Goal: Task Accomplishment & Management: Use online tool/utility

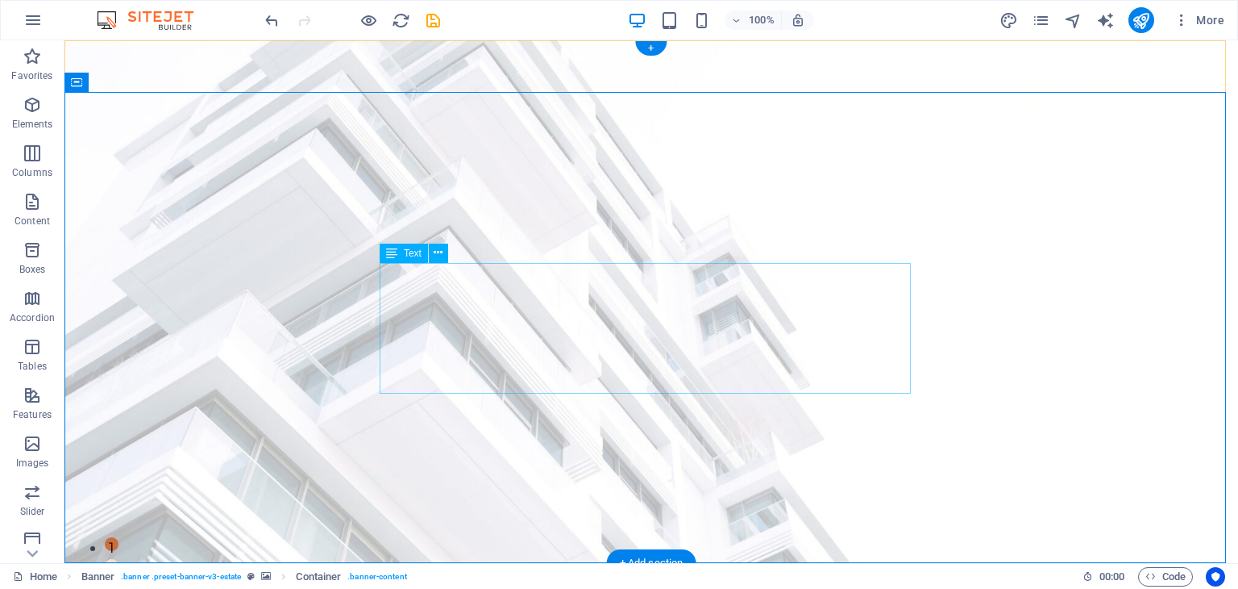
click at [438, 254] on icon at bounding box center [438, 252] width 9 height 17
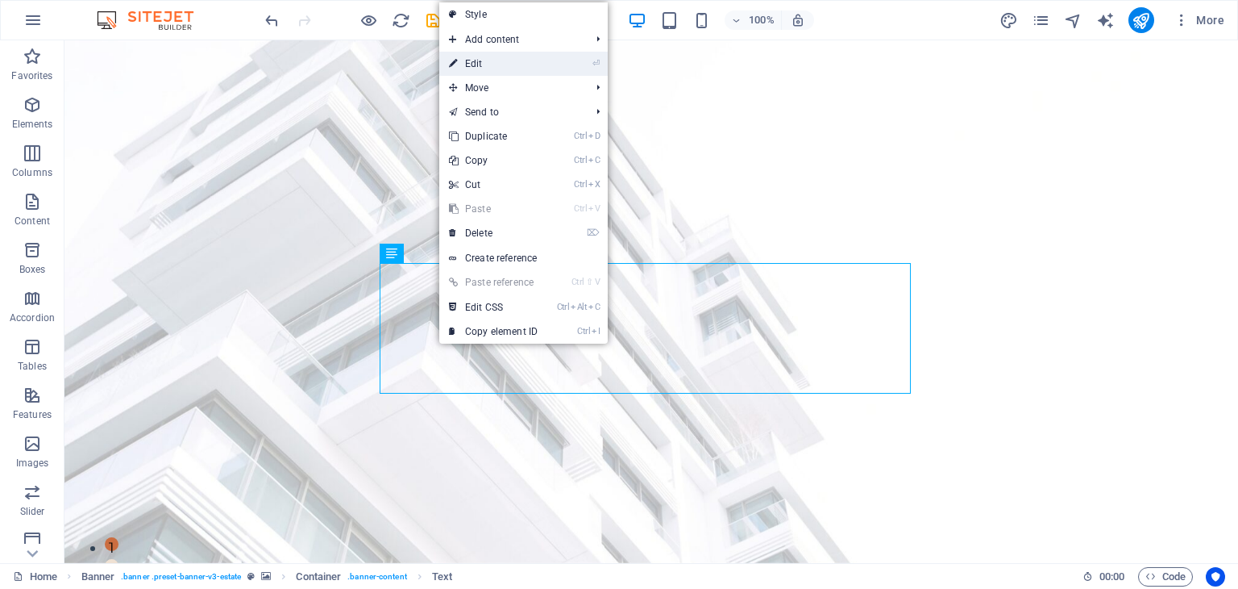
click at [526, 62] on link "⏎ Edit" at bounding box center [493, 64] width 108 height 24
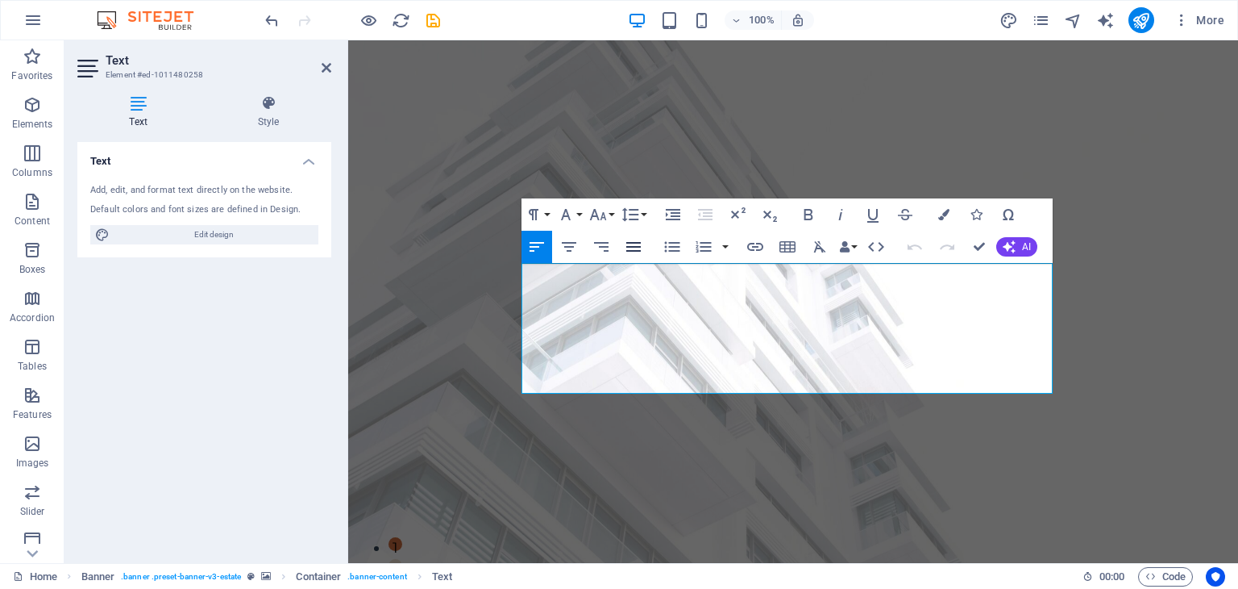
click at [630, 248] on icon "button" at bounding box center [633, 246] width 19 height 19
click at [574, 248] on icon "button" at bounding box center [569, 246] width 19 height 19
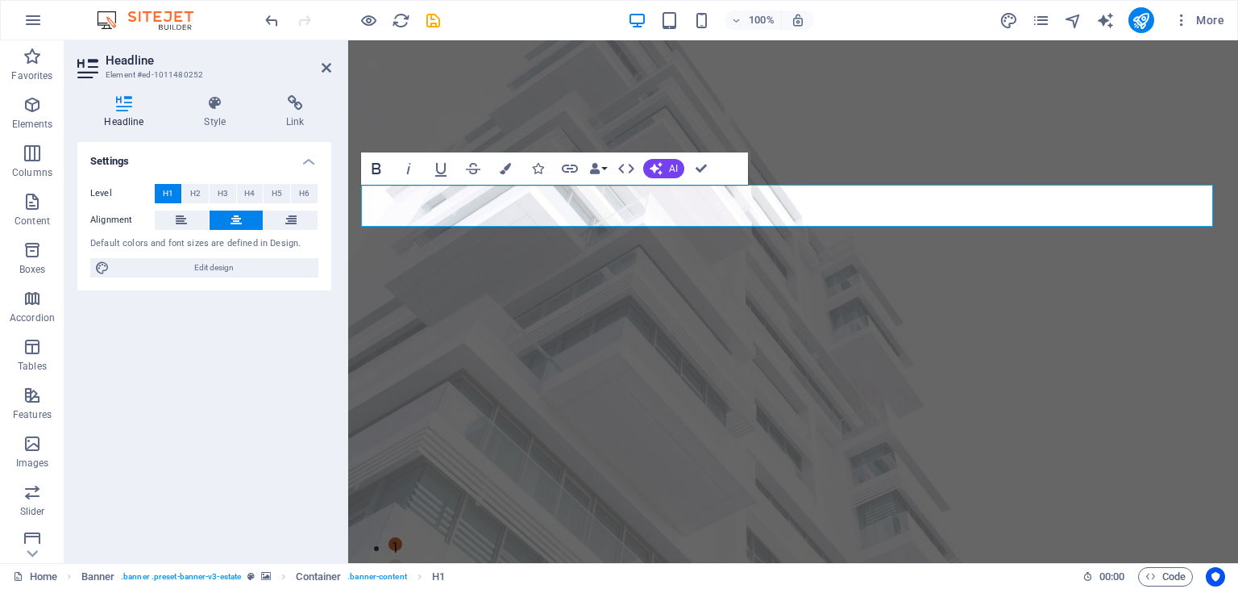
click at [377, 172] on icon "button" at bounding box center [376, 168] width 19 height 19
click at [230, 268] on span "Edit design" at bounding box center [213, 267] width 199 height 19
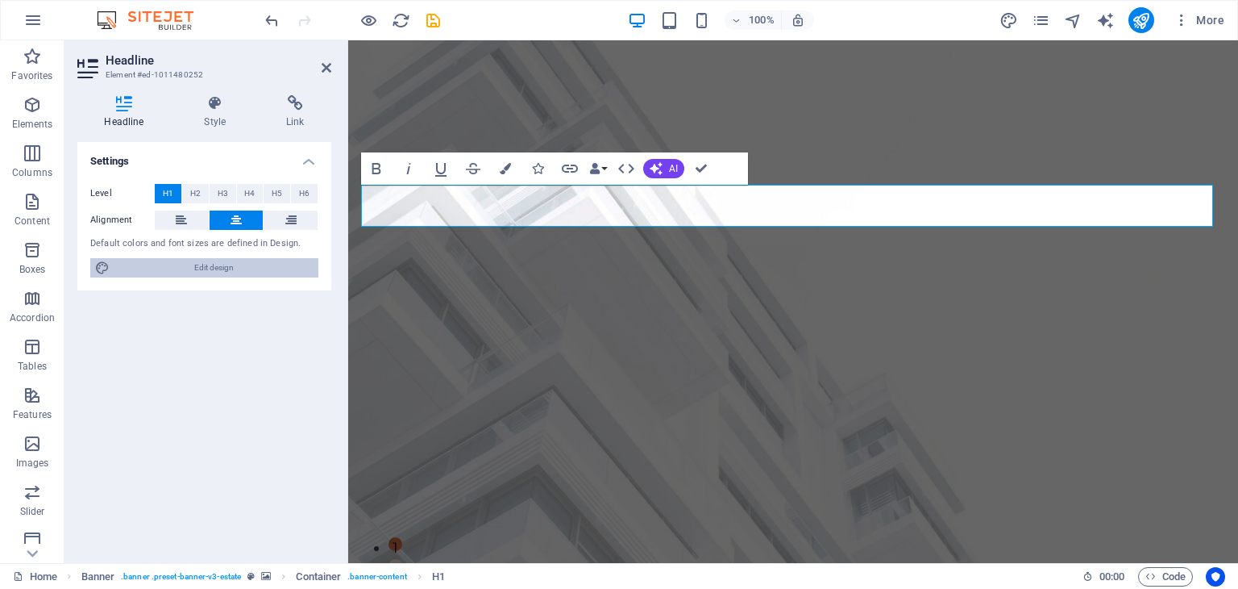
select select "px"
select select "500"
select select "px"
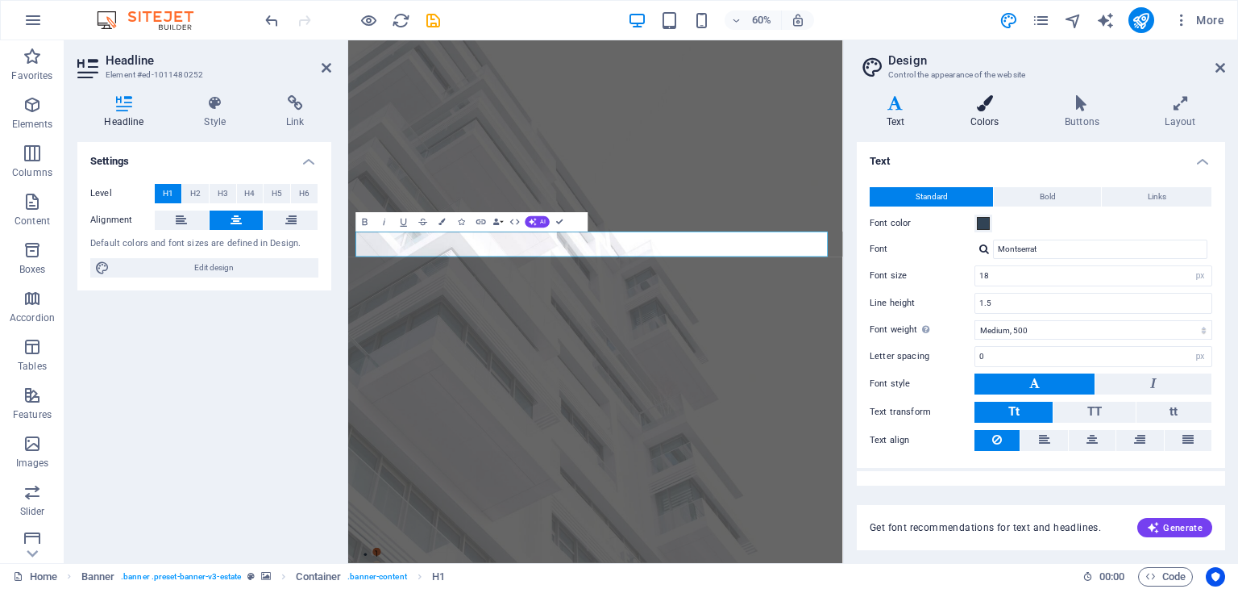
click at [984, 107] on icon at bounding box center [985, 103] width 88 height 16
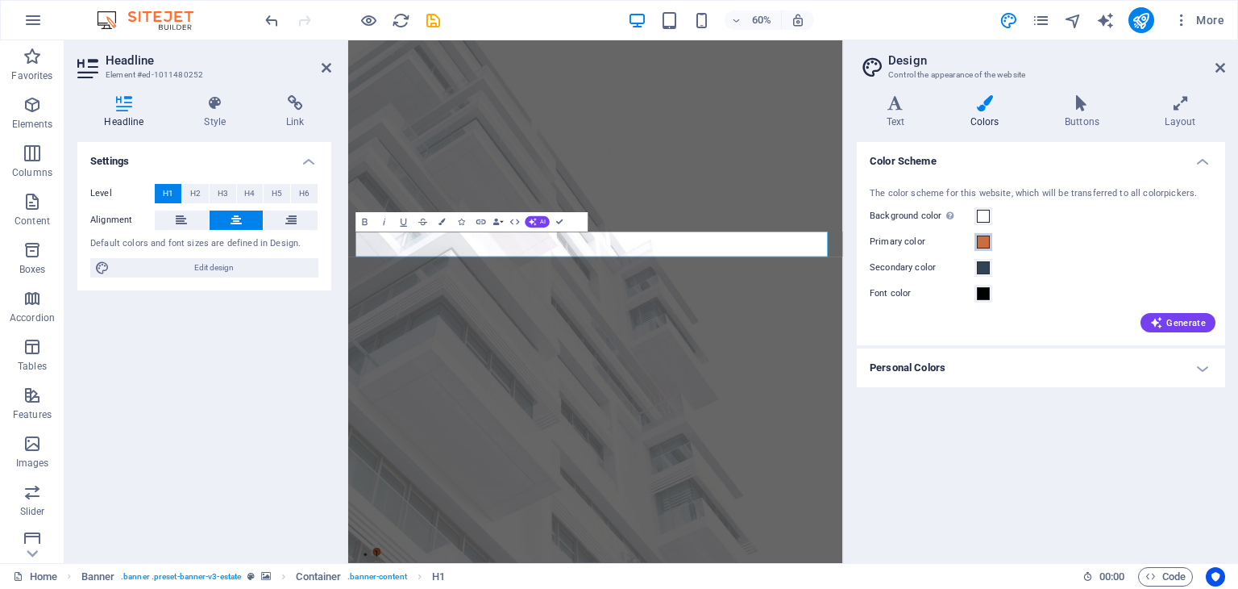
click at [984, 244] on span at bounding box center [983, 241] width 13 height 13
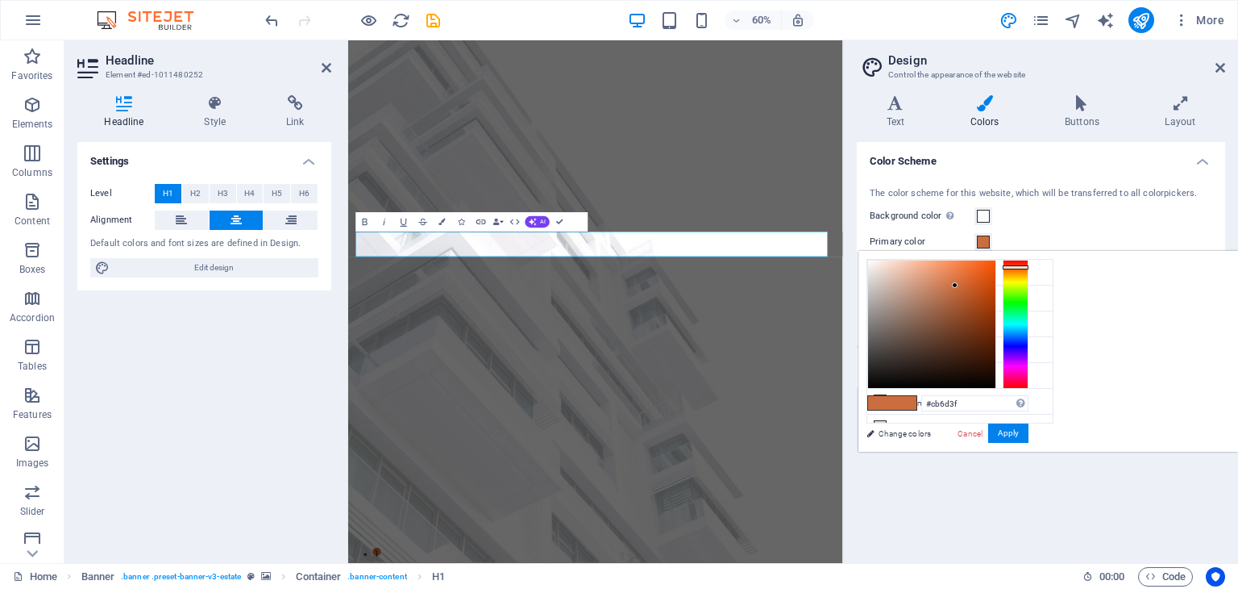
click at [984, 244] on span at bounding box center [983, 241] width 13 height 13
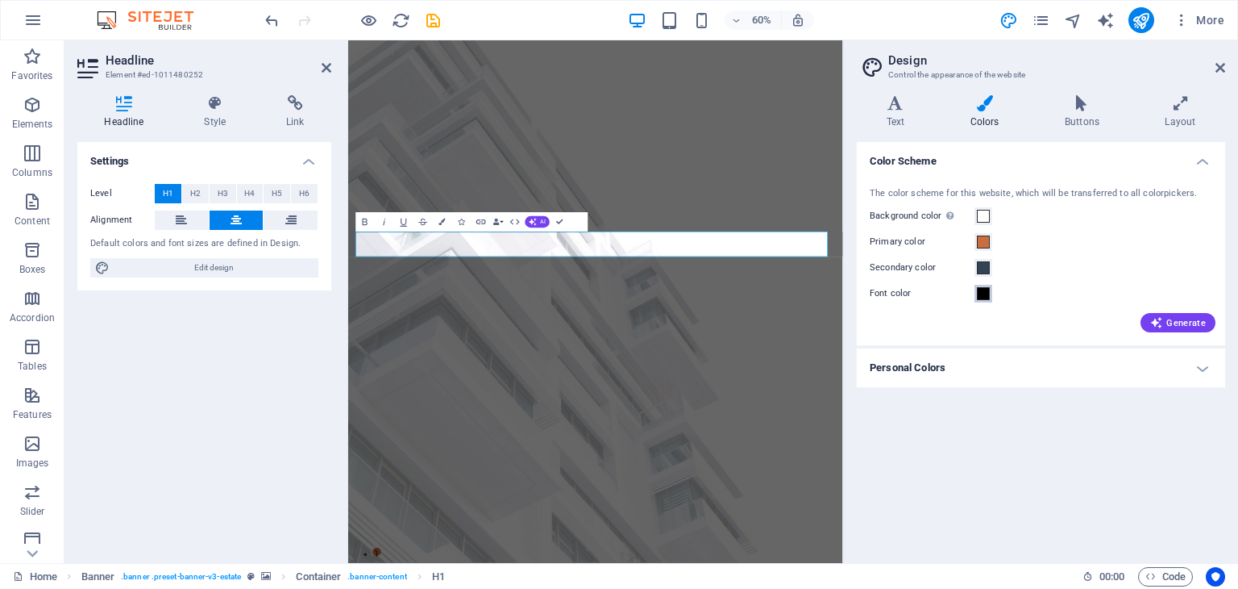
click at [978, 293] on span at bounding box center [983, 293] width 13 height 13
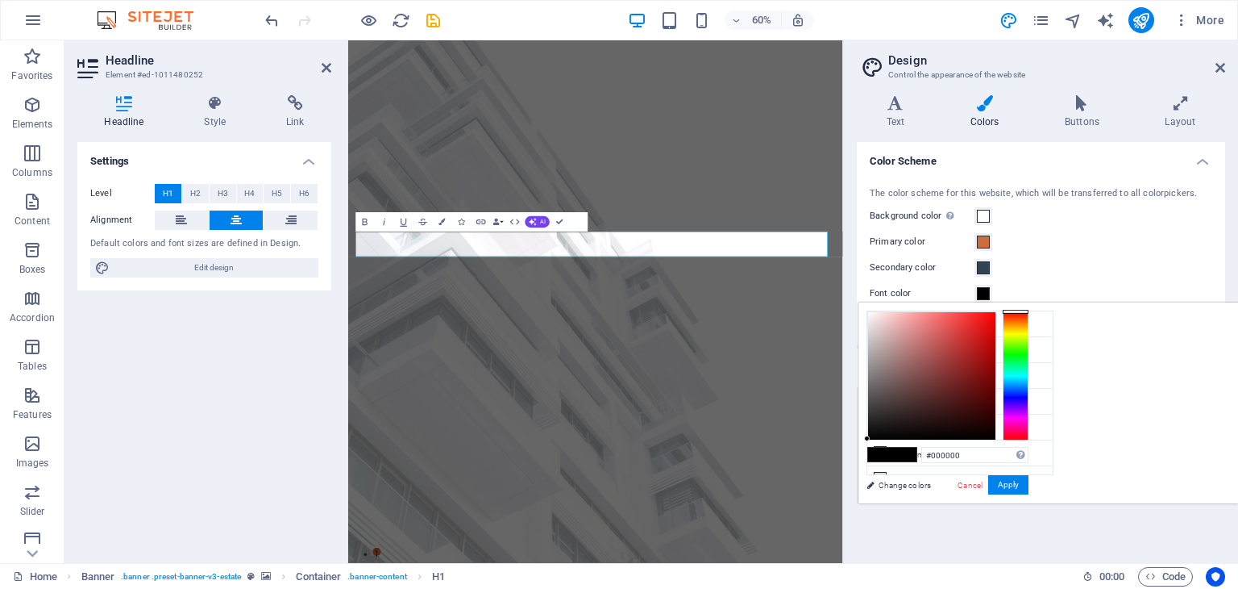
click at [1029, 349] on div at bounding box center [1016, 375] width 26 height 129
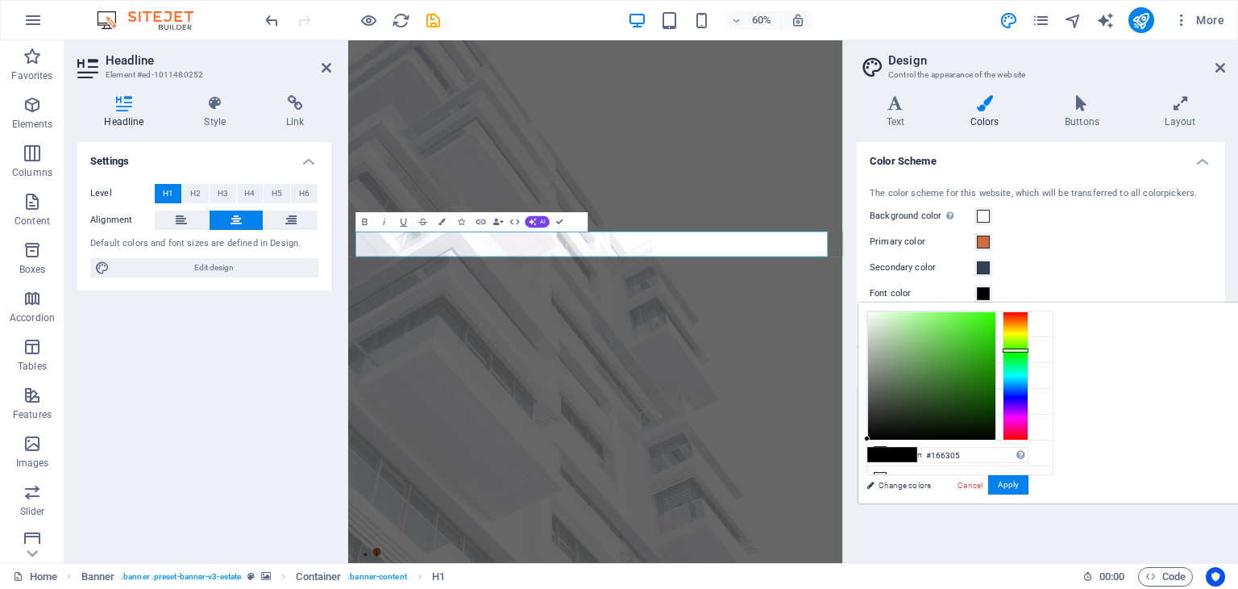
click at [996, 389] on div at bounding box center [931, 375] width 127 height 127
click at [996, 399] on div at bounding box center [931, 375] width 127 height 127
click at [996, 406] on div at bounding box center [931, 375] width 127 height 127
click at [996, 395] on div at bounding box center [931, 375] width 127 height 127
click at [996, 372] on div at bounding box center [931, 375] width 127 height 127
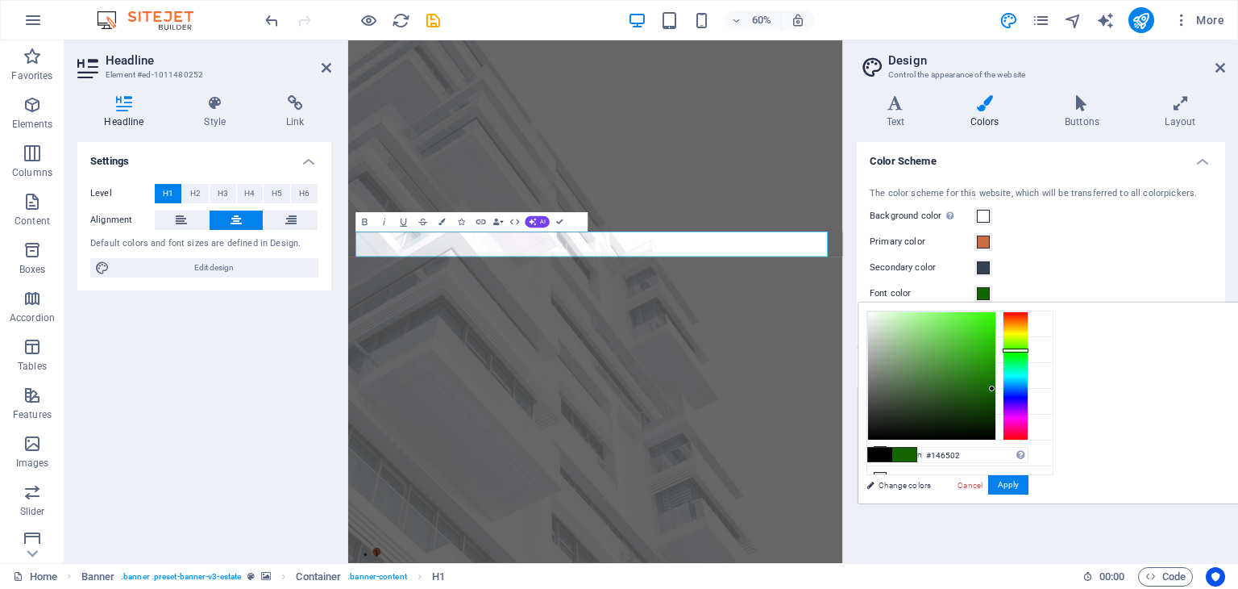
click at [996, 388] on div at bounding box center [931, 375] width 127 height 127
click at [996, 393] on div at bounding box center [931, 375] width 127 height 127
type input "#0f4e01"
click at [996, 399] on div at bounding box center [931, 375] width 127 height 127
click at [1029, 485] on button "Apply" at bounding box center [1008, 484] width 40 height 19
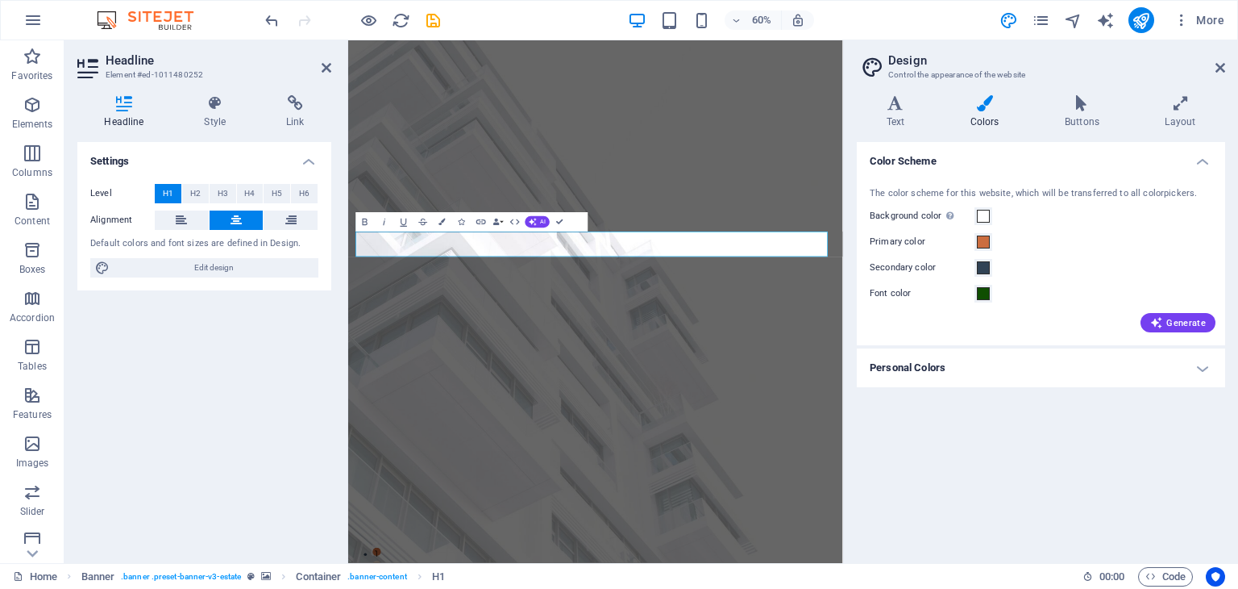
click at [1201, 369] on h4 "Personal Colors" at bounding box center [1041, 367] width 368 height 39
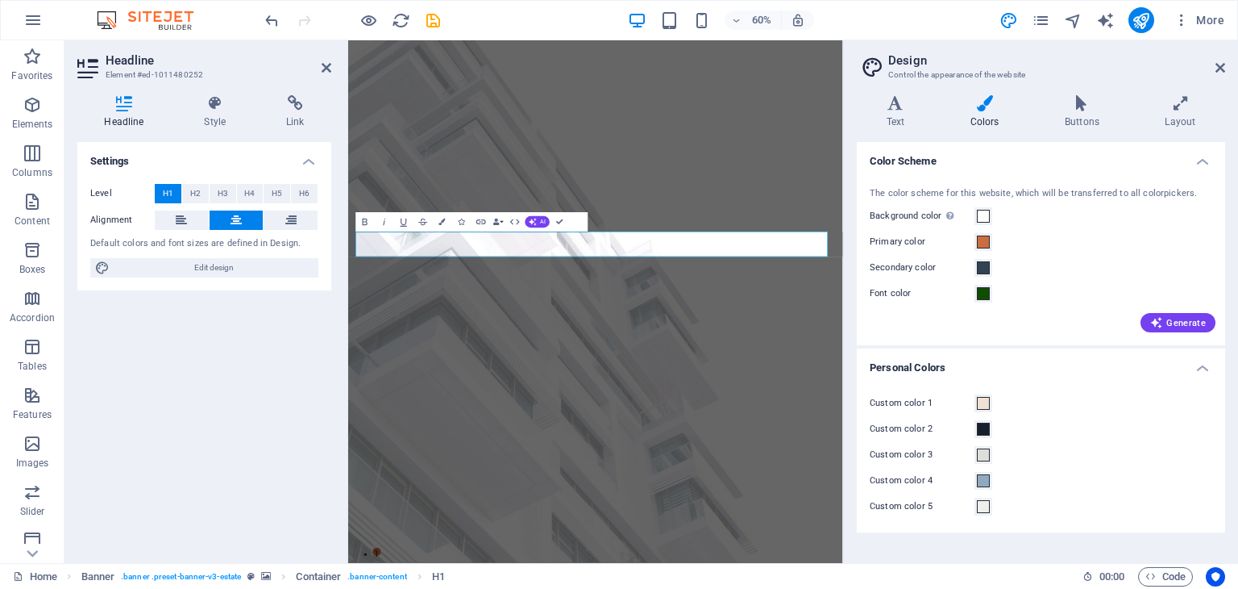
click at [1201, 369] on h4 "Personal Colors" at bounding box center [1041, 362] width 368 height 29
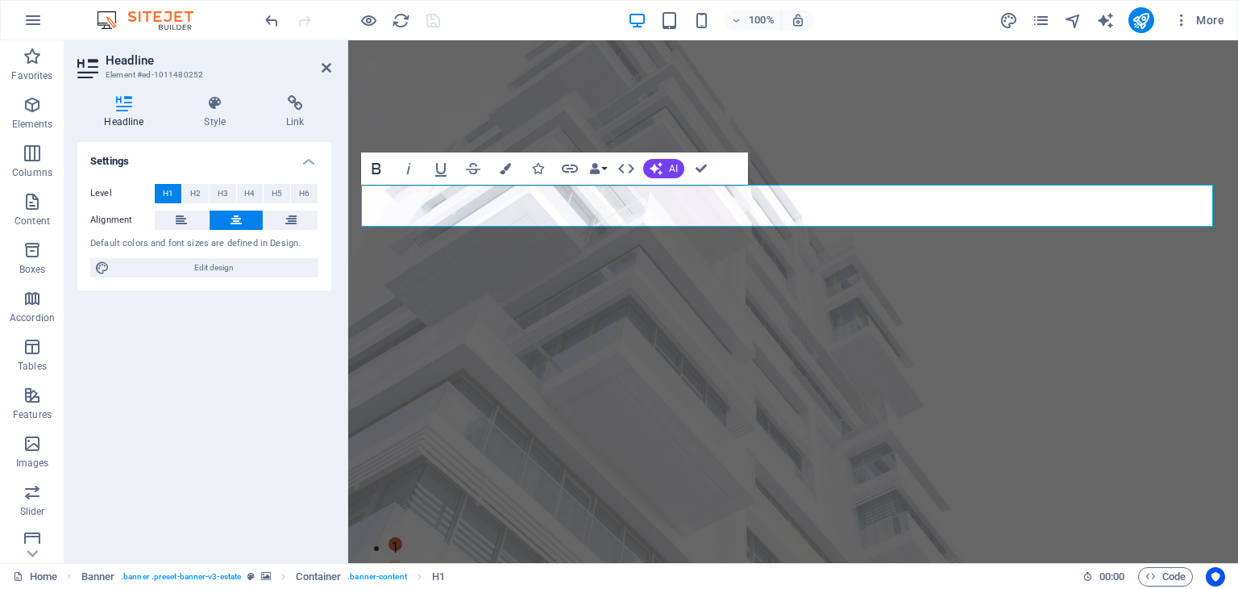
click at [375, 166] on icon "button" at bounding box center [376, 168] width 19 height 19
click at [206, 105] on icon at bounding box center [215, 103] width 76 height 16
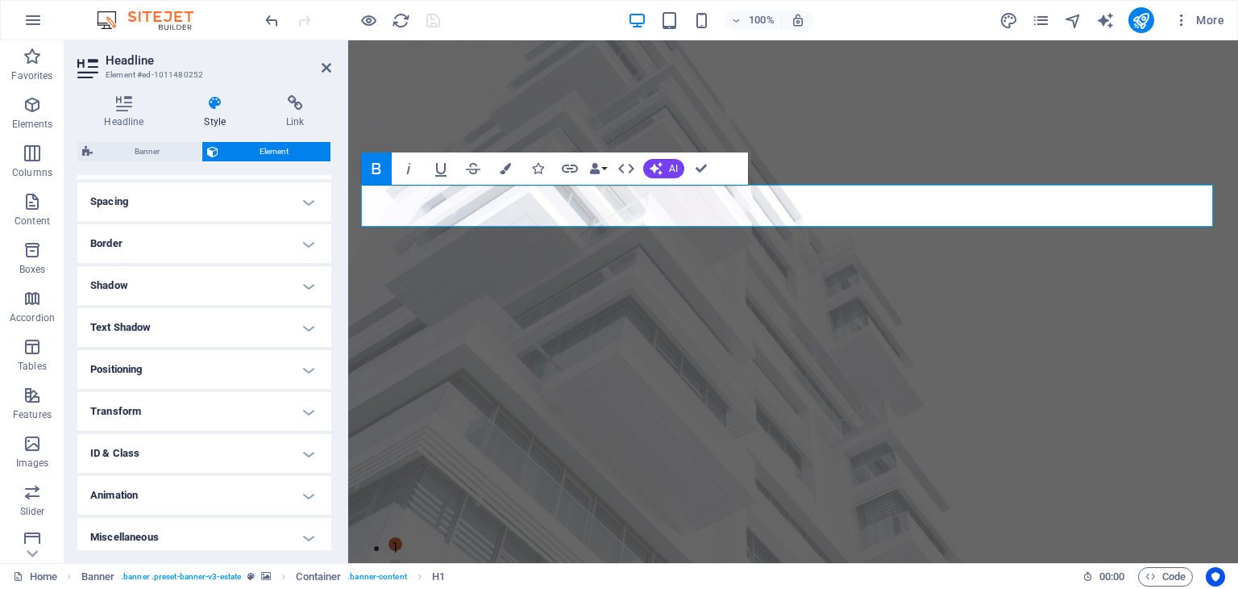
scroll to position [306, 0]
click at [282, 488] on h4 "Animation" at bounding box center [204, 488] width 254 height 39
click at [282, 488] on h4 "Animation" at bounding box center [204, 483] width 254 height 29
click at [282, 488] on h4 "Animation" at bounding box center [204, 488] width 254 height 39
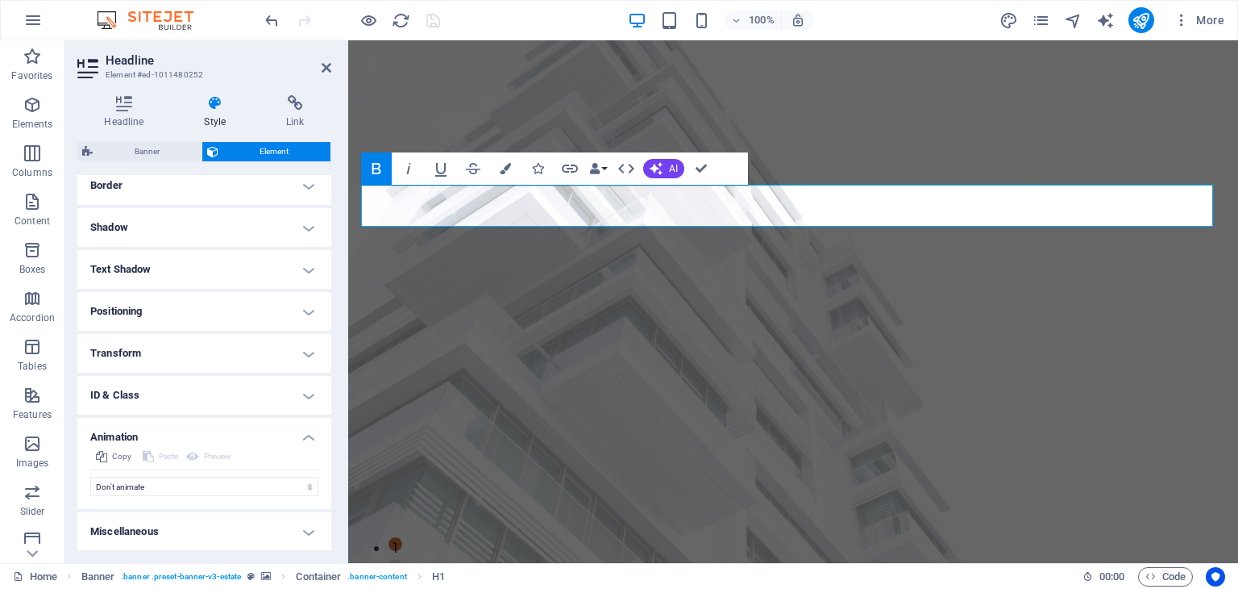
click at [305, 532] on h4 "Miscellaneous" at bounding box center [204, 531] width 254 height 39
drag, startPoint x: 332, startPoint y: 487, endPoint x: 331, endPoint y: 543, distance: 55.7
click at [331, 543] on div "Headline Style Link Settings Level H1 H2 H3 H4 H5 H6 Alignment Default colors a…" at bounding box center [204, 322] width 280 height 481
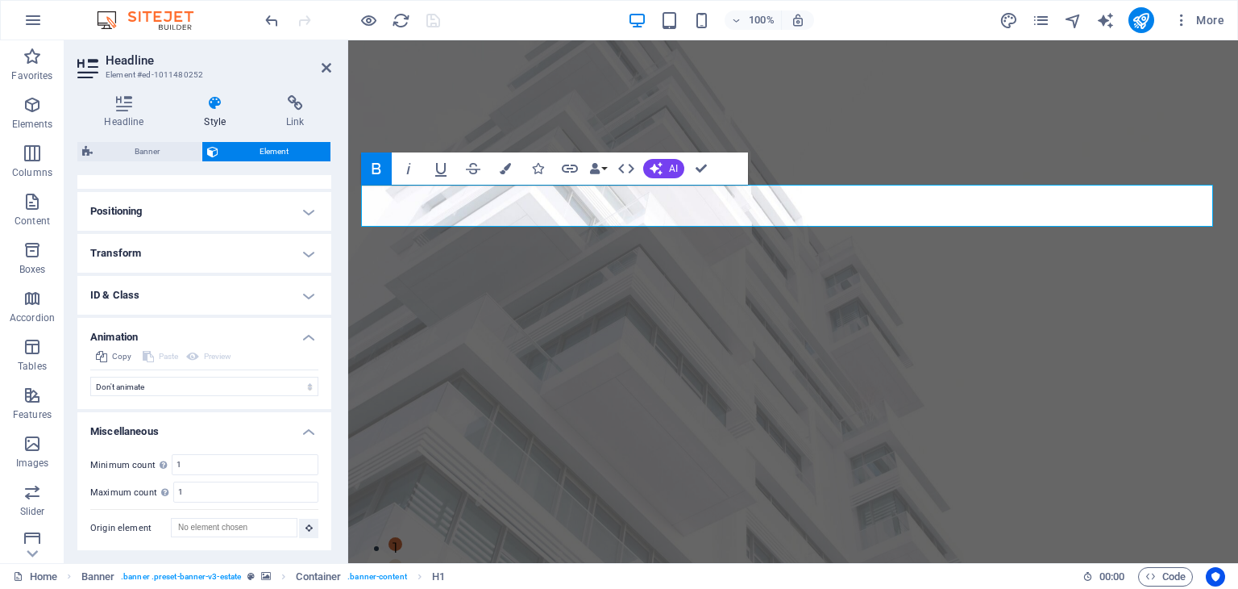
click at [304, 294] on h4 "ID & Class" at bounding box center [204, 295] width 254 height 39
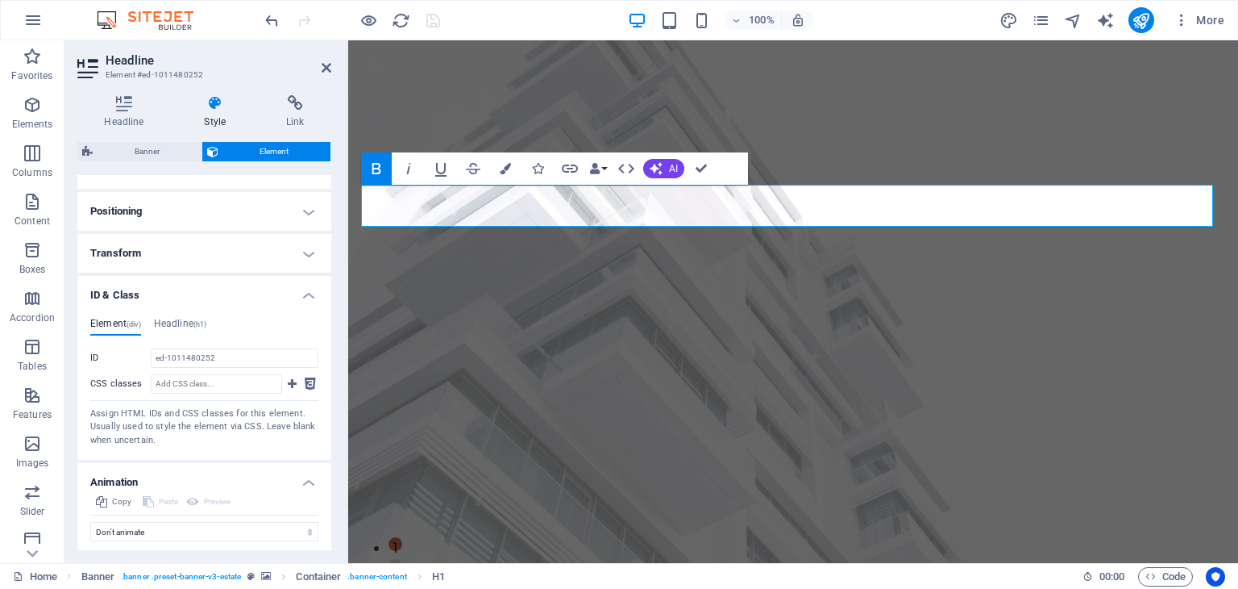
click at [304, 294] on h4 "ID & Class" at bounding box center [204, 290] width 254 height 29
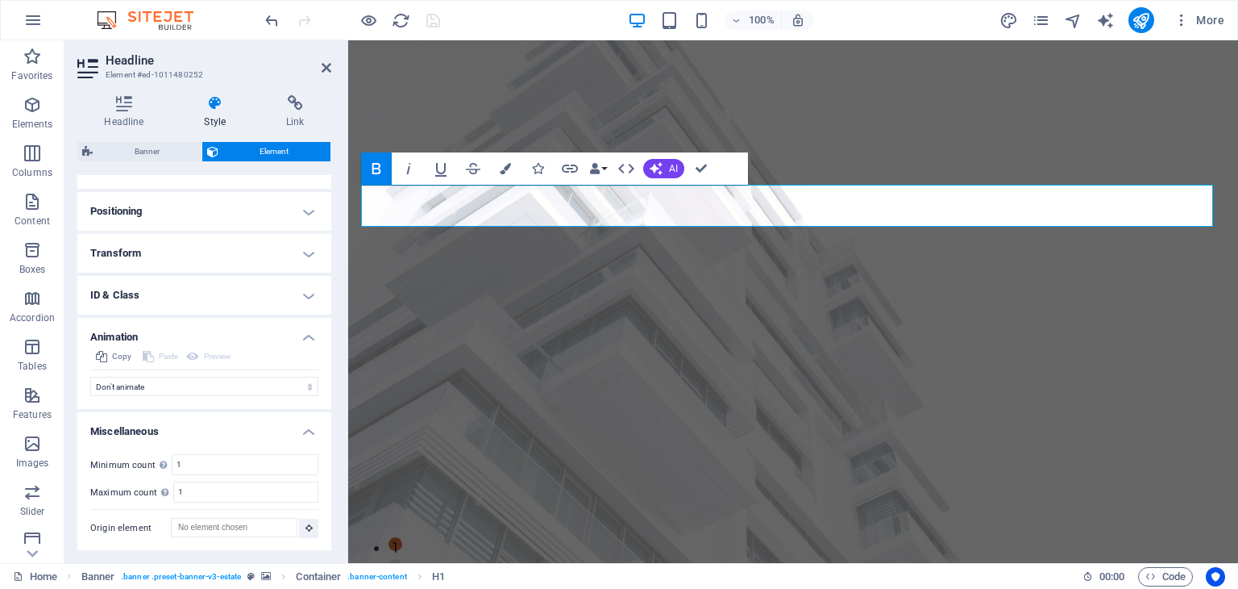
click at [304, 252] on h4 "Transform" at bounding box center [204, 253] width 254 height 39
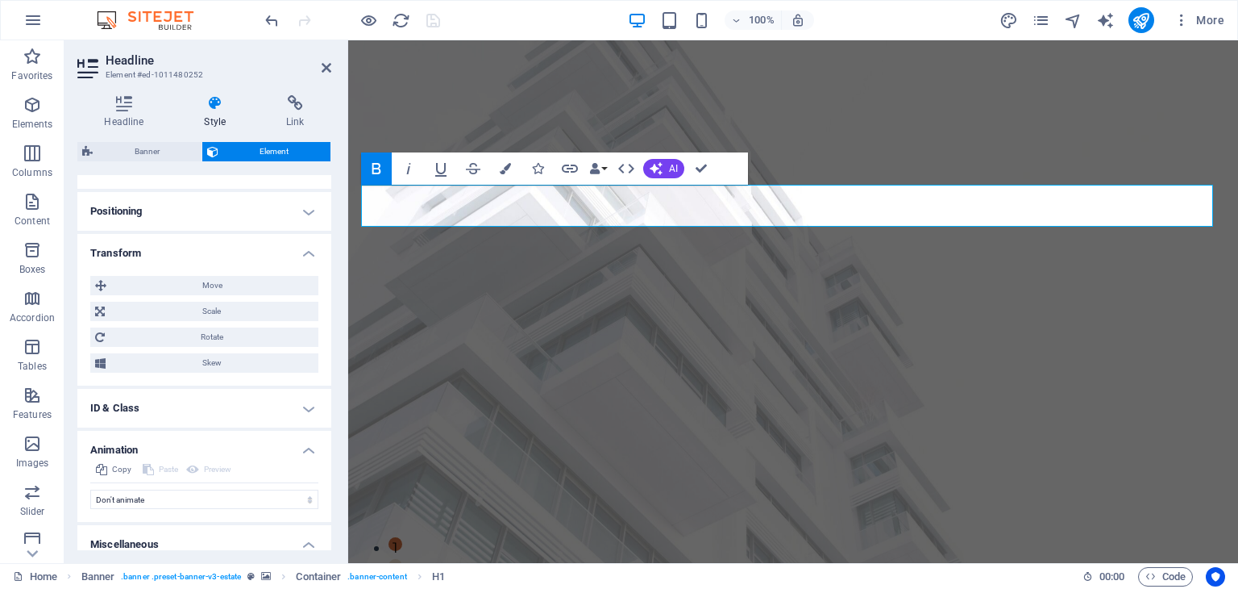
click at [304, 252] on h4 "Transform" at bounding box center [204, 248] width 254 height 29
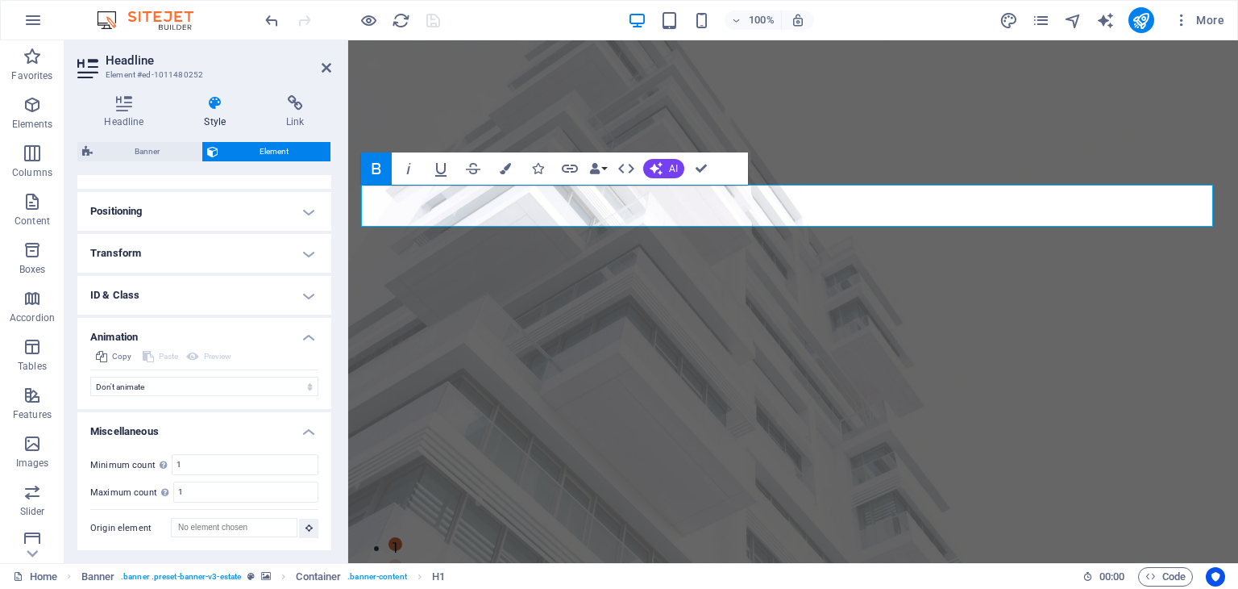
click at [303, 210] on h4 "Positioning" at bounding box center [204, 211] width 254 height 39
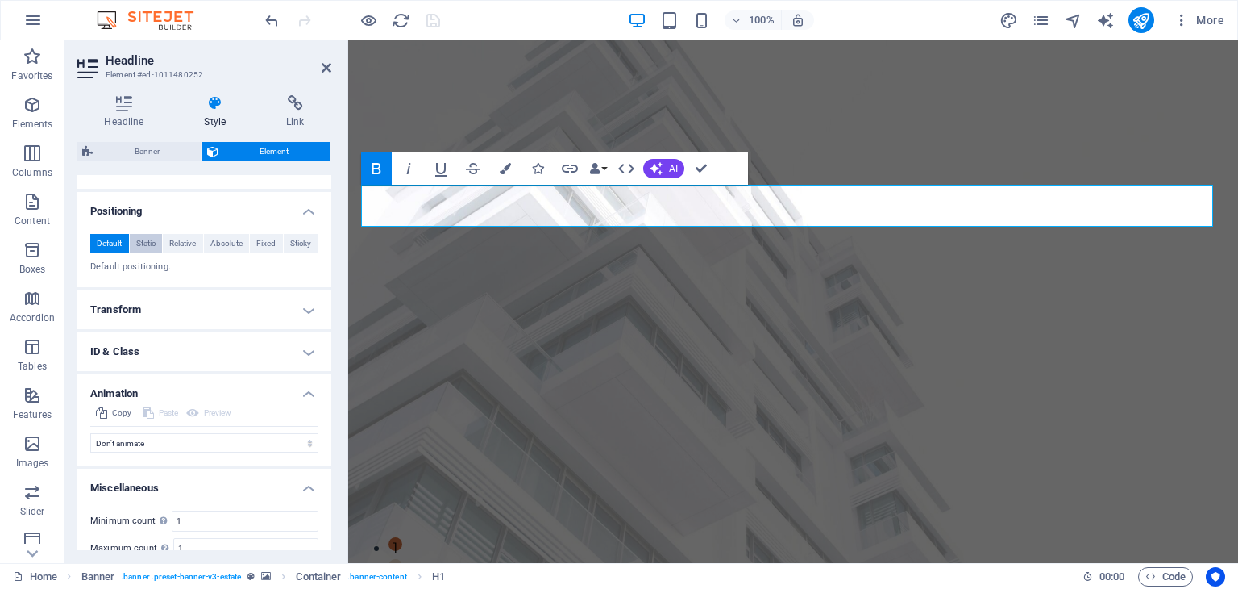
click at [144, 246] on span "Static" at bounding box center [145, 243] width 19 height 19
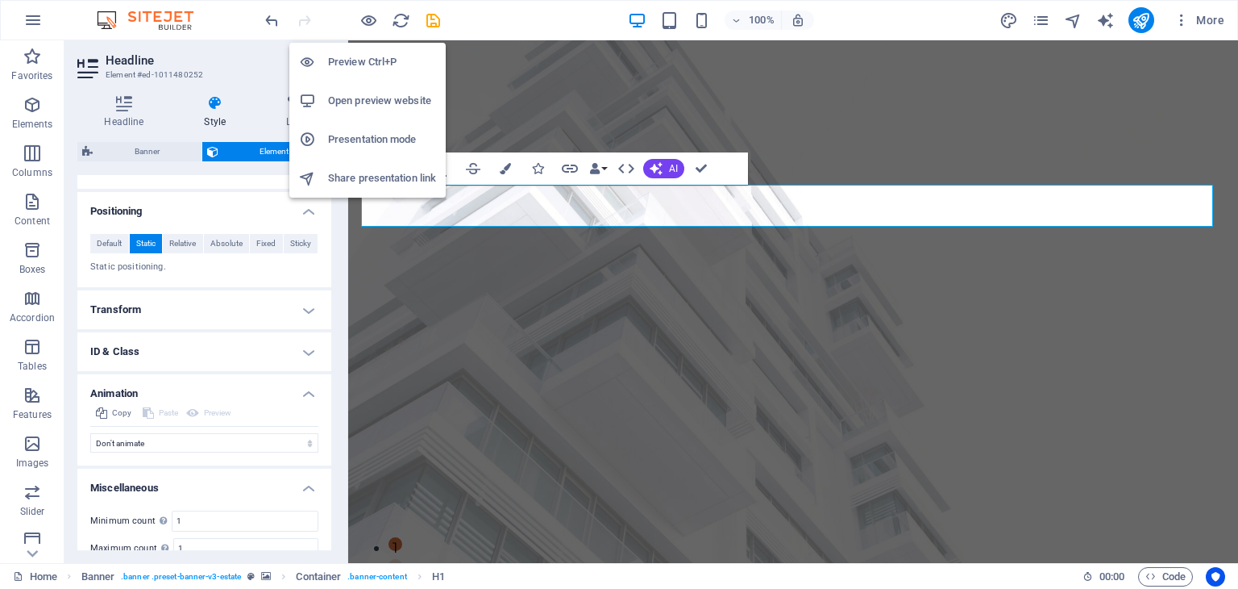
click at [372, 62] on h6 "Preview Ctrl+P" at bounding box center [382, 61] width 108 height 19
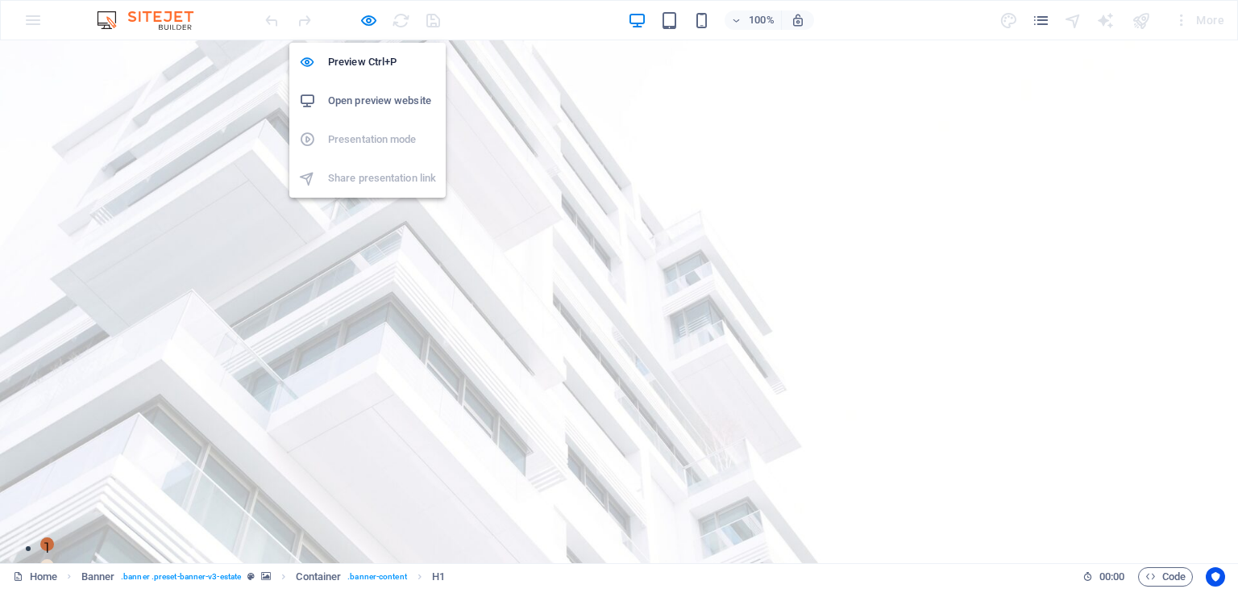
click at [375, 103] on h6 "Open preview website" at bounding box center [382, 100] width 108 height 19
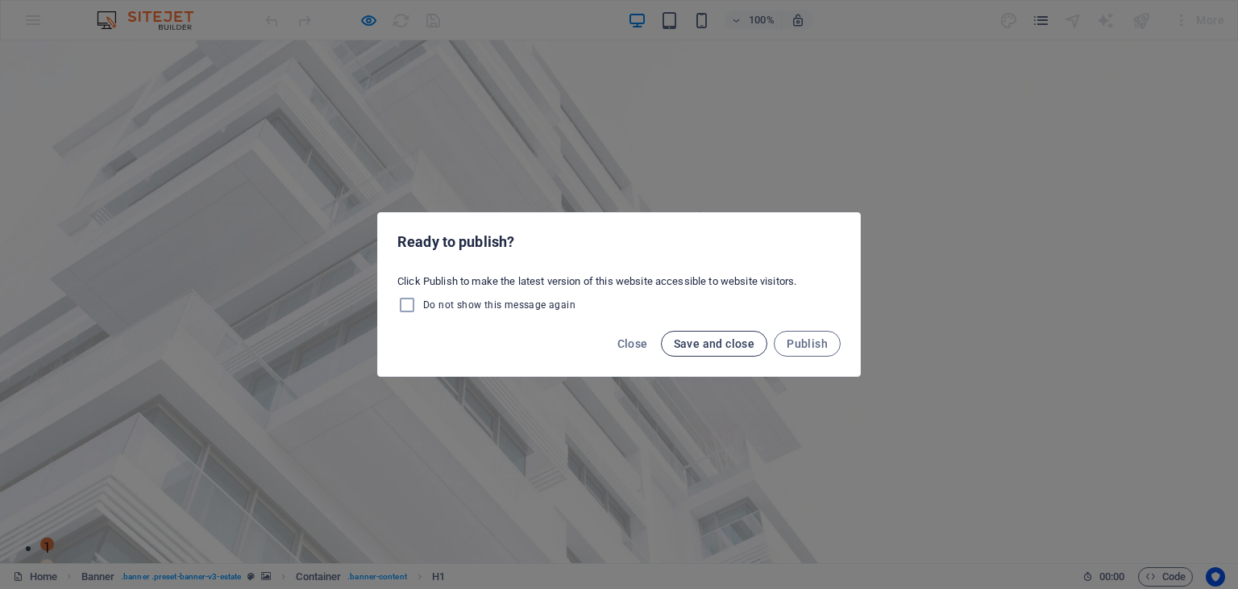
click at [719, 350] on button "Save and close" at bounding box center [714, 344] width 107 height 26
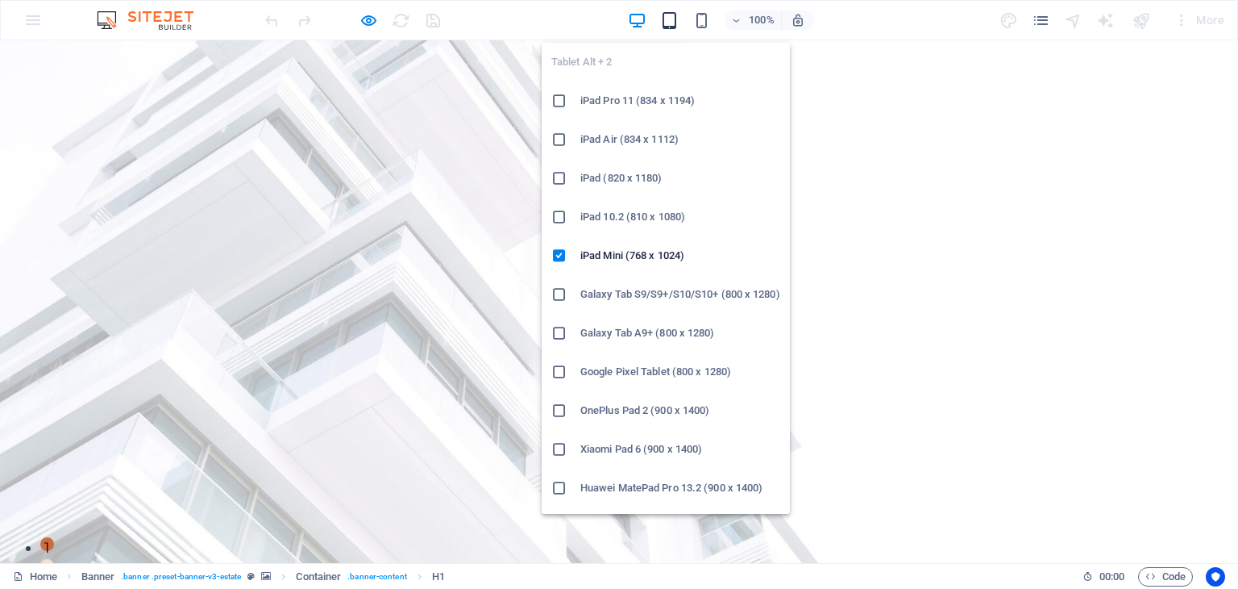
click at [668, 21] on icon "button" at bounding box center [669, 20] width 19 height 19
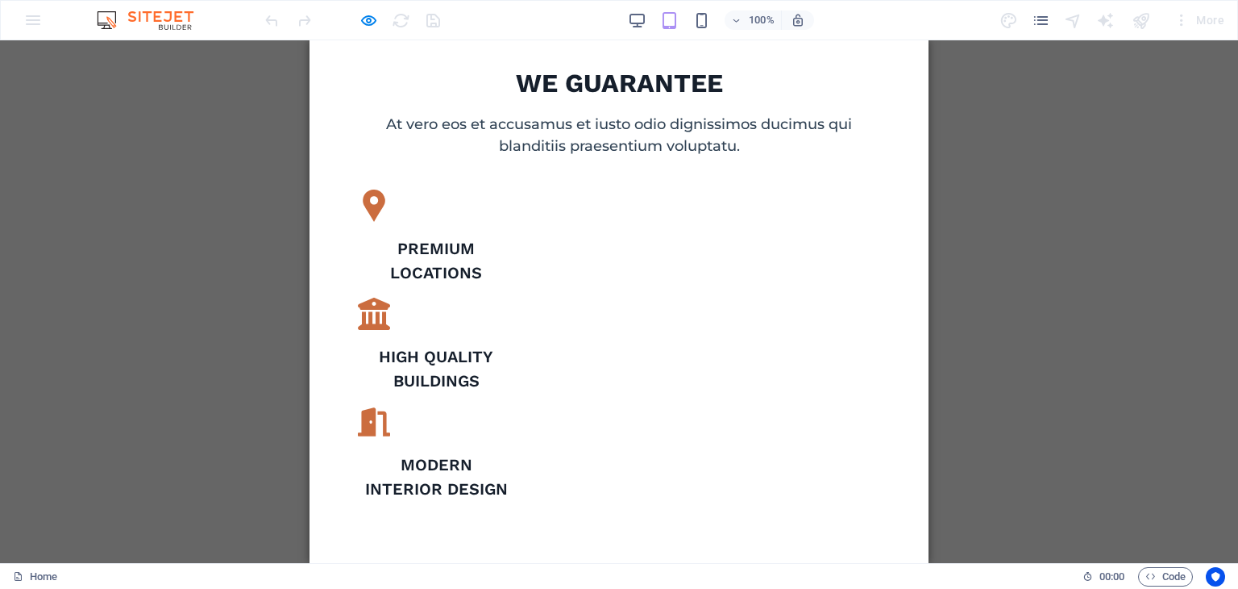
scroll to position [0, 0]
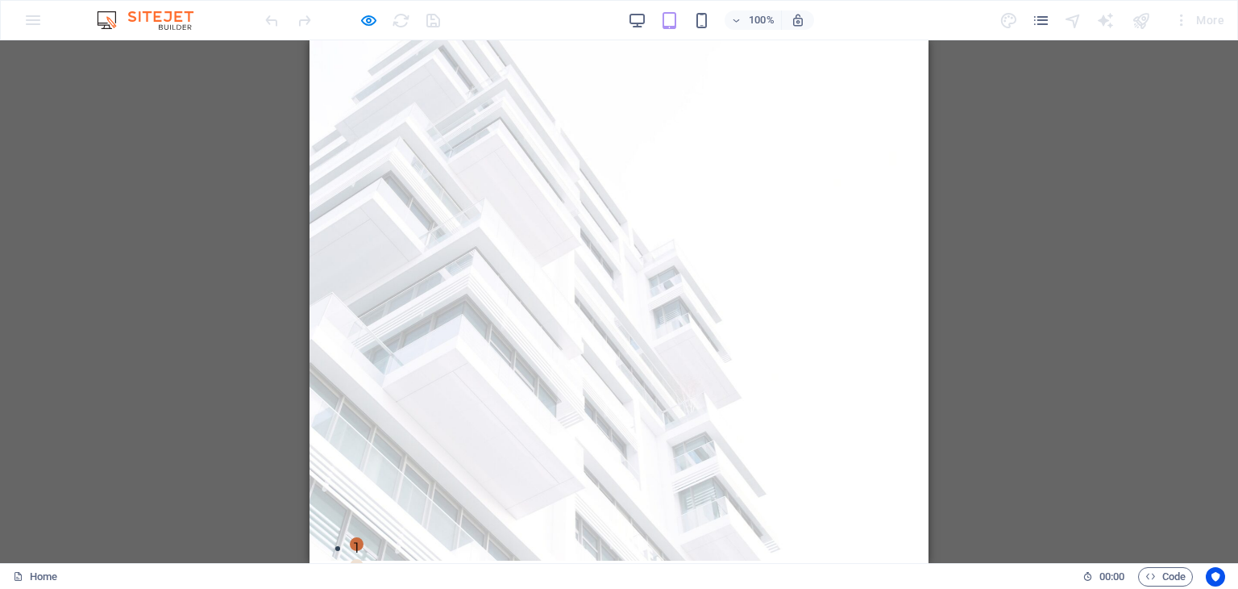
drag, startPoint x: 922, startPoint y: 75, endPoint x: 1240, endPoint y: 70, distance: 318.5
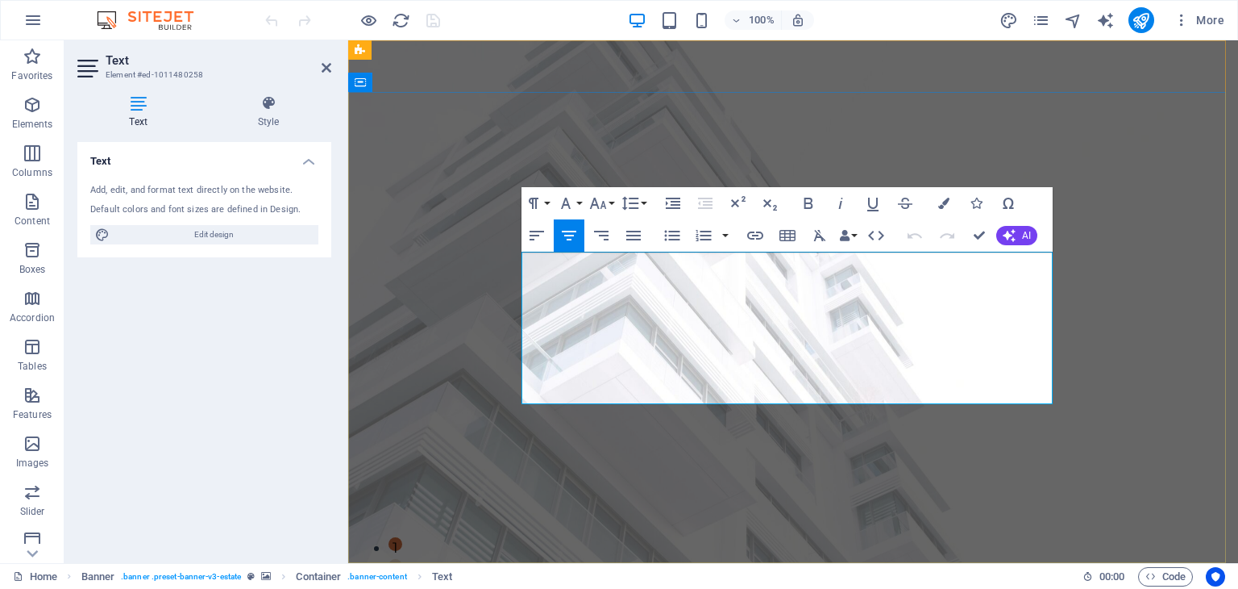
copy div "We're a diversified Holdings Company with expertise in factory and office suppl…"
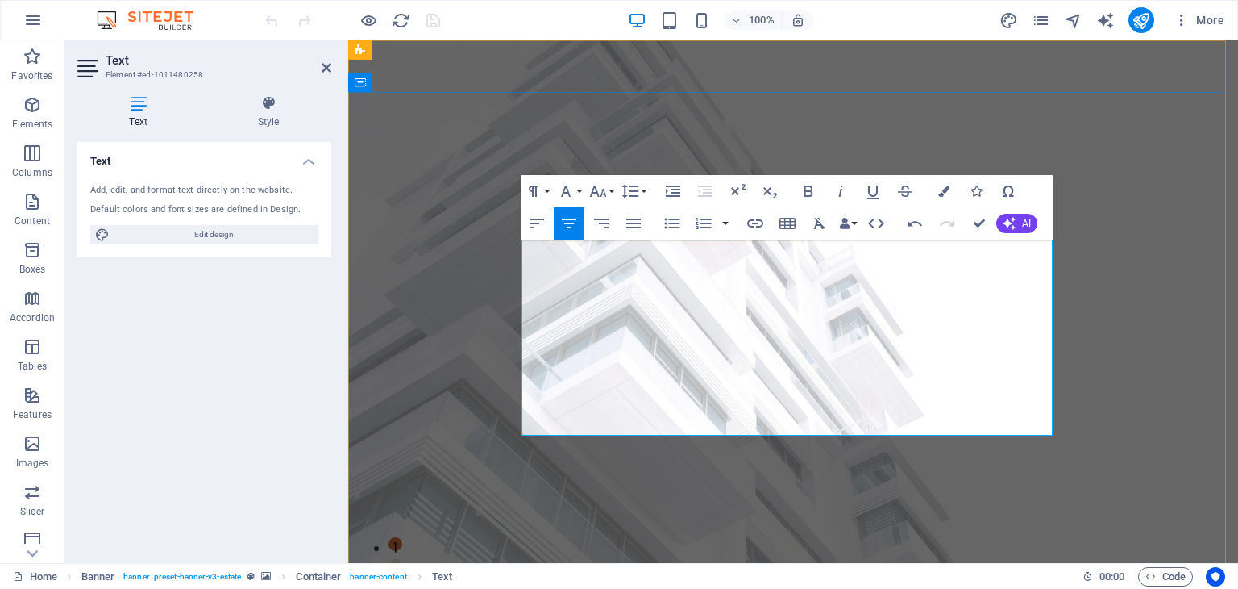
scroll to position [9959, 2]
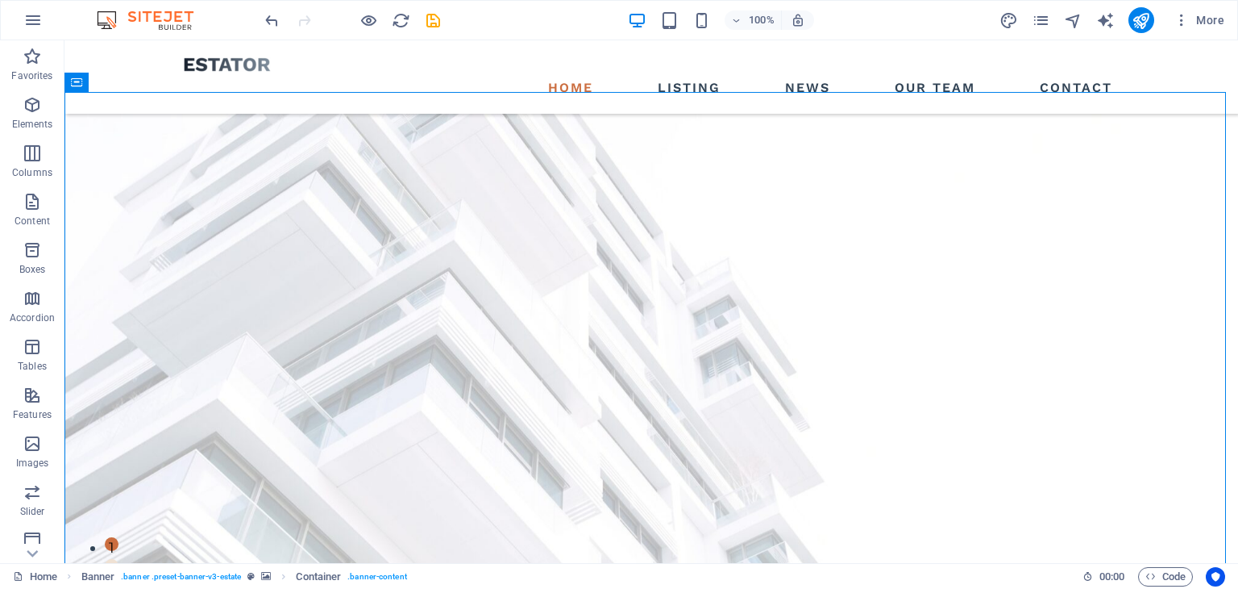
scroll to position [457, 0]
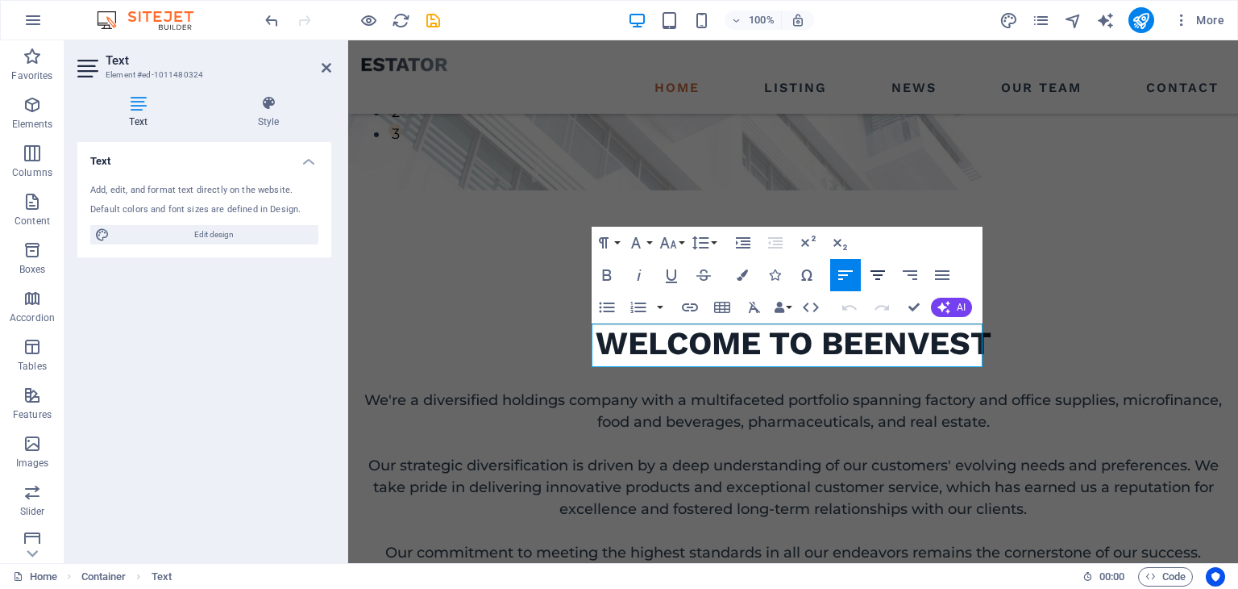
click at [877, 275] on icon "button" at bounding box center [878, 275] width 15 height 10
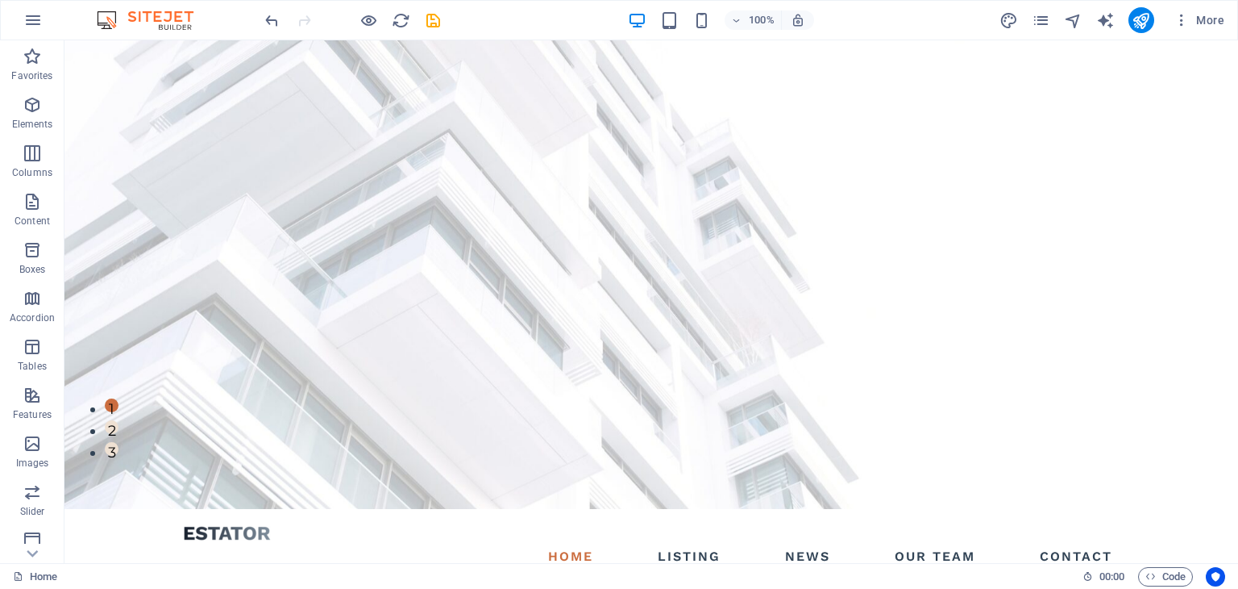
scroll to position [0, 0]
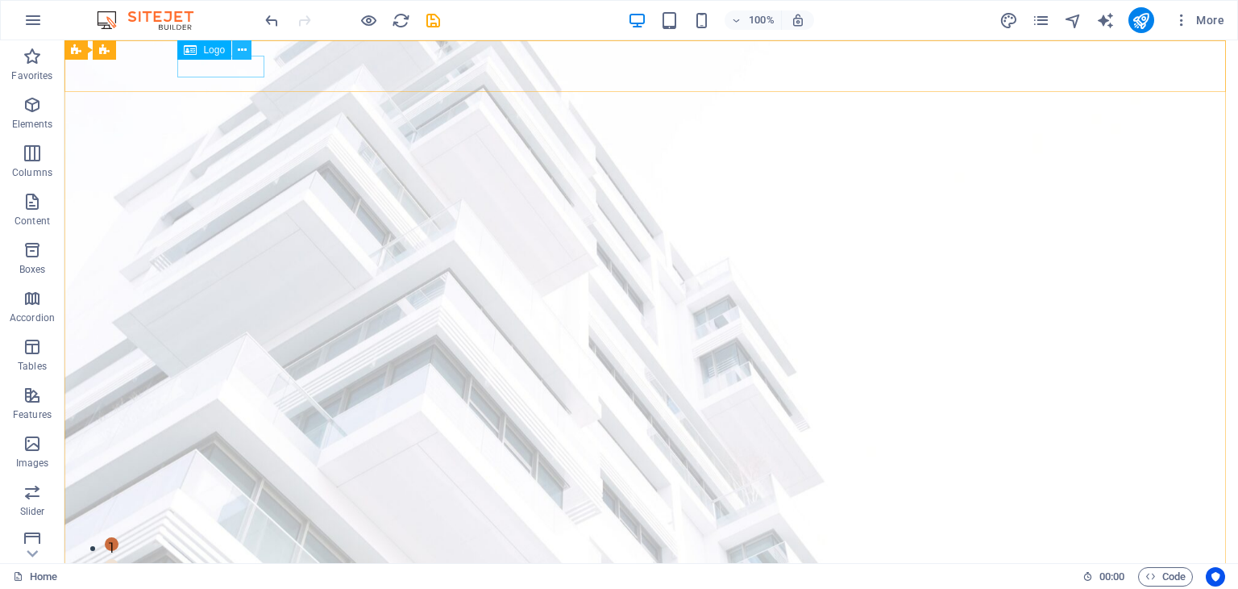
click at [243, 49] on icon at bounding box center [242, 50] width 9 height 17
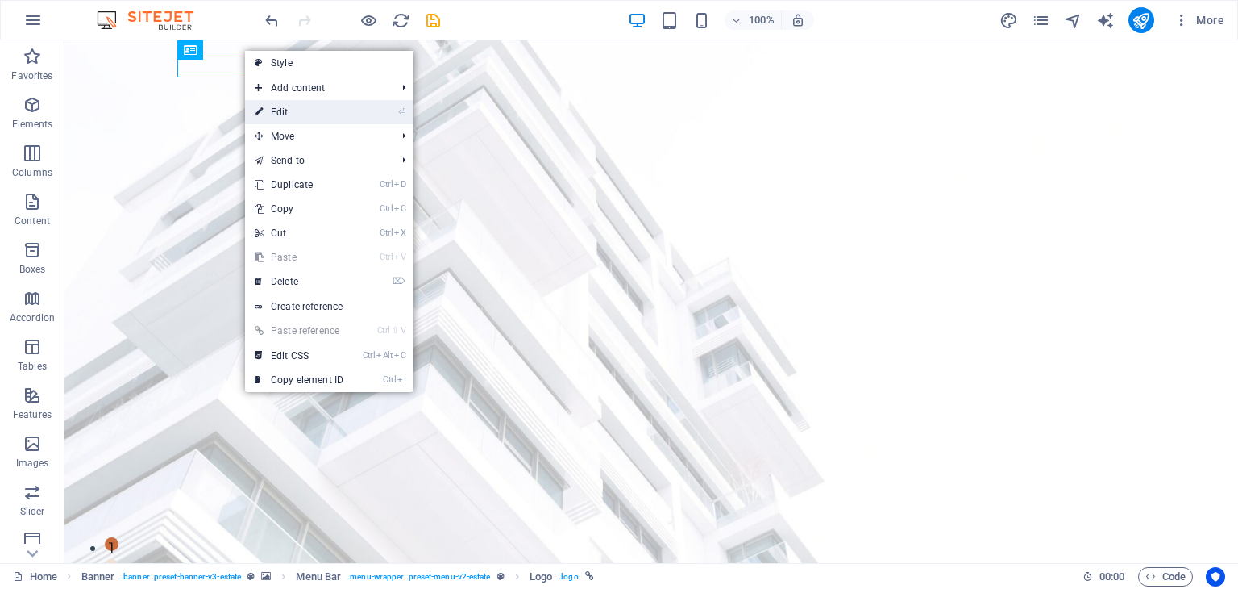
click at [287, 110] on link "⏎ Edit" at bounding box center [299, 112] width 108 height 24
select select "px"
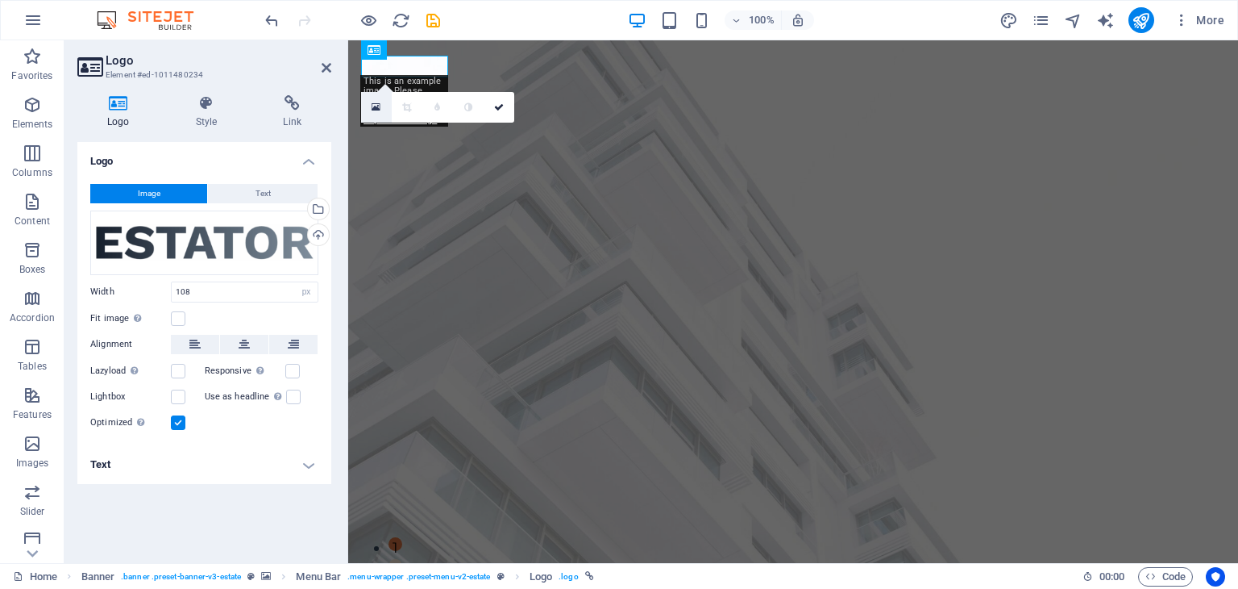
click at [375, 102] on icon at bounding box center [376, 107] width 9 height 11
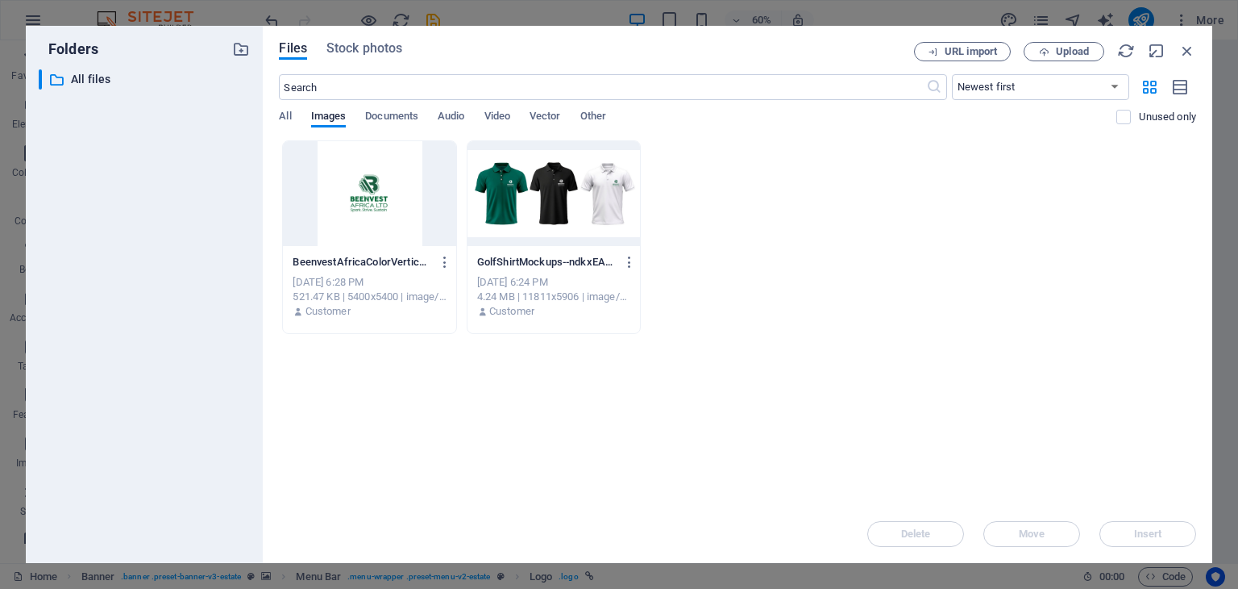
click at [385, 194] on div at bounding box center [369, 193] width 173 height 105
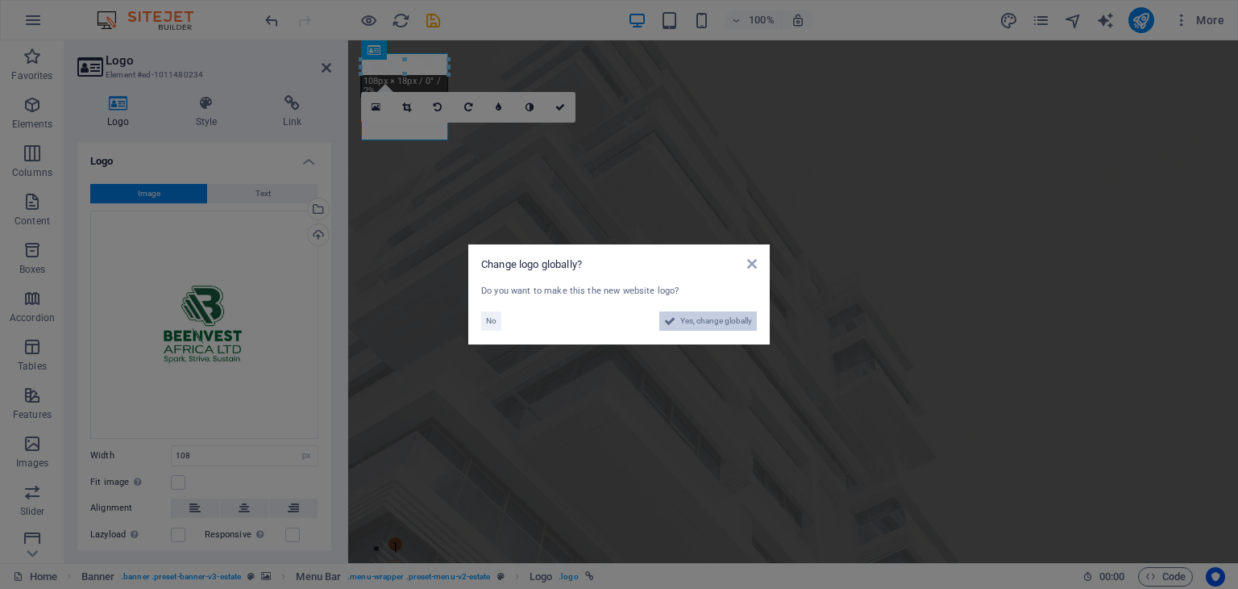
click at [729, 327] on span "Yes, change globally" at bounding box center [716, 320] width 72 height 19
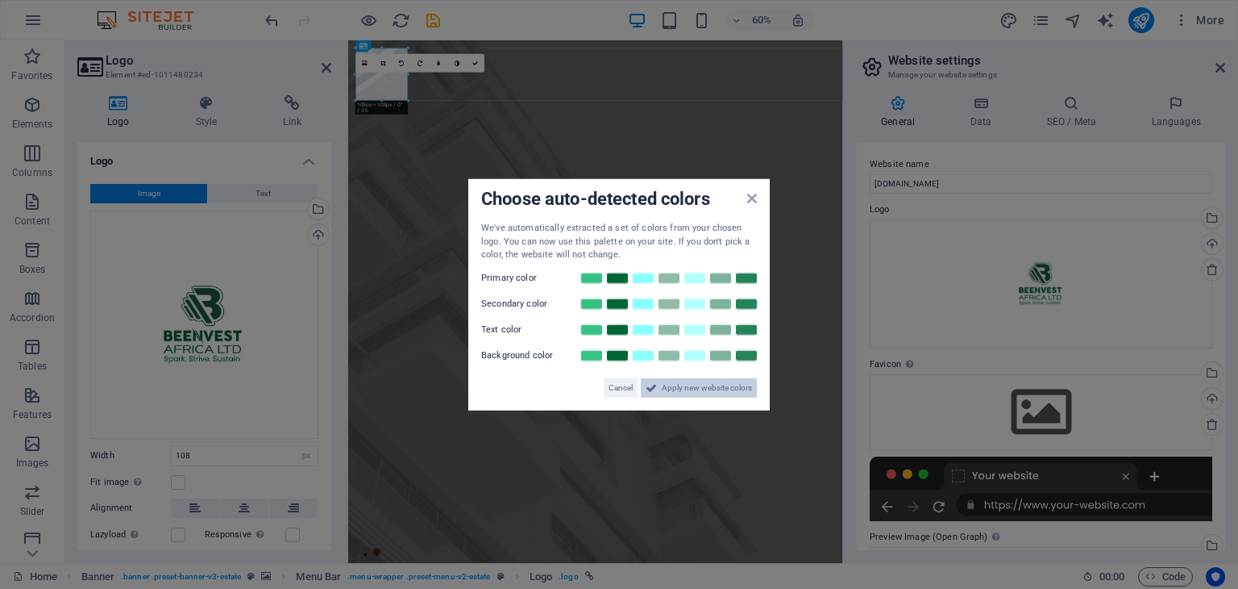
click at [722, 386] on span "Apply new website colors" at bounding box center [707, 386] width 90 height 19
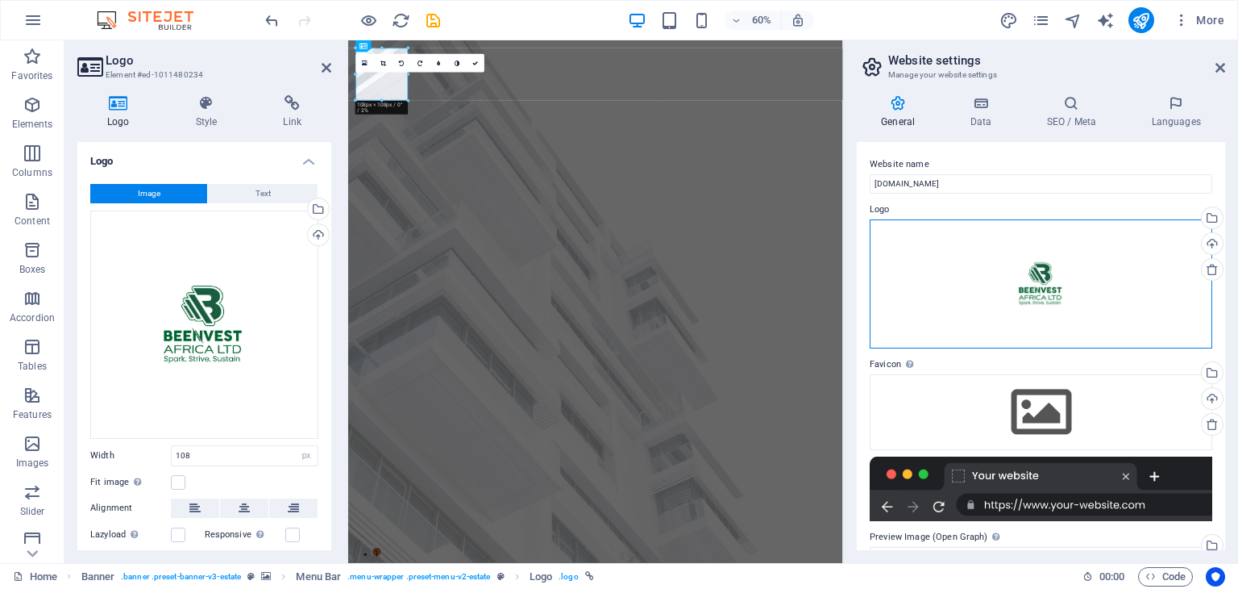
click at [1045, 285] on div "Drag files here, click to choose files or select files from Files or our free s…" at bounding box center [1041, 283] width 343 height 129
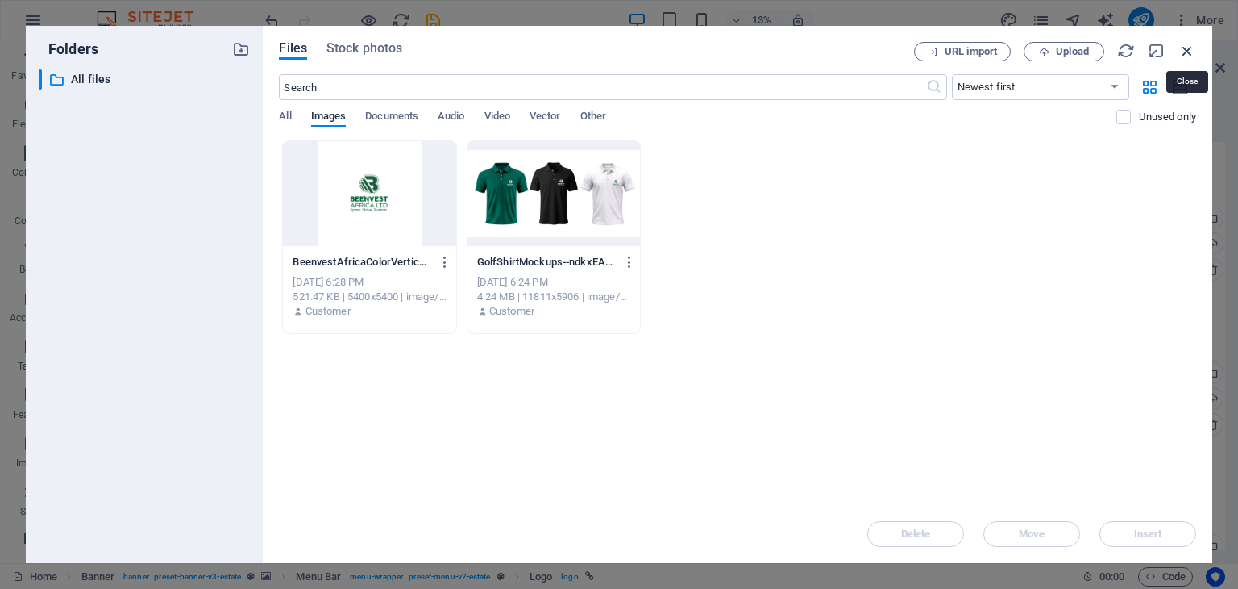
click at [1189, 50] on icon "button" at bounding box center [1188, 51] width 18 height 18
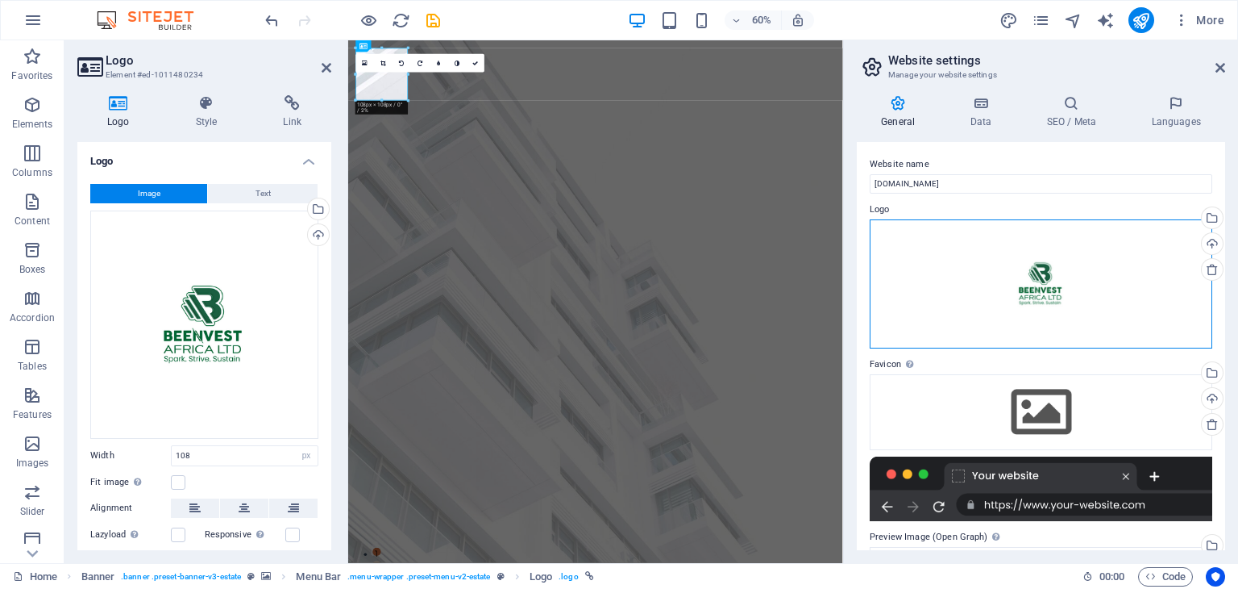
click at [1038, 265] on div "Drag files here, click to choose files or select files from Files or our free s…" at bounding box center [1041, 283] width 343 height 129
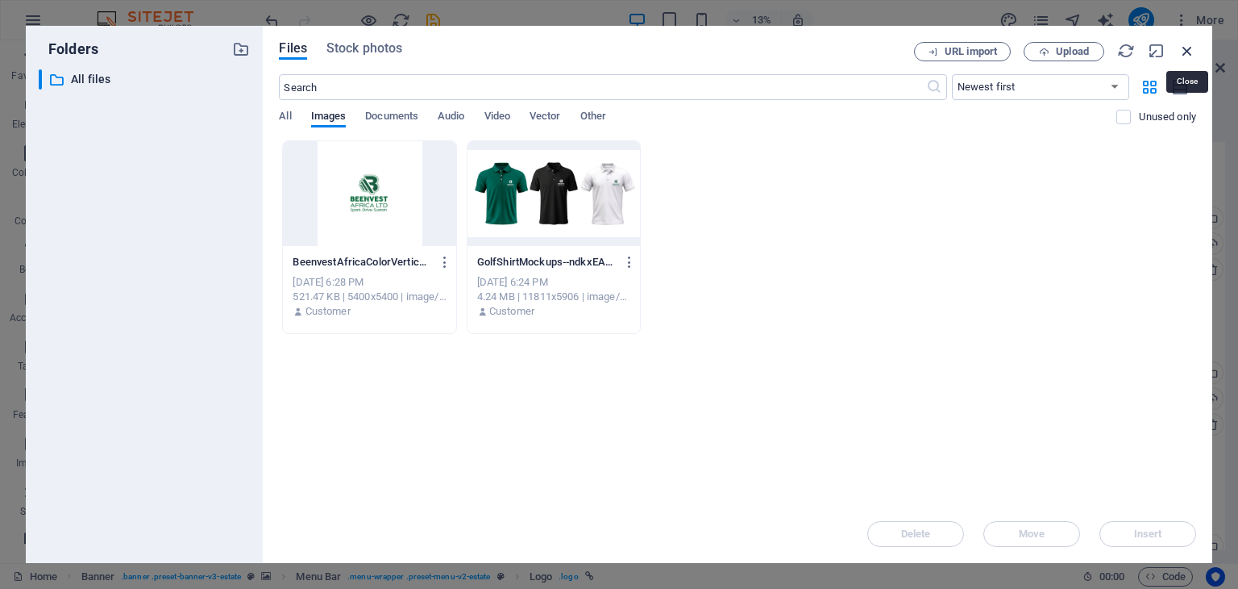
click at [1184, 53] on icon "button" at bounding box center [1188, 51] width 18 height 18
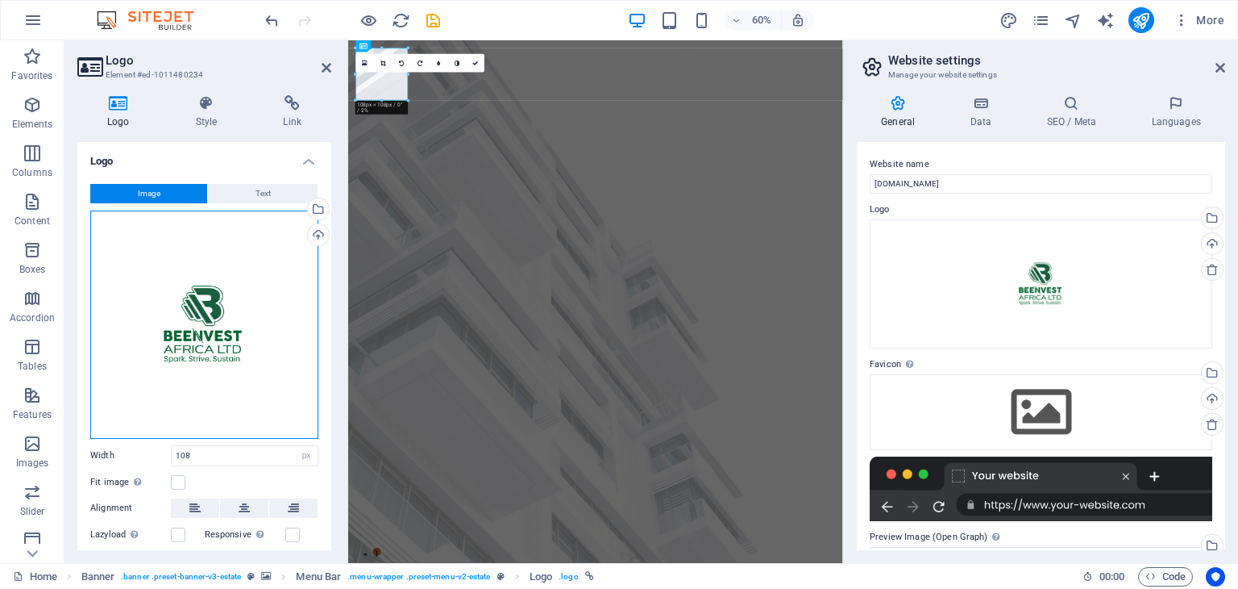
click at [211, 331] on div "Drag files here, click to choose files or select files from Files or our free s…" at bounding box center [204, 324] width 228 height 228
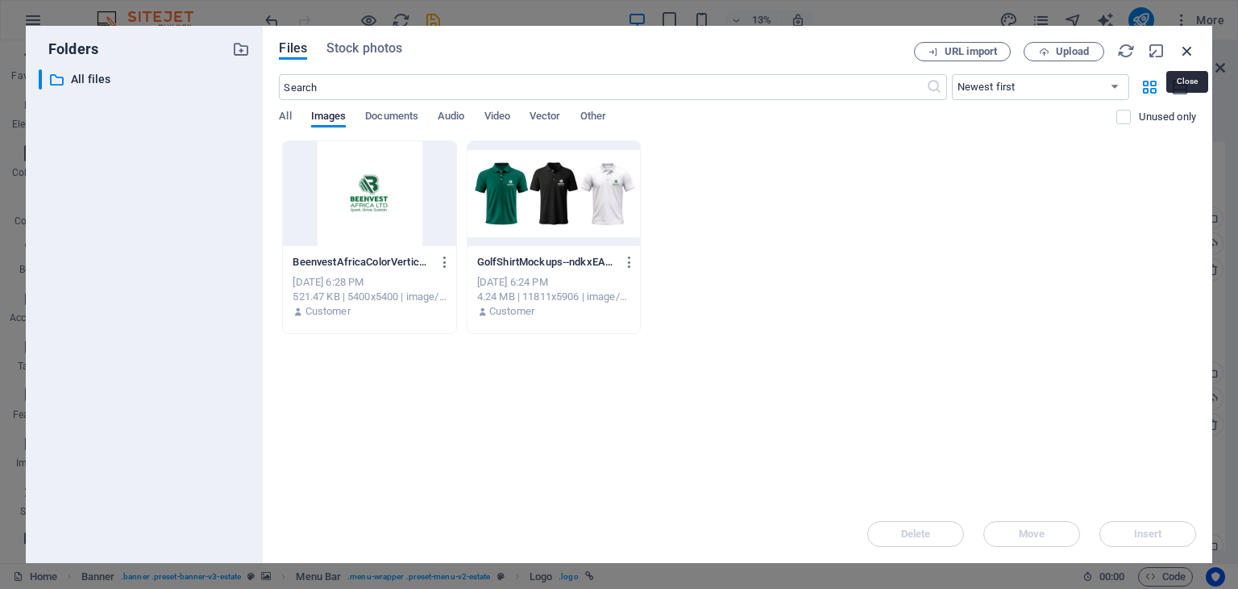
click at [1190, 52] on icon "button" at bounding box center [1188, 51] width 18 height 18
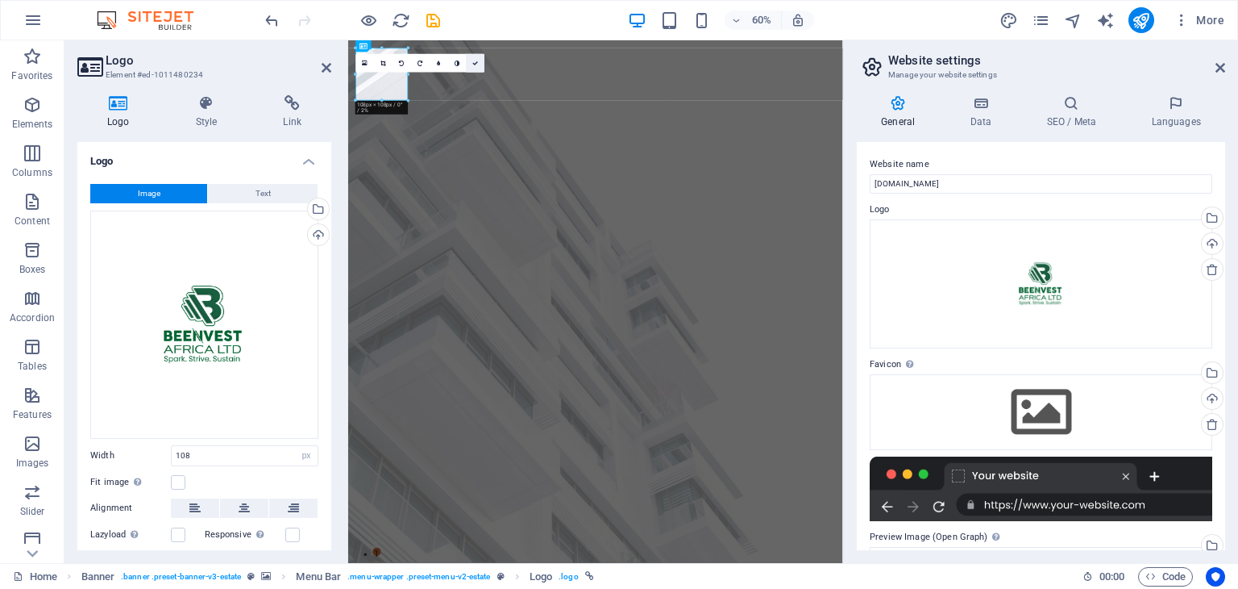
click at [474, 60] on icon at bounding box center [475, 63] width 6 height 6
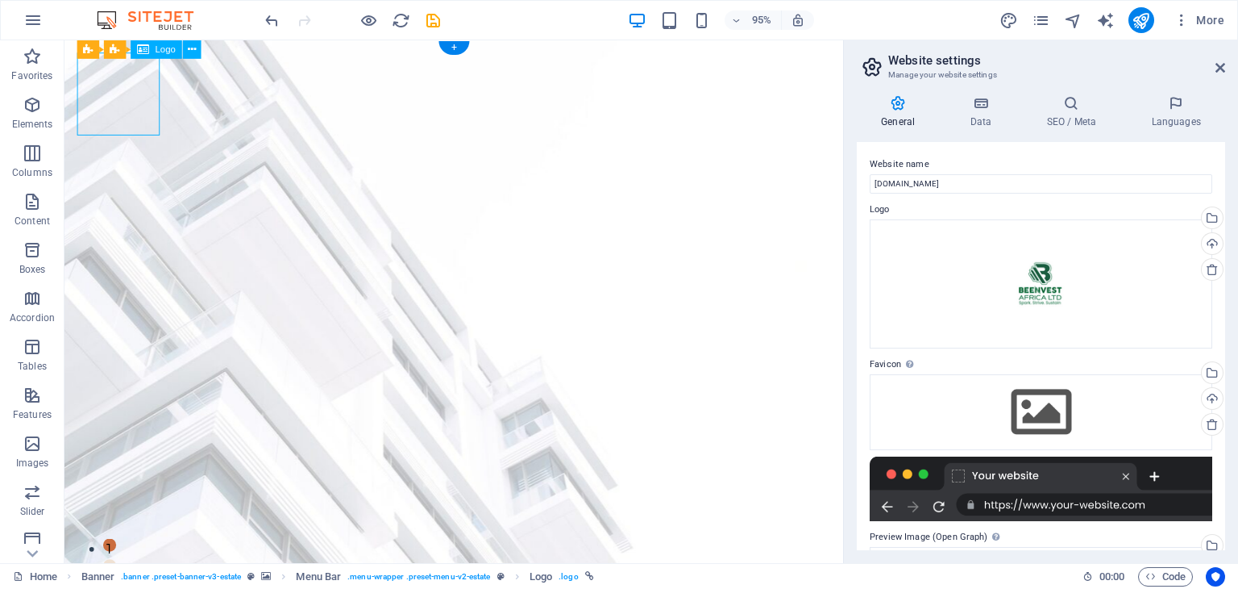
select select "px"
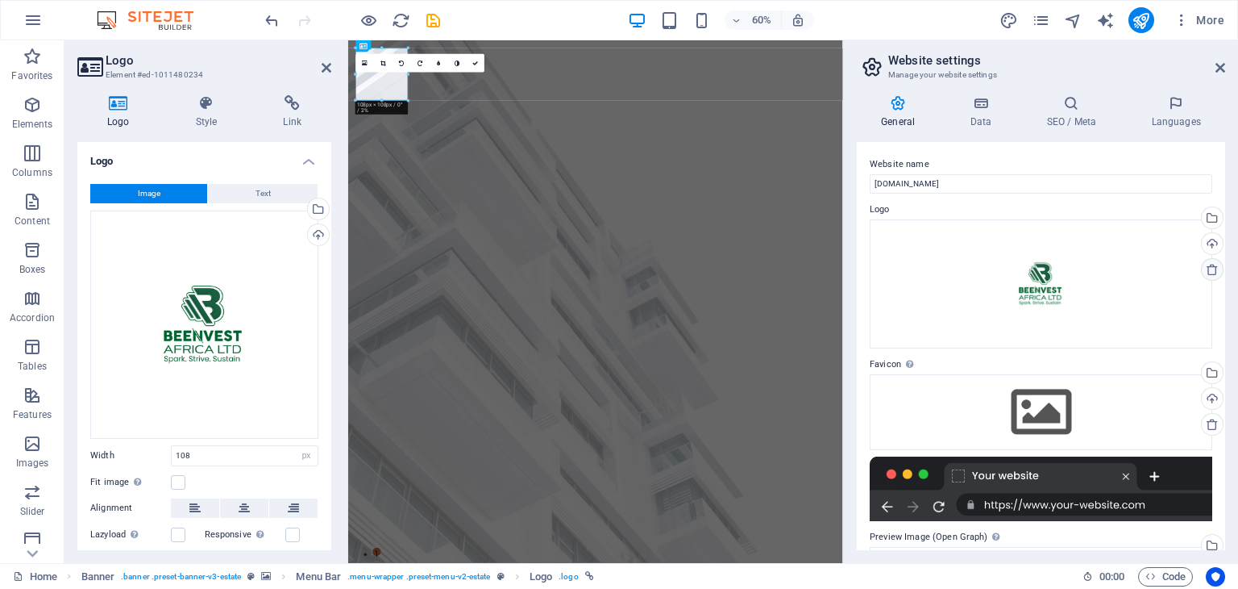
click at [1212, 276] on link at bounding box center [1212, 269] width 23 height 23
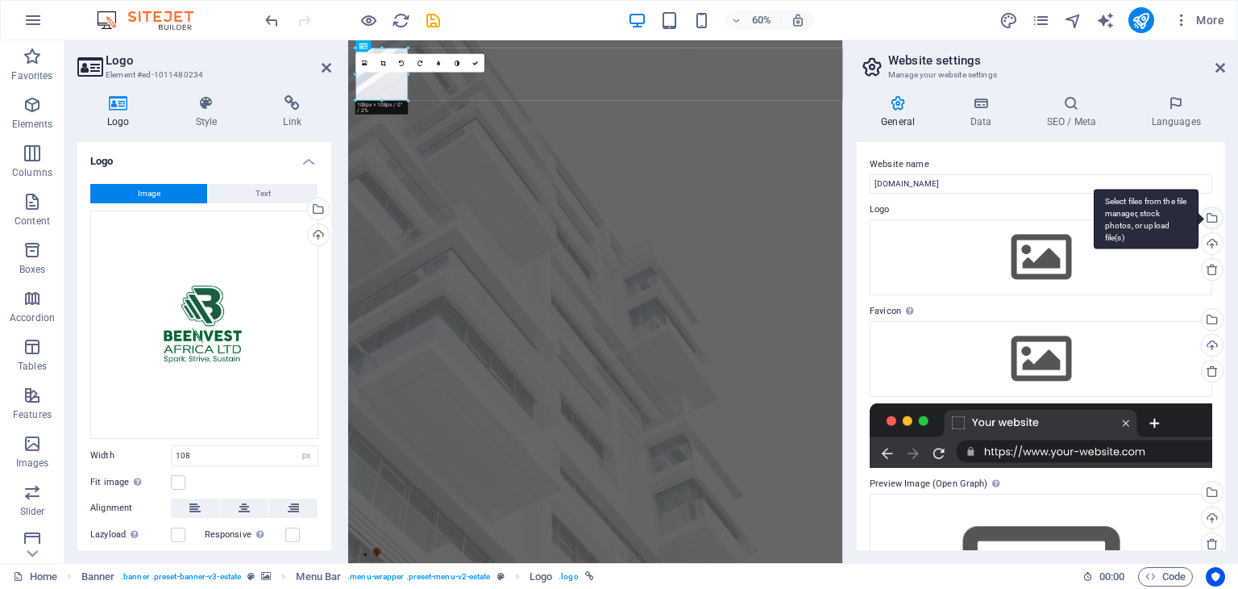
click at [1209, 213] on div "Select files from the file manager, stock photos, or upload file(s)" at bounding box center [1211, 219] width 24 height 24
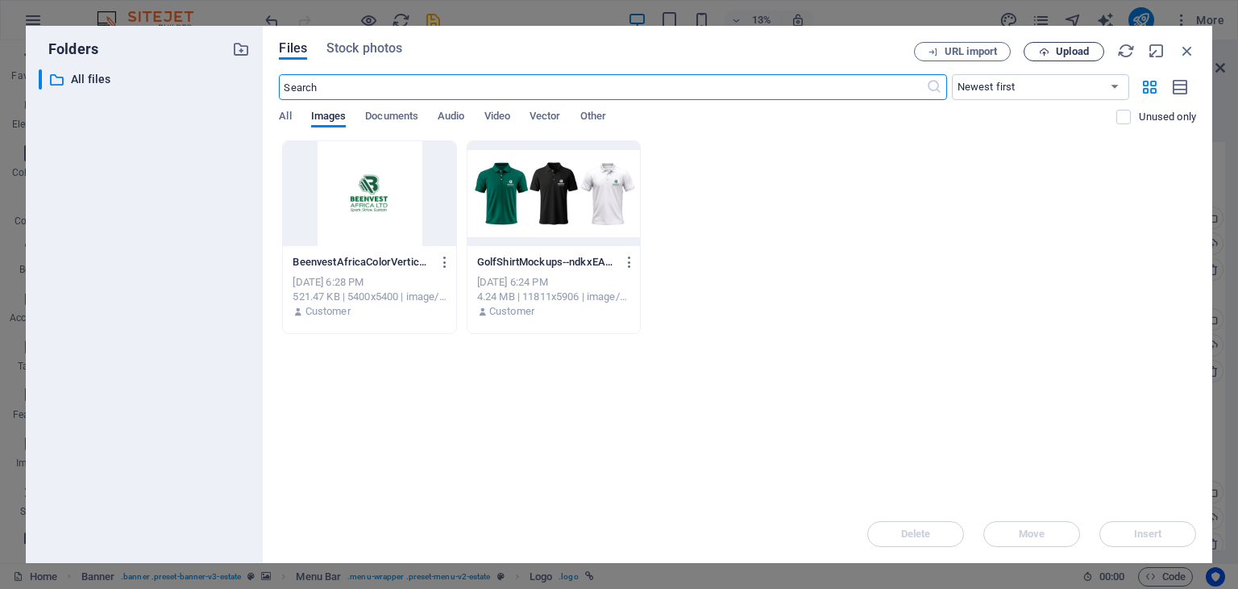
click at [1056, 52] on span "Upload" at bounding box center [1072, 52] width 33 height 10
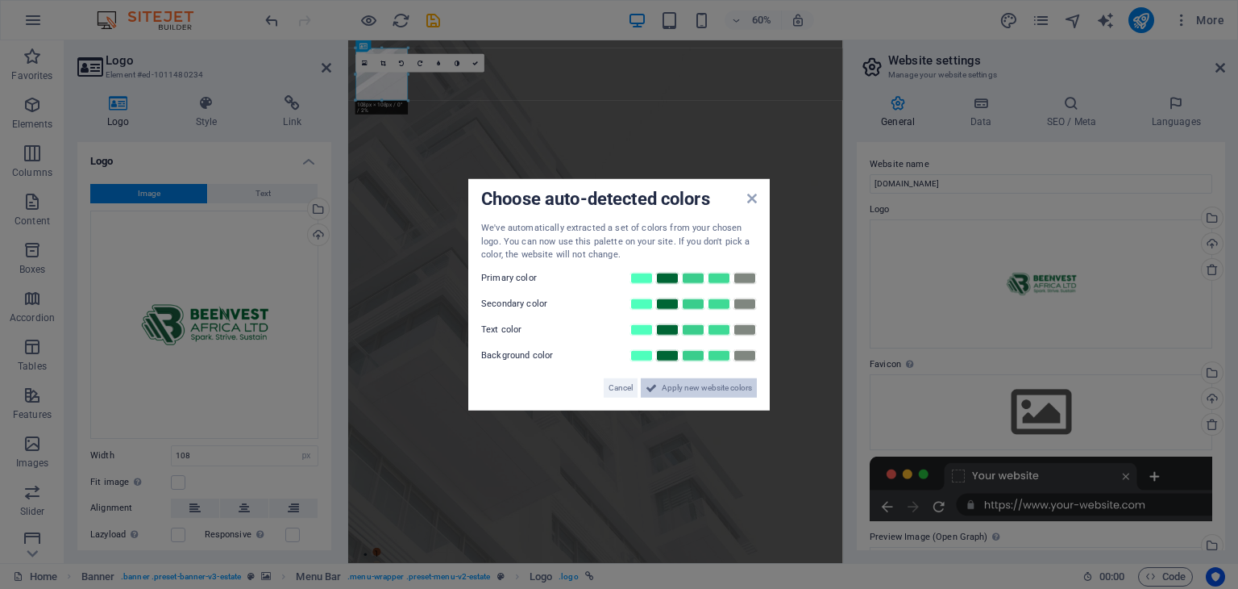
click at [719, 384] on span "Apply new website colors" at bounding box center [707, 386] width 90 height 19
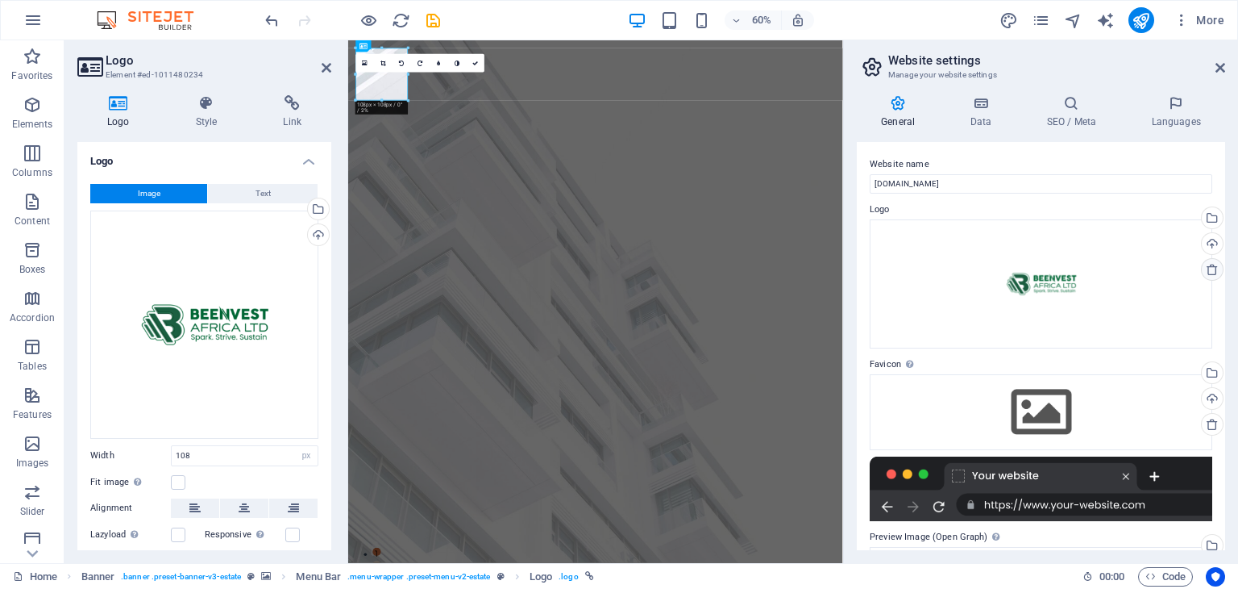
click at [1207, 271] on icon at bounding box center [1212, 269] width 13 height 13
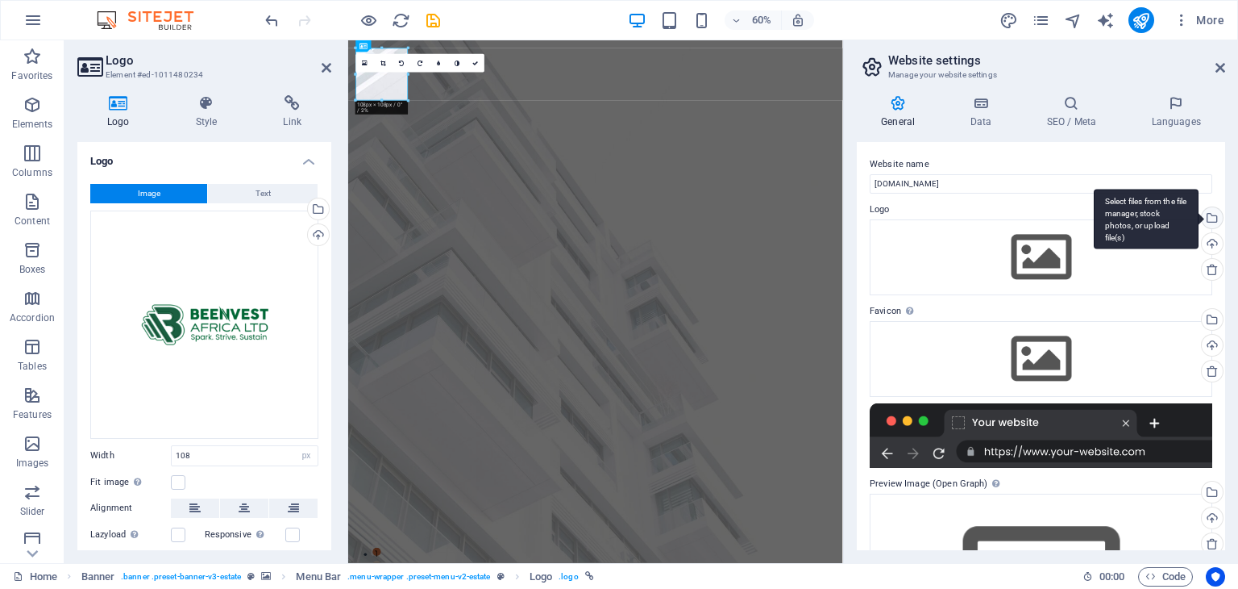
click at [1199, 213] on div "Select files from the file manager, stock photos, or upload file(s)" at bounding box center [1146, 219] width 105 height 60
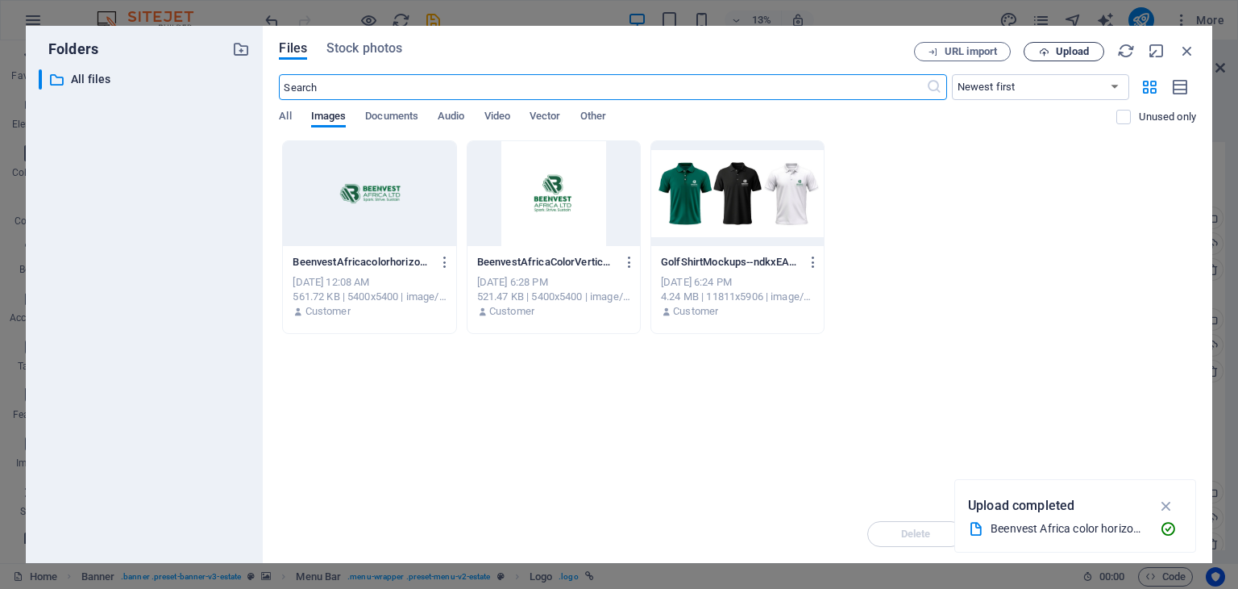
click at [1072, 48] on span "Upload" at bounding box center [1072, 52] width 33 height 10
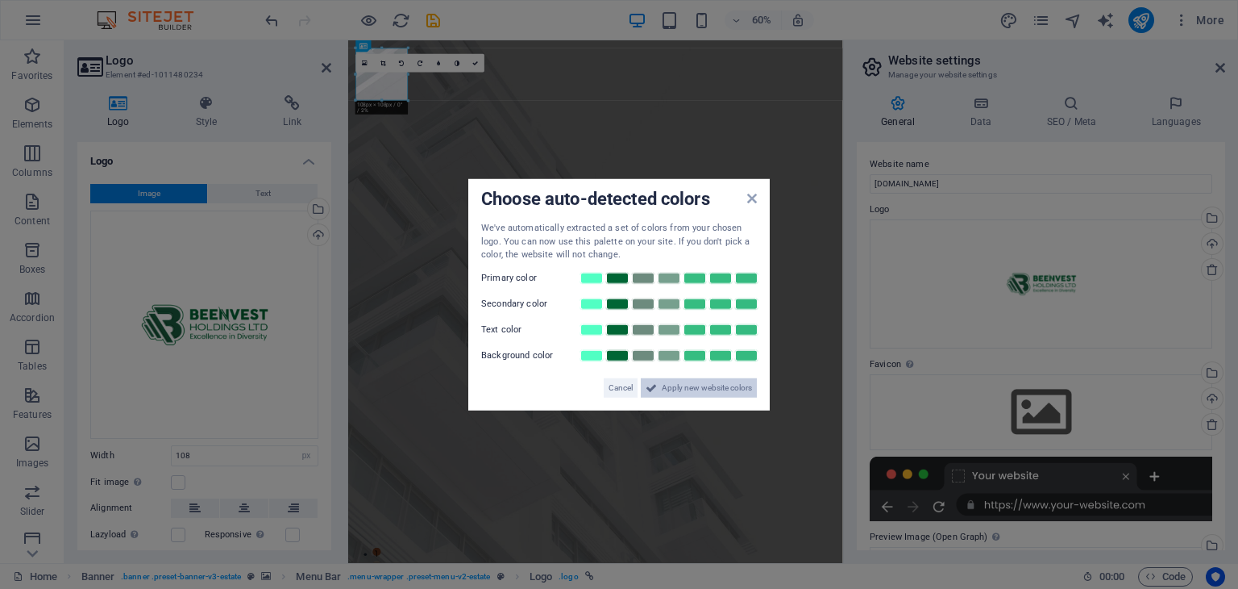
click at [701, 387] on span "Apply new website colors" at bounding box center [707, 386] width 90 height 19
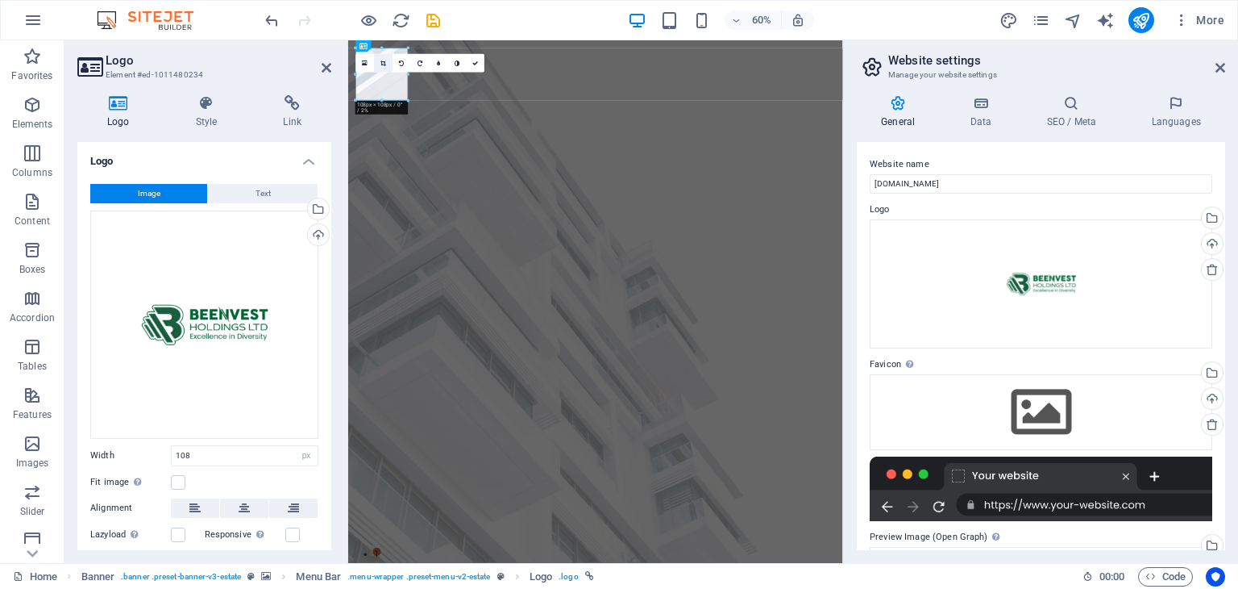
click at [382, 63] on icon at bounding box center [384, 63] width 6 height 6
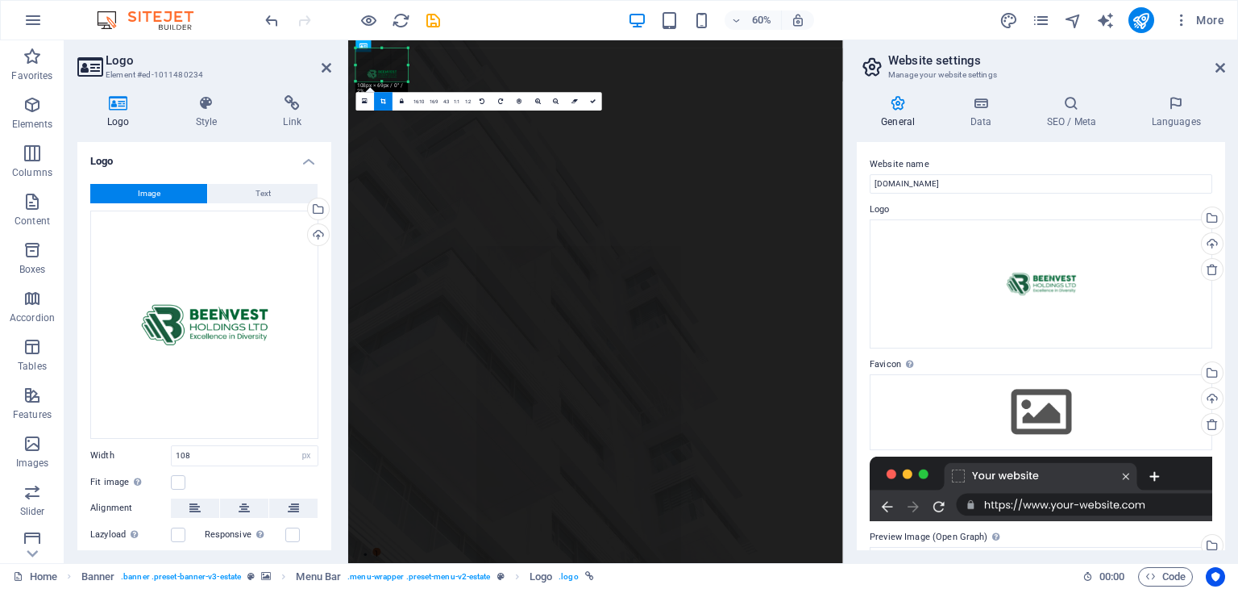
drag, startPoint x: 383, startPoint y: 99, endPoint x: 385, endPoint y: 68, distance: 31.5
click at [385, 68] on div "180 170 160 150 140 130 120 110 100 90 80 70 60 50 40 30 20 10 0 -10 -20 -30 -4…" at bounding box center [382, 64] width 52 height 33
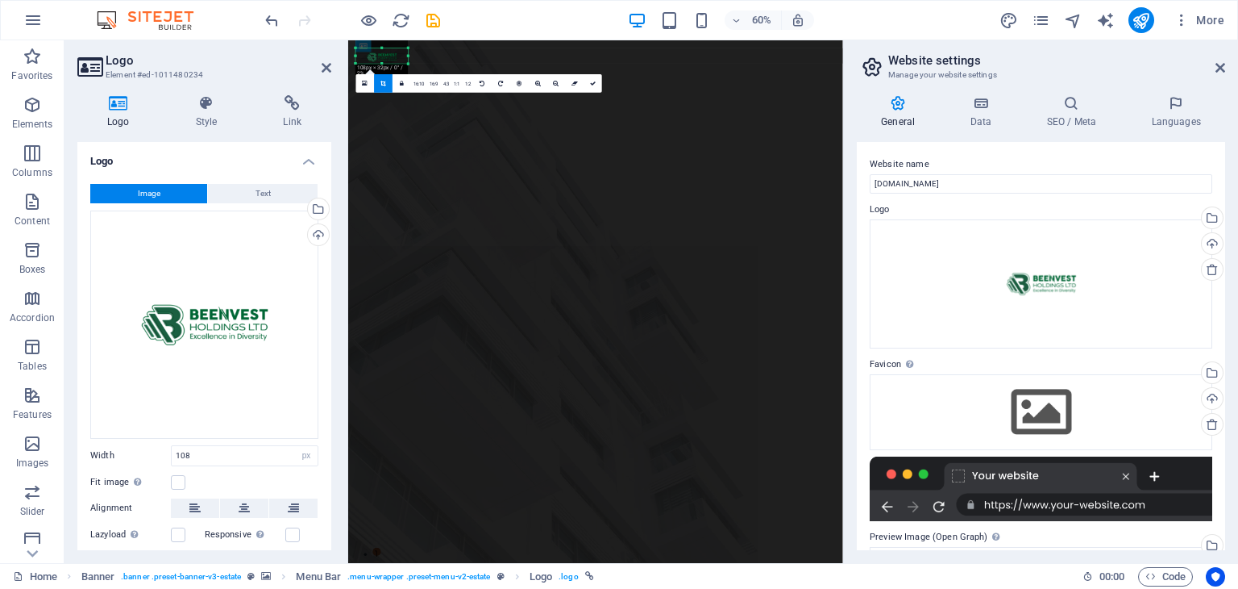
drag, startPoint x: 381, startPoint y: 48, endPoint x: 389, endPoint y: 78, distance: 30.9
click at [389, 64] on div "180 170 160 150 140 130 120 110 100 90 80 70 60 50 40 30 20 10 0 -10 -20 -30 -4…" at bounding box center [382, 55] width 52 height 15
drag, startPoint x: 406, startPoint y: 57, endPoint x: 394, endPoint y: 59, distance: 12.2
click at [394, 59] on div "180 170 160 150 140 130 120 110 100 90 80 70 60 50 40 30 20 10 0 -10 -20 -30 -4…" at bounding box center [378, 55] width 45 height 15
drag, startPoint x: 355, startPoint y: 56, endPoint x: 369, endPoint y: 56, distance: 14.5
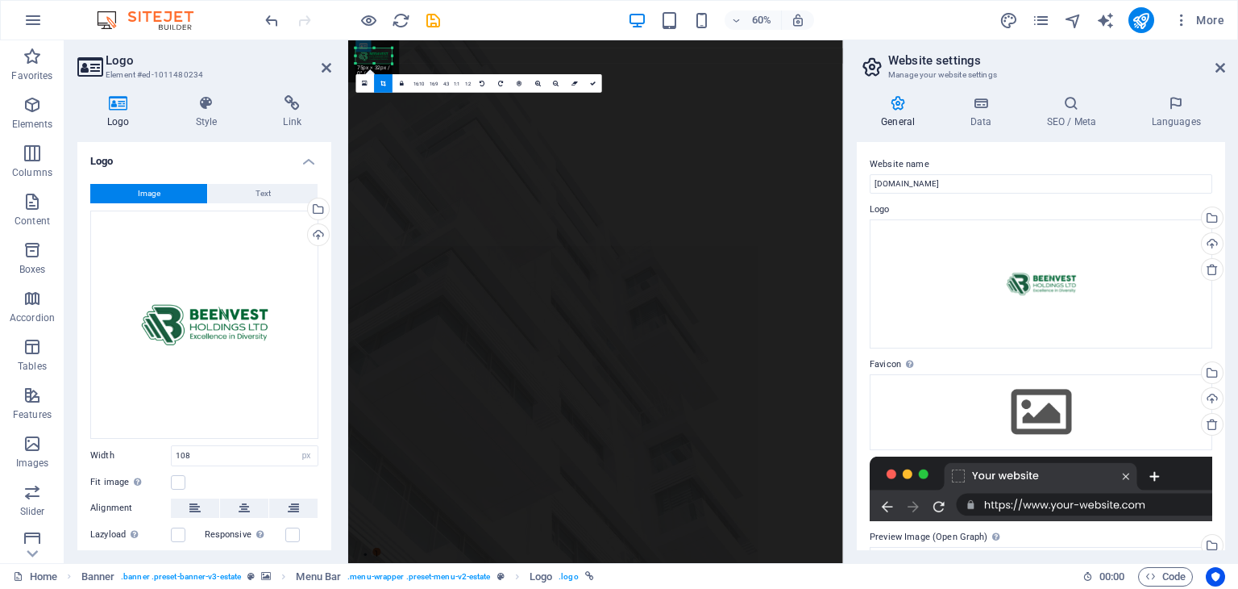
click at [369, 56] on div "180 170 160 150 140 130 120 110 100 90 80 70 60 50 40 30 20 10 0 -10 -20 -30 -4…" at bounding box center [374, 55] width 36 height 15
click at [590, 81] on icon at bounding box center [593, 84] width 6 height 6
type input "75"
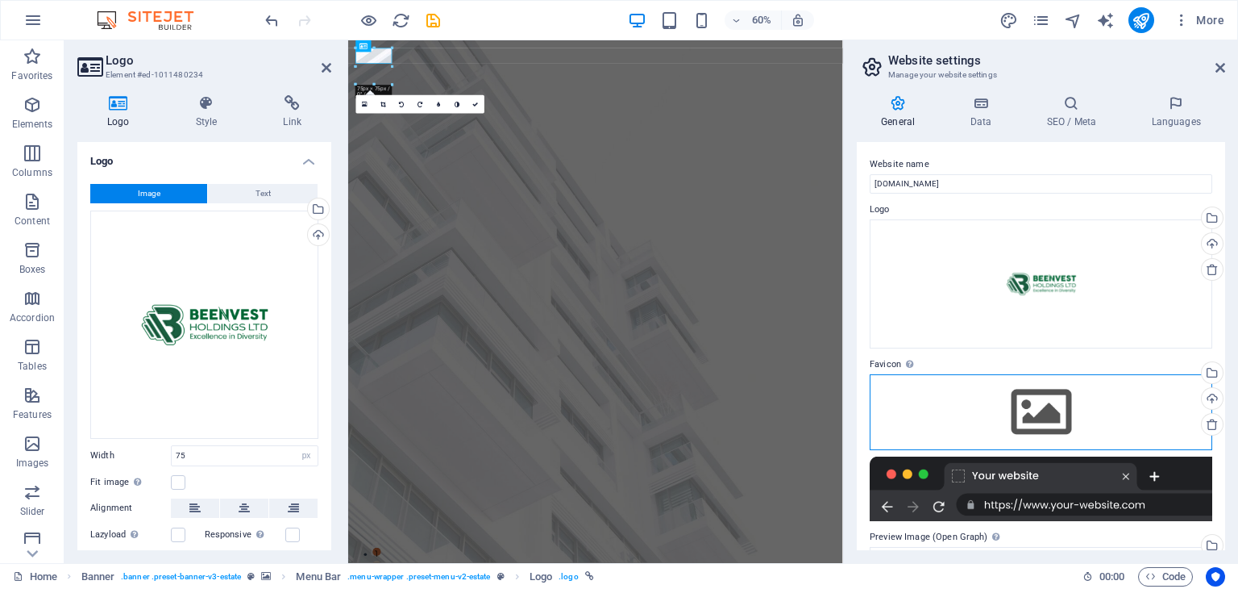
click at [1032, 416] on div "Drag files here, click to choose files or select files from Files or our free s…" at bounding box center [1041, 412] width 343 height 76
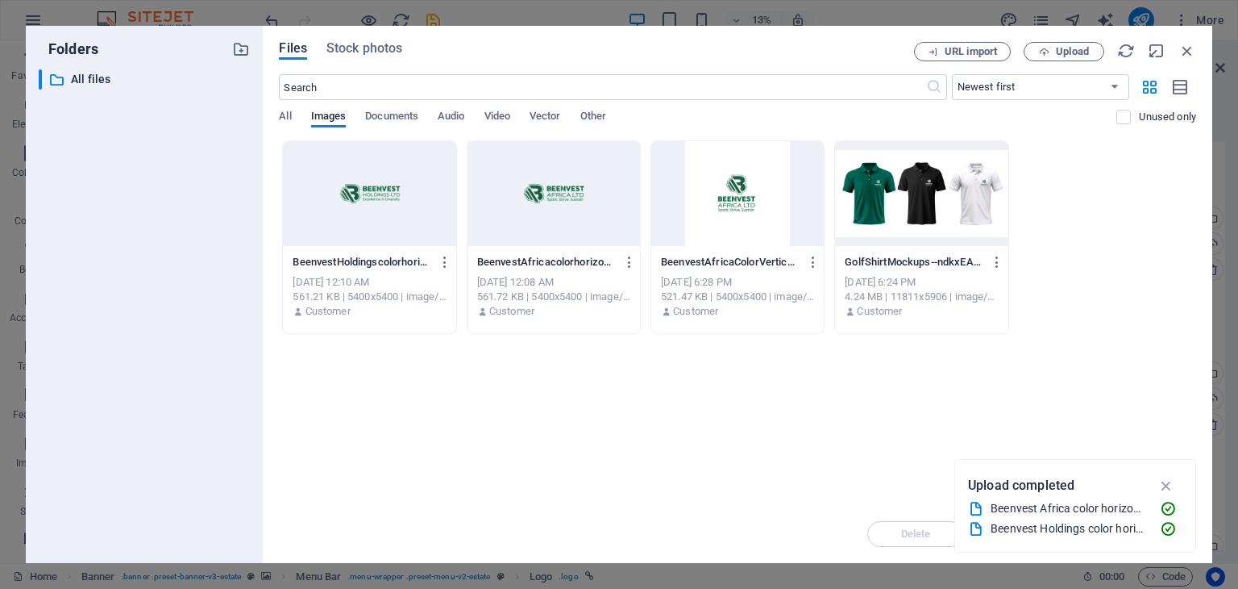
click at [368, 204] on div at bounding box center [369, 193] width 173 height 105
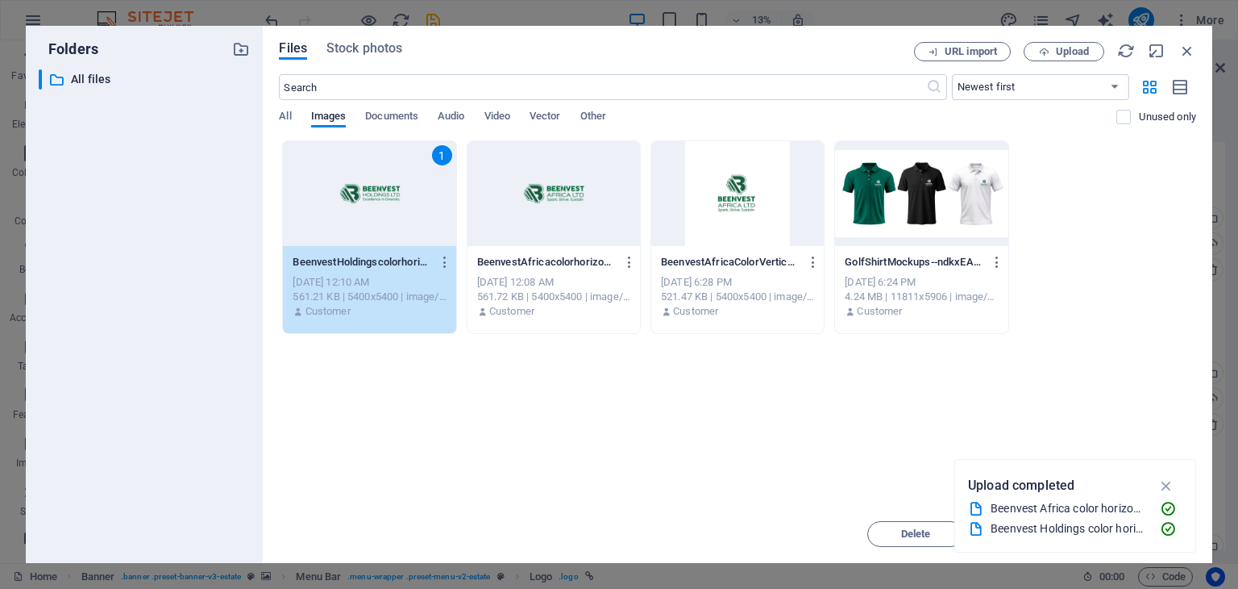
click at [368, 204] on div "1" at bounding box center [369, 193] width 173 height 105
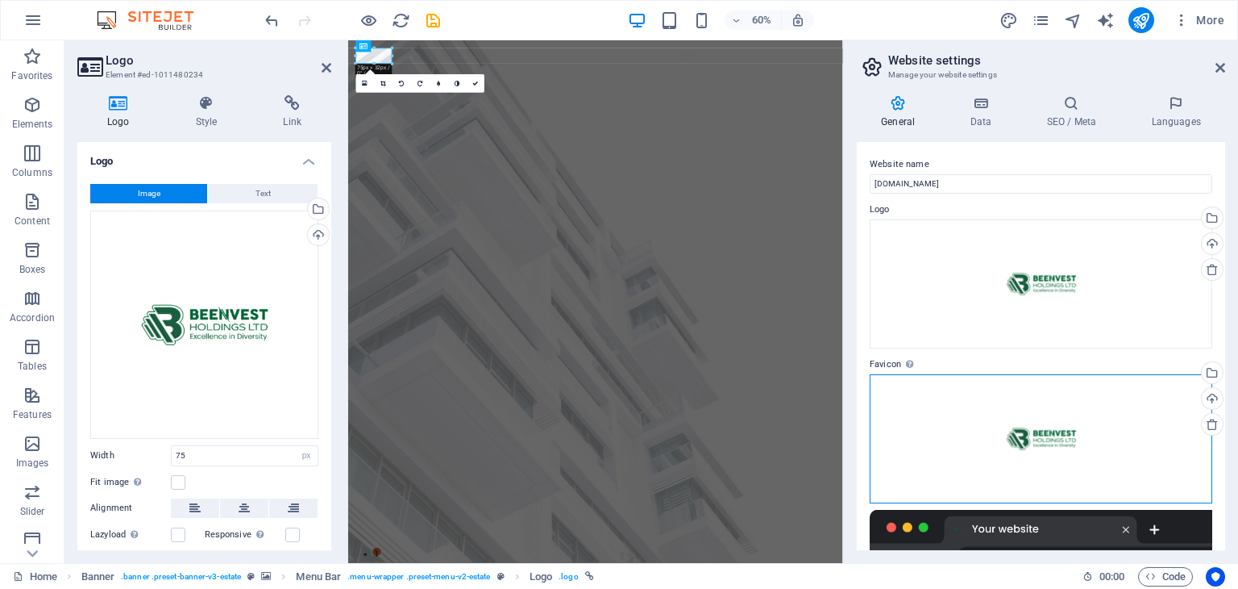
click at [1059, 439] on div "Drag files here, click to choose files or select files from Files or our free s…" at bounding box center [1041, 438] width 343 height 129
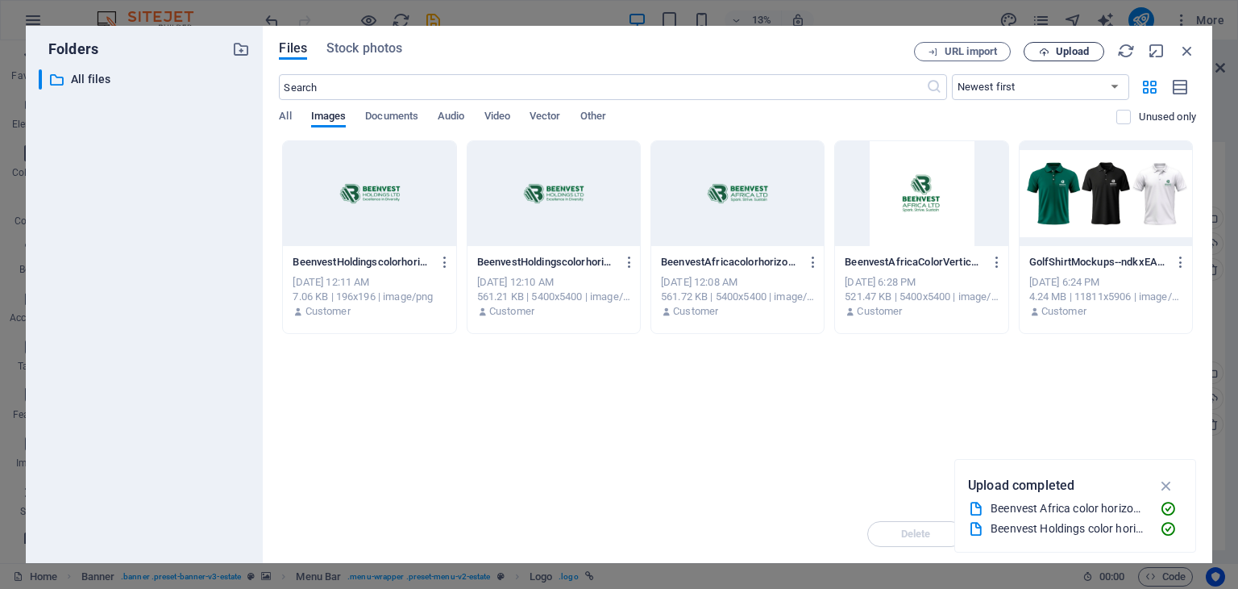
click at [1070, 53] on span "Upload" at bounding box center [1072, 52] width 33 height 10
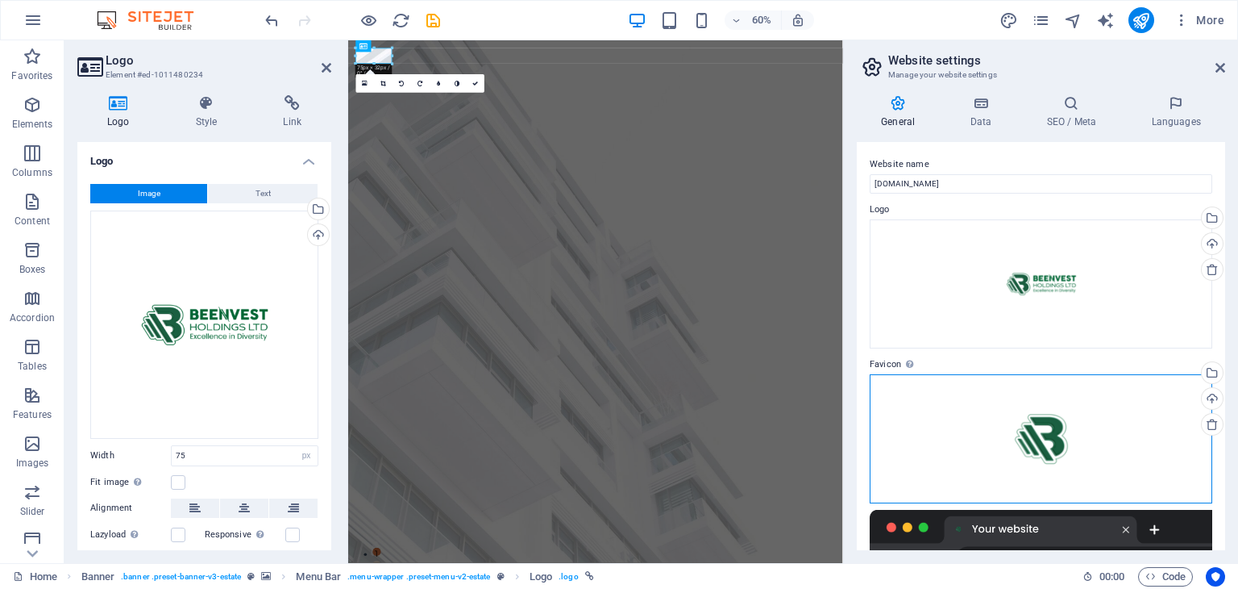
click at [1032, 426] on div "Drag files here, click to choose files or select files from Files or our free s…" at bounding box center [1041, 438] width 343 height 129
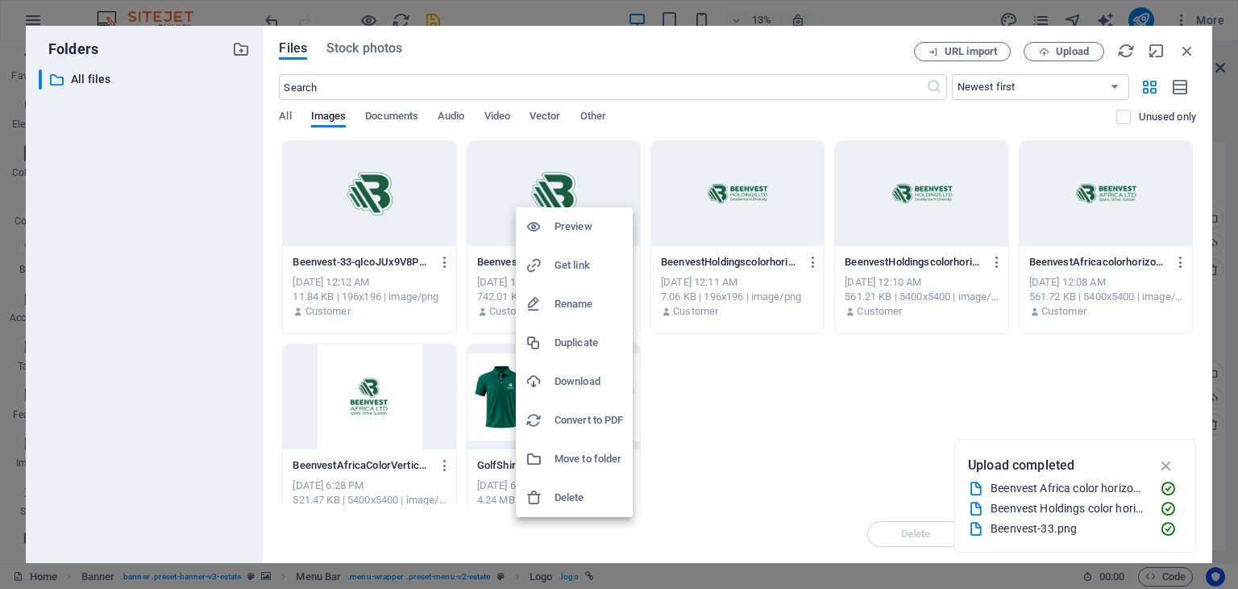
click at [764, 444] on div at bounding box center [619, 294] width 1238 height 589
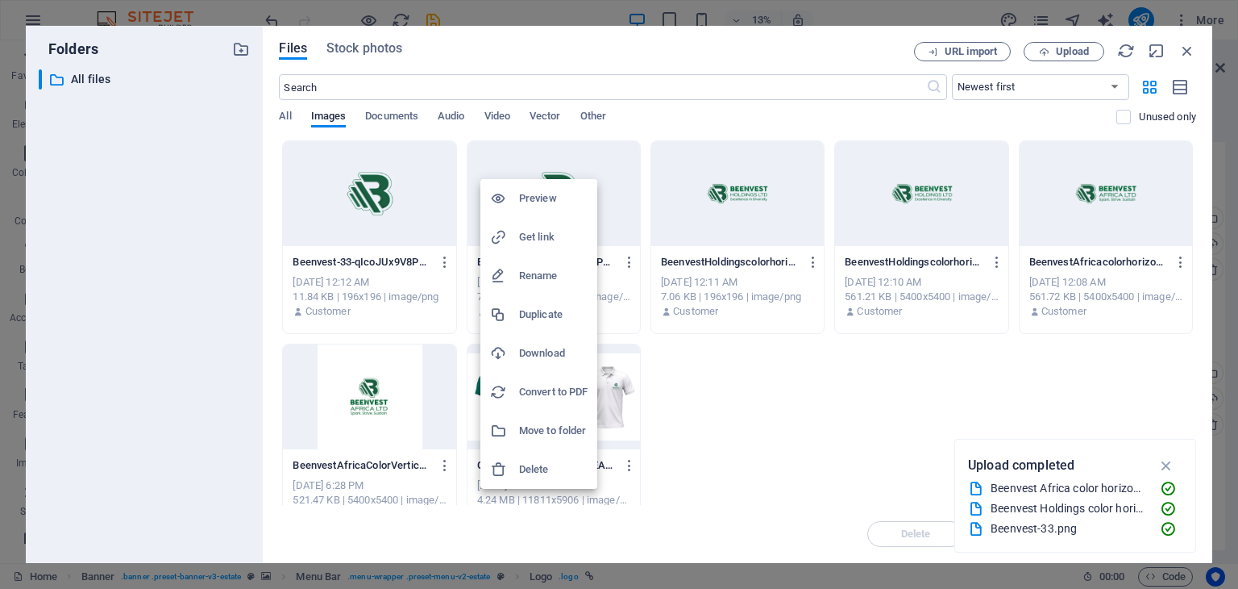
click at [546, 464] on h6 "Delete" at bounding box center [553, 469] width 69 height 19
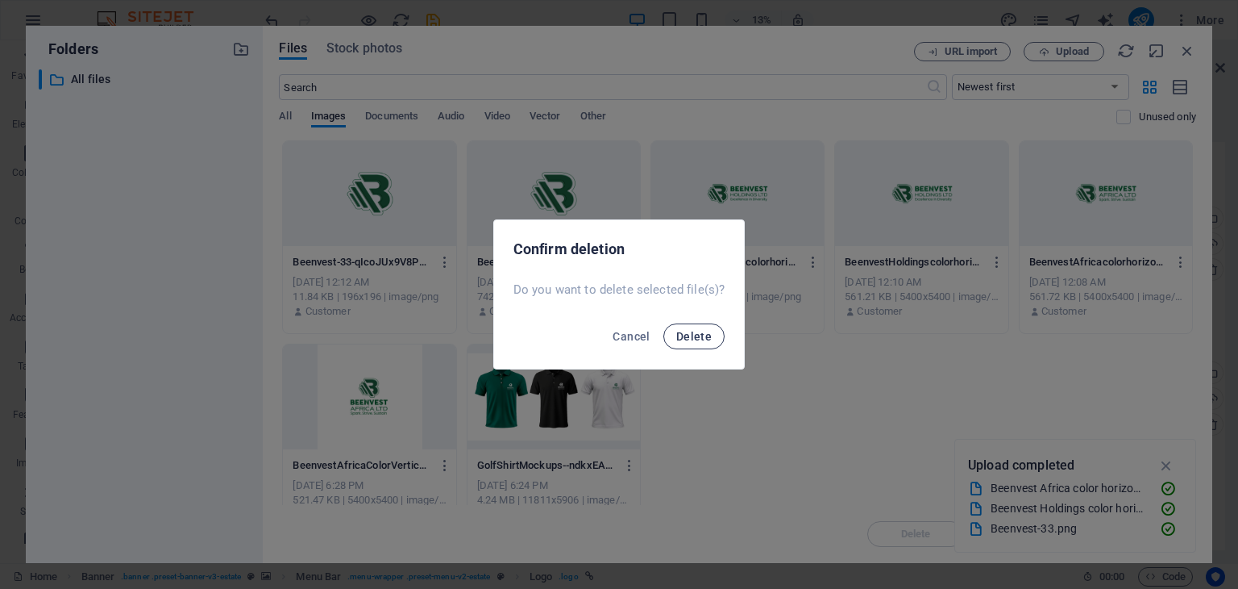
click at [700, 336] on span "Delete" at bounding box center [693, 336] width 35 height 13
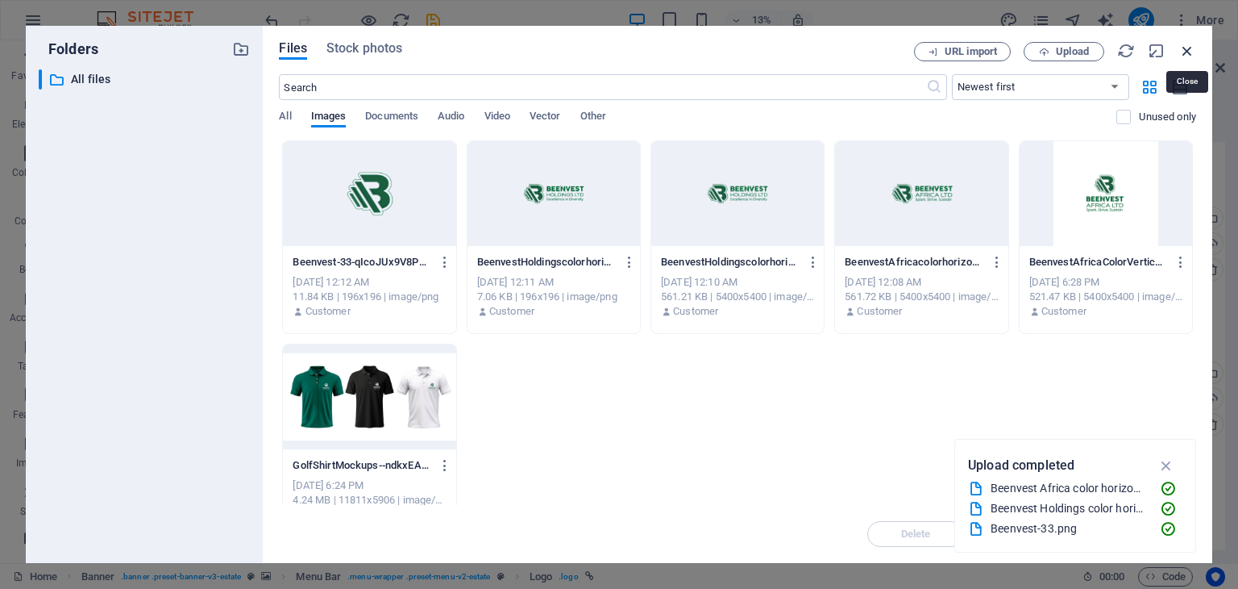
click at [1190, 46] on icon "button" at bounding box center [1188, 51] width 18 height 18
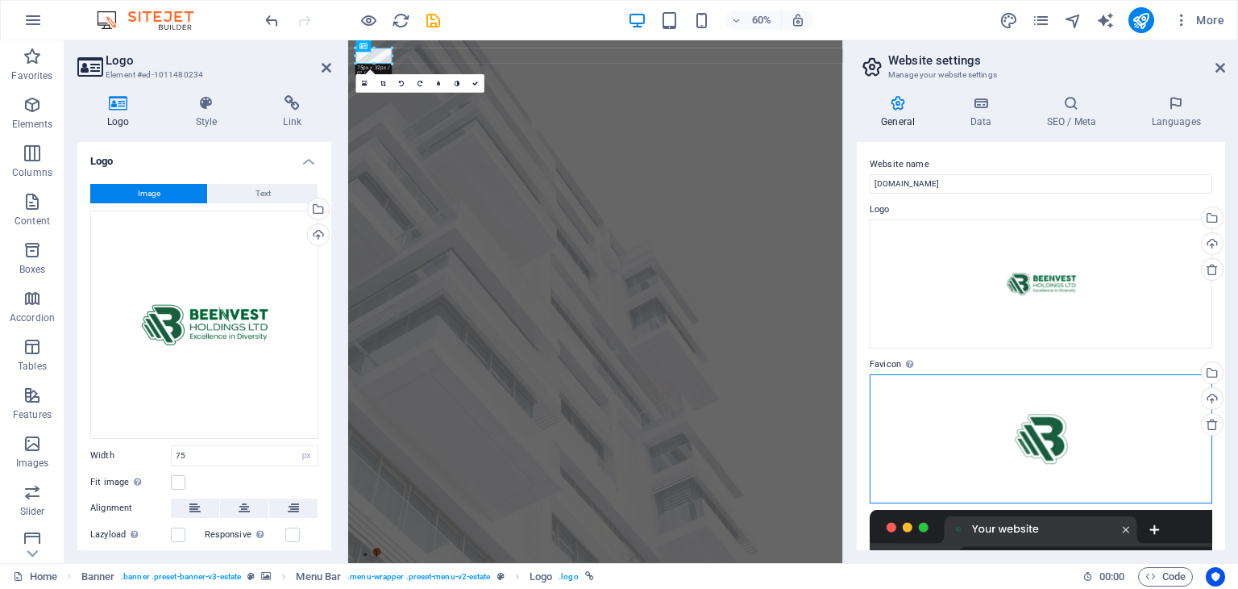
click at [1075, 436] on div "Drag files here, click to choose files or select files from Files or our free s…" at bounding box center [1041, 438] width 343 height 129
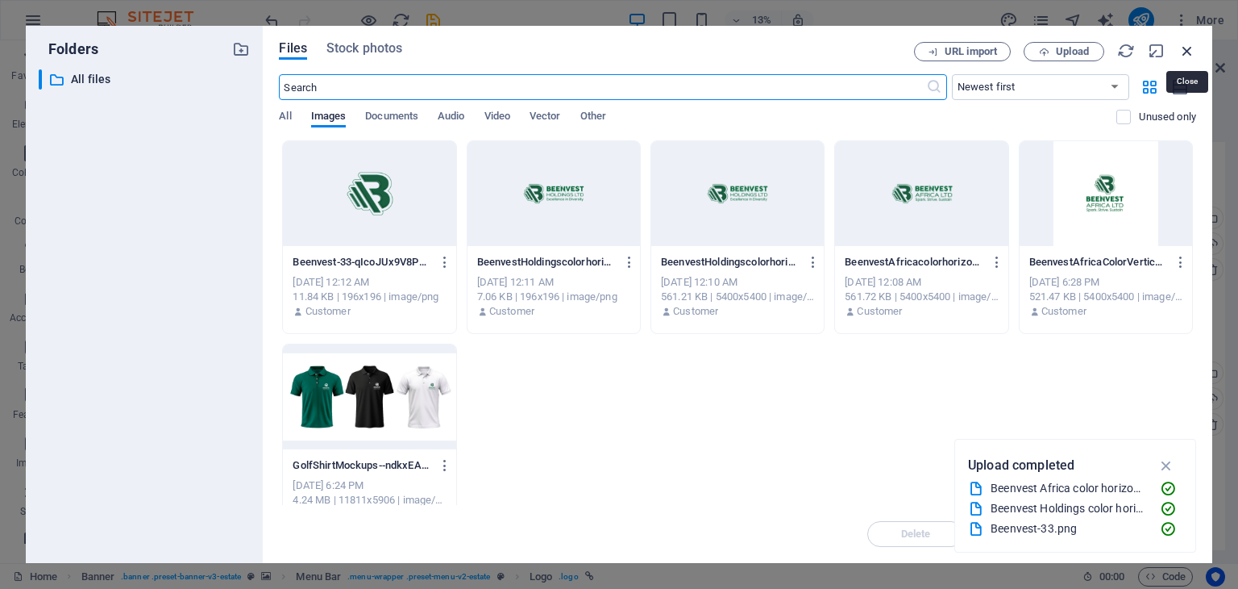
click at [1185, 53] on icon "button" at bounding box center [1188, 51] width 18 height 18
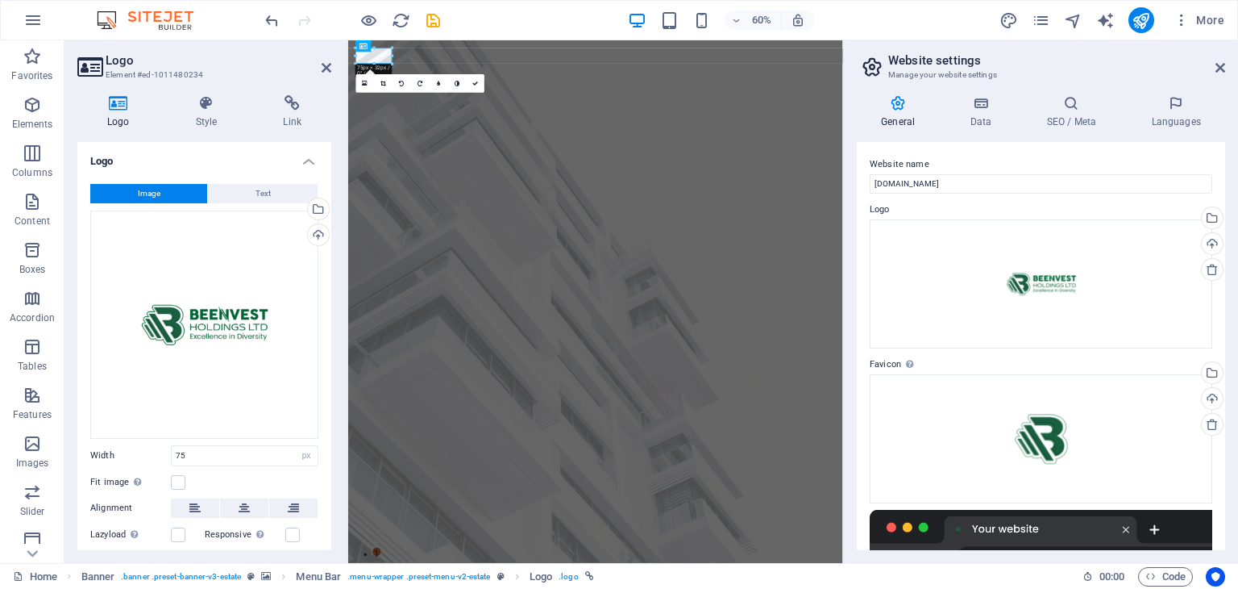
scroll to position [248, 0]
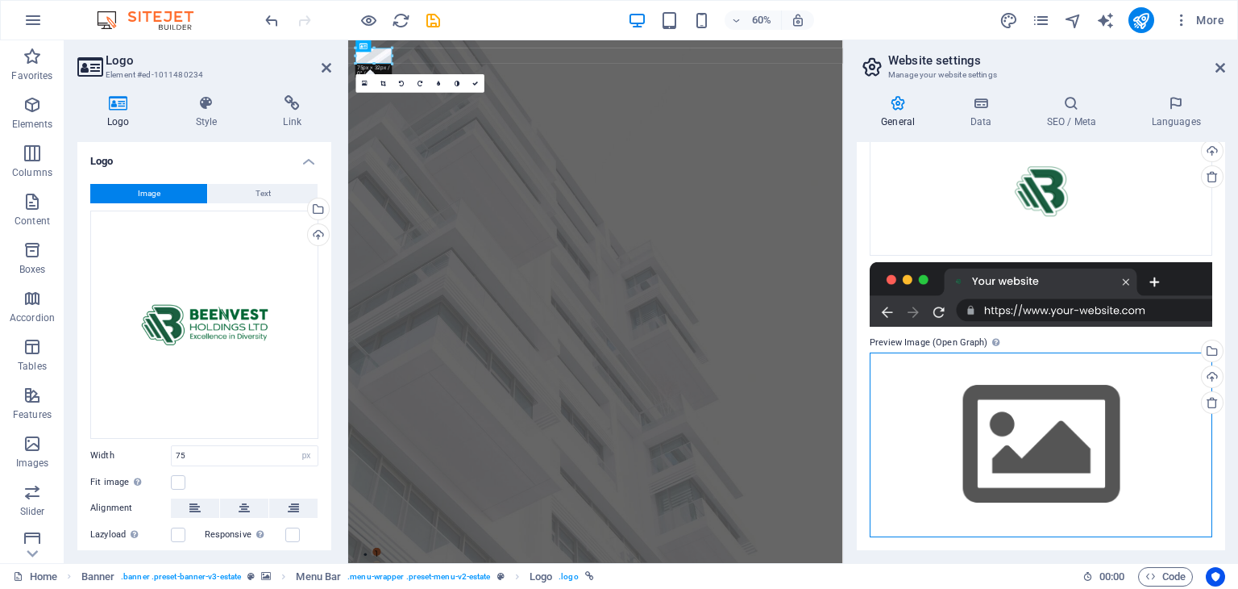
click at [1092, 468] on div "Drag files here, click to choose files or select files from Files or our free s…" at bounding box center [1041, 444] width 343 height 185
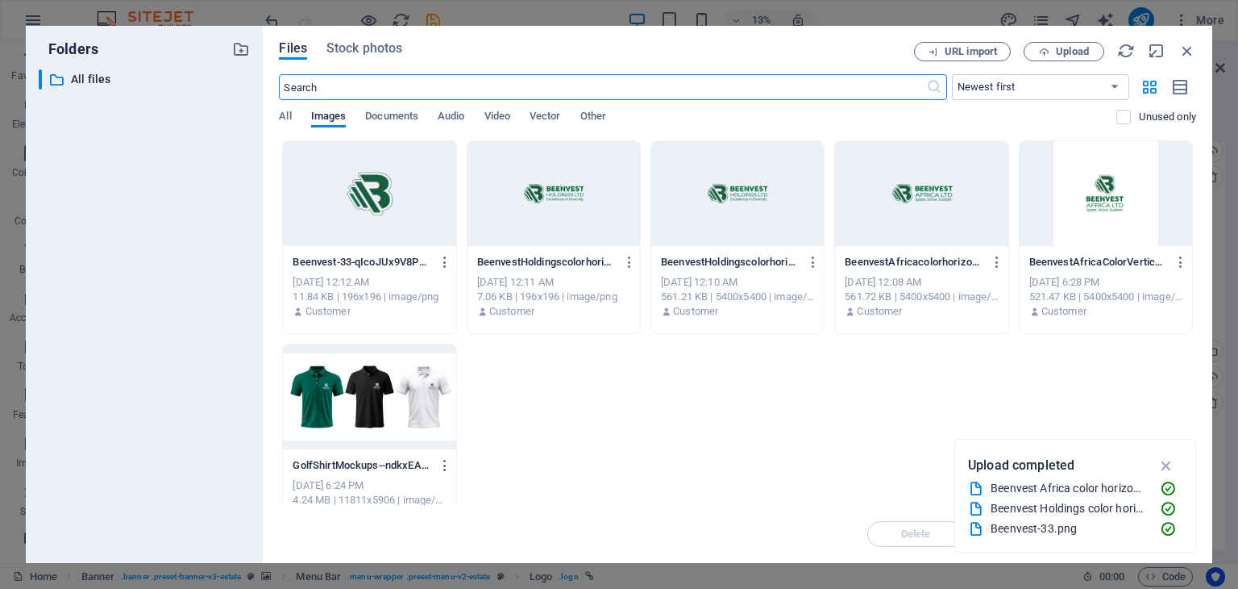
click at [385, 201] on div at bounding box center [369, 193] width 173 height 105
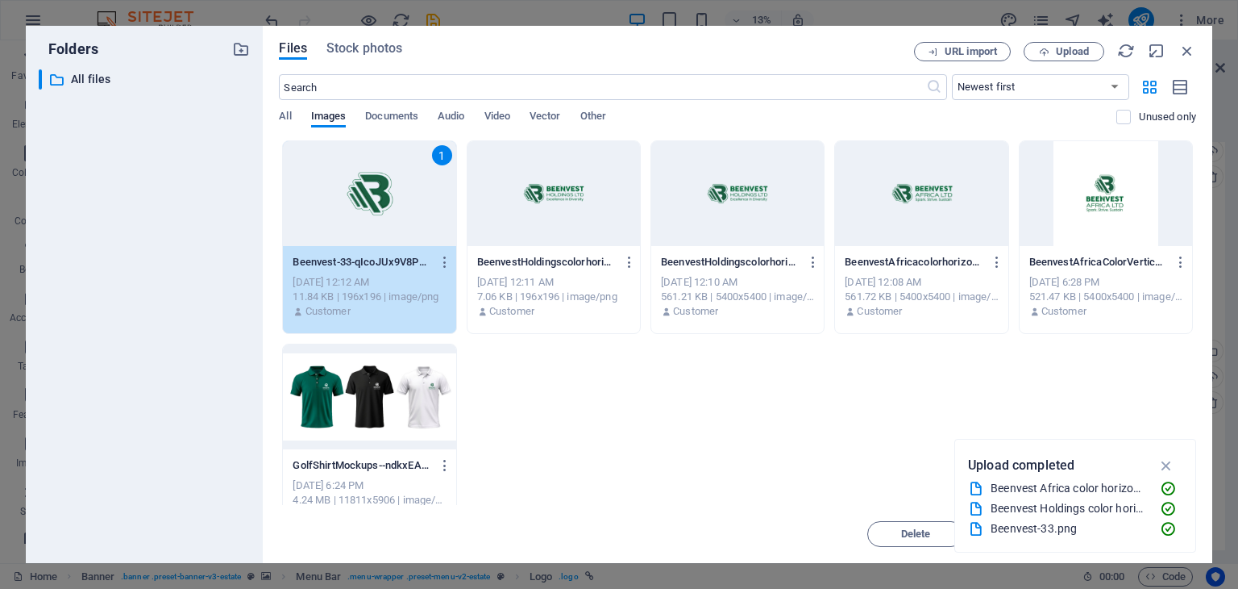
click at [385, 201] on div "1" at bounding box center [369, 193] width 173 height 105
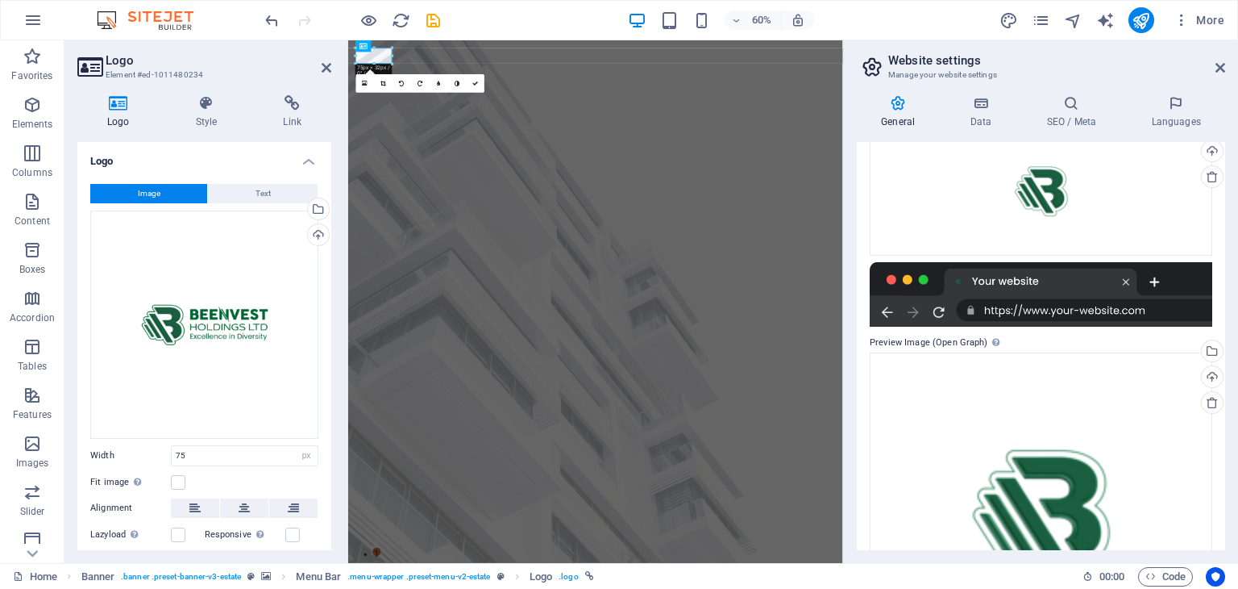
click at [1225, 520] on div "General Data SEO / Meta Languages Website name [DOMAIN_NAME] Logo Drag files he…" at bounding box center [1041, 322] width 394 height 481
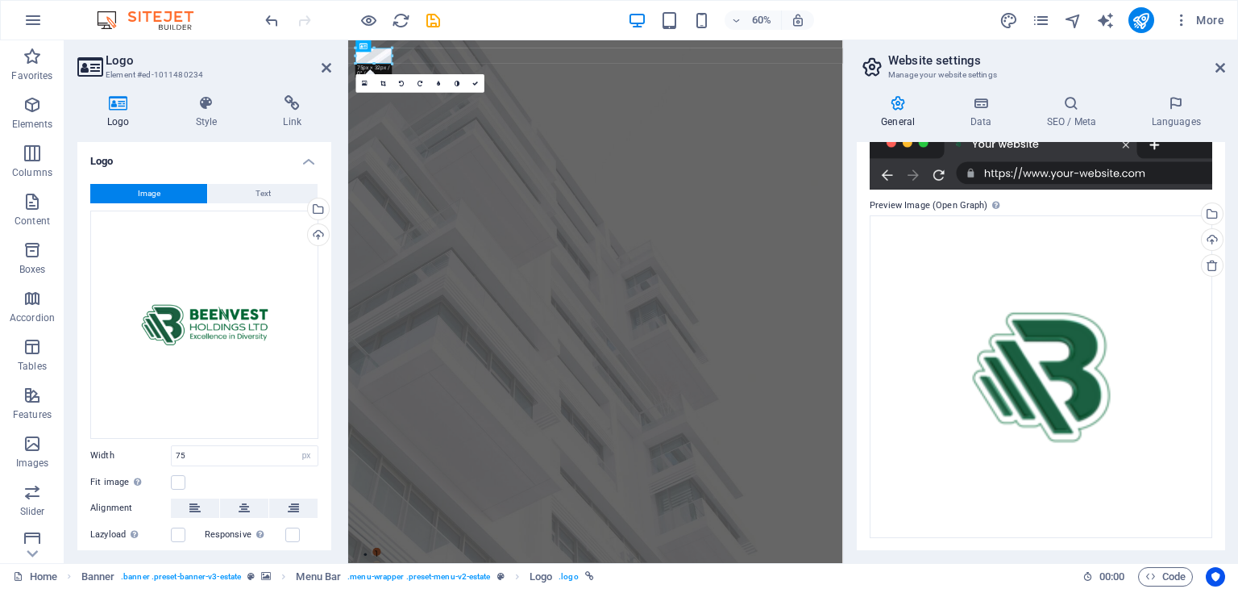
click at [1227, 272] on div "General Data SEO / Meta Languages Website name [DOMAIN_NAME] Logo Drag files he…" at bounding box center [1041, 322] width 394 height 481
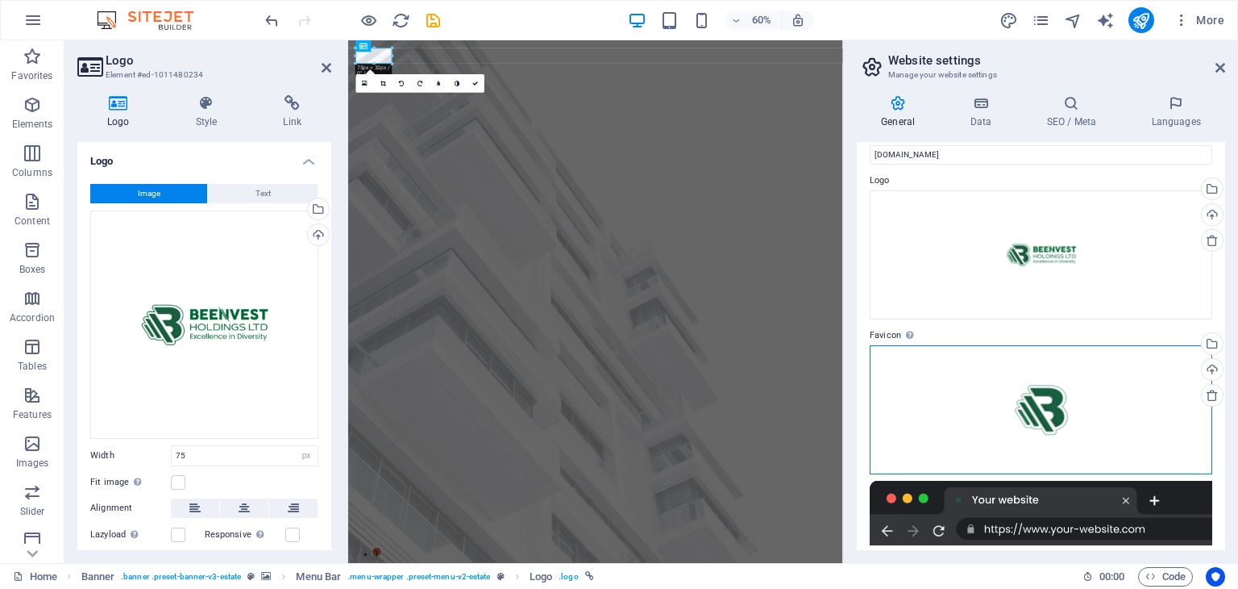
click at [1112, 431] on div "Drag files here, click to choose files or select files from Files or our free s…" at bounding box center [1041, 409] width 343 height 129
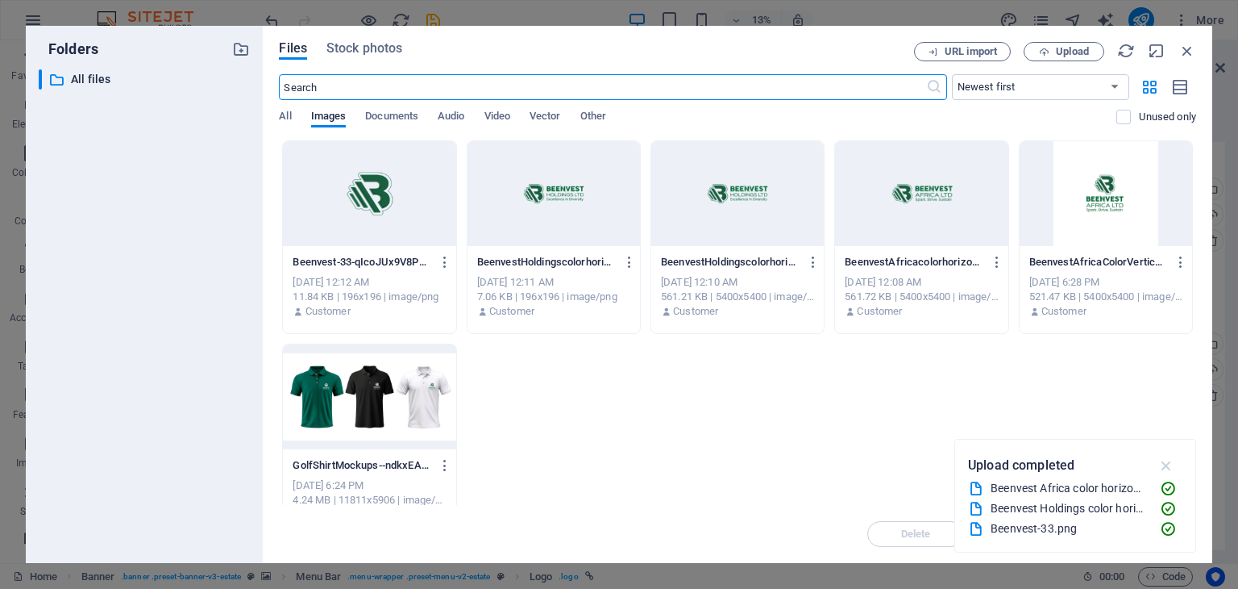
click at [1171, 464] on icon "button" at bounding box center [1167, 465] width 19 height 18
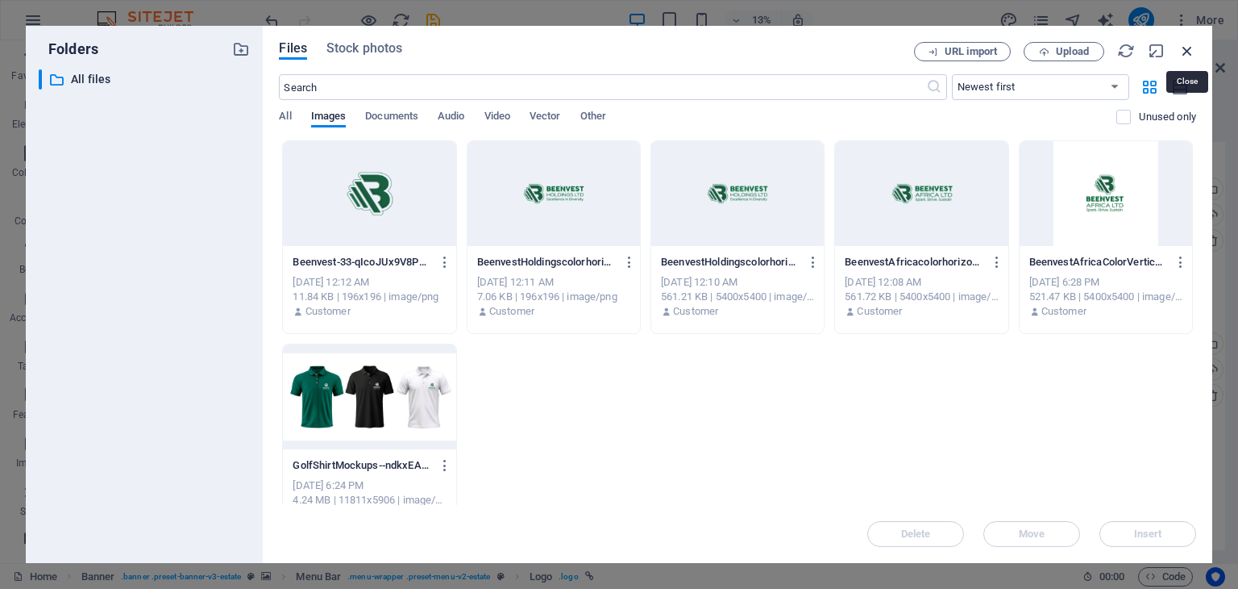
click at [1188, 53] on icon "button" at bounding box center [1188, 51] width 18 height 18
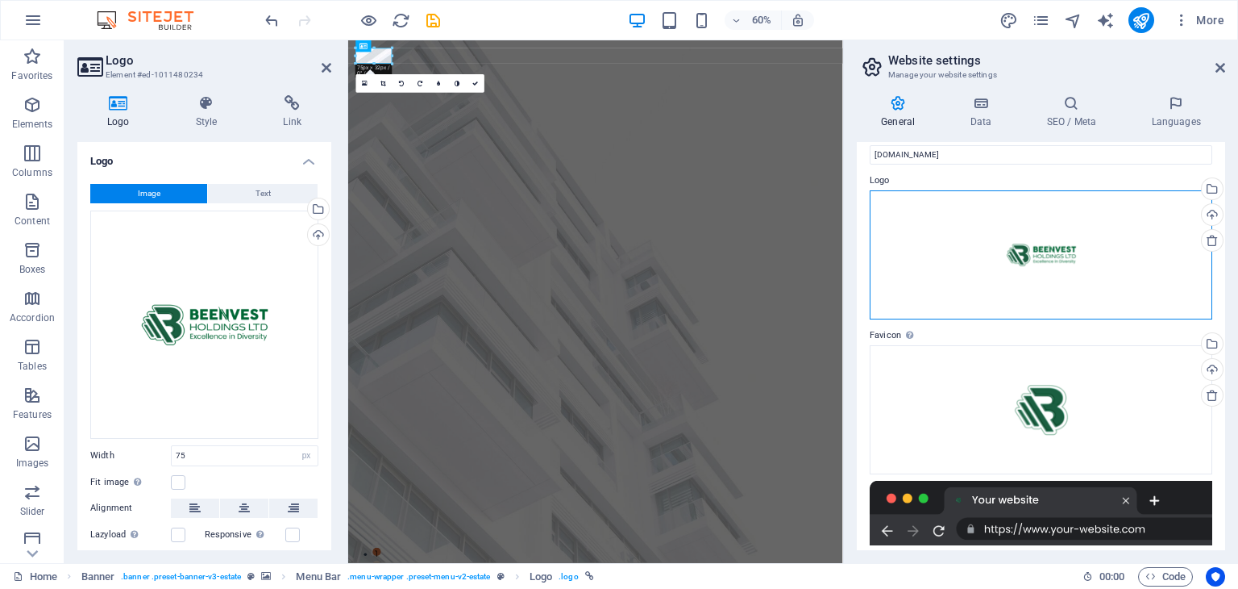
drag, startPoint x: 1021, startPoint y: 388, endPoint x: 1153, endPoint y: 307, distance: 154.2
click at [1153, 307] on div "Drag files here, click to choose files or select files from Files or our free s…" at bounding box center [1041, 254] width 343 height 129
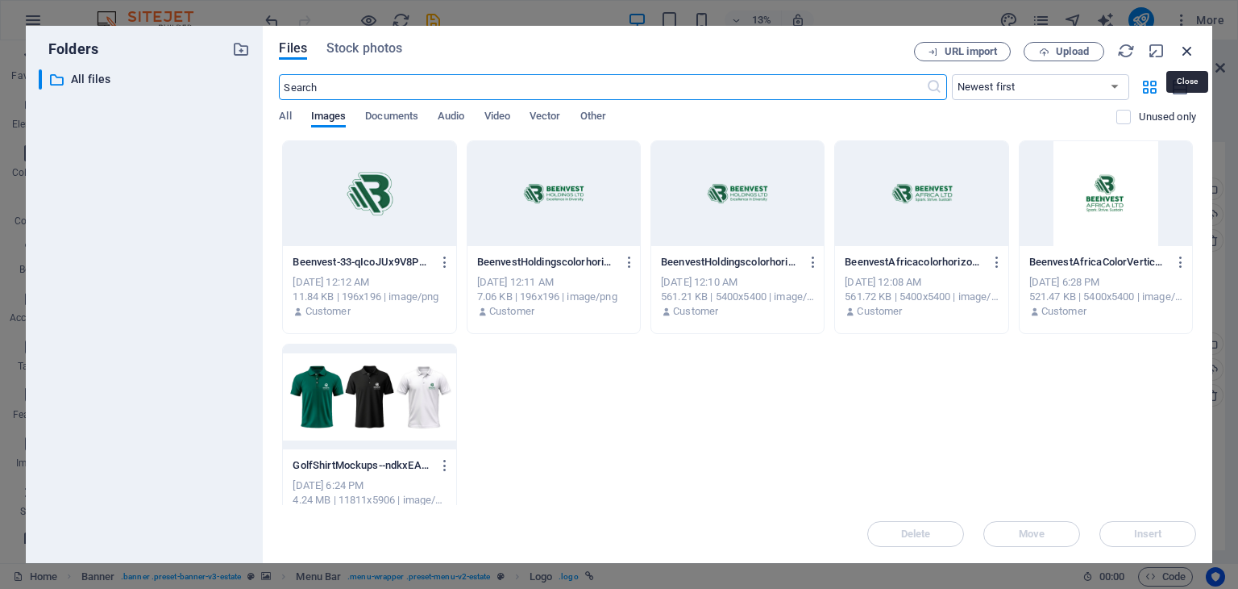
click at [1192, 53] on icon "button" at bounding box center [1188, 51] width 18 height 18
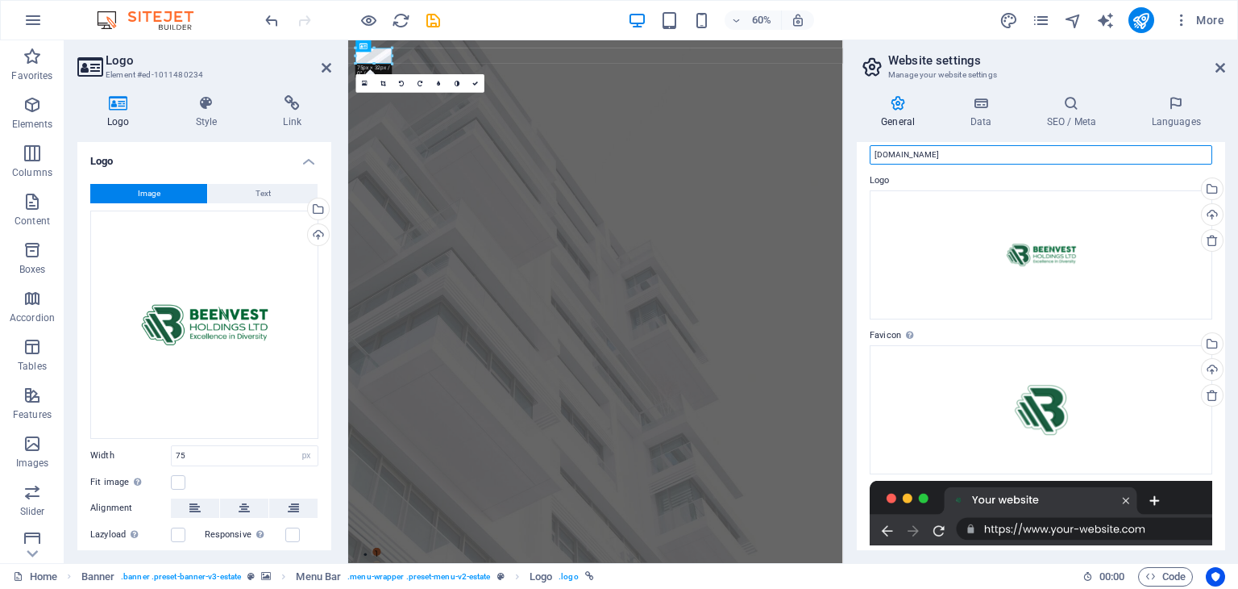
click at [928, 156] on input "[DOMAIN_NAME]" at bounding box center [1041, 154] width 343 height 19
click at [258, 193] on span "Text" at bounding box center [263, 193] width 15 height 19
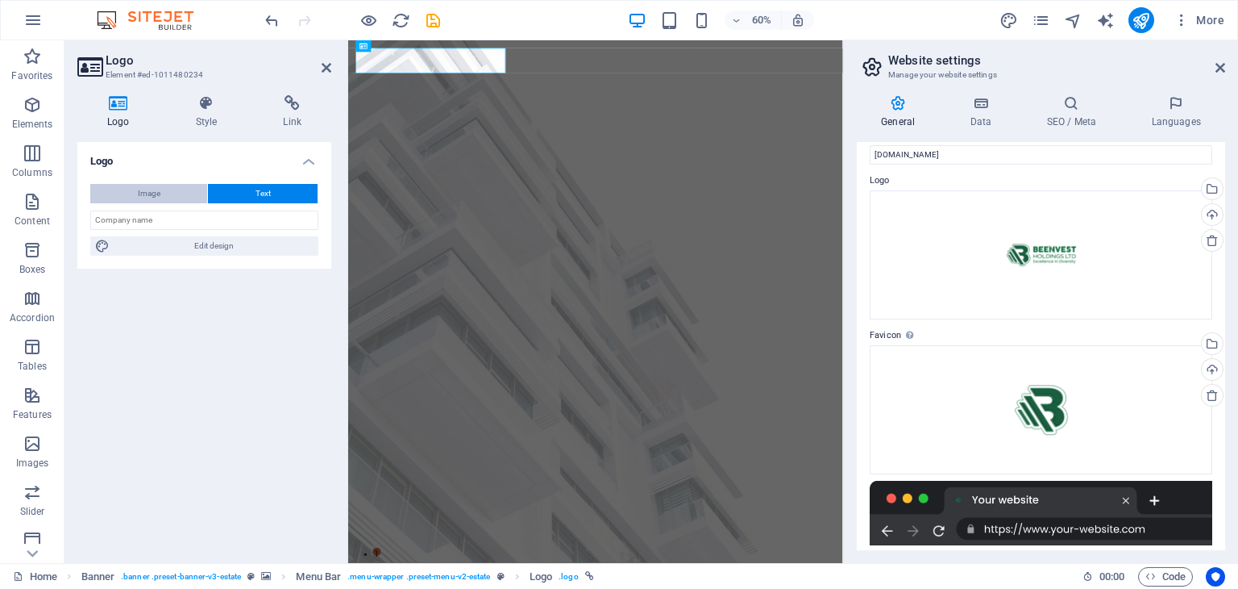
click at [161, 197] on button "Image" at bounding box center [148, 193] width 117 height 19
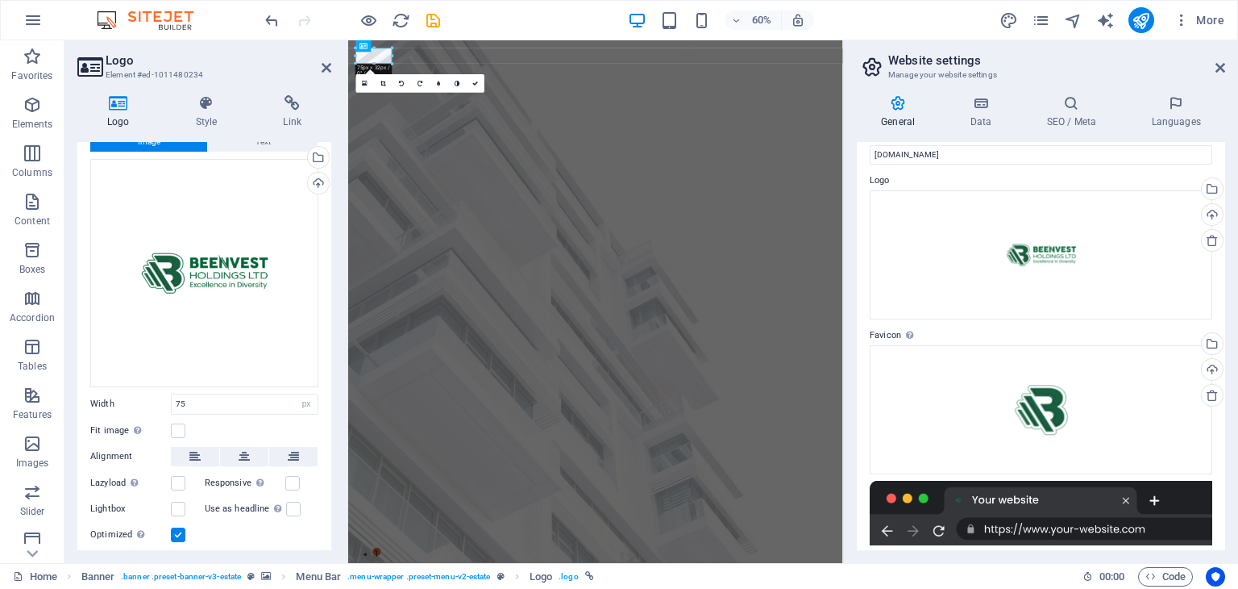
scroll to position [94, 0]
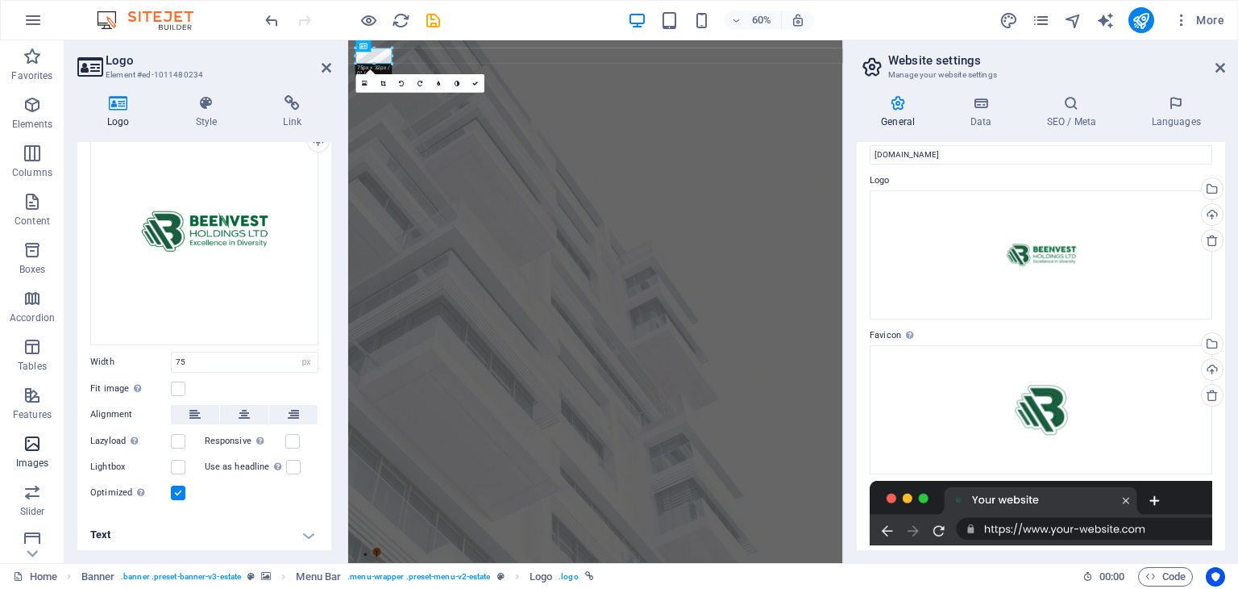
click at [31, 451] on icon "button" at bounding box center [32, 443] width 19 height 19
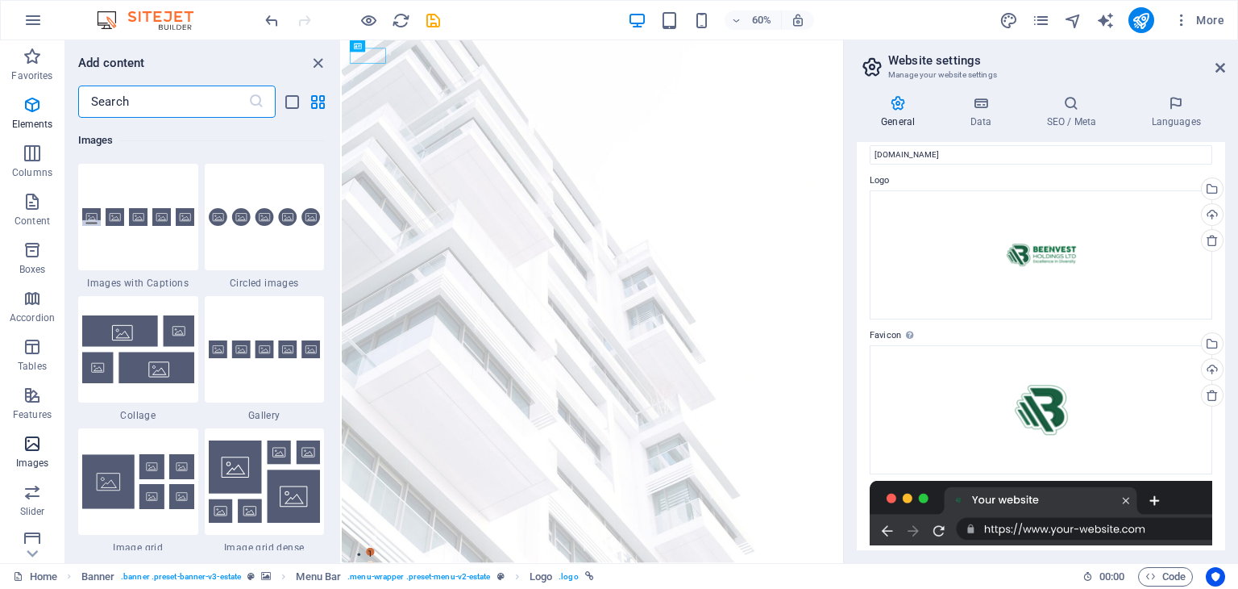
scroll to position [8175, 0]
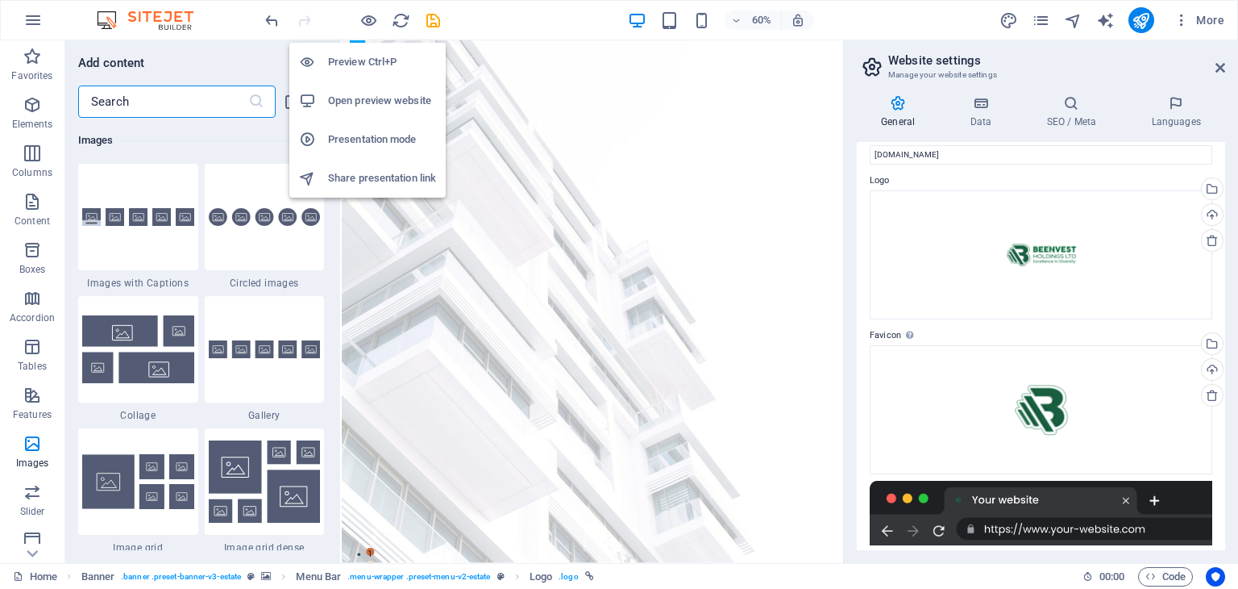
click at [368, 104] on h6 "Open preview website" at bounding box center [382, 100] width 108 height 19
click at [381, 59] on h6 "Preview Ctrl+P" at bounding box center [382, 61] width 108 height 19
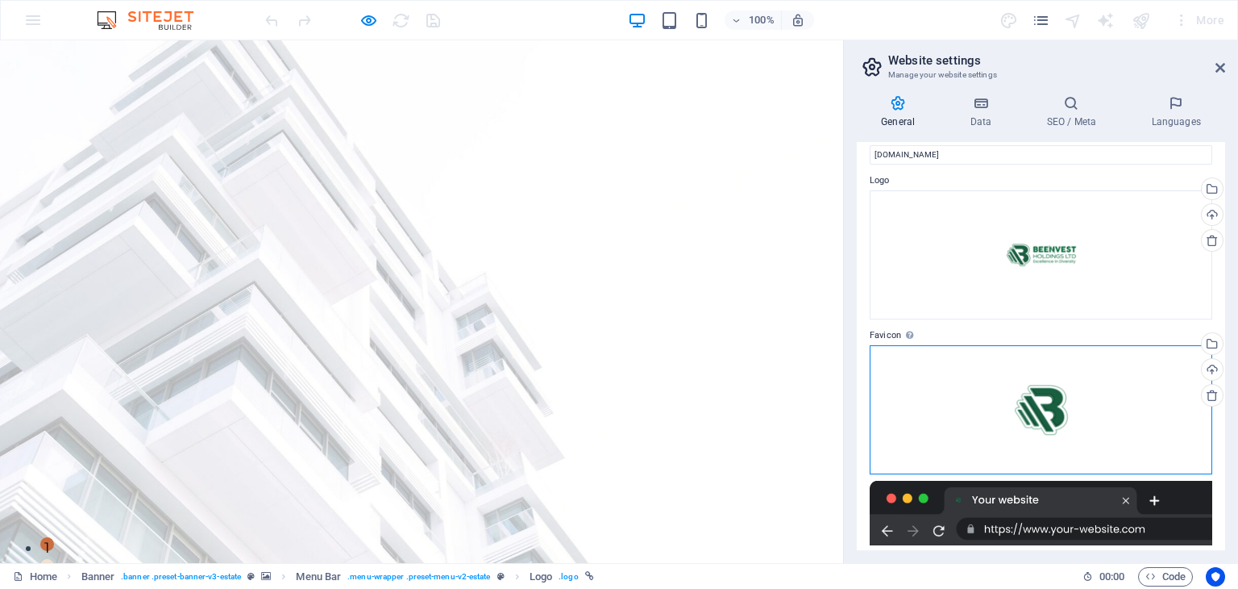
click at [1167, 433] on div "Drag files here, click to choose files or select files from Files or our free s…" at bounding box center [1041, 409] width 343 height 129
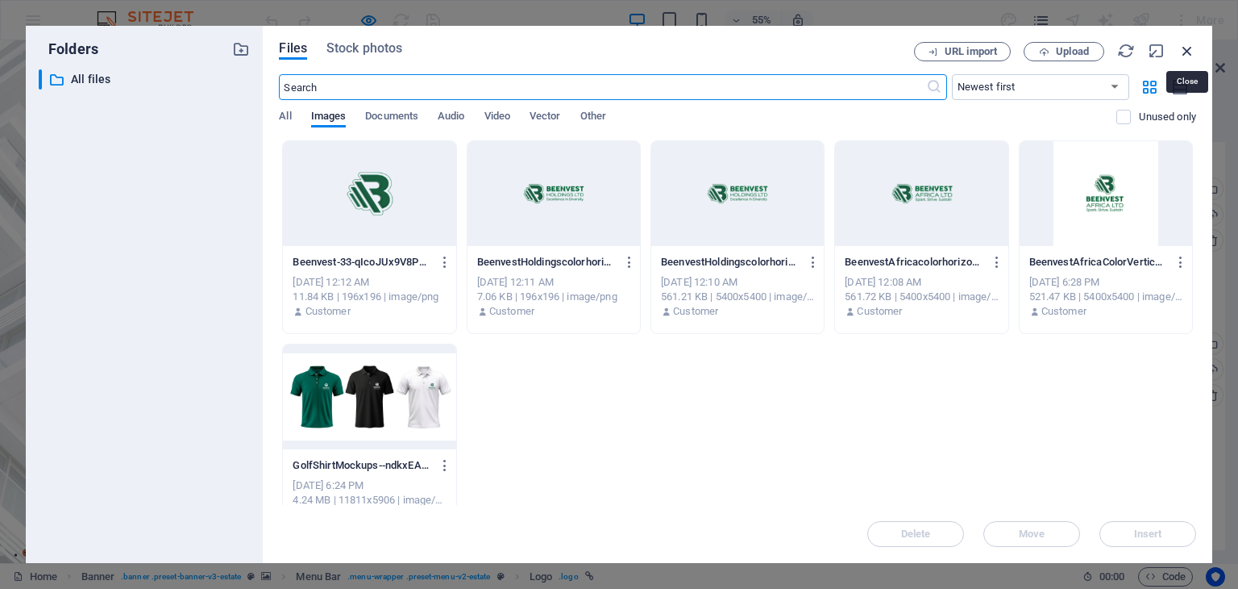
click at [1190, 51] on icon "button" at bounding box center [1188, 51] width 18 height 18
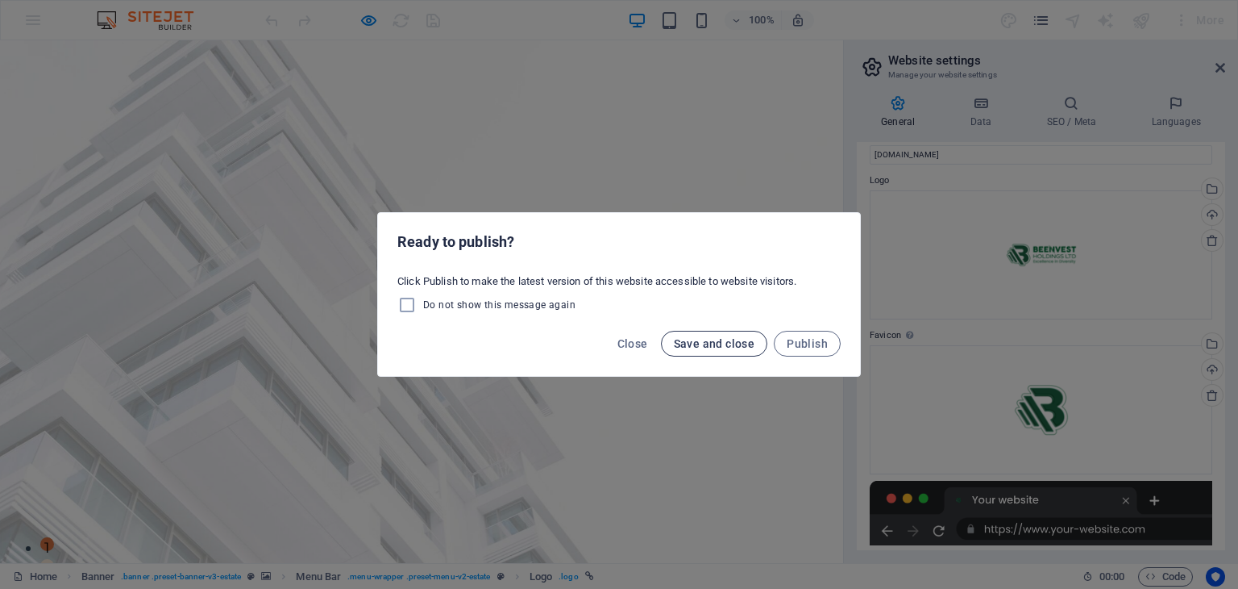
click at [727, 343] on span "Save and close" at bounding box center [714, 343] width 81 height 13
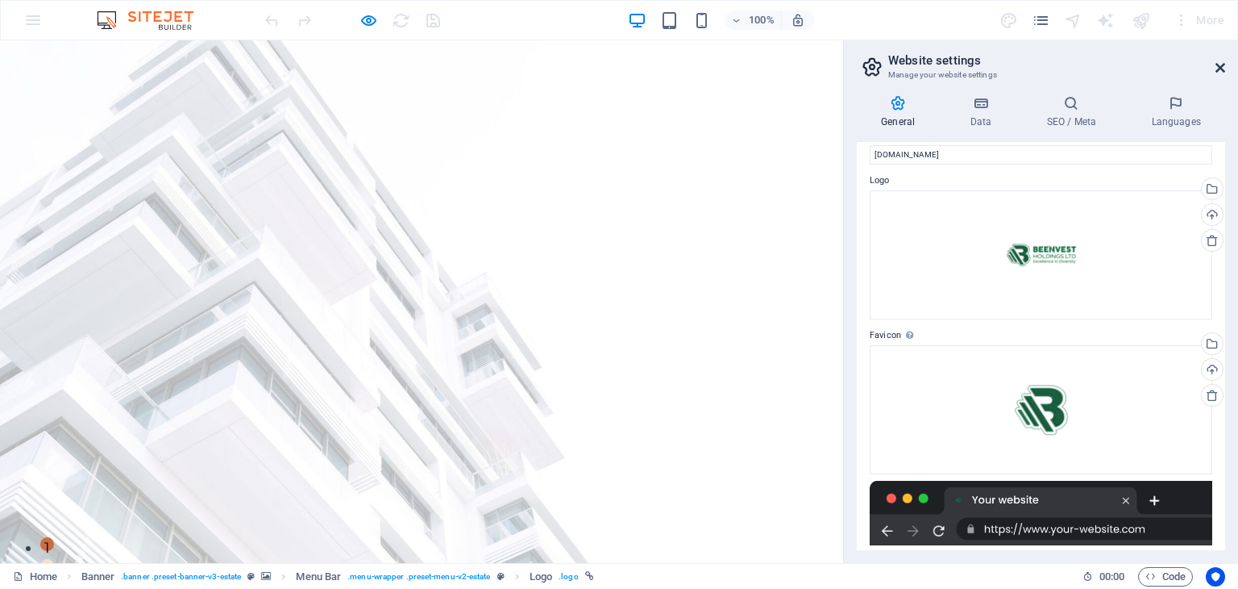
click at [1222, 69] on icon at bounding box center [1221, 67] width 10 height 13
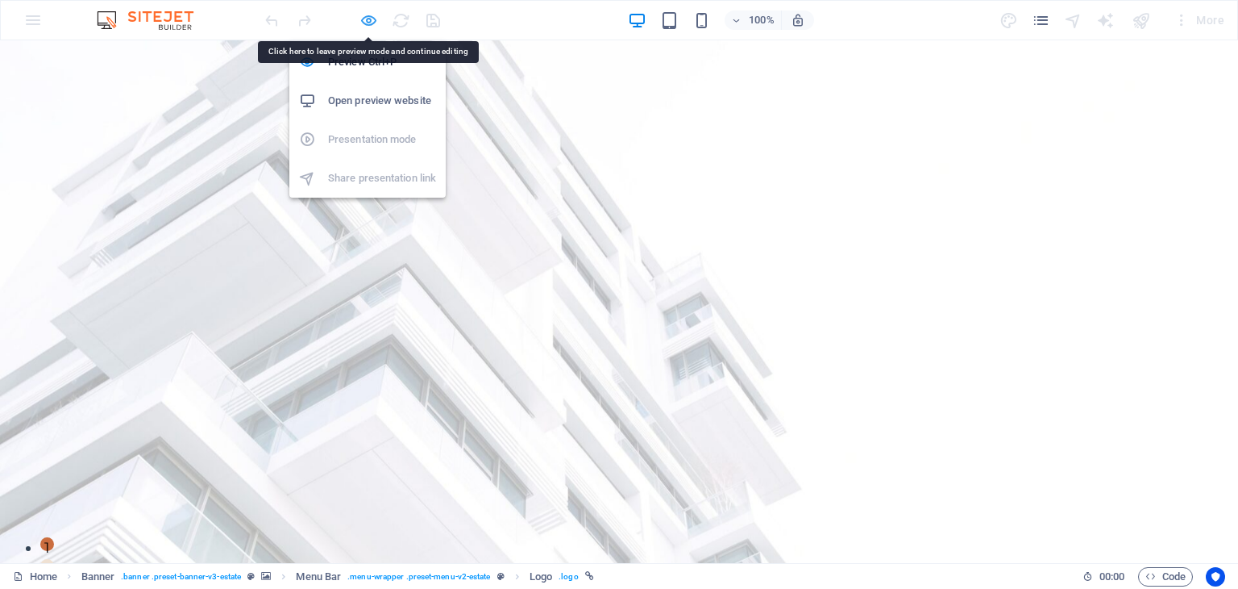
click at [365, 19] on icon "button" at bounding box center [369, 20] width 19 height 19
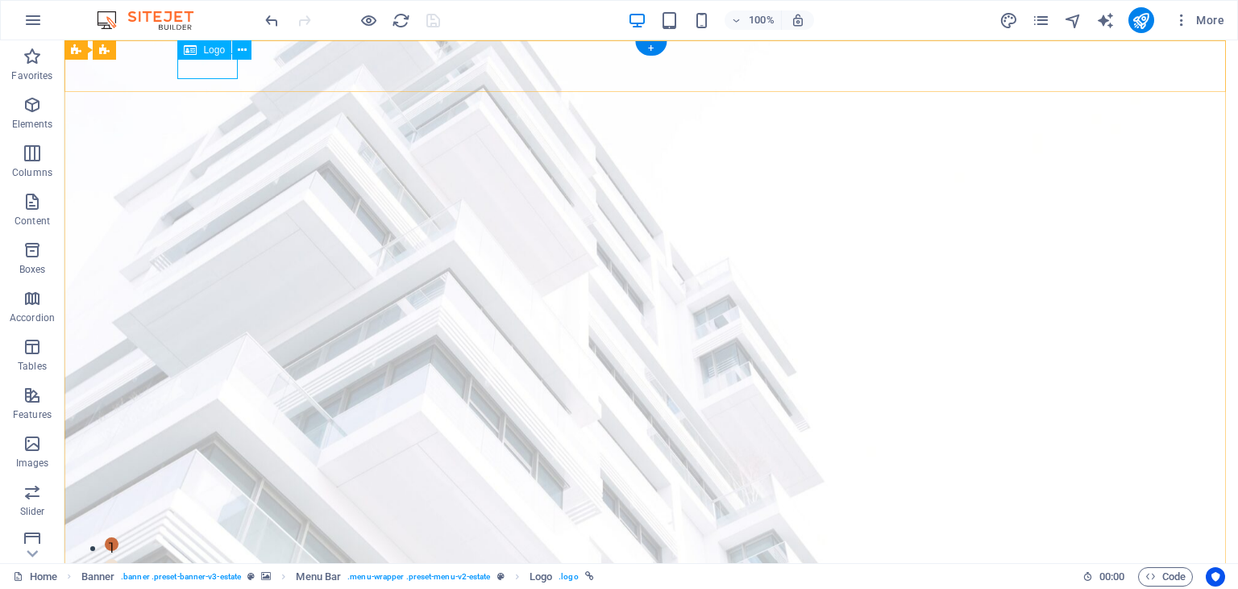
select select "px"
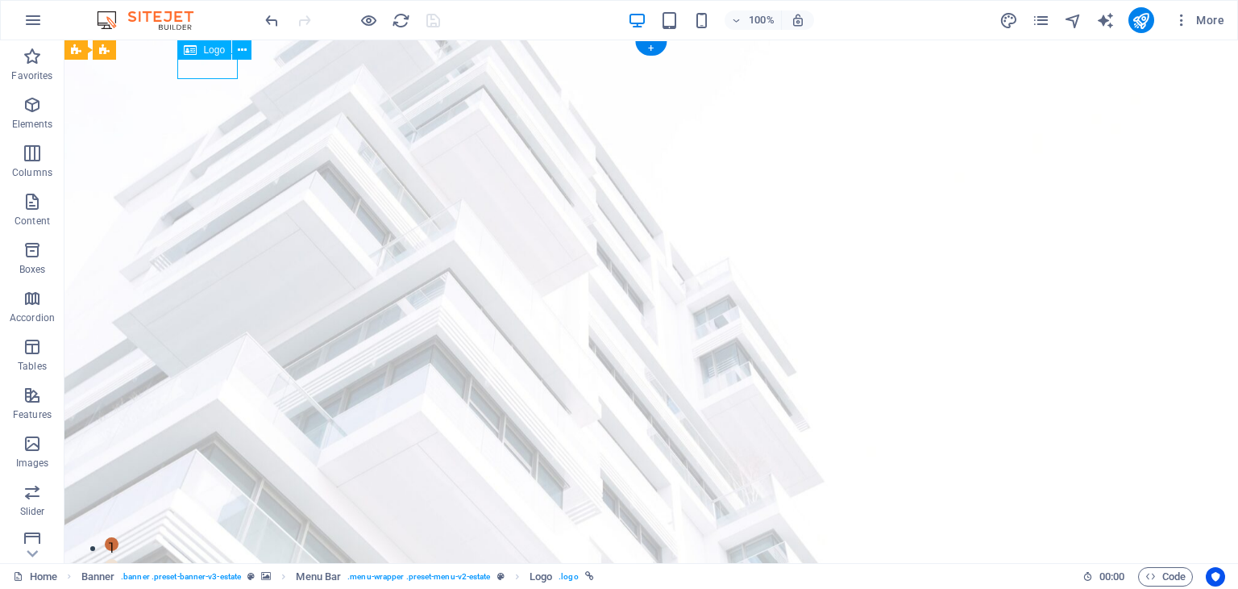
select select "px"
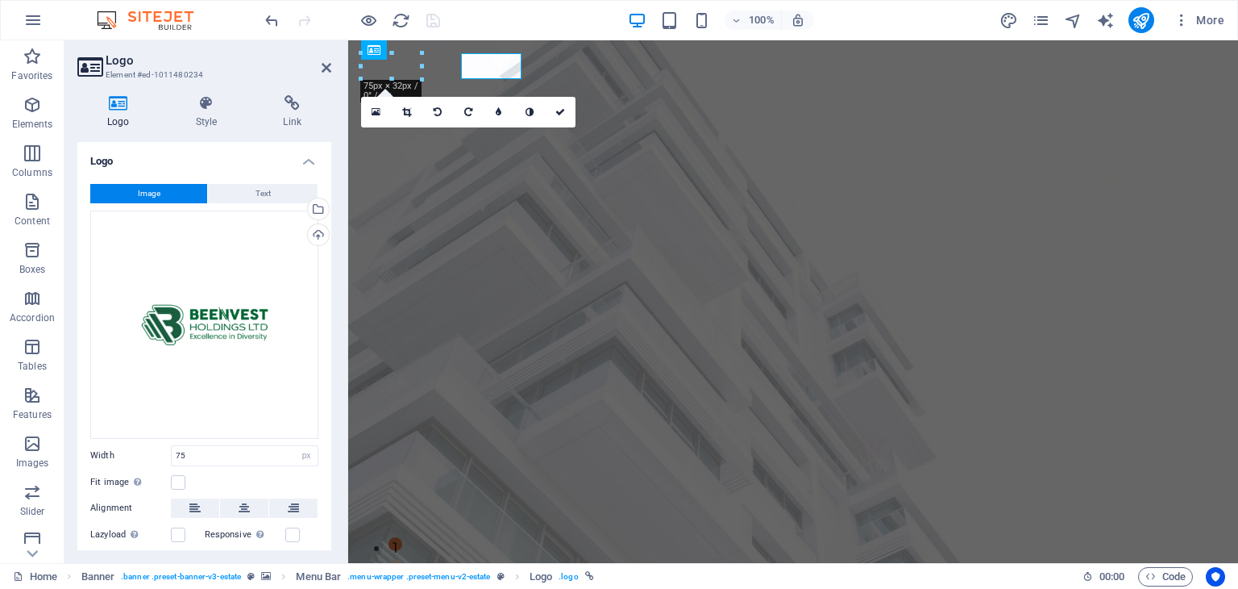
click at [223, 69] on h3 "Element #ed-1011480234" at bounding box center [202, 75] width 193 height 15
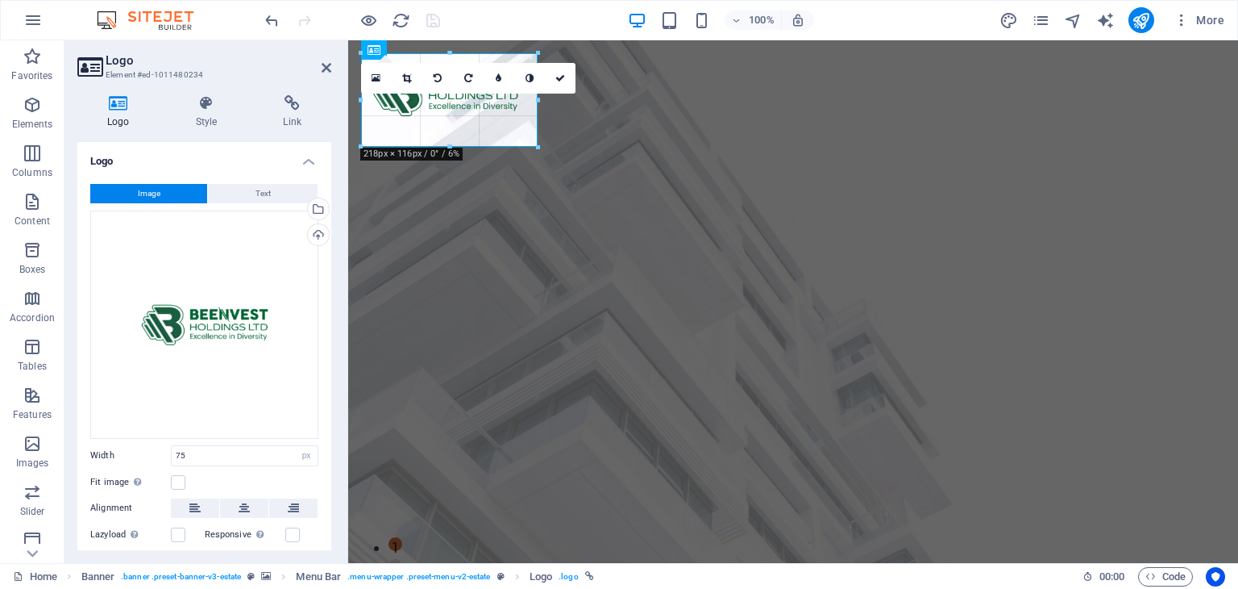
drag, startPoint x: 422, startPoint y: 82, endPoint x: 498, endPoint y: 150, distance: 102.2
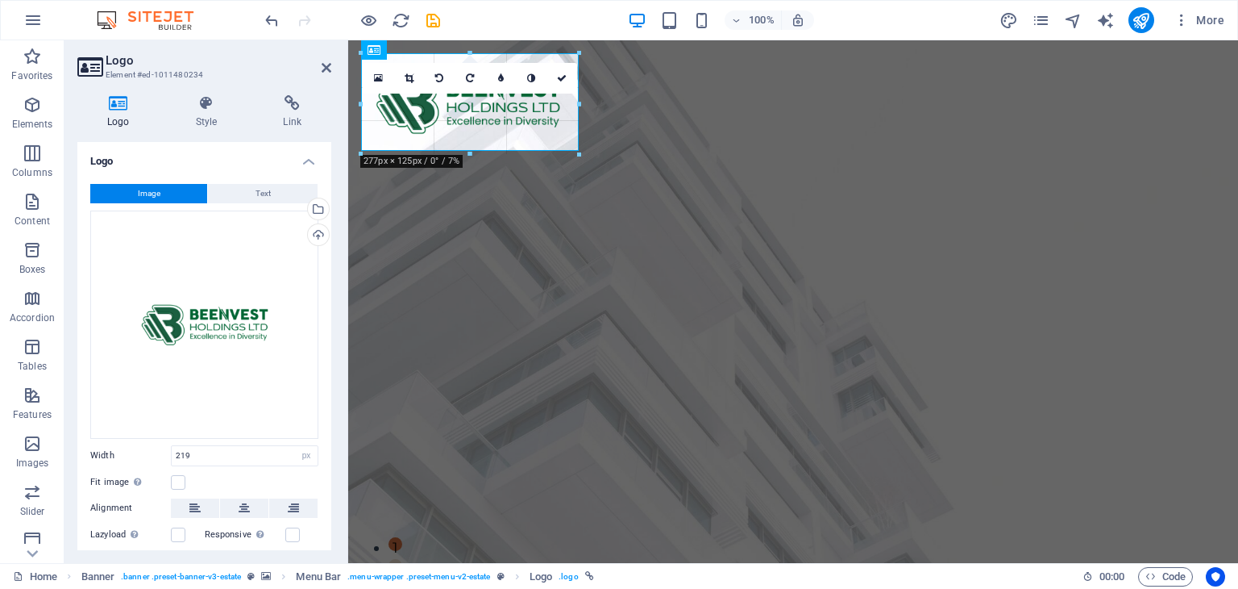
drag, startPoint x: 538, startPoint y: 127, endPoint x: 574, endPoint y: 149, distance: 42.7
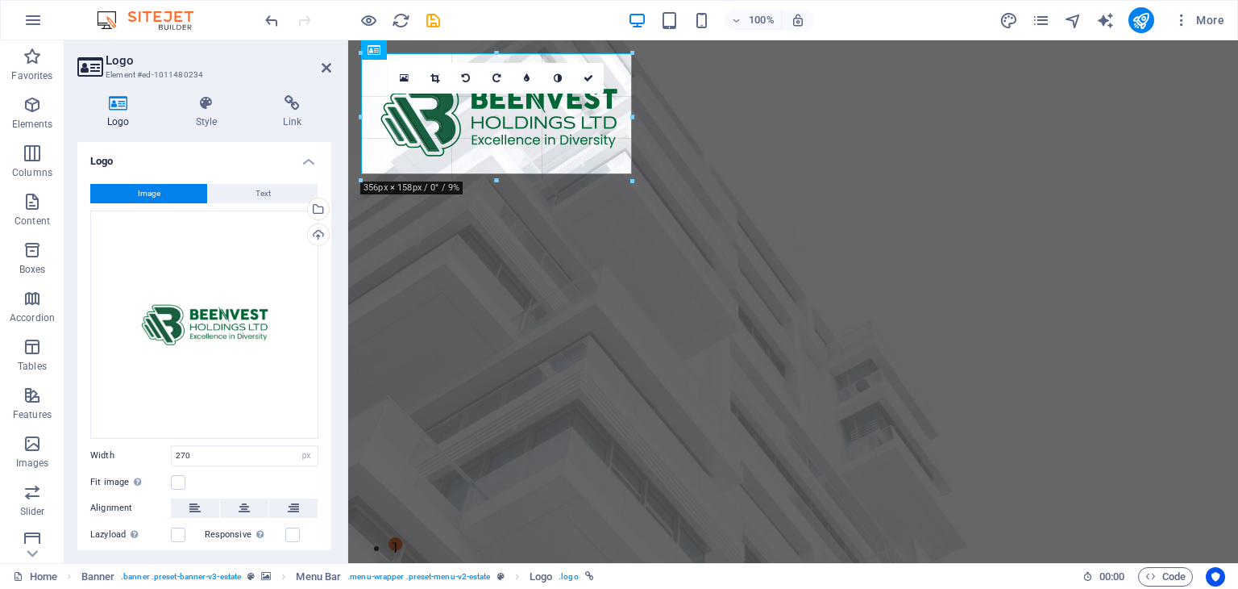
drag, startPoint x: 578, startPoint y: 146, endPoint x: 558, endPoint y: 174, distance: 34.7
type input "336"
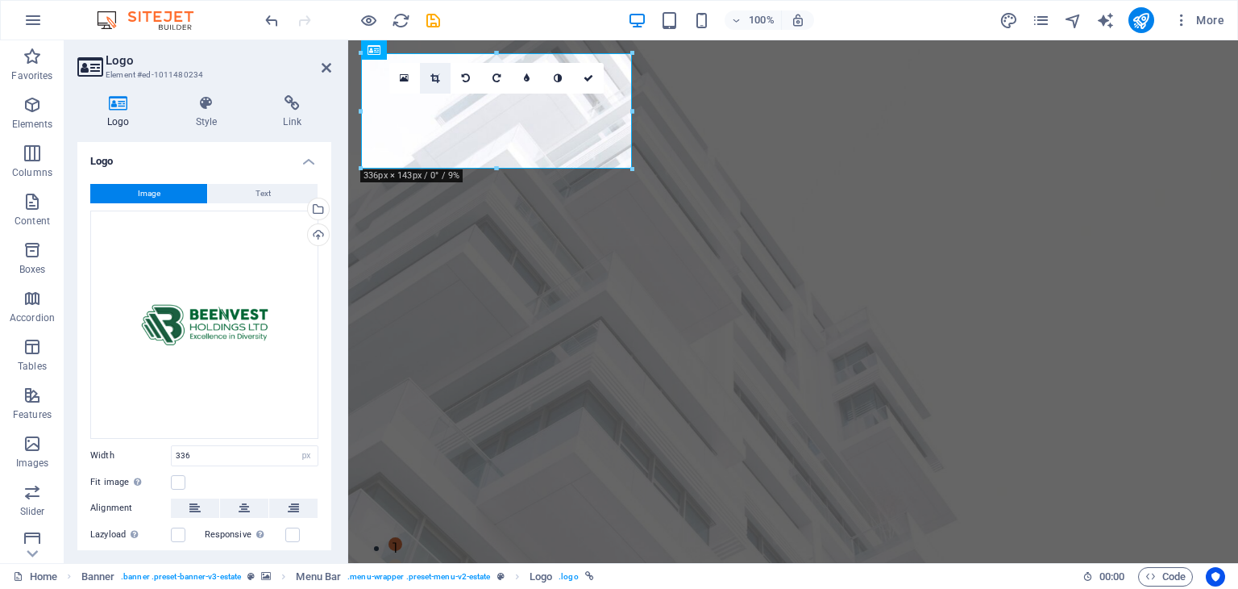
click at [433, 78] on icon at bounding box center [435, 78] width 9 height 10
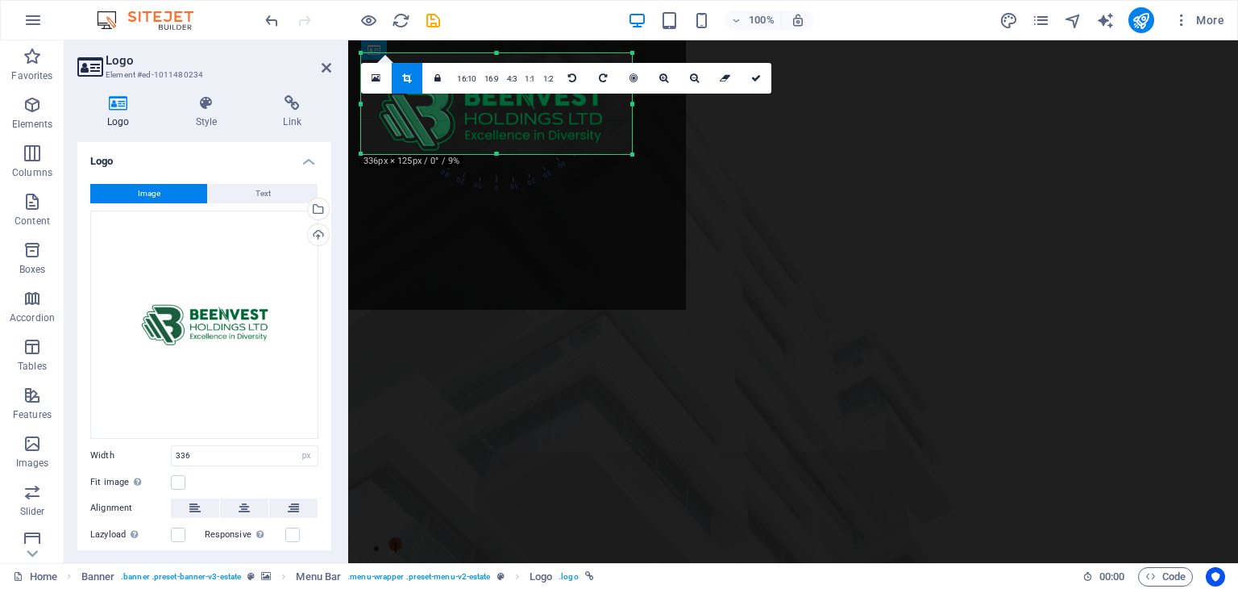
drag, startPoint x: 497, startPoint y: 167, endPoint x: 499, endPoint y: 152, distance: 14.7
click at [499, 152] on div at bounding box center [496, 155] width 271 height 6
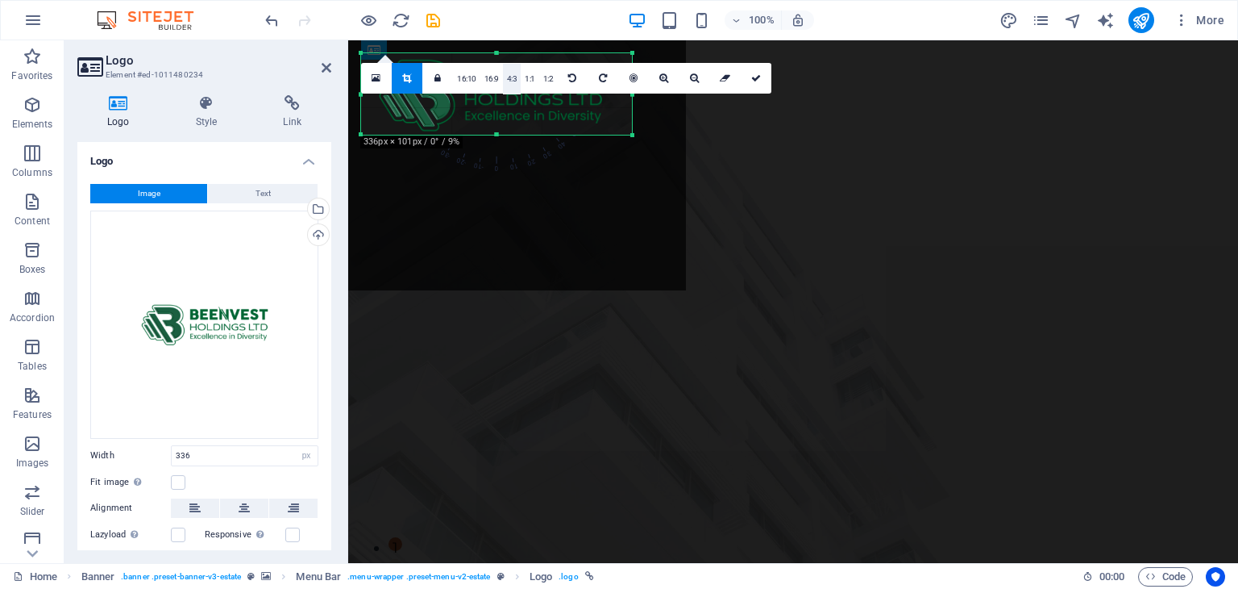
drag, startPoint x: 497, startPoint y: 55, endPoint x: 503, endPoint y: 74, distance: 20.4
click at [503, 74] on div "180 170 160 150 140 130 120 110 100 90 80 70 60 50 40 30 20 10 0 -10 -20 -30 -4…" at bounding box center [496, 93] width 271 height 81
drag, startPoint x: 634, startPoint y: 95, endPoint x: 611, endPoint y: 96, distance: 22.6
click at [611, 96] on div at bounding box center [610, 93] width 6 height 81
drag, startPoint x: 360, startPoint y: 94, endPoint x: 374, endPoint y: 97, distance: 14.7
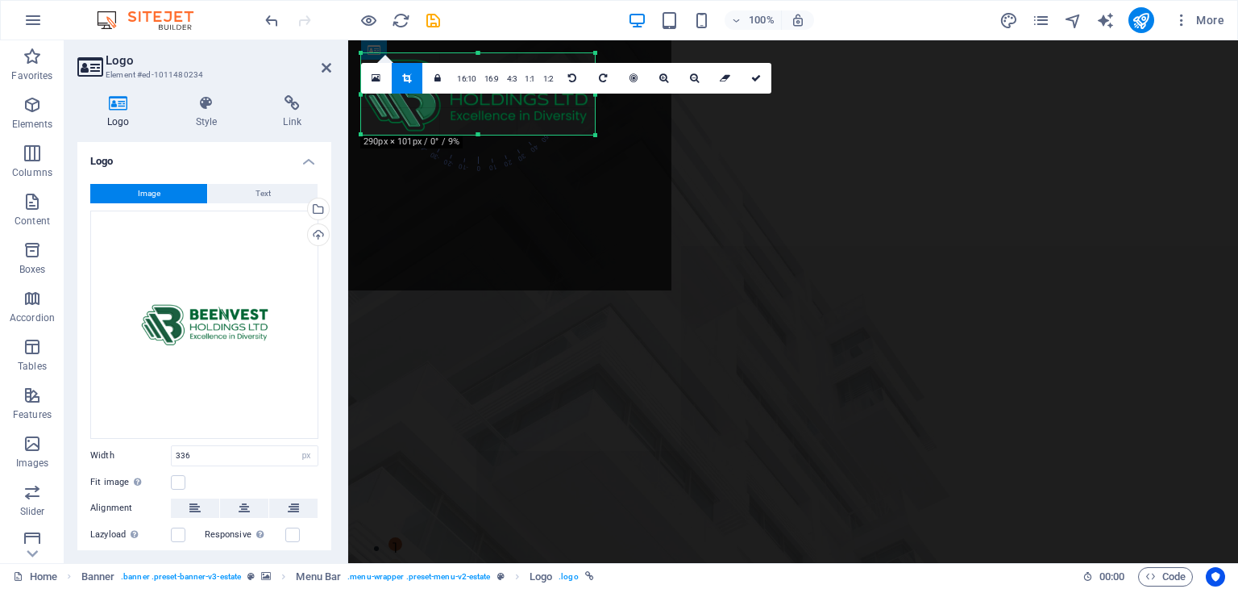
click at [374, 97] on div "180 170 160 150 140 130 120 110 100 90 80 70 60 50 40 30 20 10 0 -10 -20 -30 -4…" at bounding box center [478, 93] width 234 height 81
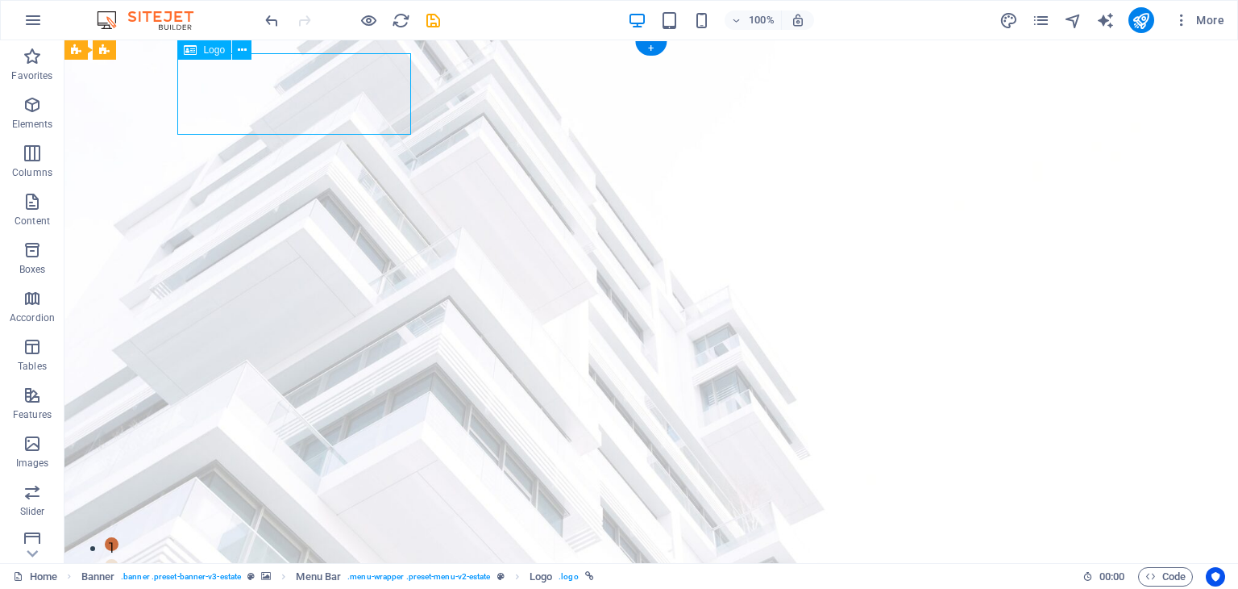
select select "px"
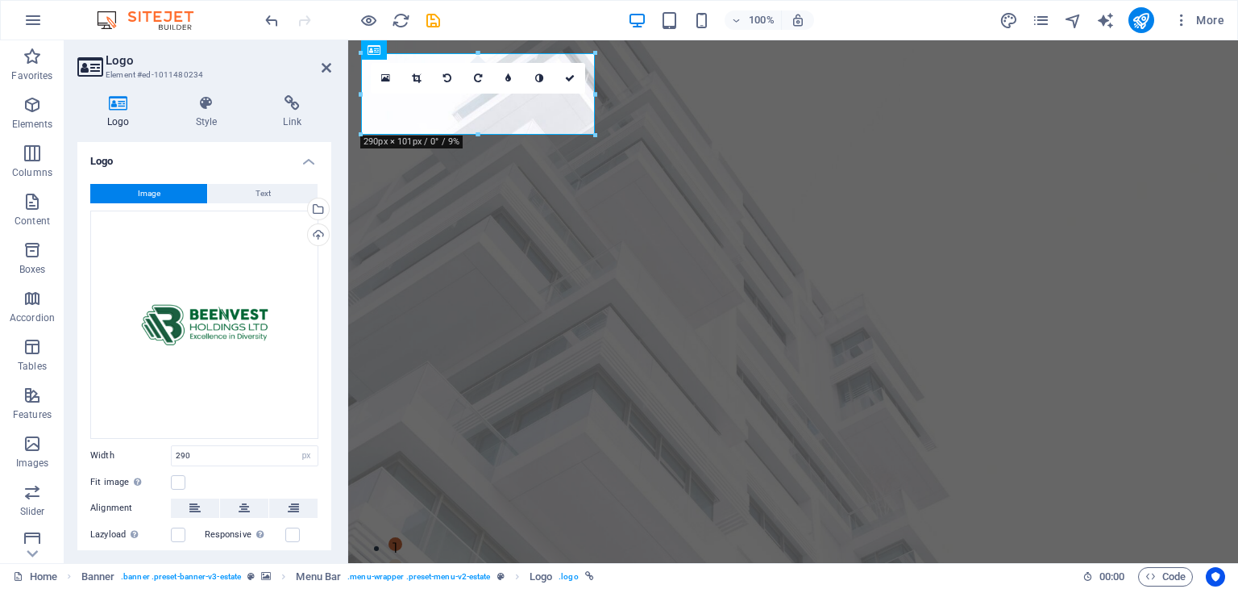
click at [327, 507] on div "Image Text Drag files here, click to choose files or select files from Files or…" at bounding box center [204, 390] width 254 height 438
click at [332, 511] on div "Logo Style Link Logo Image Text Drag files here, click to choose files or selec…" at bounding box center [204, 322] width 280 height 481
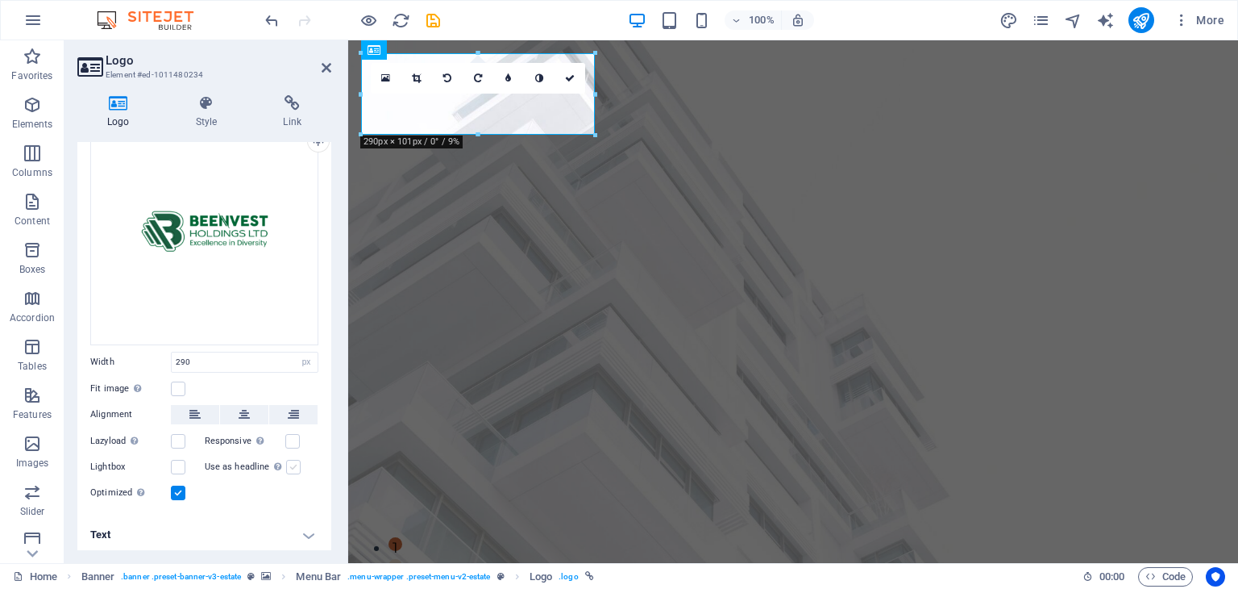
click at [290, 460] on label at bounding box center [293, 467] width 15 height 15
click at [0, 0] on input "Use as headline The image will be wrapped in an H1 headline tag. Useful for giv…" at bounding box center [0, 0] width 0 height 0
click at [290, 460] on label at bounding box center [293, 467] width 15 height 15
click at [0, 0] on input "Use as headline The image will be wrapped in an H1 headline tag. Useful for giv…" at bounding box center [0, 0] width 0 height 0
click at [539, 80] on icon at bounding box center [539, 78] width 8 height 10
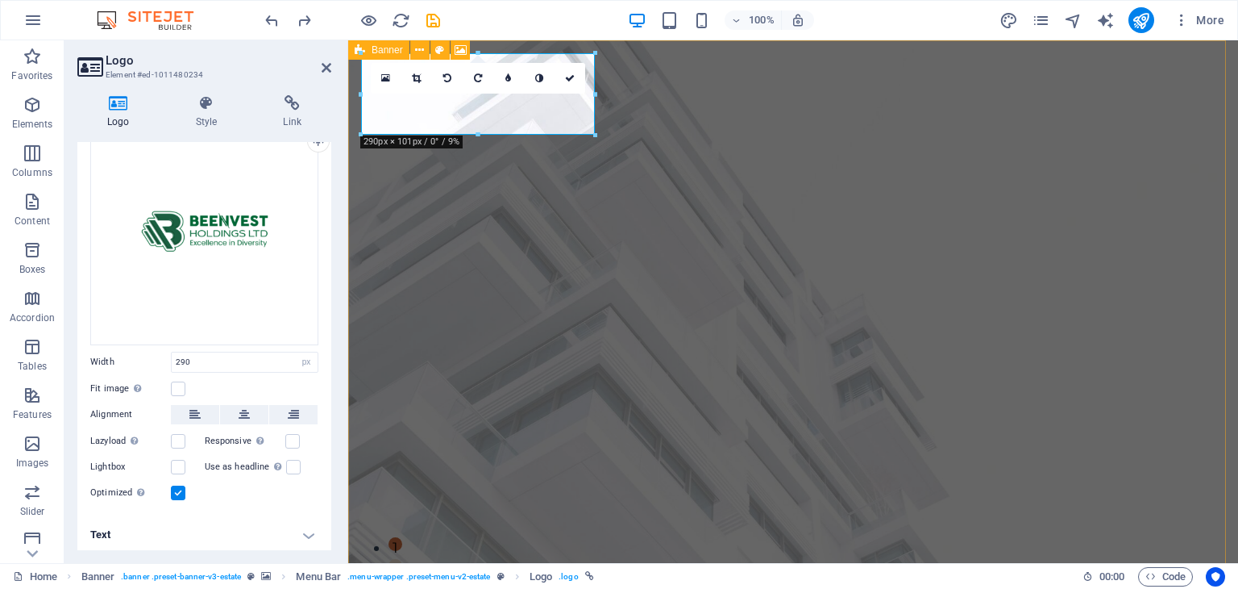
click at [381, 48] on span "Banner" at bounding box center [387, 50] width 31 height 10
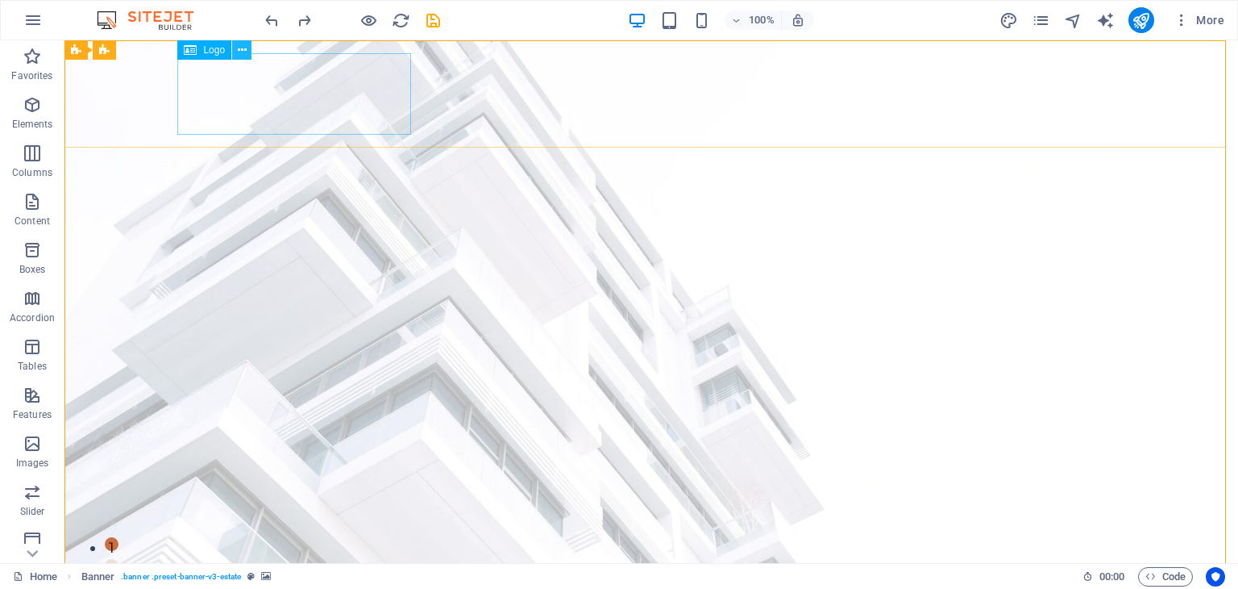
click at [242, 52] on icon at bounding box center [242, 50] width 9 height 17
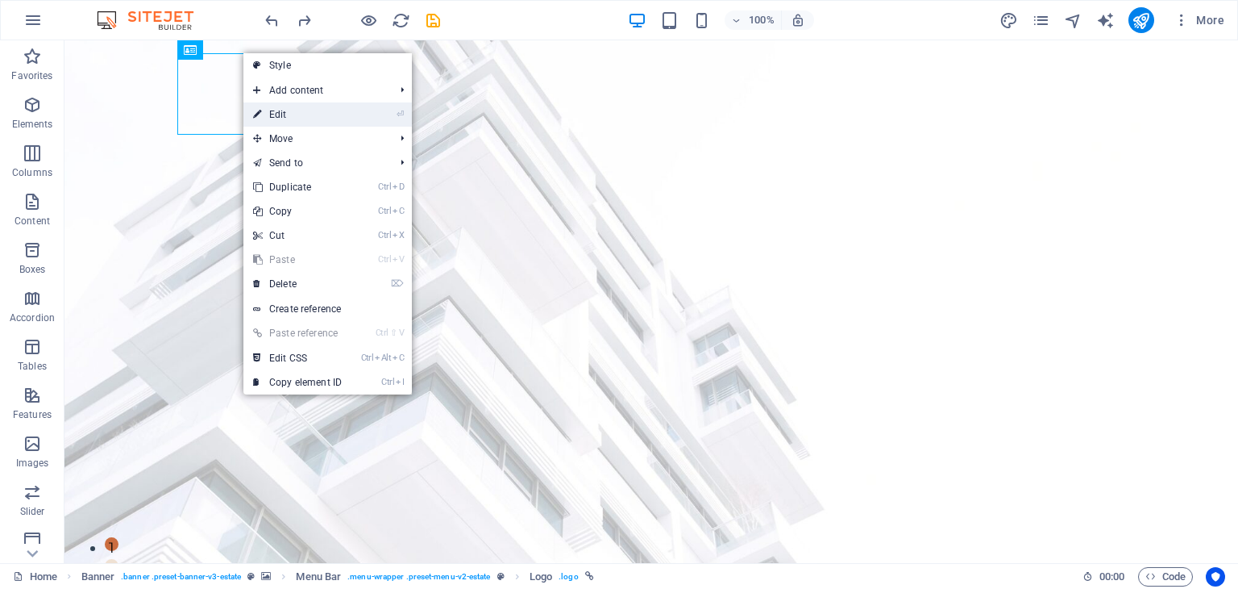
click at [306, 116] on link "⏎ Edit" at bounding box center [297, 114] width 108 height 24
select select "px"
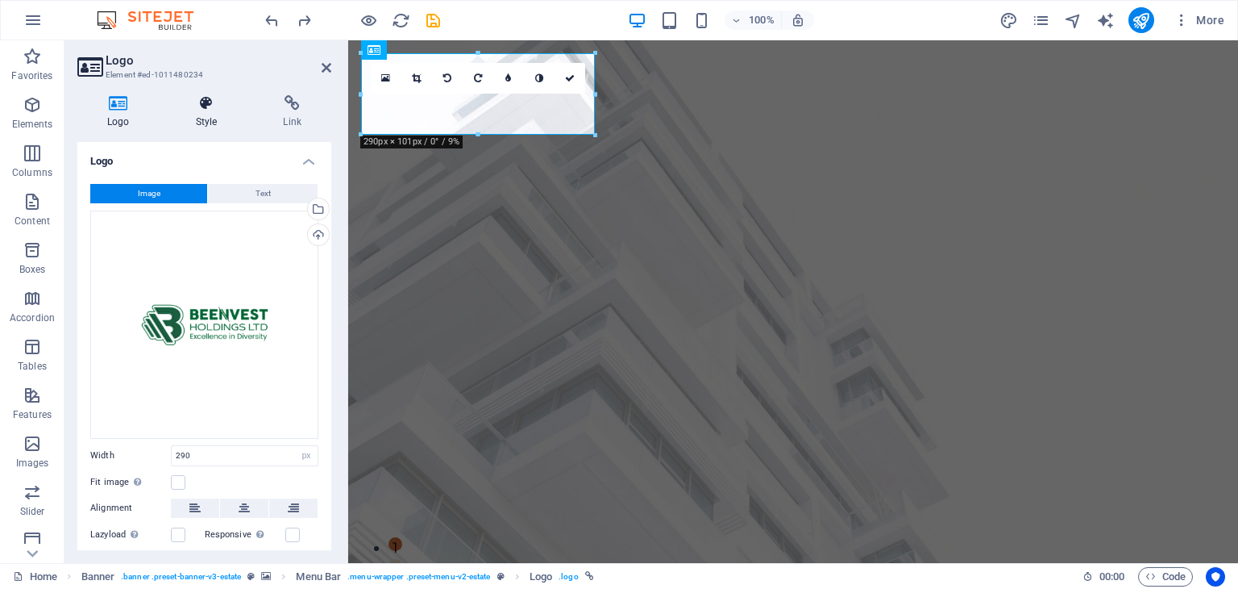
click at [206, 108] on icon at bounding box center [206, 103] width 81 height 16
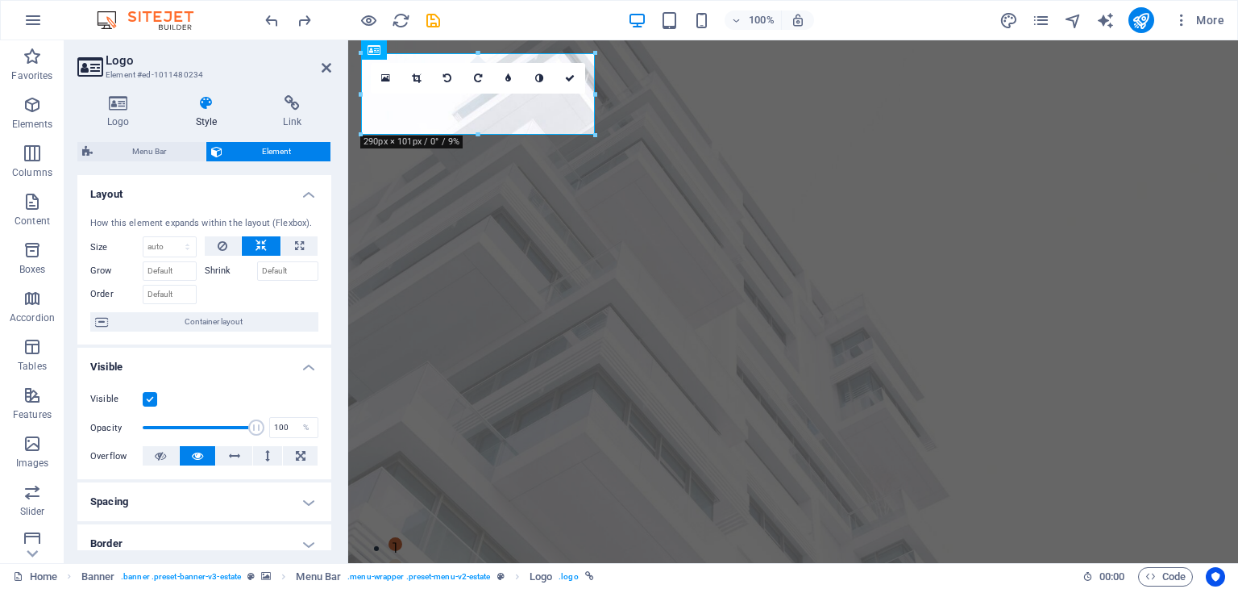
drag, startPoint x: 332, startPoint y: 374, endPoint x: 326, endPoint y: 433, distance: 59.2
click at [326, 433] on div "Logo Style Link Logo Image Text Drag files here, click to choose files or selec…" at bounding box center [204, 322] width 280 height 481
click at [326, 433] on div "Visible Opacity 100 % Overflow" at bounding box center [204, 428] width 254 height 102
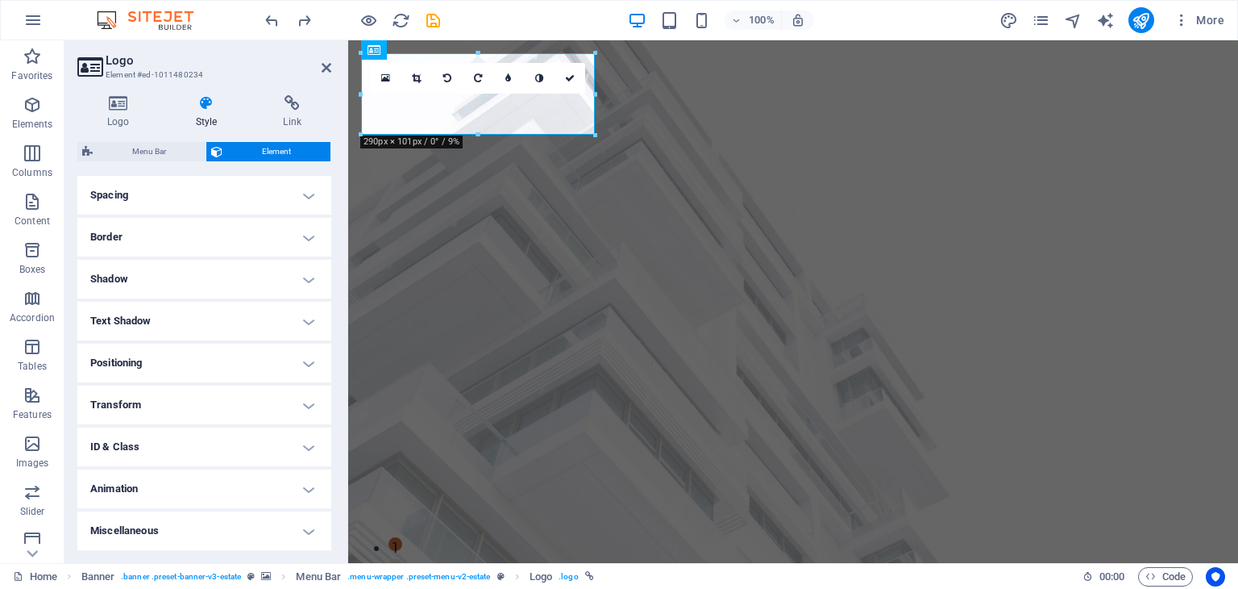
click at [271, 407] on h4 "Transform" at bounding box center [204, 404] width 254 height 39
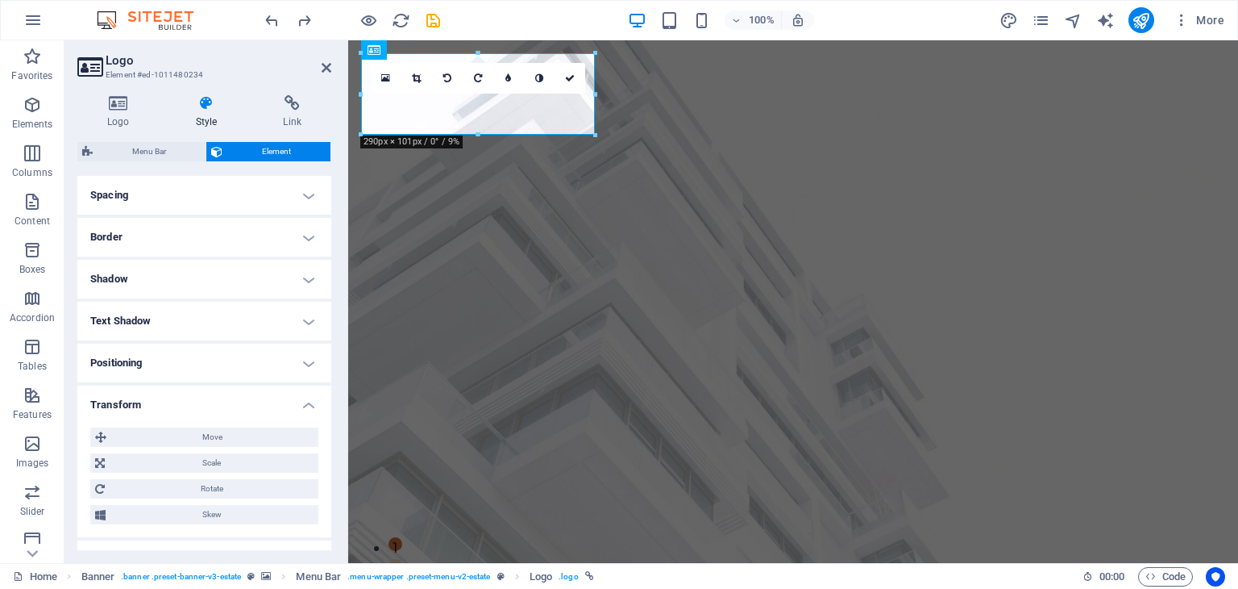
click at [271, 407] on h4 "Transform" at bounding box center [204, 399] width 254 height 29
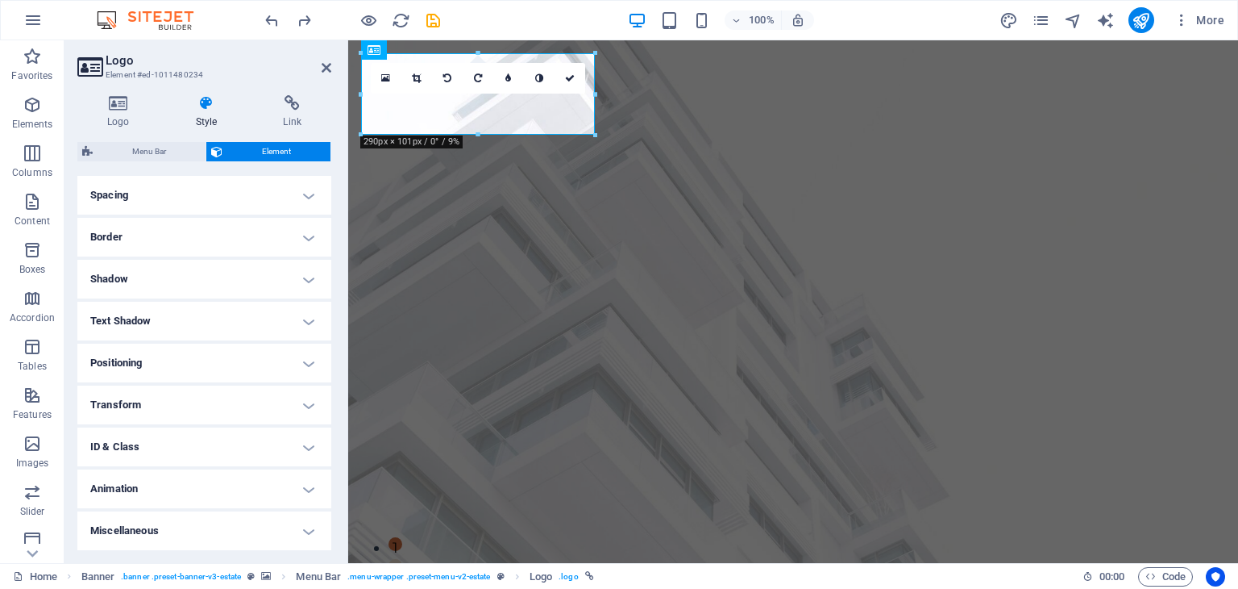
click at [270, 491] on h4 "Animation" at bounding box center [204, 488] width 254 height 39
click at [270, 491] on h4 "Animation" at bounding box center [204, 483] width 254 height 29
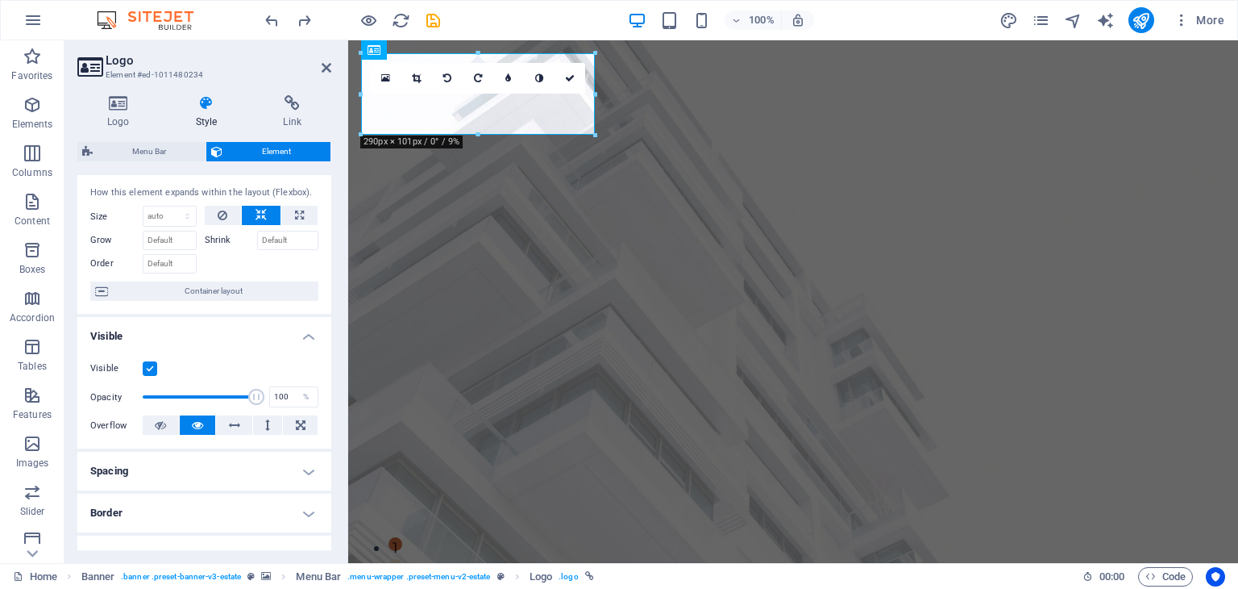
scroll to position [26, 0]
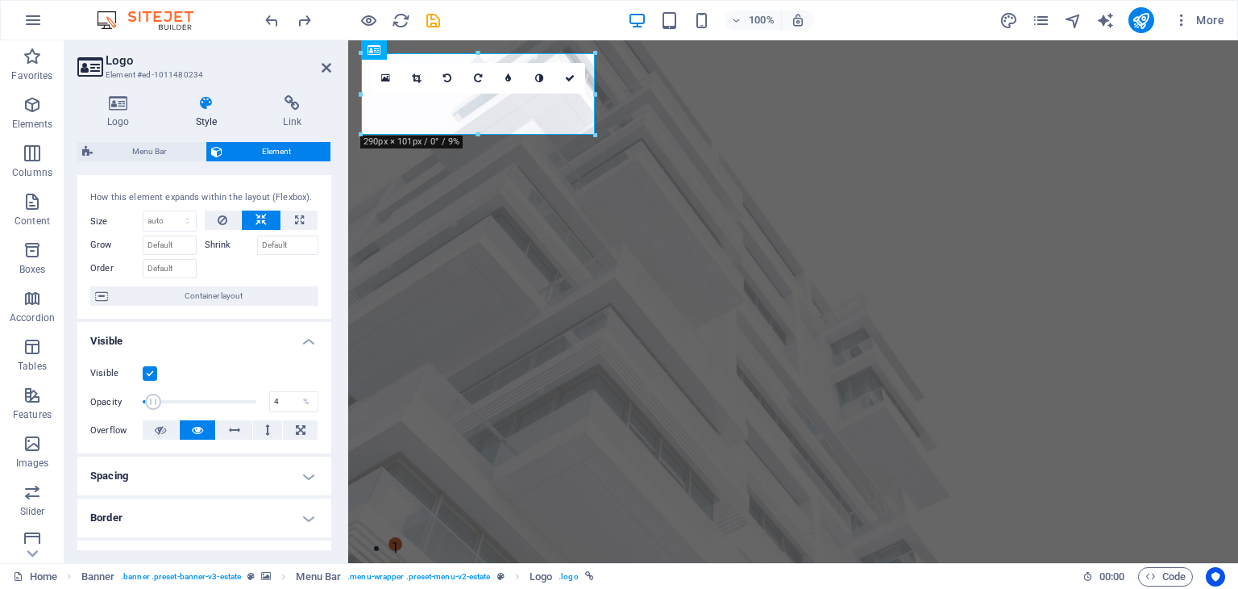
drag, startPoint x: 250, startPoint y: 402, endPoint x: 146, endPoint y: 385, distance: 105.5
click at [146, 385] on div "Visible Opacity 4 % Overflow" at bounding box center [204, 402] width 254 height 102
drag, startPoint x: 146, startPoint y: 399, endPoint x: 197, endPoint y: 414, distance: 52.8
click at [197, 414] on div "Visible Opacity 49 % Overflow" at bounding box center [204, 402] width 254 height 102
drag, startPoint x: 197, startPoint y: 414, endPoint x: 287, endPoint y: 417, distance: 90.4
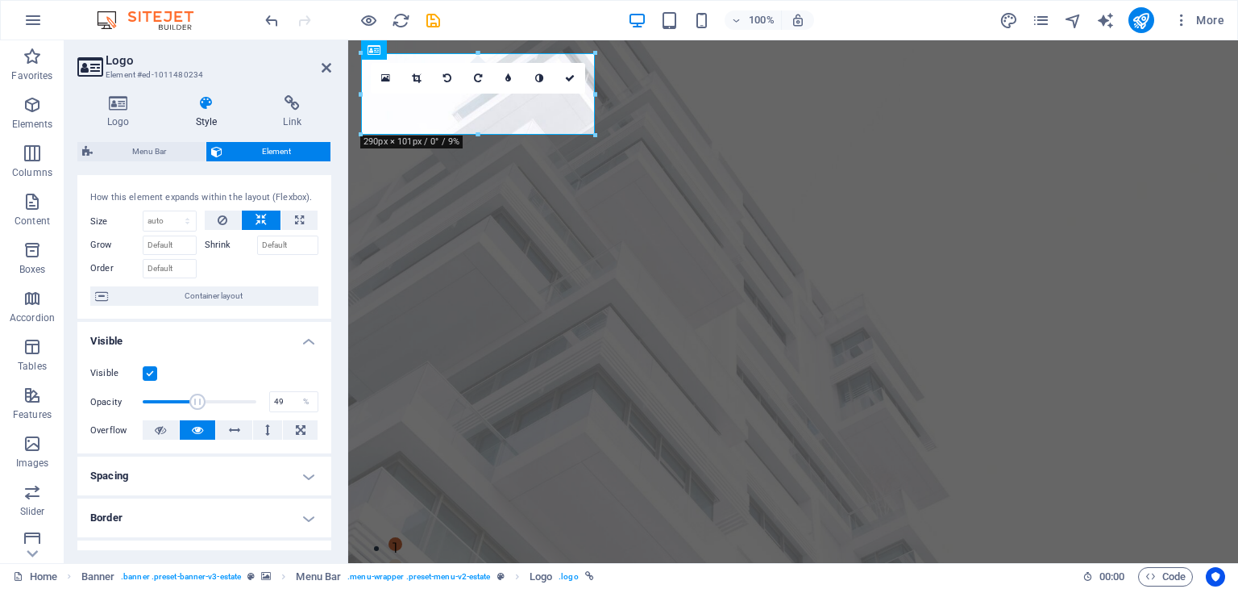
click at [287, 417] on div "Visible Opacity 49 % Overflow" at bounding box center [204, 402] width 254 height 102
type input "100"
drag, startPoint x: 200, startPoint y: 398, endPoint x: 284, endPoint y: 399, distance: 83.9
click at [284, 399] on div "Opacity 100 %" at bounding box center [204, 401] width 228 height 24
click at [160, 423] on icon at bounding box center [160, 429] width 11 height 19
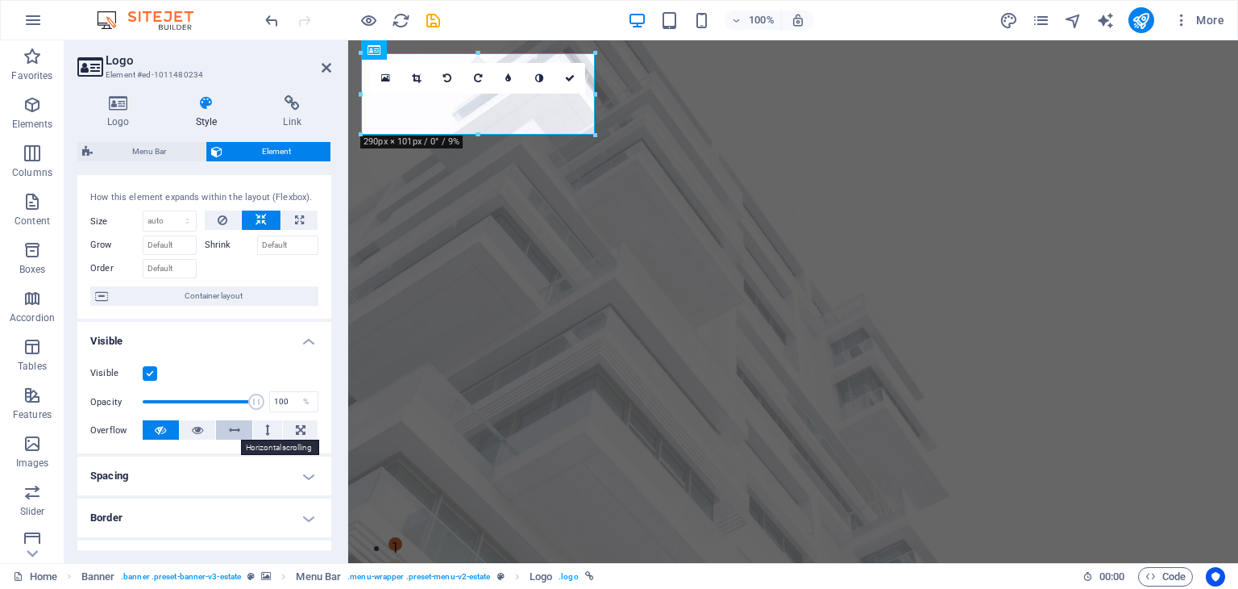
click at [237, 430] on icon at bounding box center [234, 429] width 11 height 19
click at [269, 435] on button at bounding box center [268, 429] width 30 height 19
click at [297, 431] on icon at bounding box center [301, 429] width 10 height 19
click at [109, 102] on icon at bounding box center [118, 103] width 82 height 16
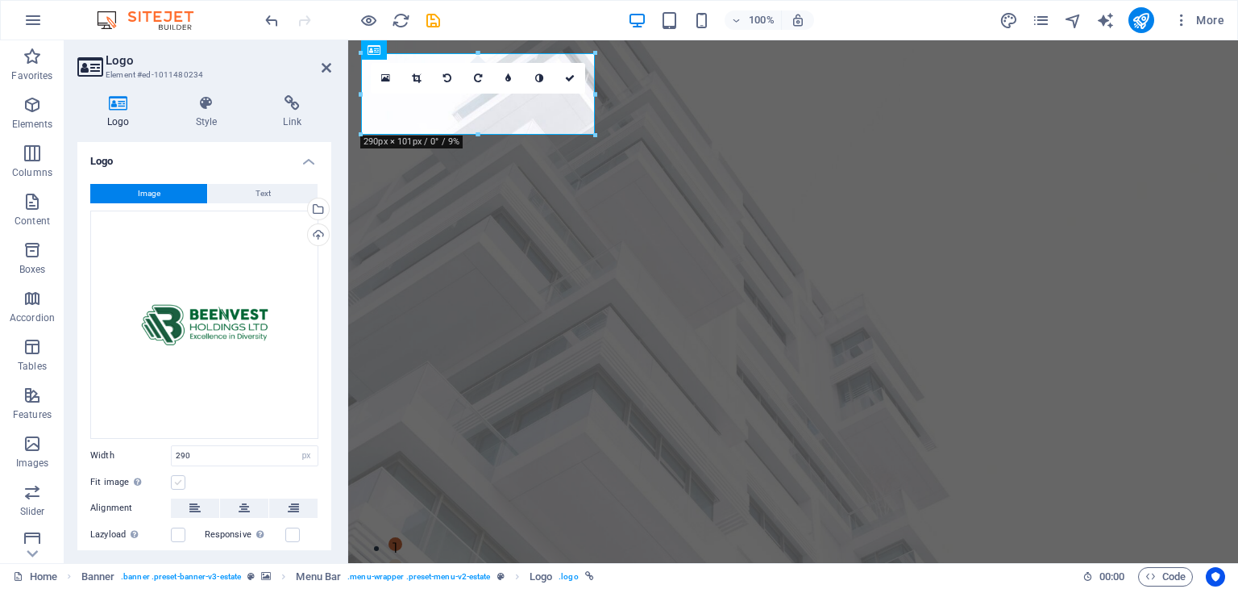
click at [181, 478] on label at bounding box center [178, 482] width 15 height 15
click at [0, 0] on input "Fit image Automatically fit image to a fixed width and height" at bounding box center [0, 0] width 0 height 0
click at [181, 478] on label at bounding box center [178, 482] width 15 height 15
click at [0, 0] on input "Fit image Automatically fit image to a fixed width and height" at bounding box center [0, 0] width 0 height 0
click at [181, 478] on label at bounding box center [178, 482] width 15 height 15
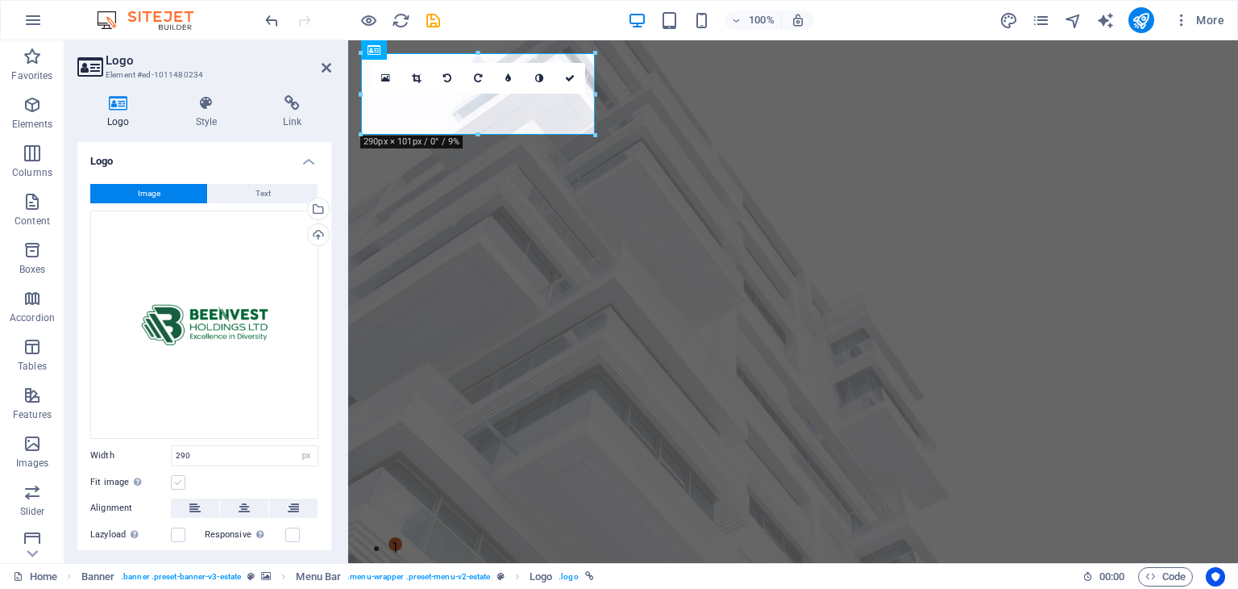
click at [0, 0] on input "Fit image Automatically fit image to a fixed width and height" at bounding box center [0, 0] width 0 height 0
click at [181, 478] on label at bounding box center [178, 482] width 15 height 15
click at [0, 0] on input "Fit image Automatically fit image to a fixed width and height" at bounding box center [0, 0] width 0 height 0
click at [181, 478] on label at bounding box center [178, 482] width 15 height 15
click at [0, 0] on input "Fit image Automatically fit image to a fixed width and height" at bounding box center [0, 0] width 0 height 0
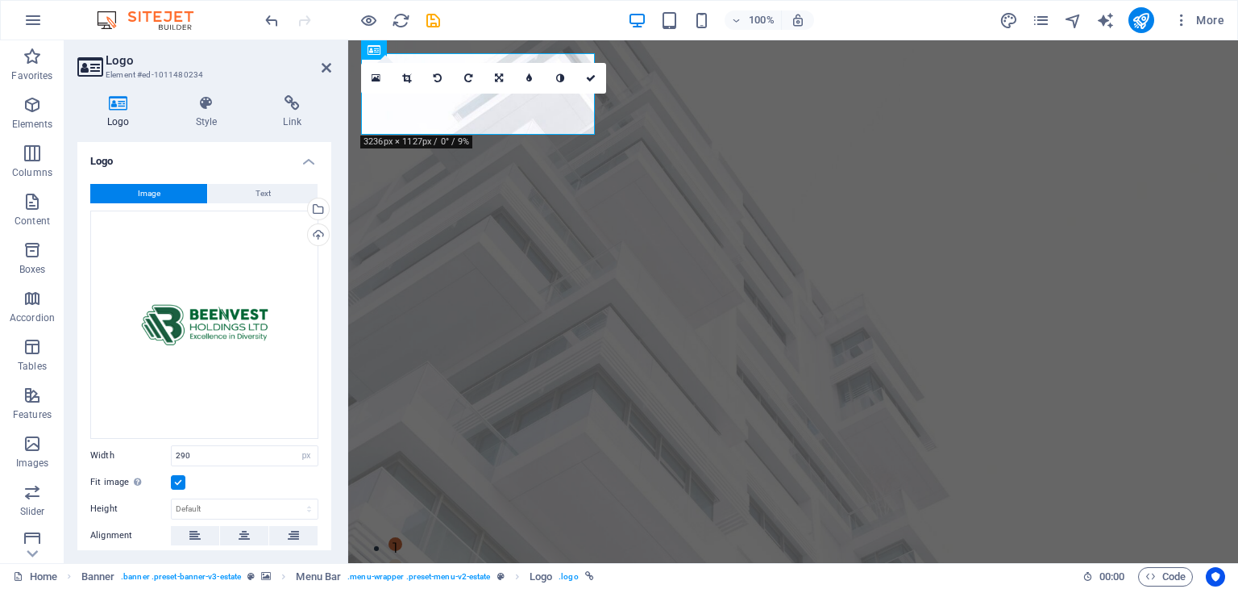
click at [181, 478] on label at bounding box center [178, 482] width 15 height 15
click at [0, 0] on input "Fit image Automatically fit image to a fixed width and height" at bounding box center [0, 0] width 0 height 0
click at [181, 478] on label at bounding box center [178, 482] width 15 height 15
click at [0, 0] on input "Fit image Automatically fit image to a fixed width and height" at bounding box center [0, 0] width 0 height 0
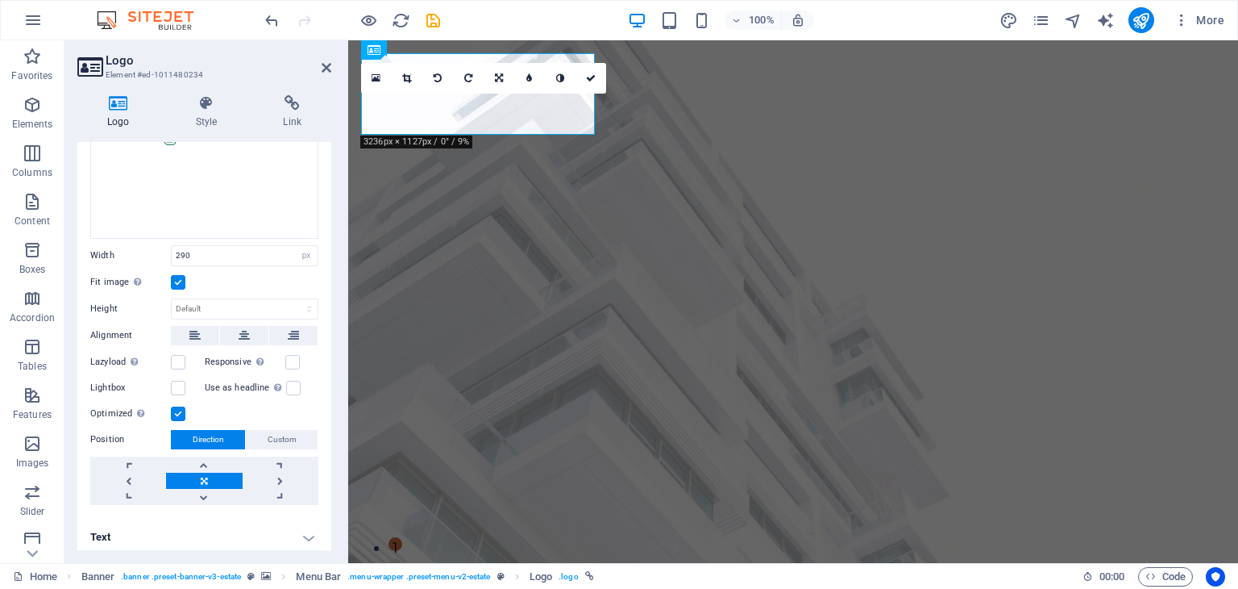
scroll to position [202, 0]
click at [597, 81] on link at bounding box center [591, 78] width 31 height 31
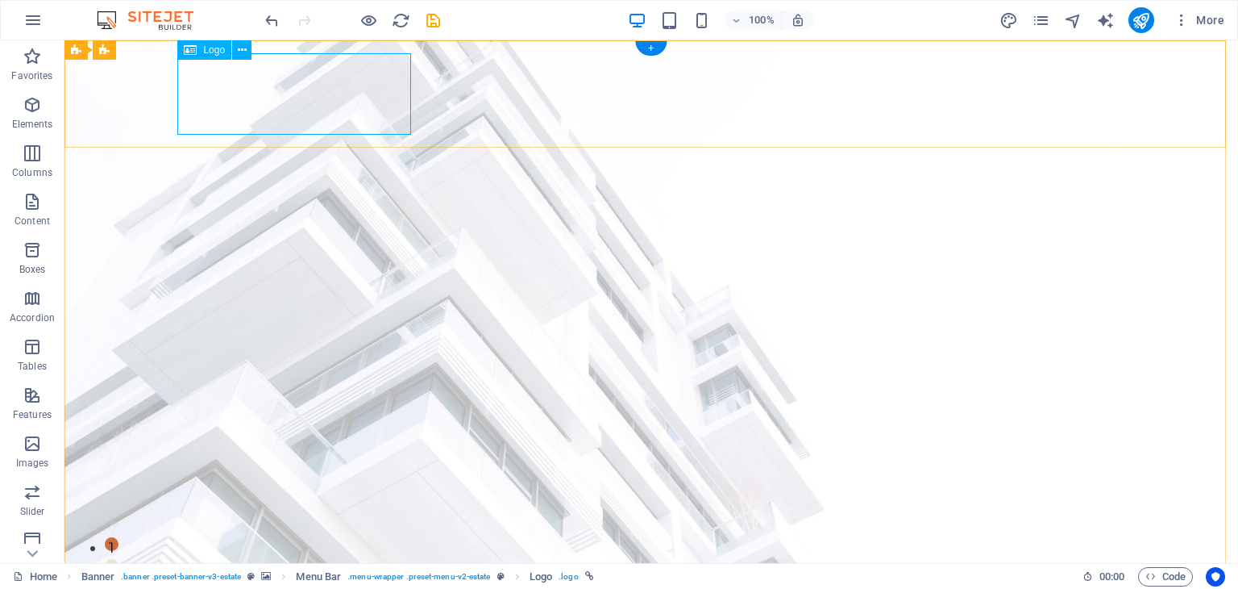
select select "px"
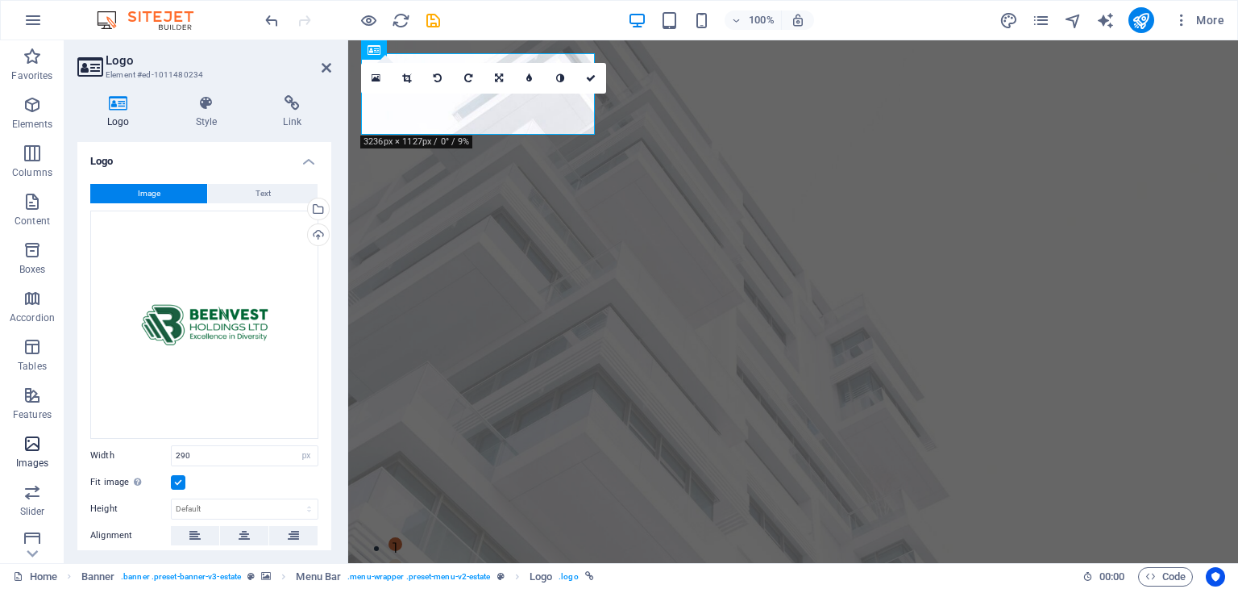
click at [31, 444] on icon "button" at bounding box center [32, 443] width 19 height 19
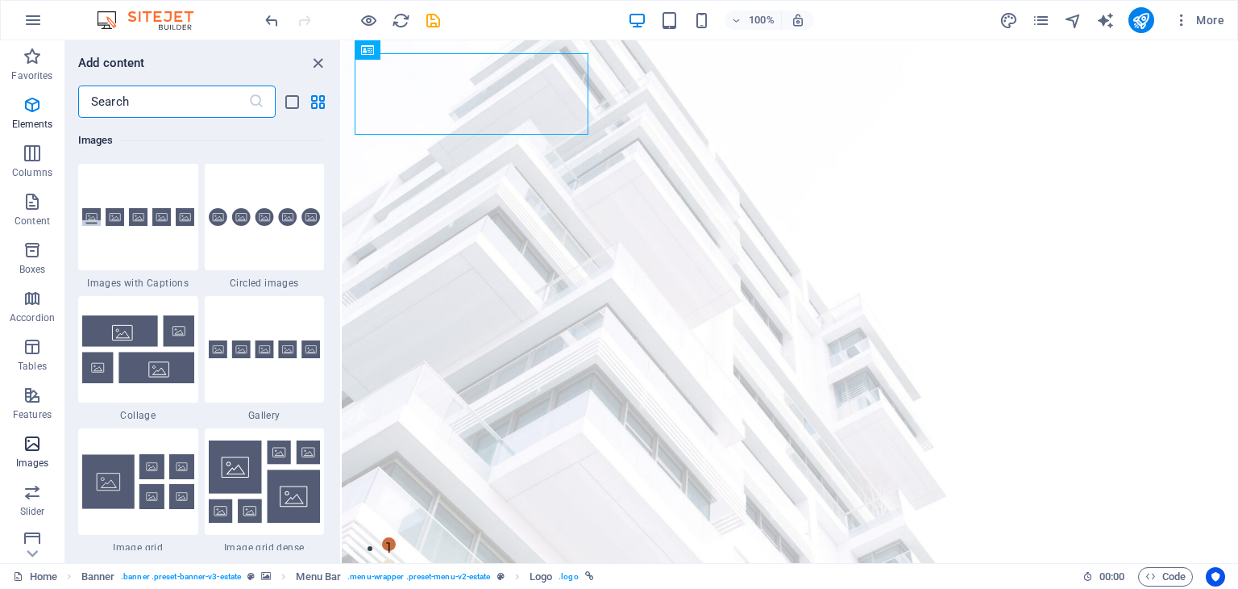
scroll to position [8175, 0]
click at [318, 62] on icon "close panel" at bounding box center [318, 63] width 19 height 19
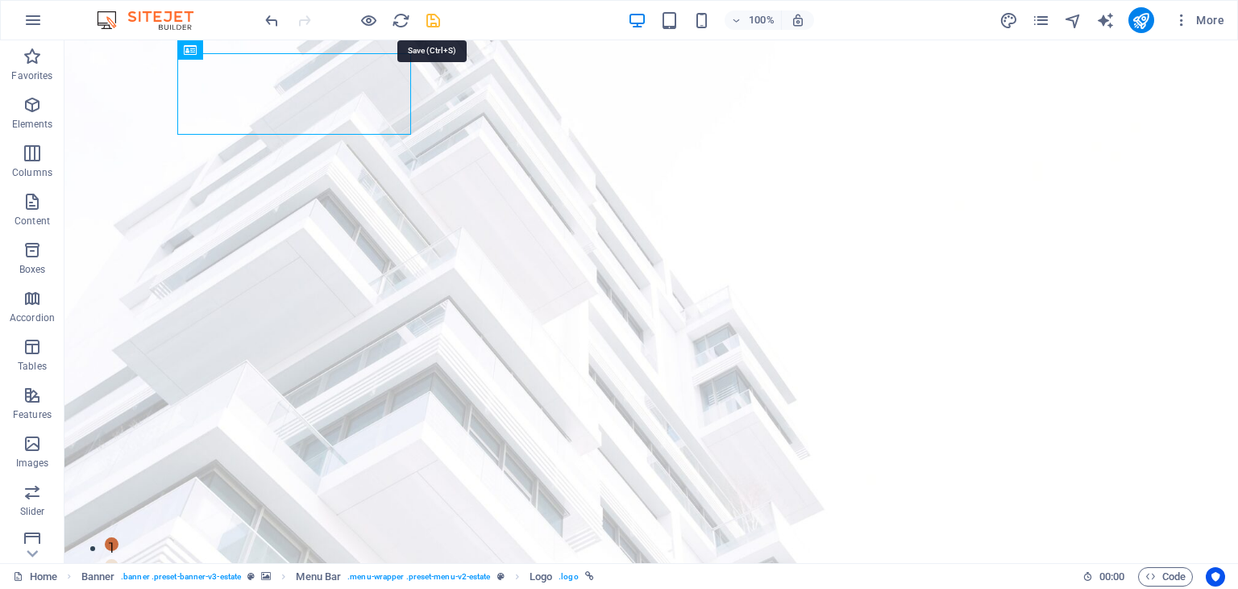
click at [435, 21] on icon "save" at bounding box center [433, 20] width 19 height 19
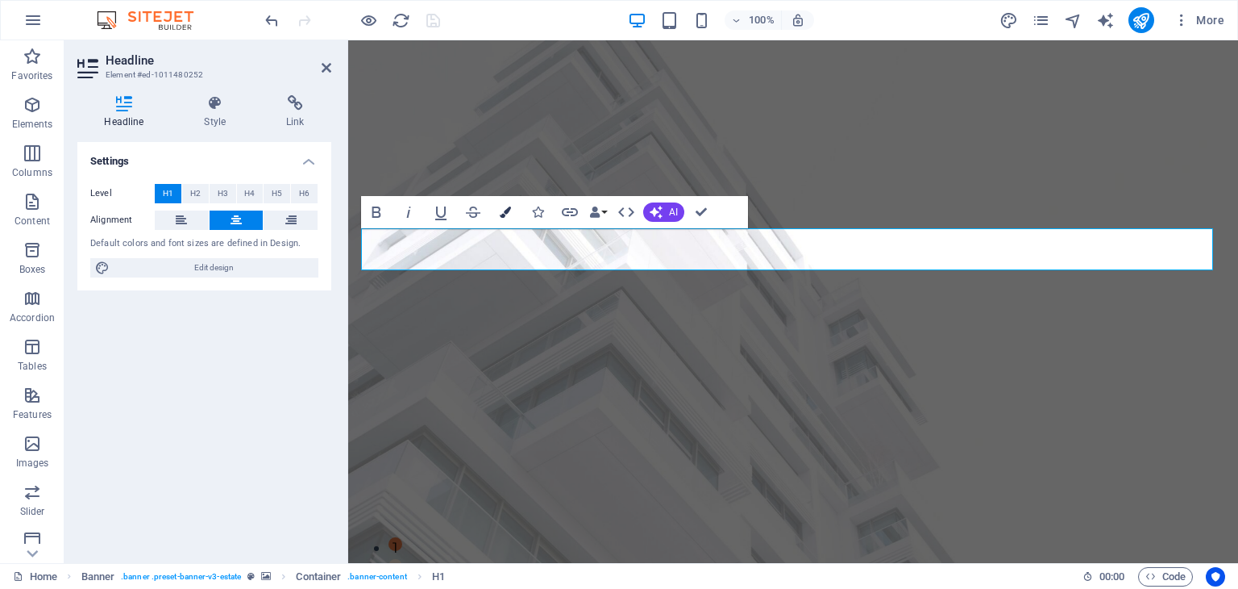
click at [509, 214] on icon "button" at bounding box center [505, 211] width 11 height 11
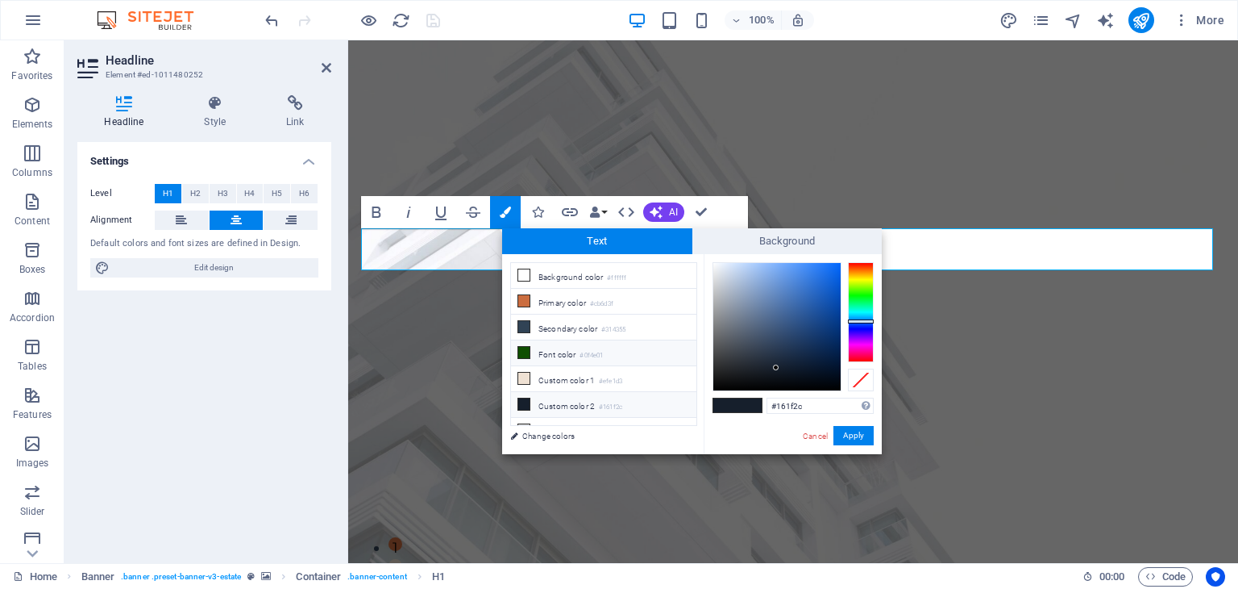
click at [524, 349] on icon at bounding box center [523, 352] width 11 height 11
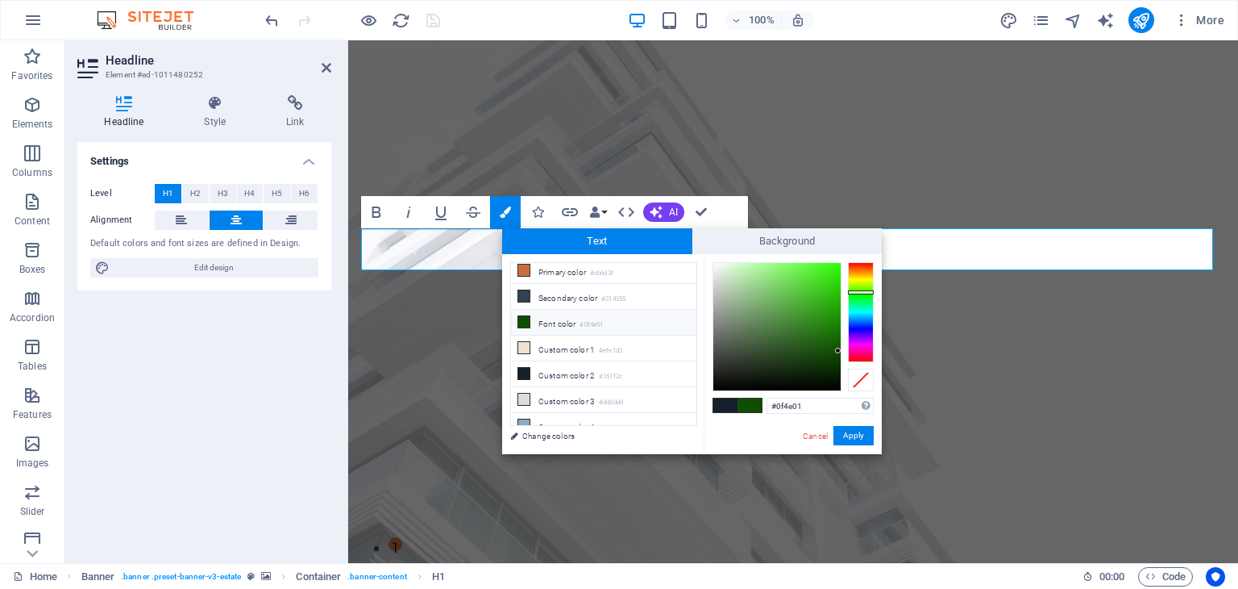
scroll to position [29, 0]
type input "#0c3902"
click at [837, 361] on div at bounding box center [777, 326] width 127 height 127
click at [851, 436] on button "Apply" at bounding box center [854, 435] width 40 height 19
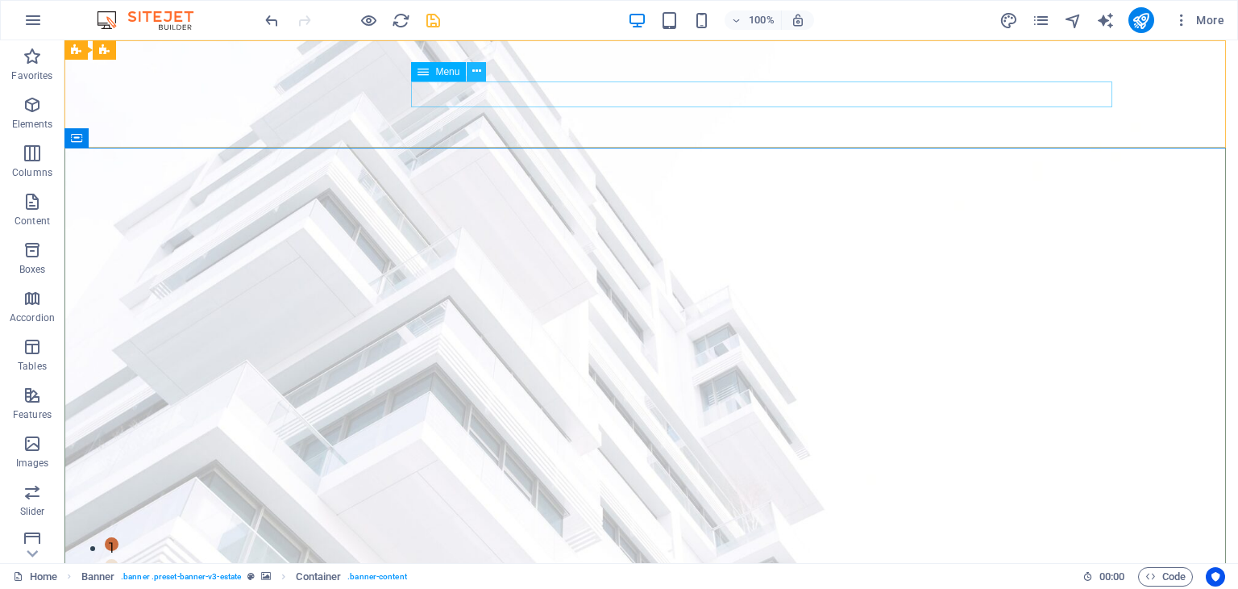
click at [476, 75] on icon at bounding box center [476, 71] width 9 height 17
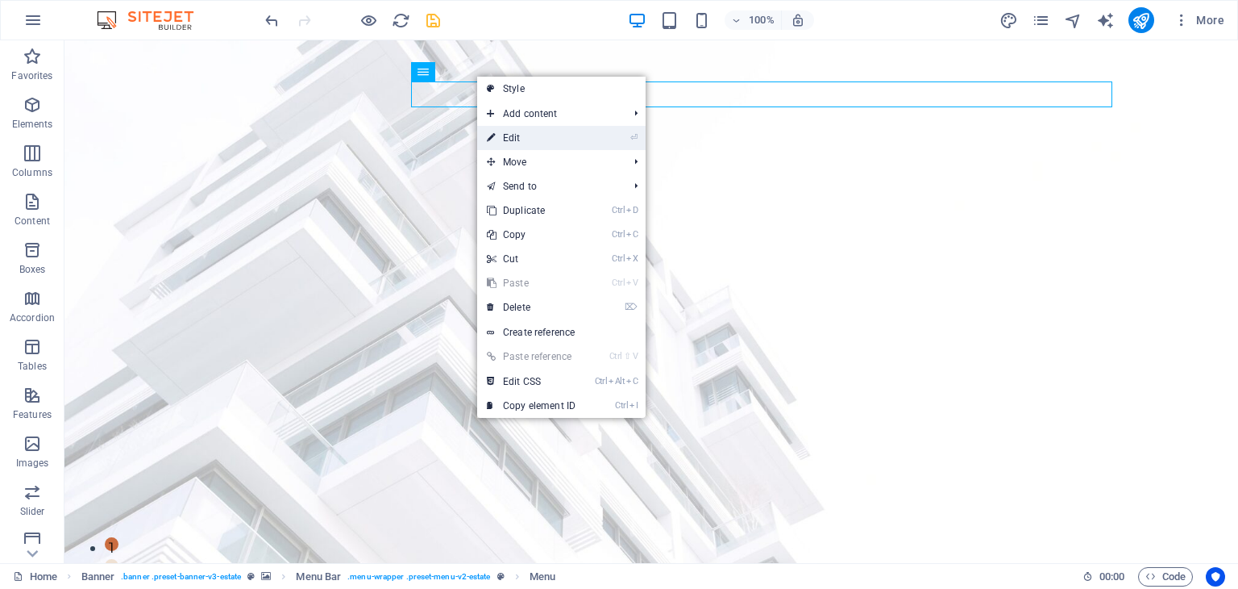
click at [529, 139] on link "⏎ Edit" at bounding box center [531, 138] width 108 height 24
select select
select select "1"
select select
select select "2"
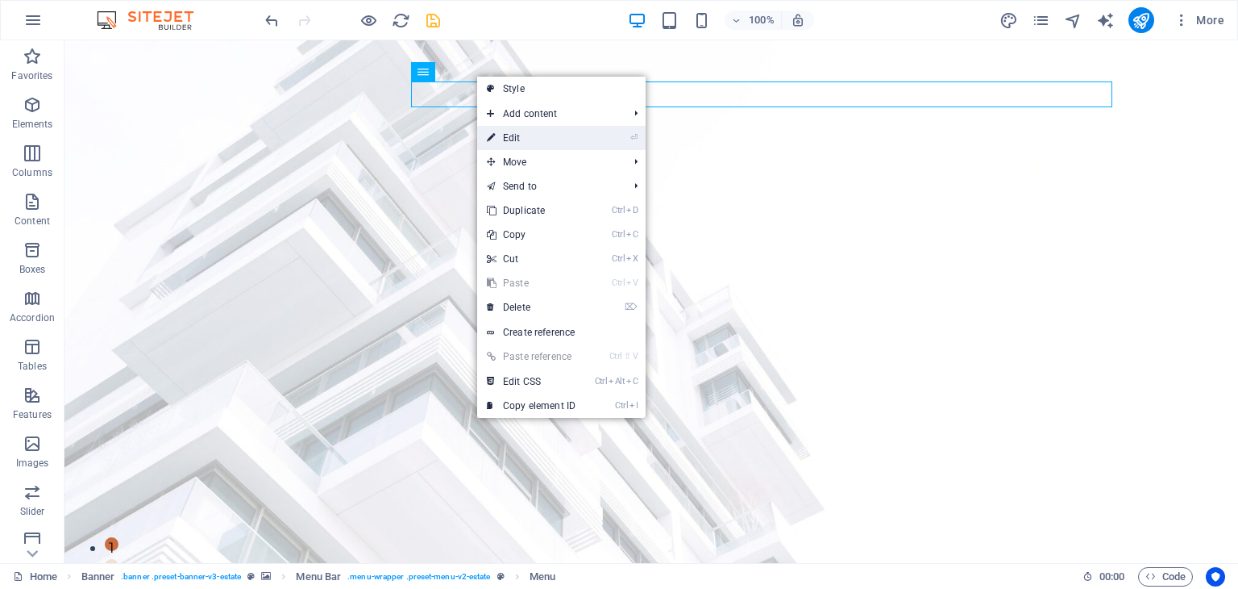
select select
select select "3"
select select
select select "4"
select select
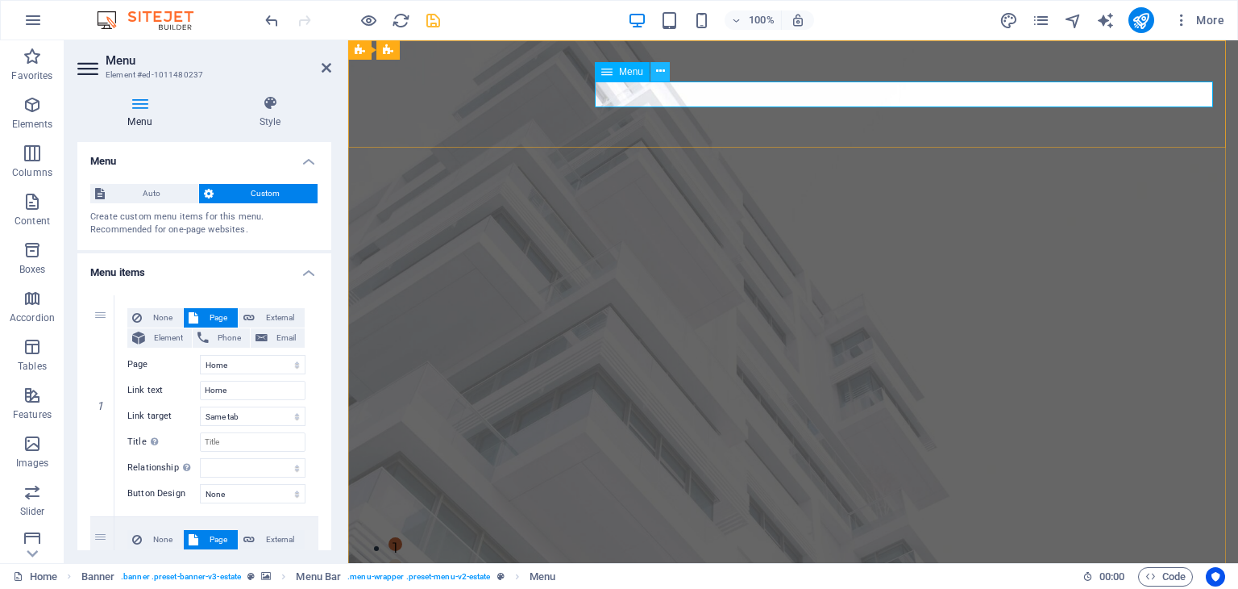
click at [659, 75] on icon at bounding box center [660, 71] width 9 height 17
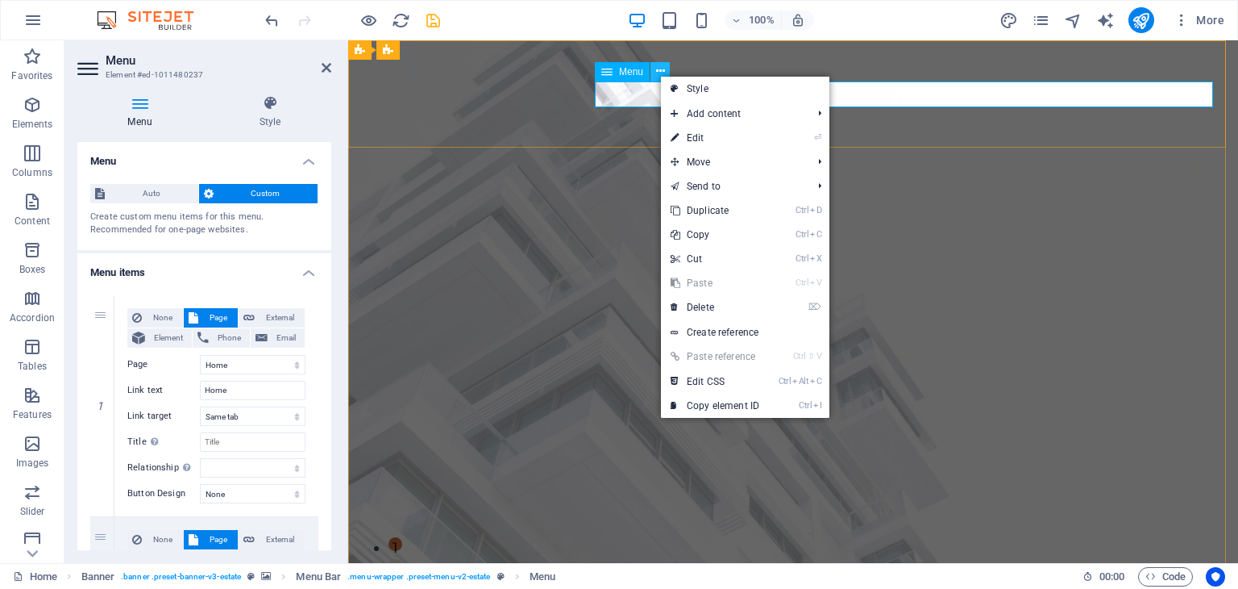
click at [659, 75] on icon at bounding box center [660, 71] width 9 height 17
click at [695, 85] on link "Style" at bounding box center [745, 89] width 169 height 24
select select "rem"
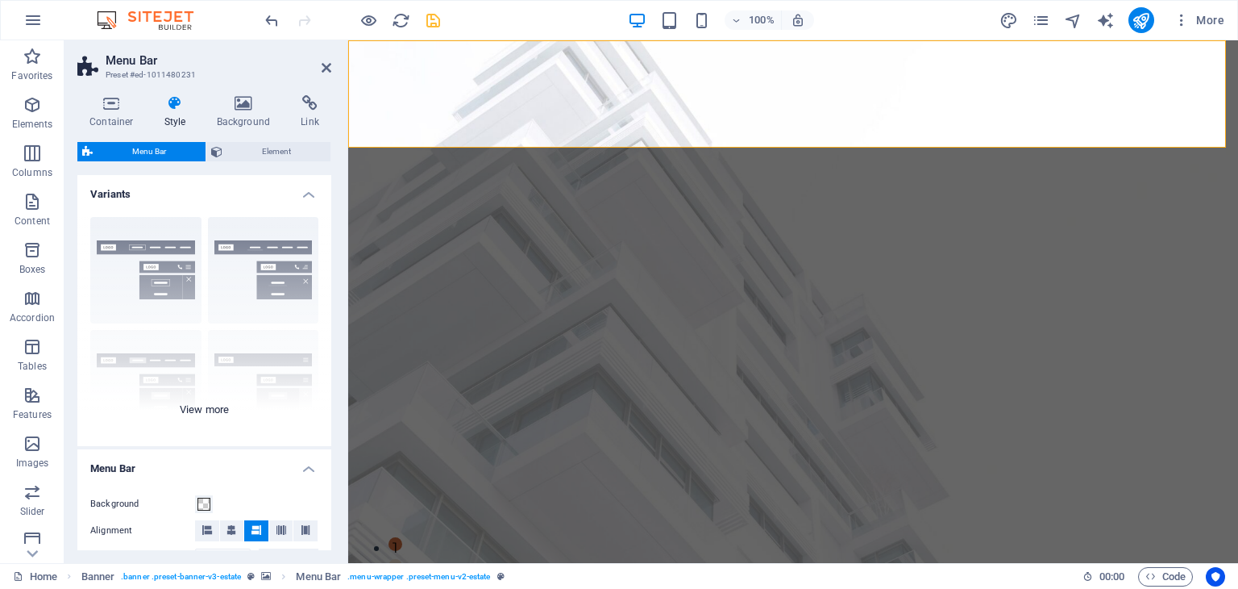
click at [235, 259] on div "Border Centered Default Fixed Loki Trigger Wide XXL" at bounding box center [204, 325] width 254 height 242
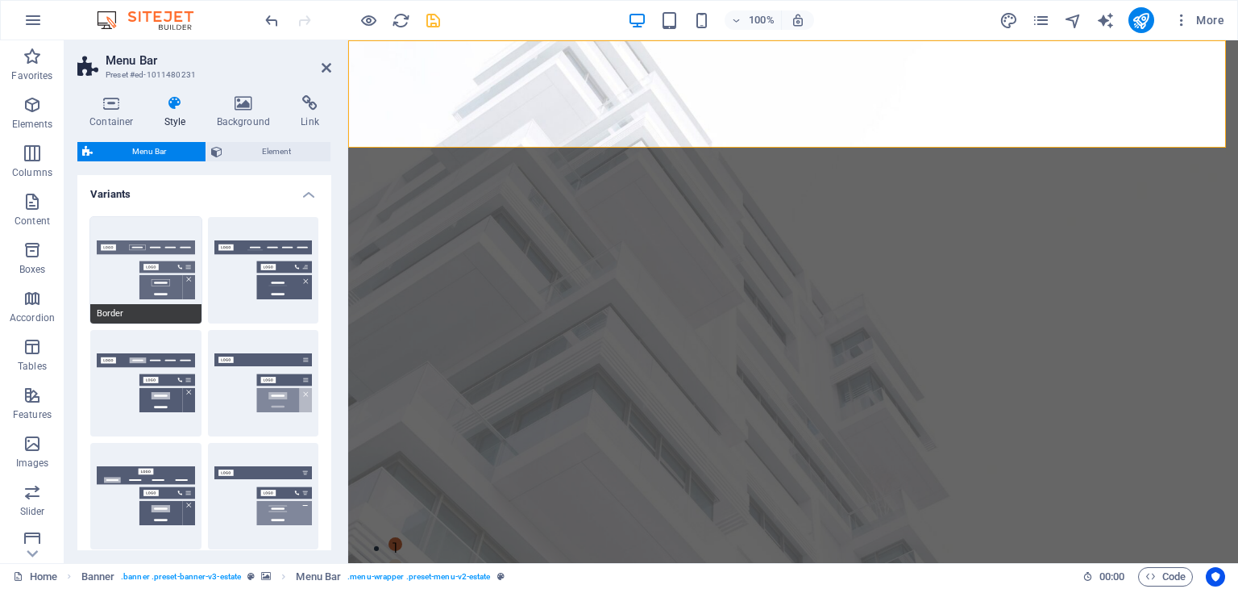
click at [143, 267] on button "Border" at bounding box center [145, 270] width 111 height 106
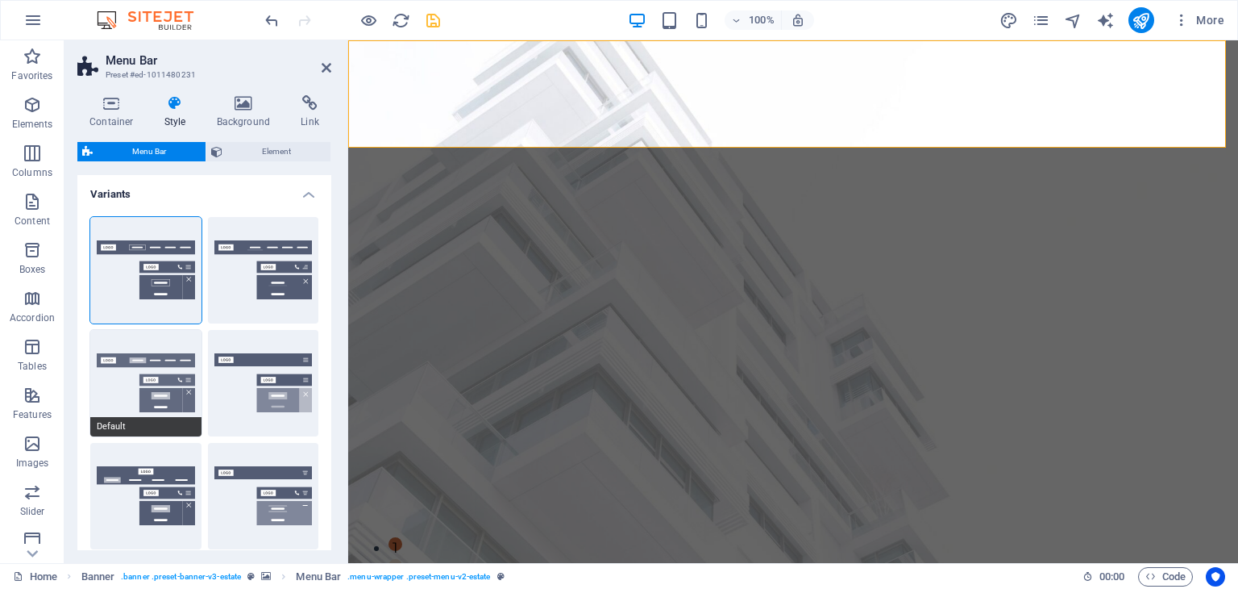
click at [143, 372] on button "Default" at bounding box center [145, 383] width 111 height 106
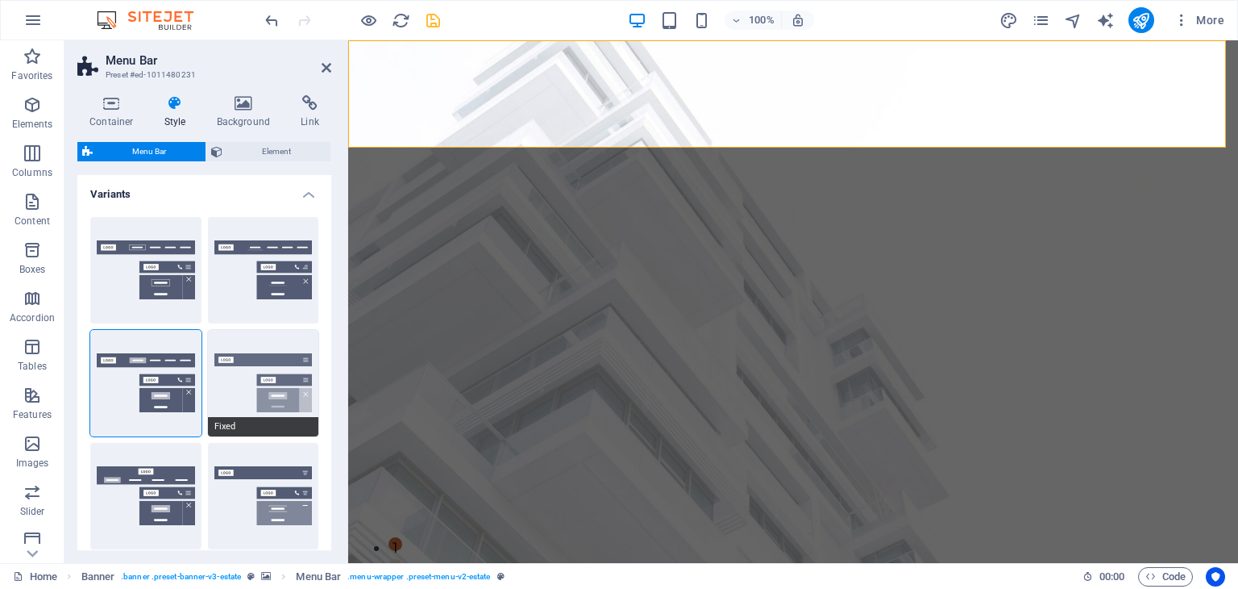
click at [268, 393] on button "Fixed" at bounding box center [263, 383] width 111 height 106
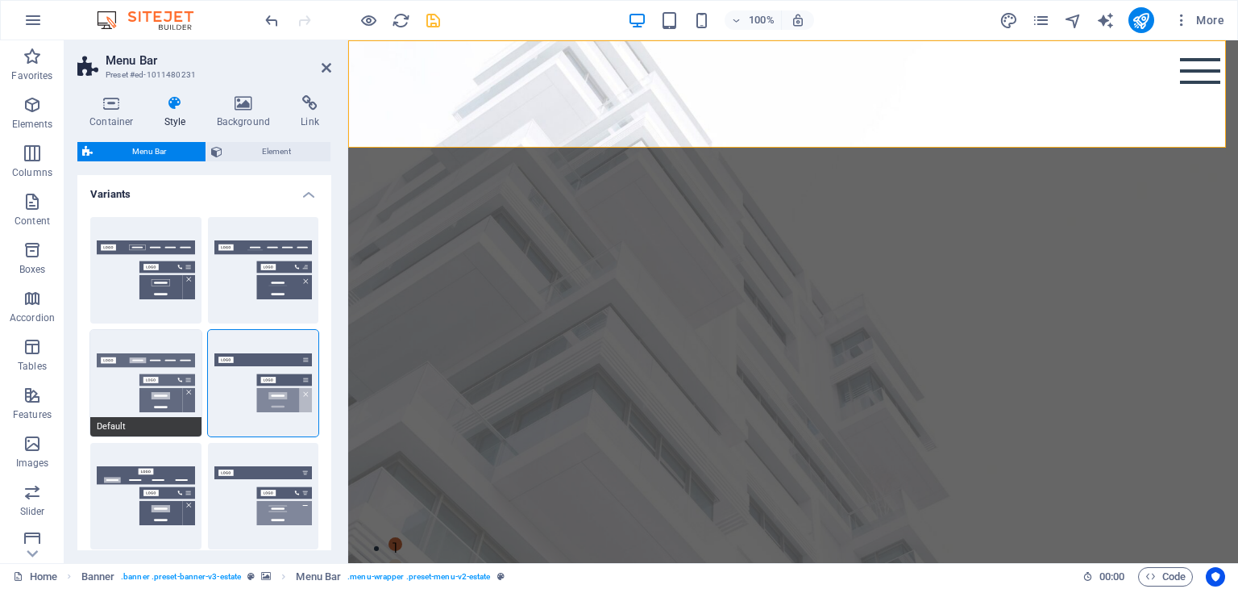
click at [145, 362] on button "Default" at bounding box center [145, 383] width 111 height 106
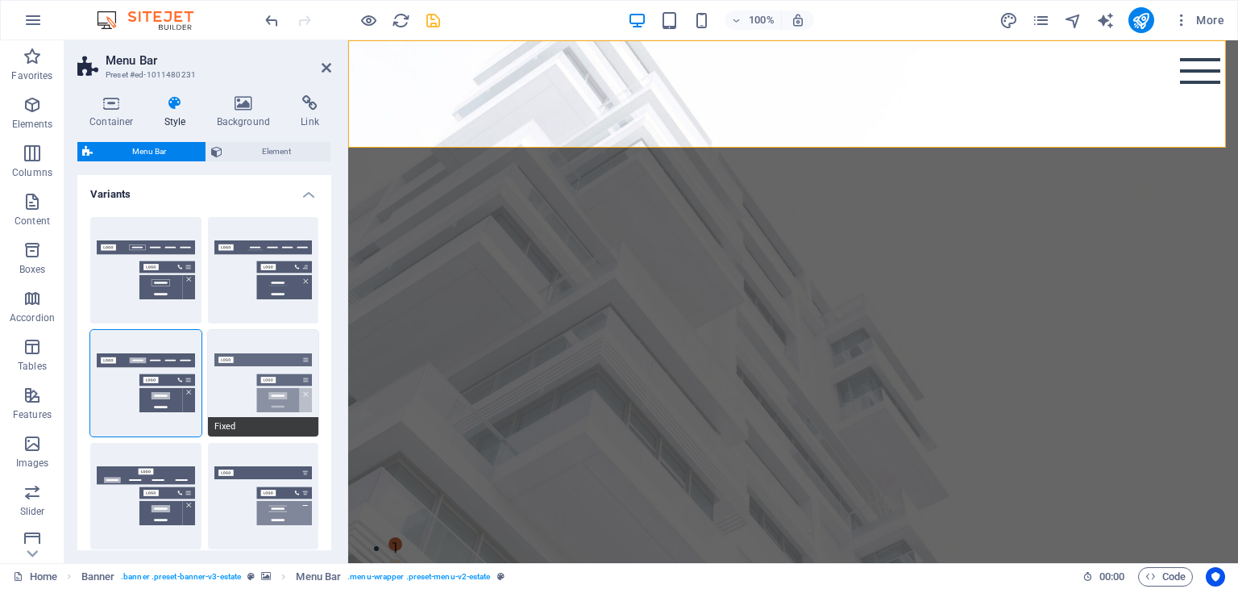
click at [274, 386] on button "Fixed" at bounding box center [263, 383] width 111 height 106
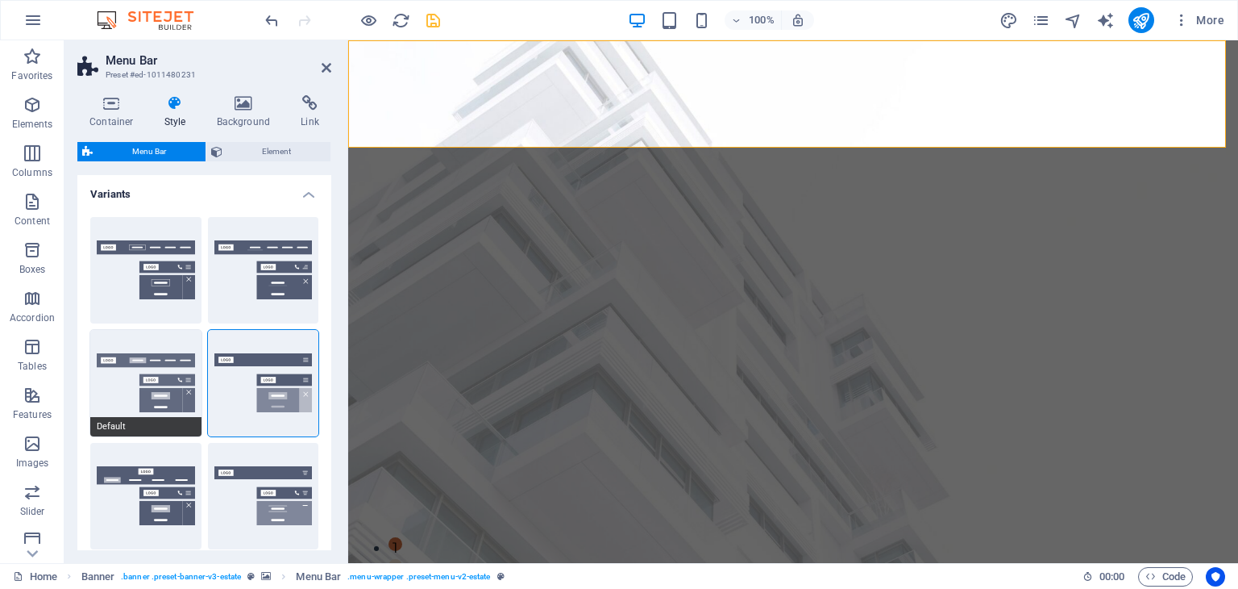
click at [164, 393] on button "Default" at bounding box center [145, 383] width 111 height 106
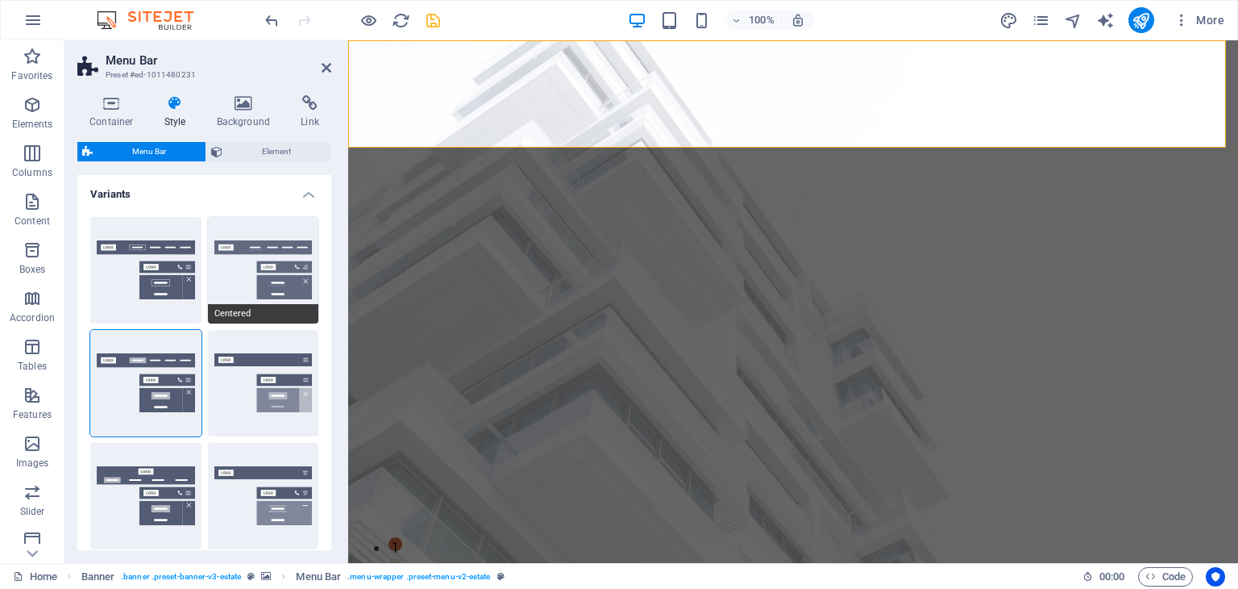
click at [218, 263] on button "Centered" at bounding box center [263, 270] width 111 height 106
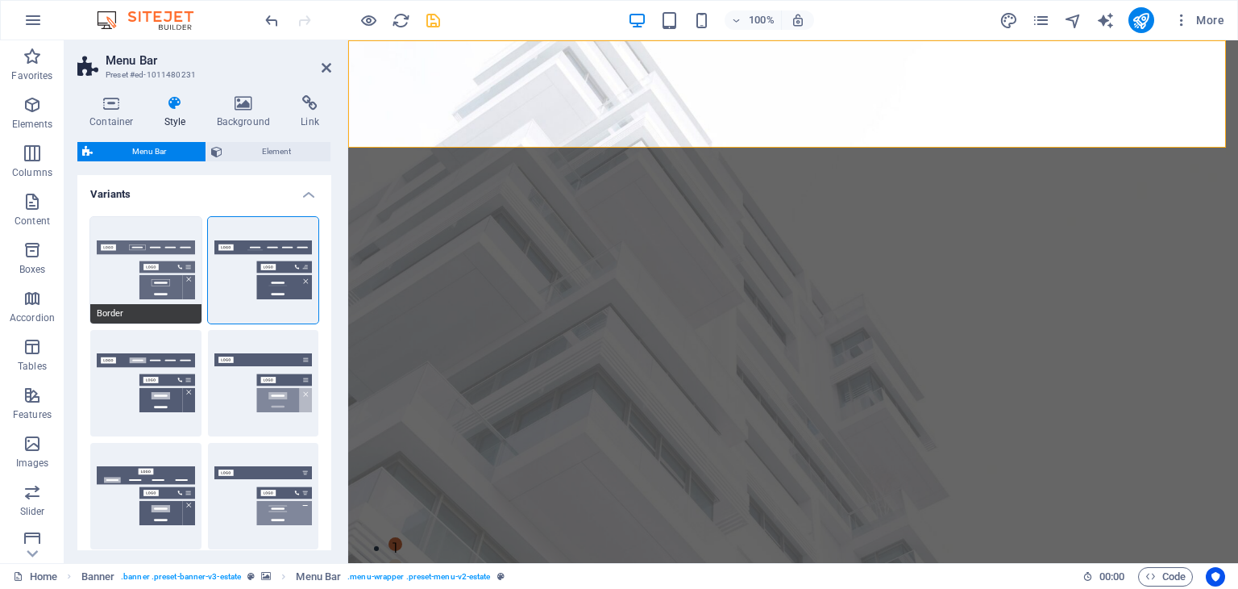
click at [141, 262] on button "Border" at bounding box center [145, 270] width 111 height 106
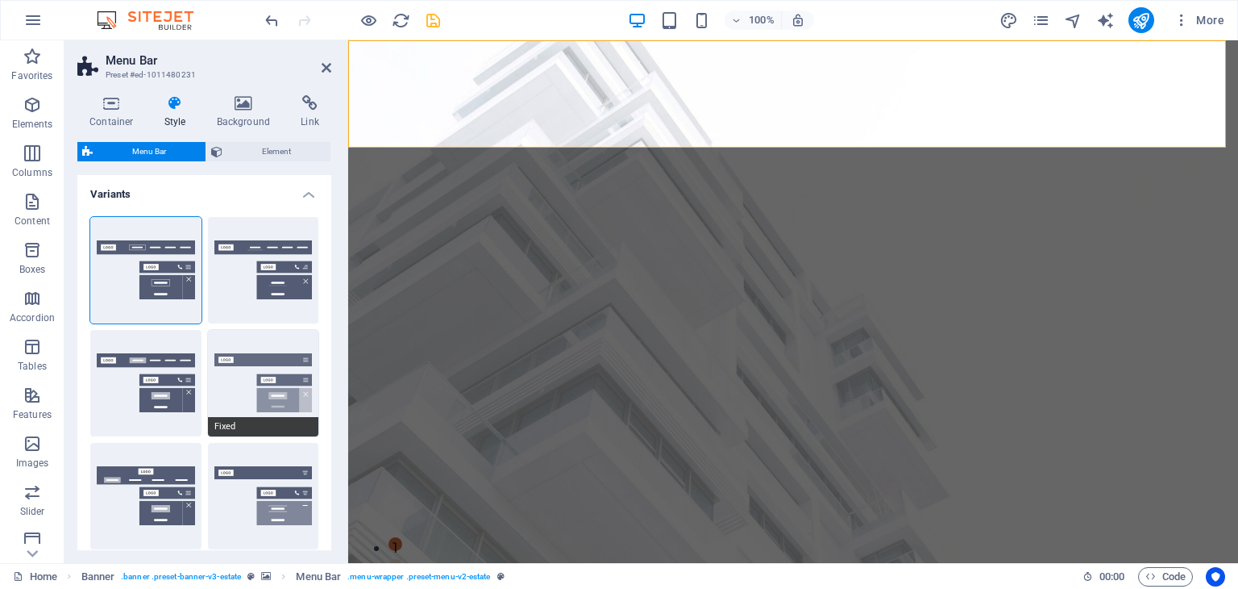
click at [245, 378] on button "Fixed" at bounding box center [263, 383] width 111 height 106
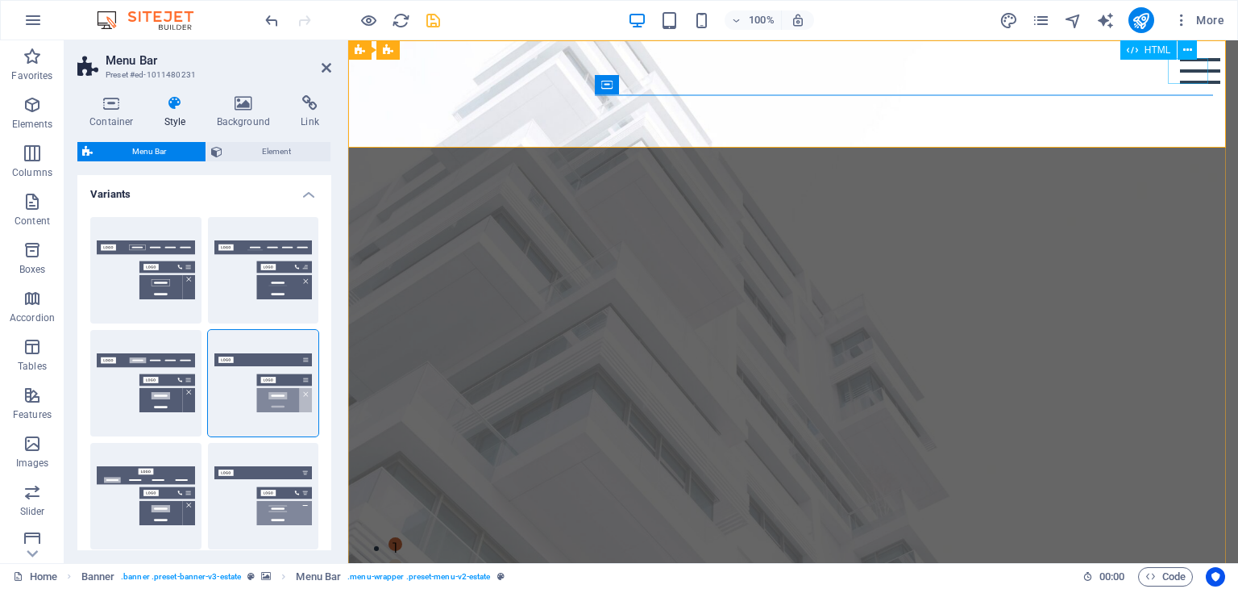
click at [1190, 70] on div "Menu" at bounding box center [1200, 71] width 40 height 26
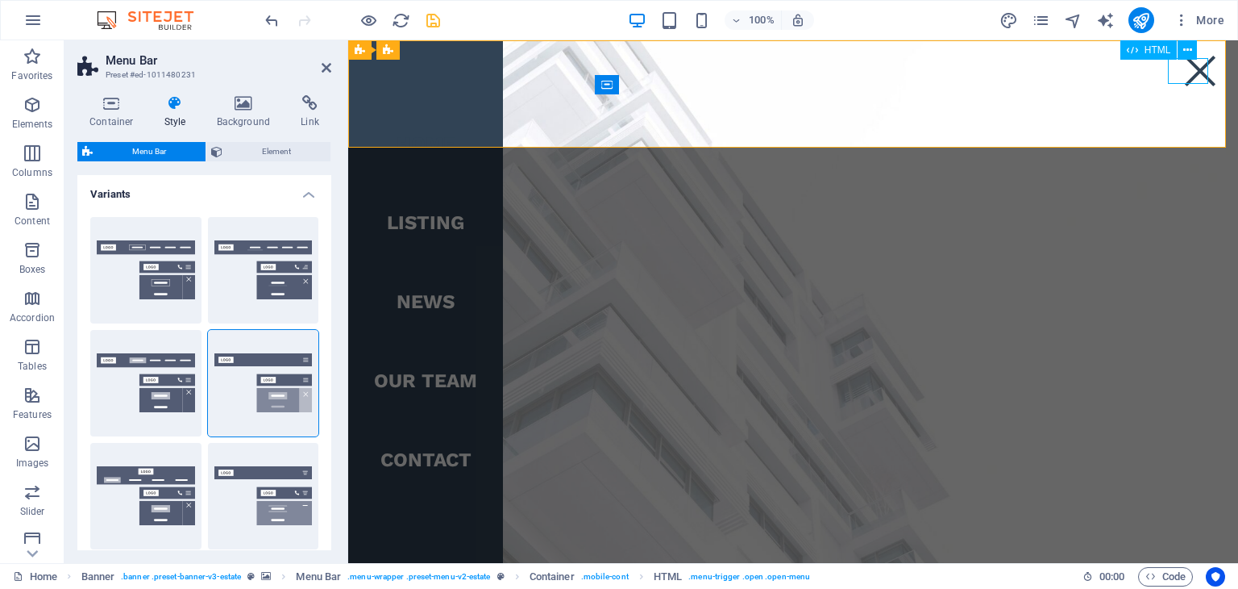
click at [1190, 70] on div "Menu" at bounding box center [1200, 71] width 40 height 26
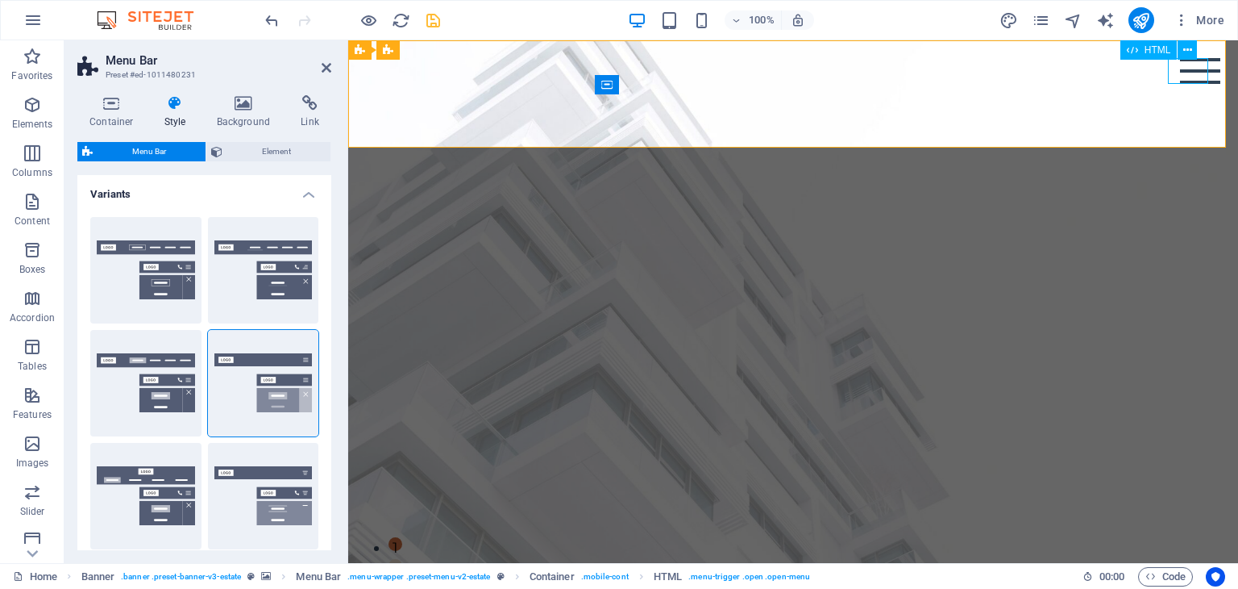
click at [1190, 70] on div "Menu" at bounding box center [1200, 71] width 40 height 26
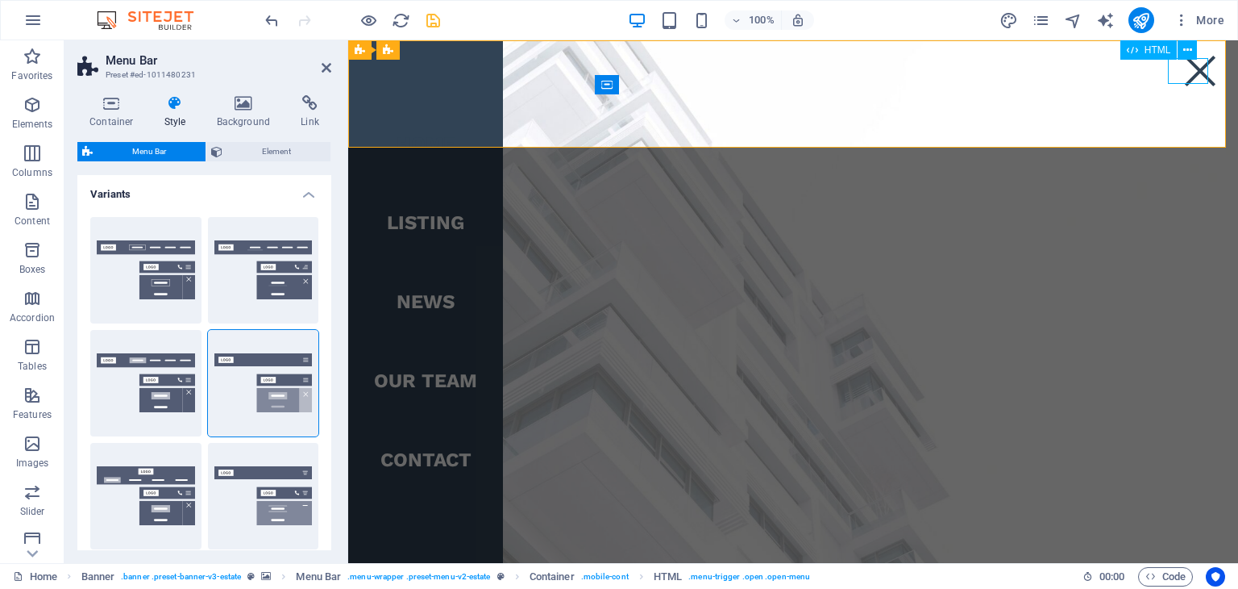
click at [1190, 70] on div "Menu" at bounding box center [1200, 71] width 40 height 26
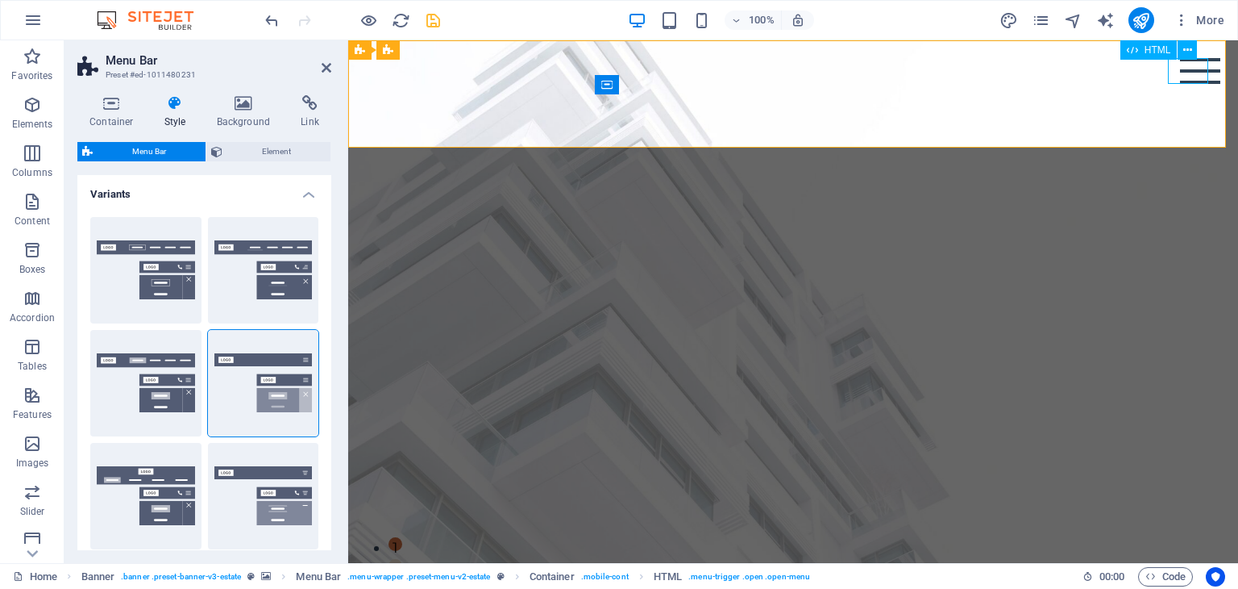
click at [1190, 70] on div "Menu" at bounding box center [1200, 71] width 40 height 26
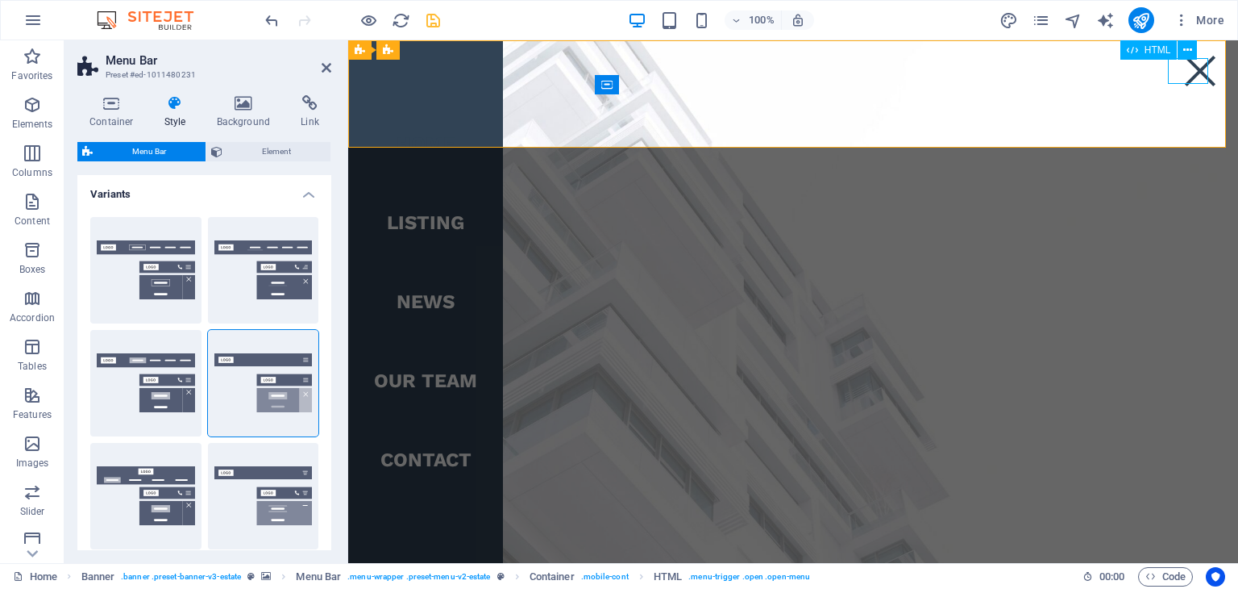
click at [1190, 70] on div "Menu" at bounding box center [1200, 71] width 40 height 26
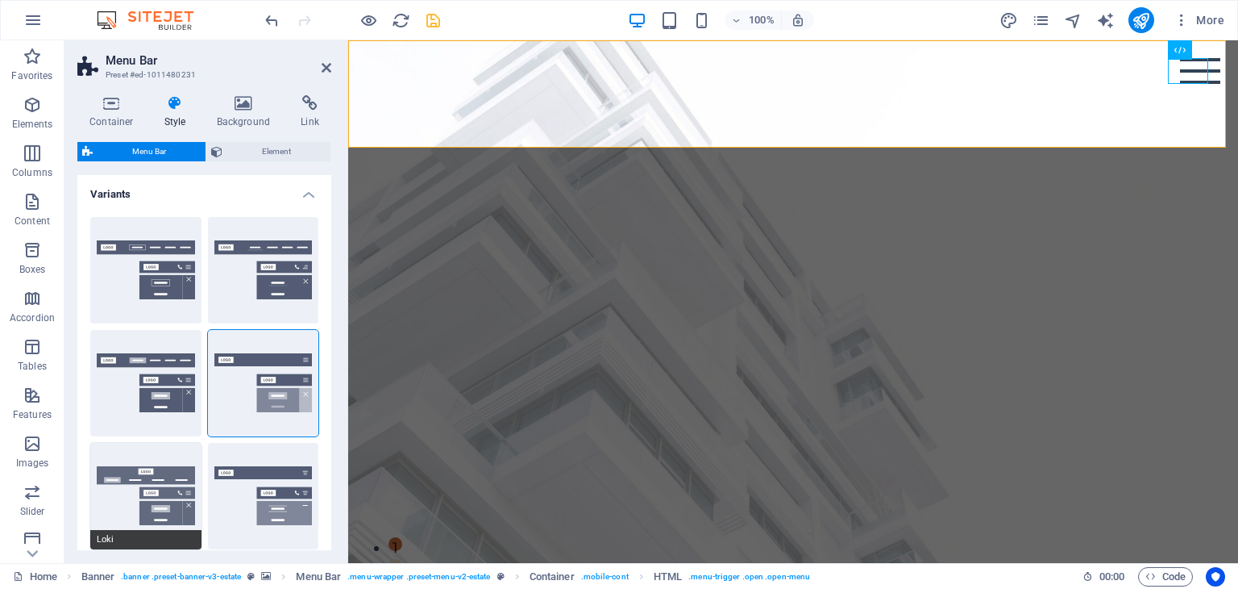
click at [160, 499] on button "Loki" at bounding box center [145, 496] width 111 height 106
type input "0"
select select "DISABLED_OPTION_VALUE"
type input "2"
type input "1"
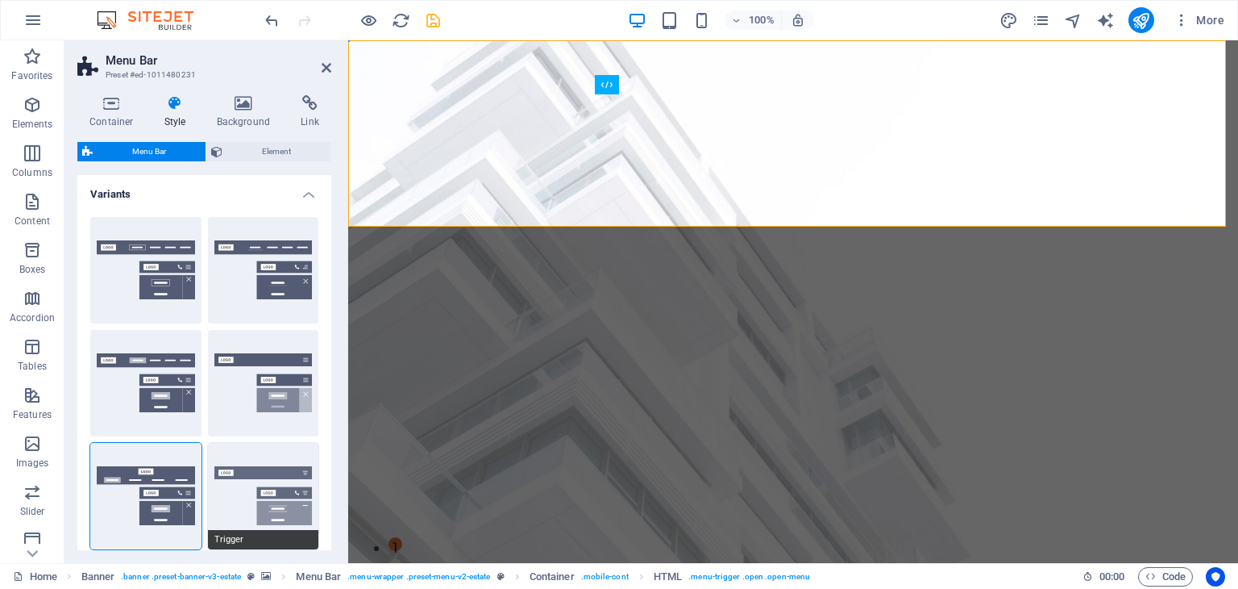
click at [270, 496] on button "Trigger" at bounding box center [263, 496] width 111 height 106
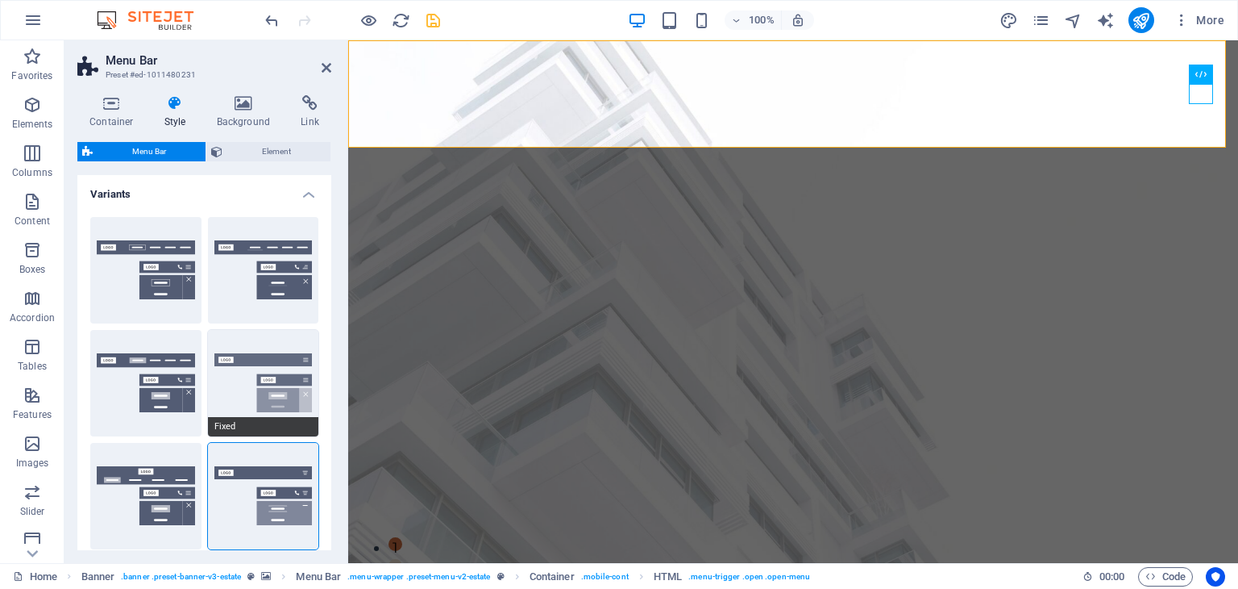
click at [289, 385] on button "Fixed" at bounding box center [263, 383] width 111 height 106
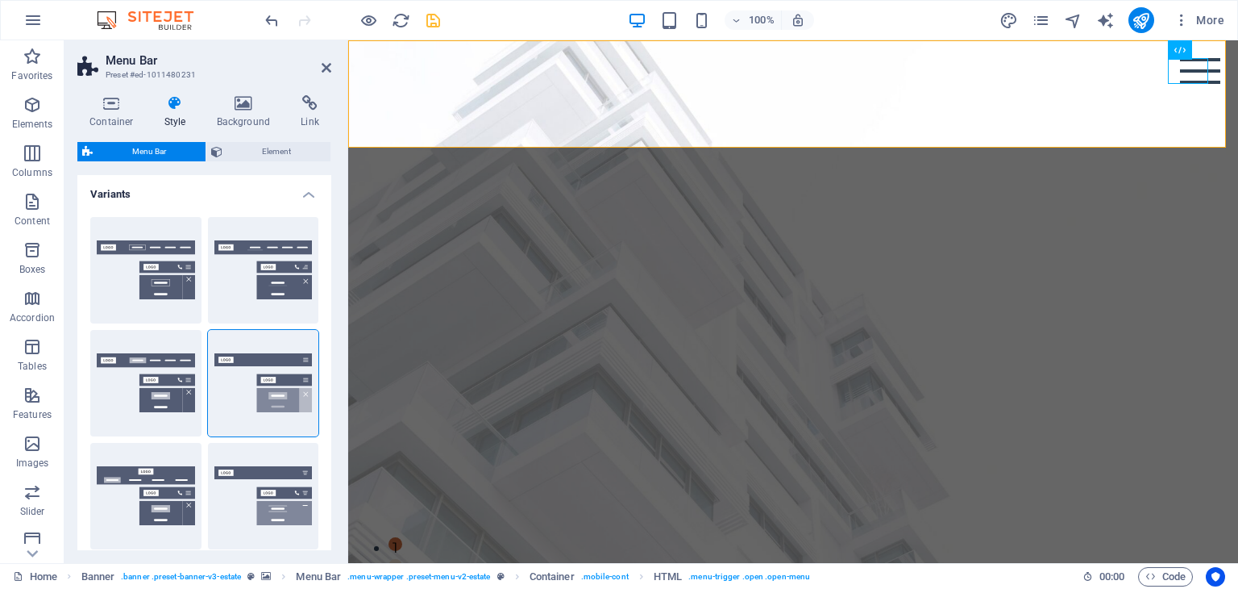
scroll to position [327, 0]
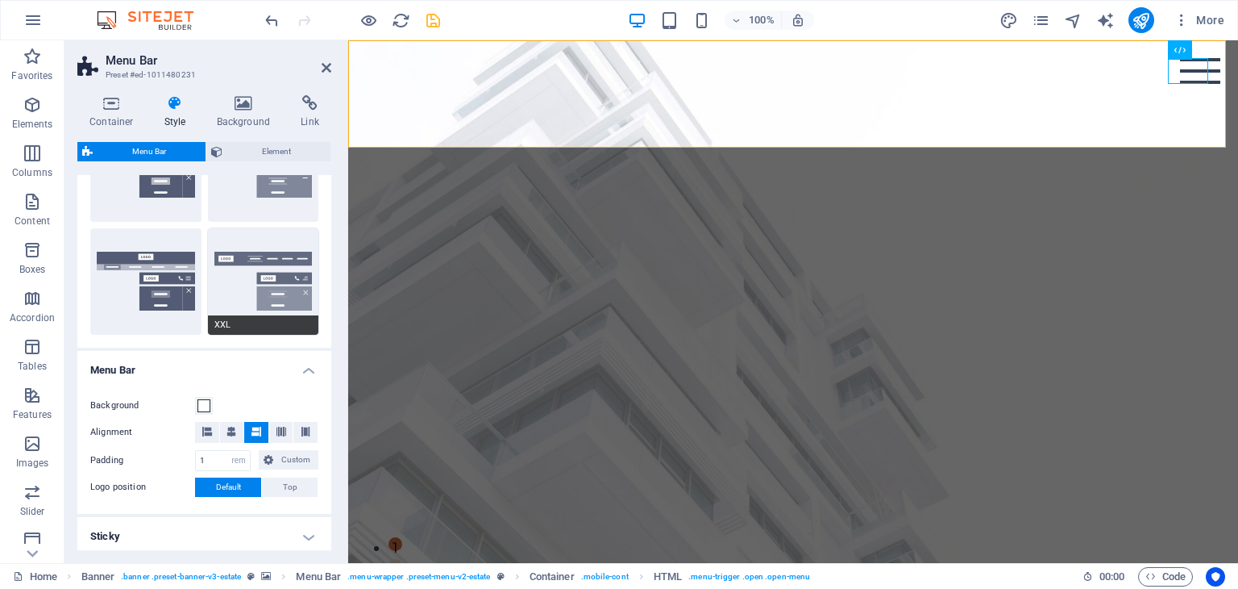
click at [255, 263] on button "XXL" at bounding box center [263, 281] width 111 height 106
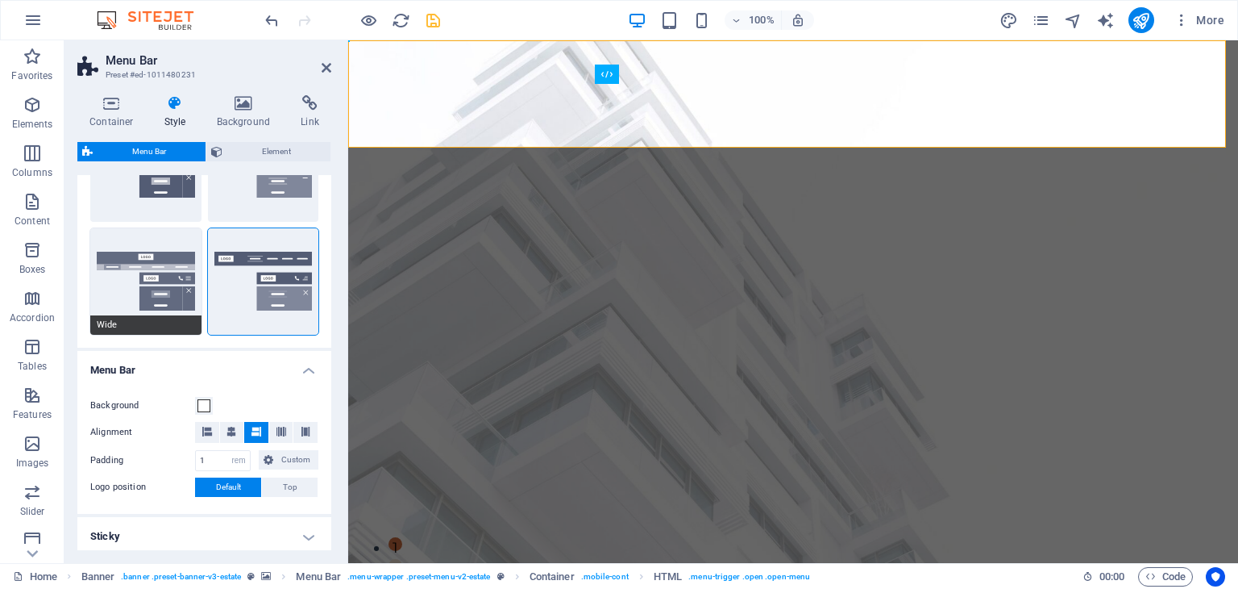
click at [150, 262] on button "Wide" at bounding box center [145, 281] width 111 height 106
type input "0"
type input "2"
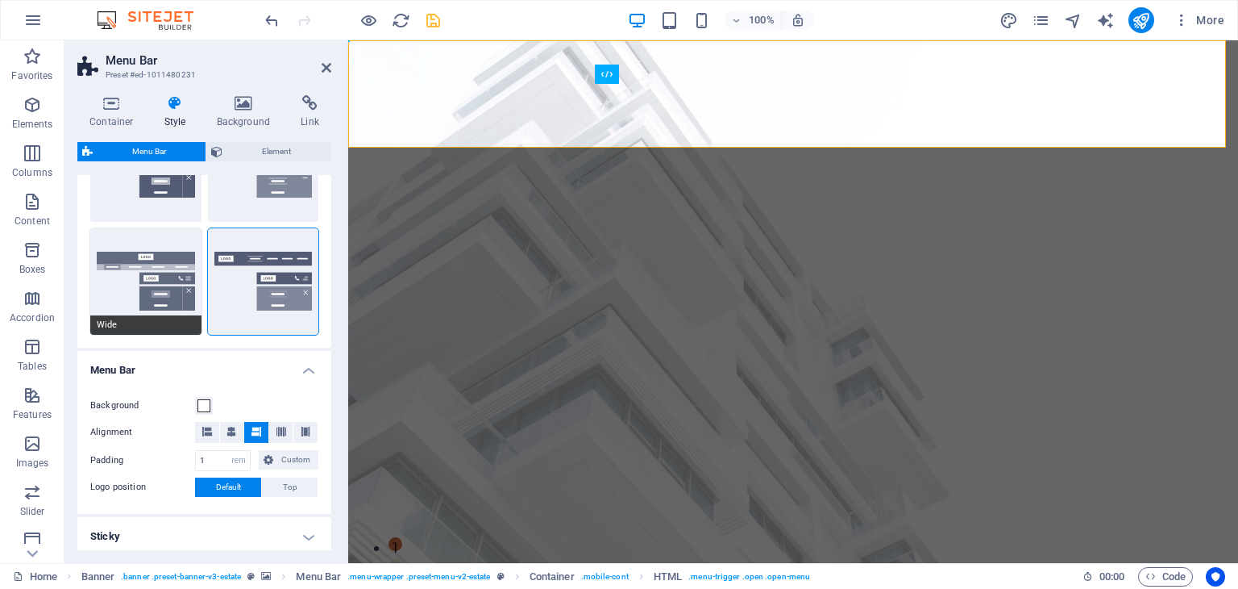
type input "2"
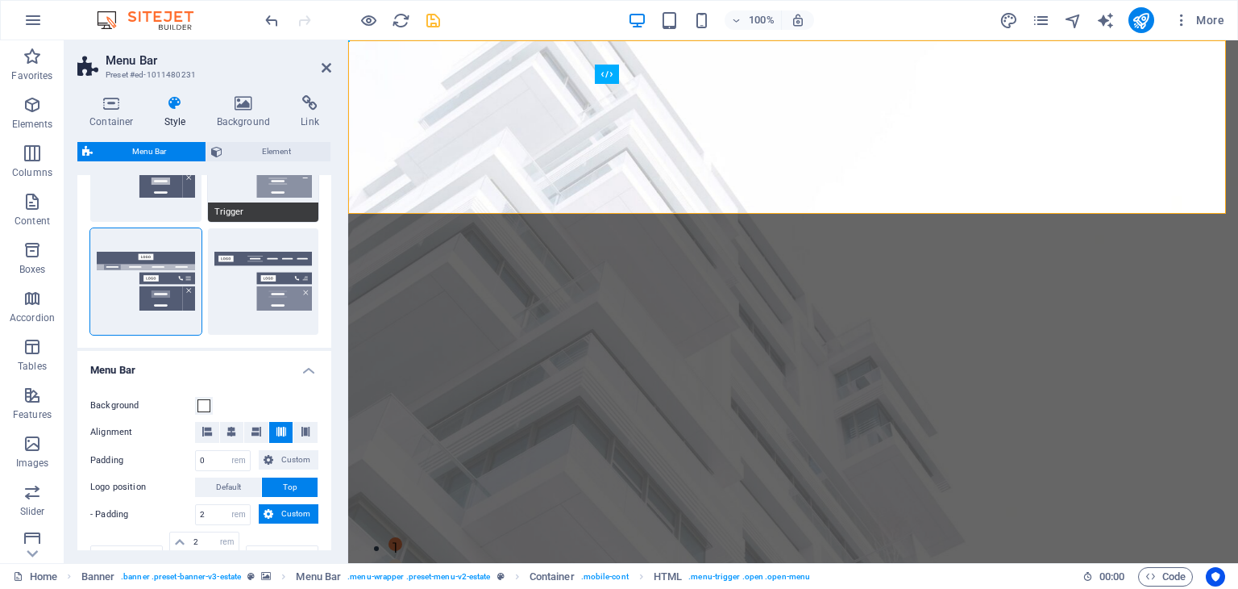
click at [281, 187] on button "Trigger" at bounding box center [263, 168] width 111 height 106
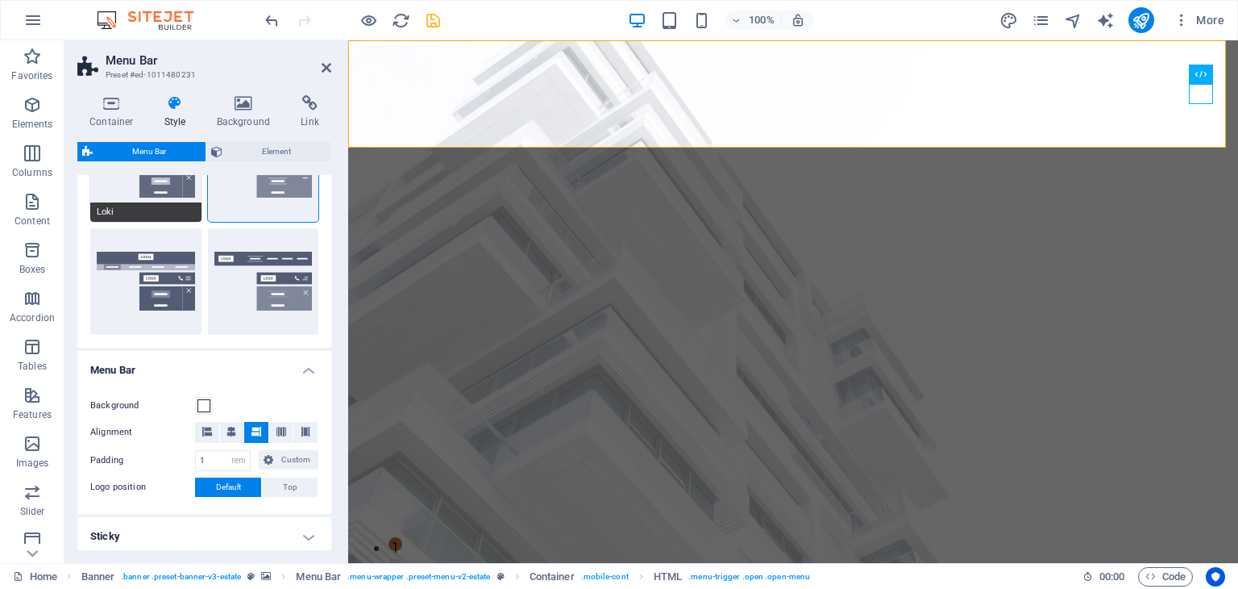
click at [165, 190] on button "Loki" at bounding box center [145, 168] width 111 height 106
type input "0"
select select "DISABLED_OPTION_VALUE"
type input "2"
type input "1"
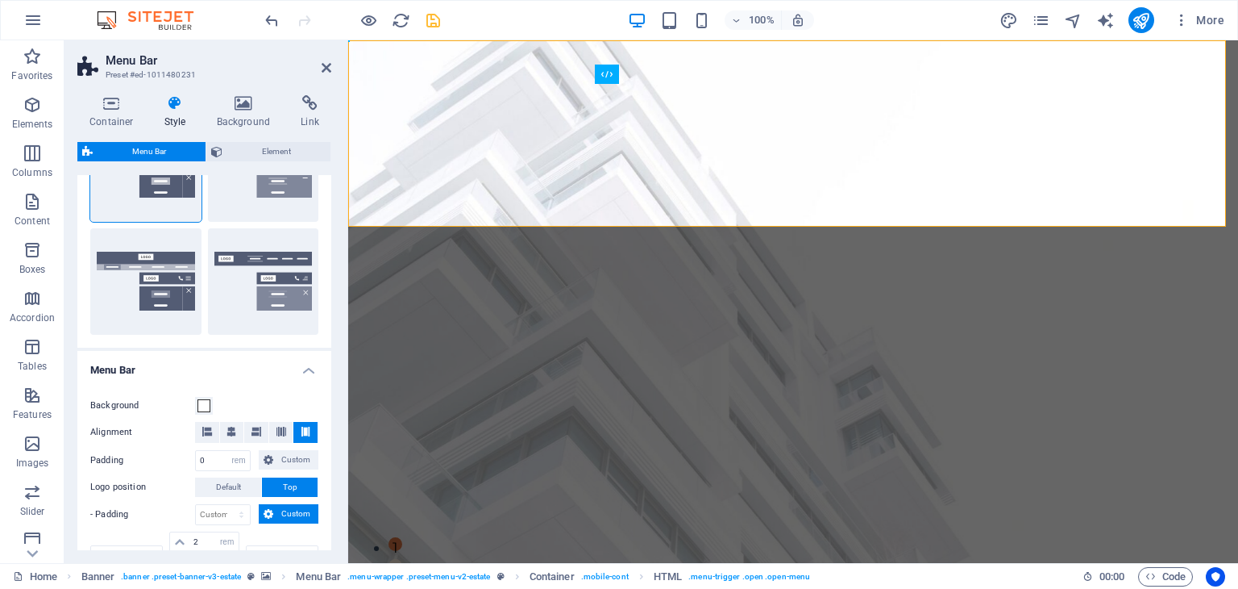
scroll to position [0, 0]
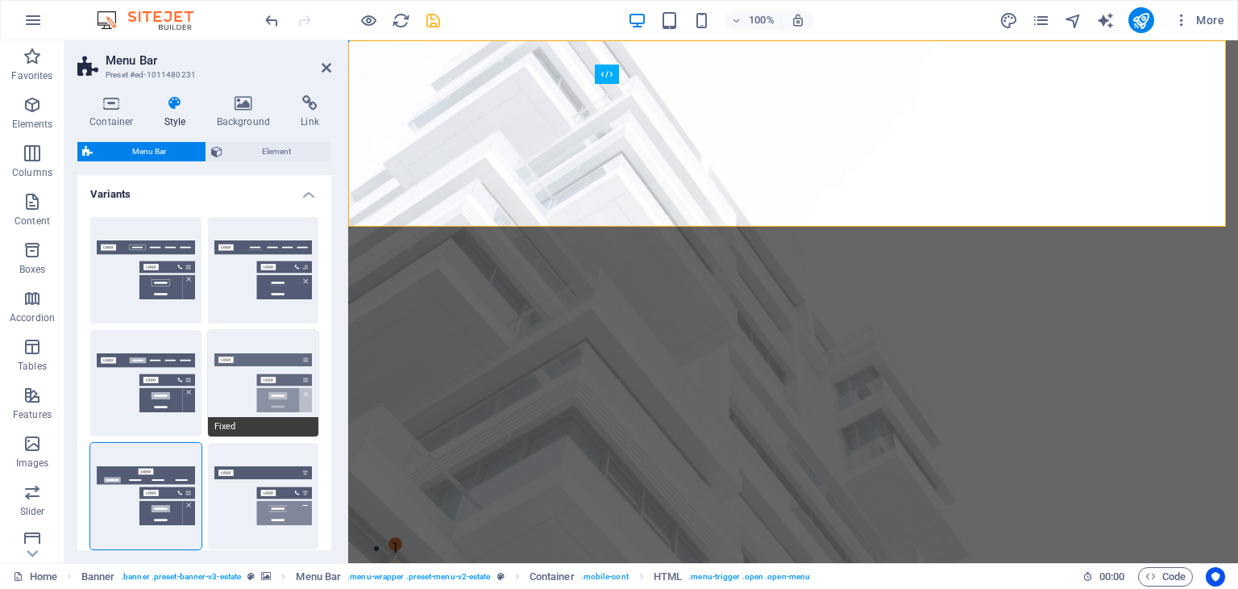
click at [285, 381] on button "Fixed" at bounding box center [263, 383] width 111 height 106
type input "1"
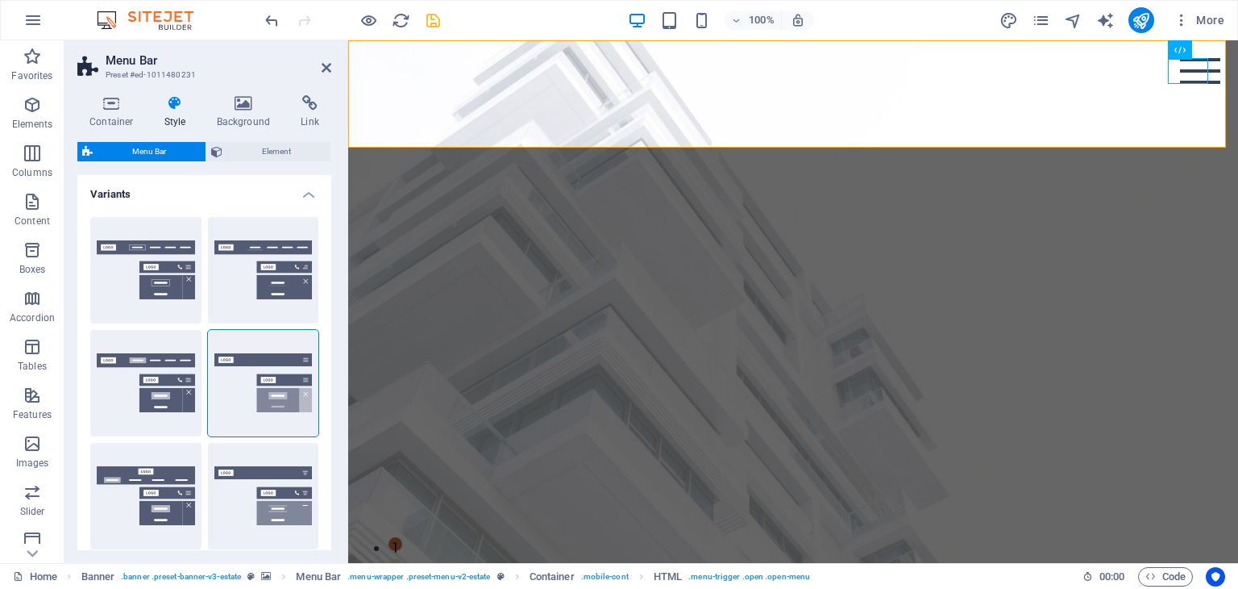
click at [306, 195] on h4 "Variants" at bounding box center [204, 189] width 254 height 29
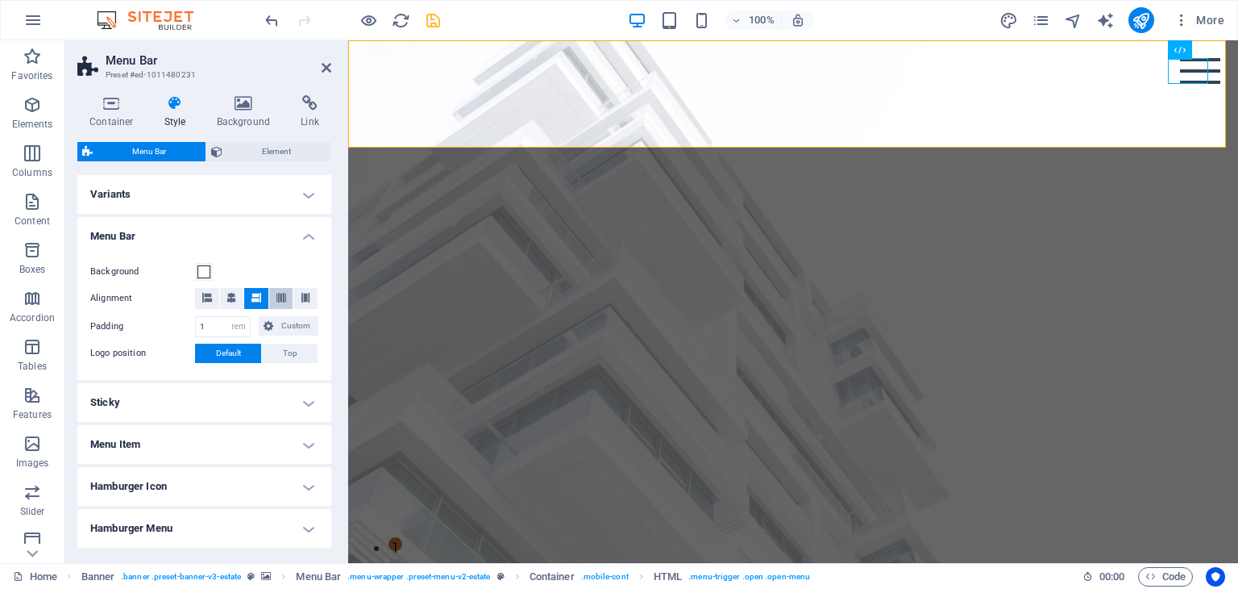
click at [277, 297] on icon at bounding box center [282, 298] width 10 height 10
click at [229, 301] on icon at bounding box center [232, 298] width 10 height 10
click at [305, 484] on h4 "Hamburger Icon" at bounding box center [204, 486] width 254 height 39
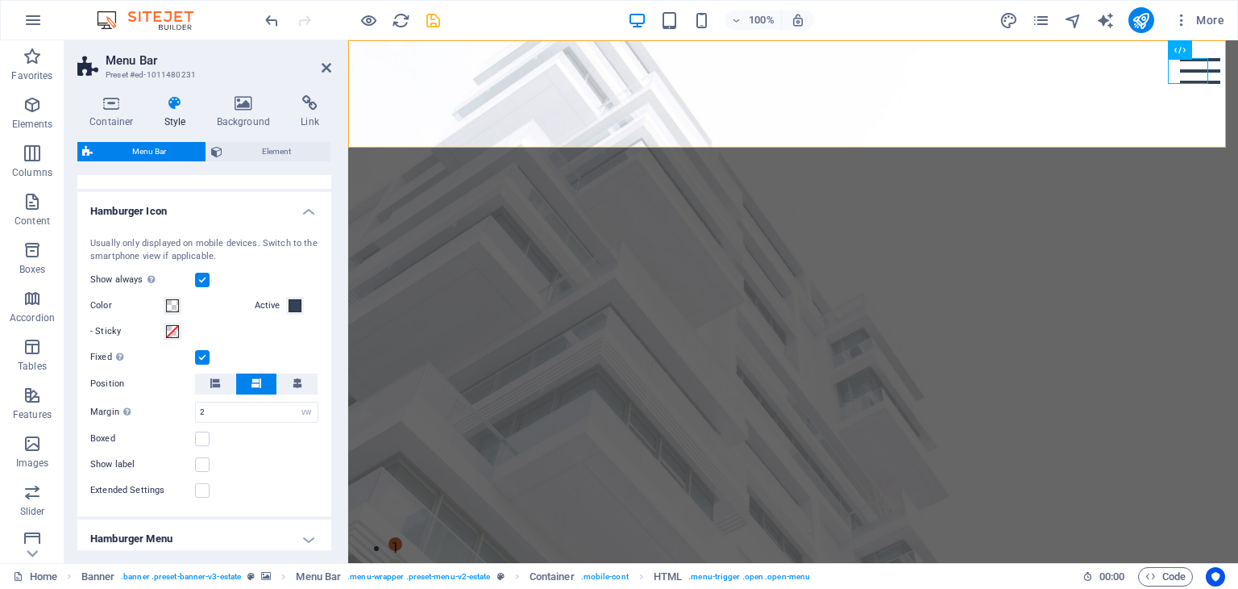
scroll to position [277, 0]
click at [200, 459] on label at bounding box center [202, 463] width 15 height 15
click at [0, 0] on input "Show label" at bounding box center [0, 0] width 0 height 0
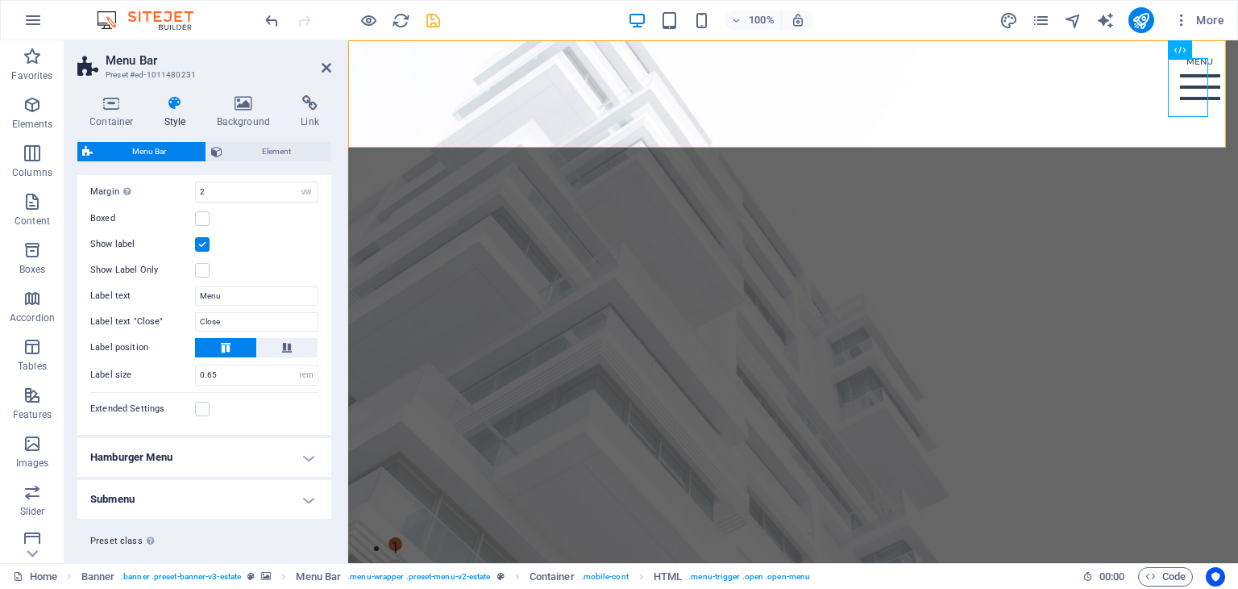
scroll to position [504, 0]
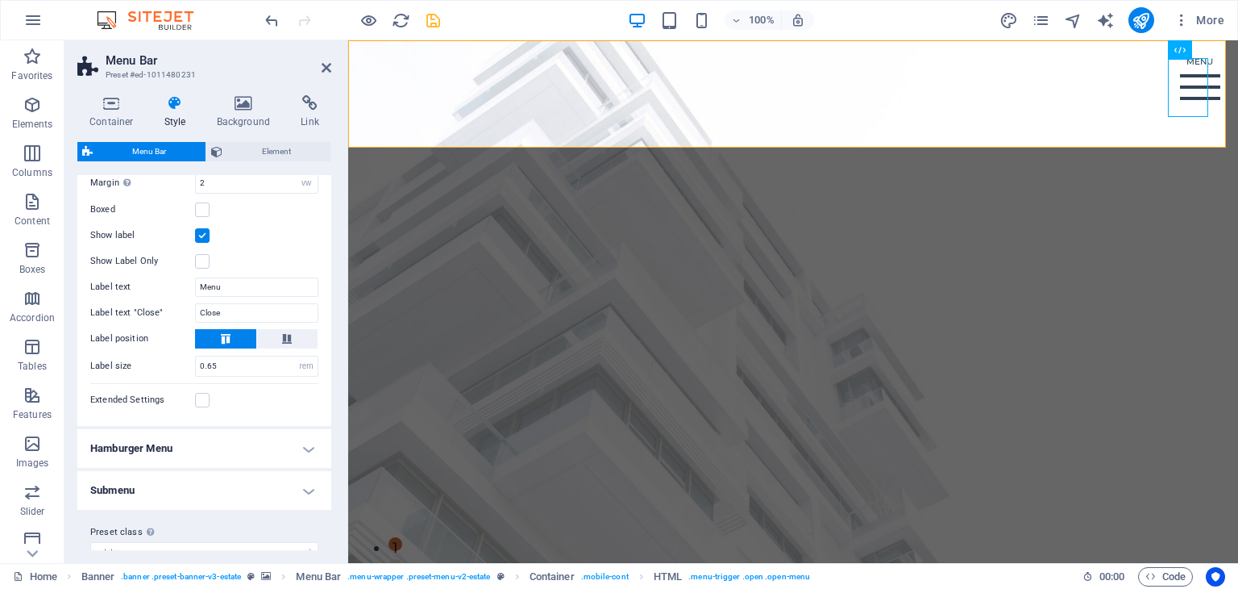
click at [309, 443] on h4 "Hamburger Menu" at bounding box center [204, 448] width 254 height 39
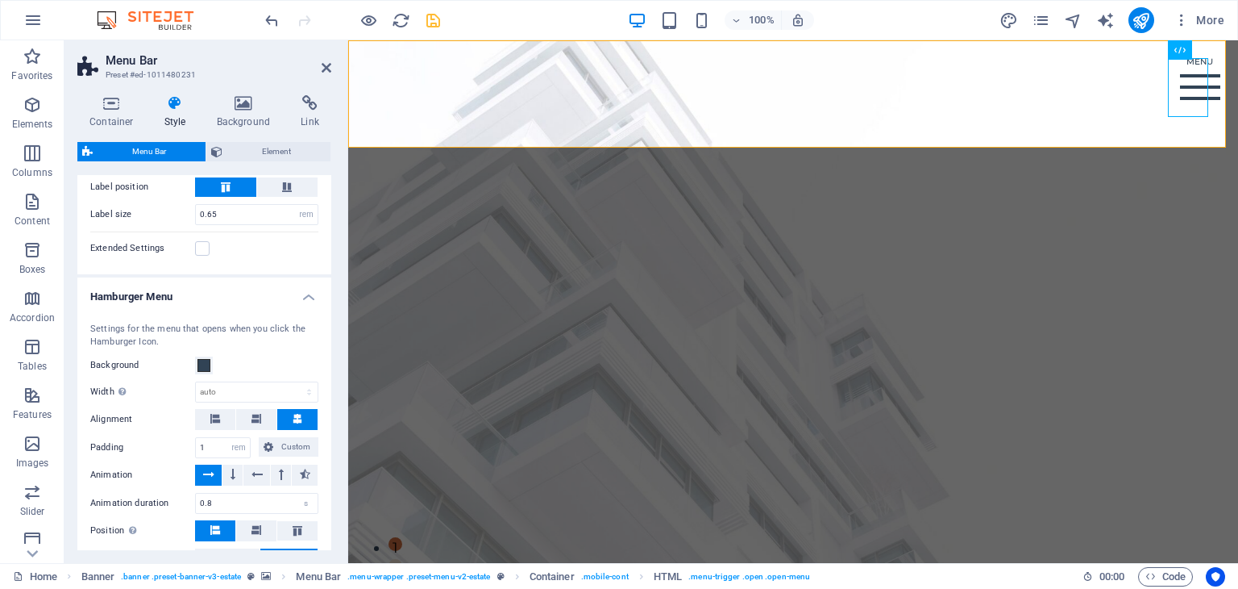
scroll to position [657, 0]
click at [203, 366] on span at bounding box center [204, 363] width 13 height 13
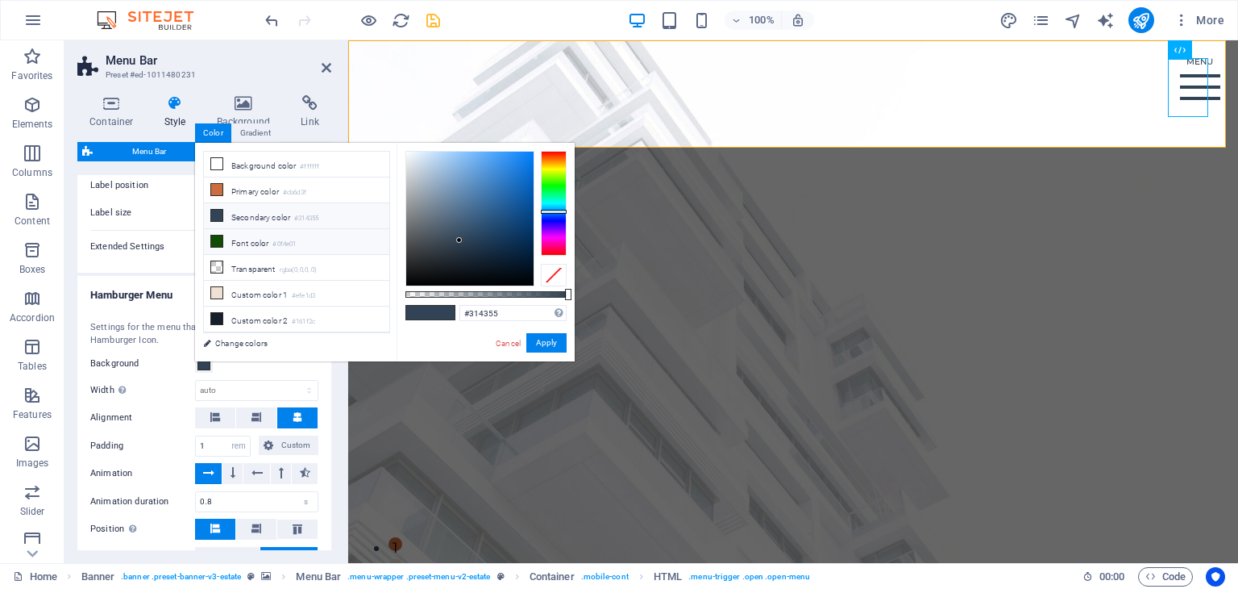
click at [232, 235] on li "Font color #0f4e01" at bounding box center [296, 242] width 185 height 26
type input "#0f4e01"
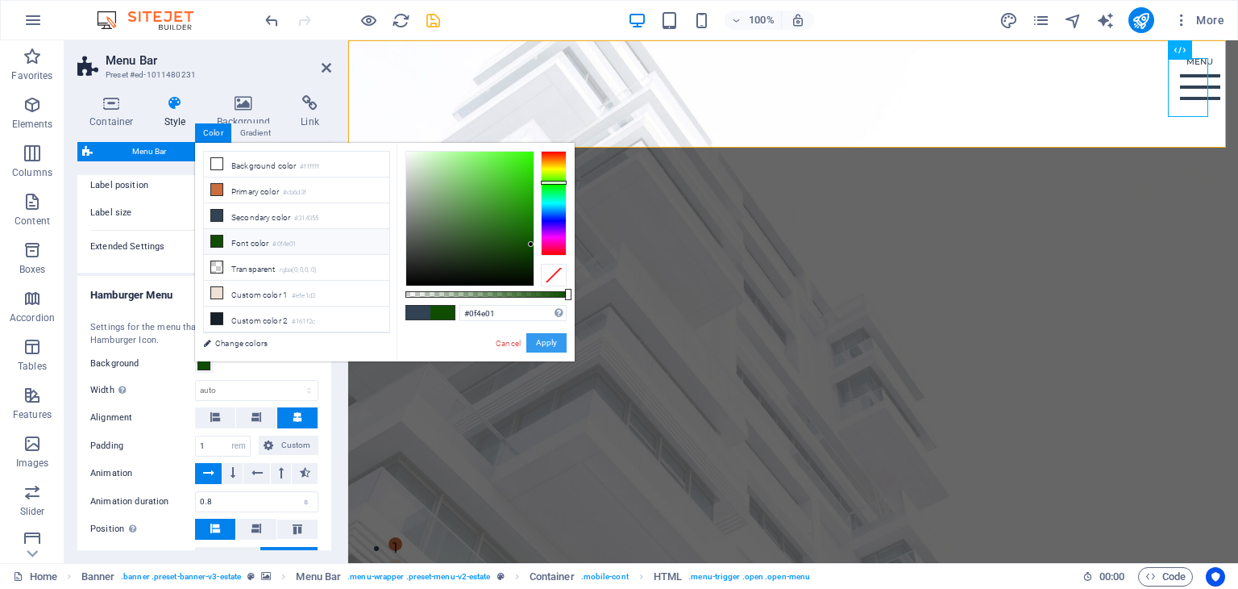
click at [549, 345] on button "Apply" at bounding box center [546, 342] width 40 height 19
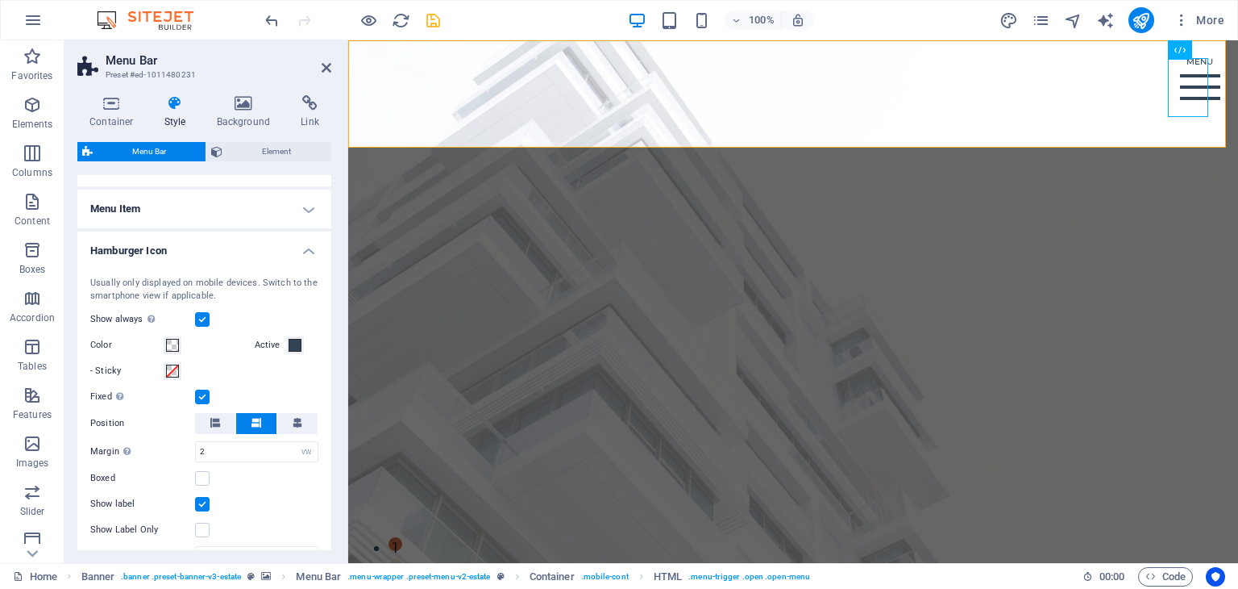
scroll to position [0, 0]
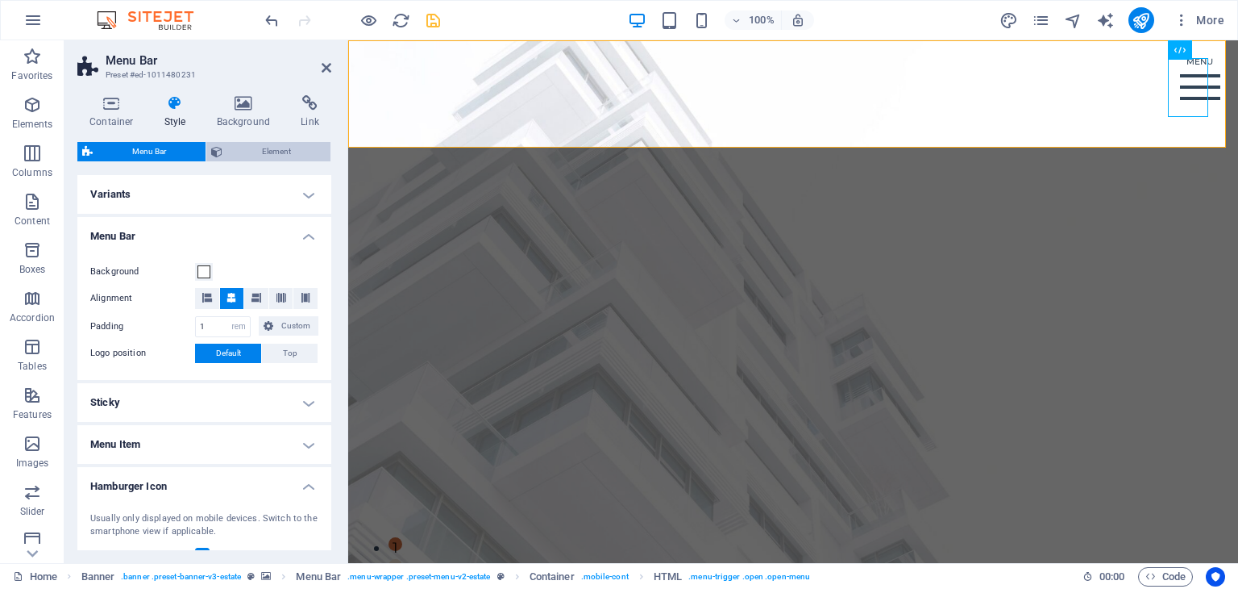
click at [278, 149] on span "Element" at bounding box center [276, 151] width 98 height 19
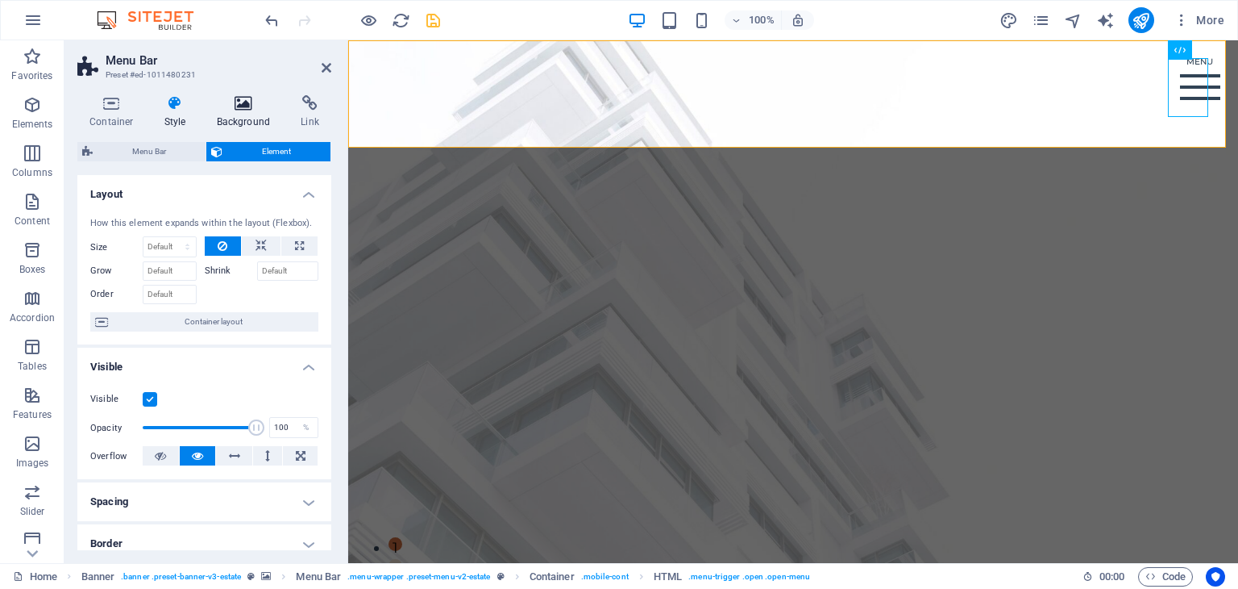
click at [250, 108] on icon at bounding box center [244, 103] width 78 height 16
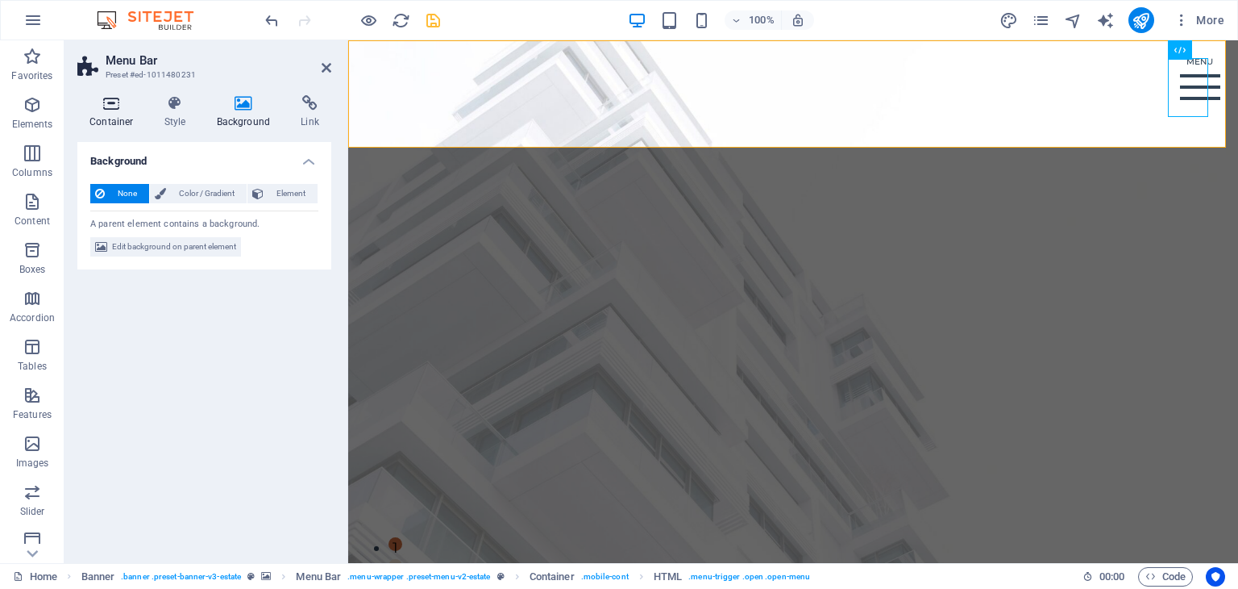
click at [110, 107] on icon at bounding box center [111, 103] width 69 height 16
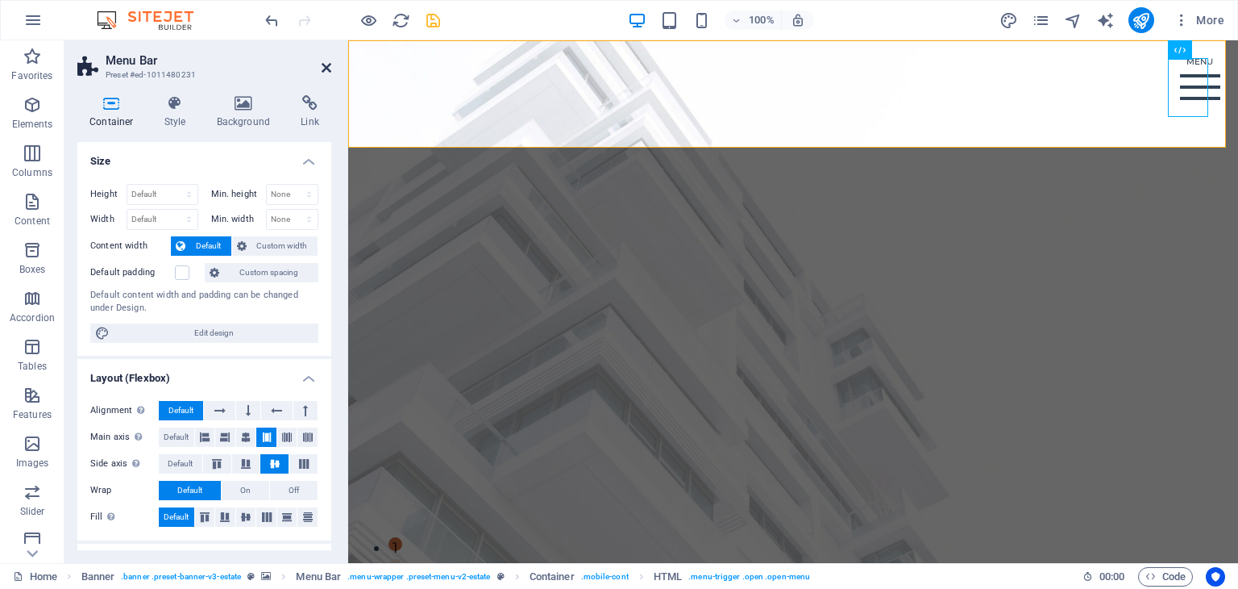
click at [323, 69] on icon at bounding box center [327, 67] width 10 height 13
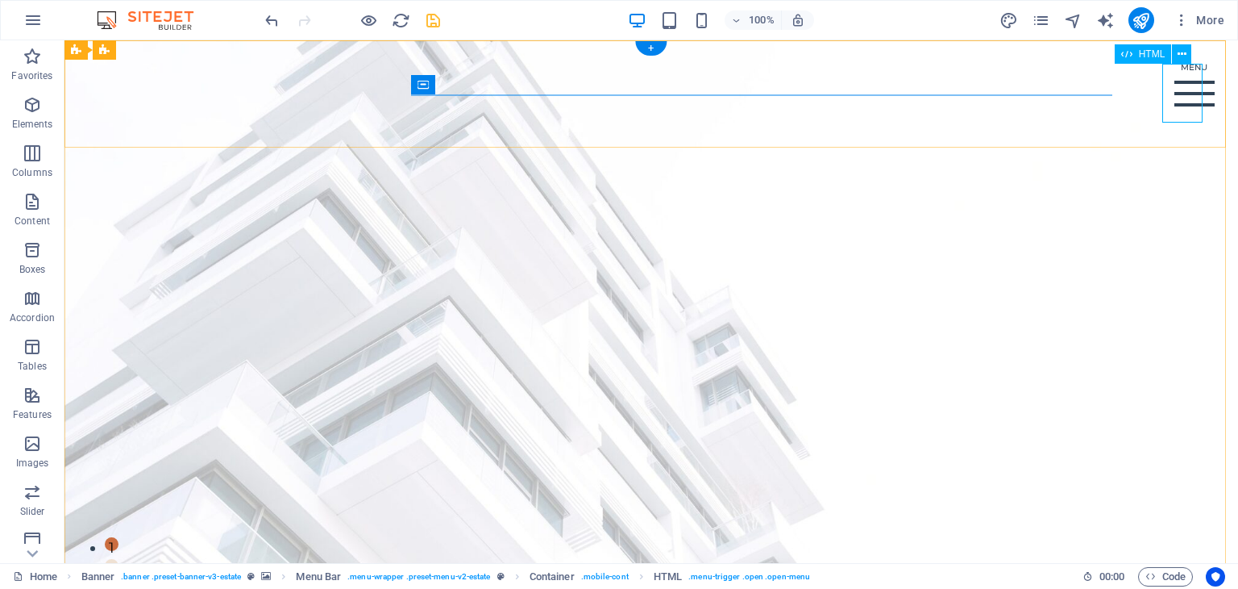
click at [1181, 69] on div "Menu" at bounding box center [1195, 93] width 40 height 59
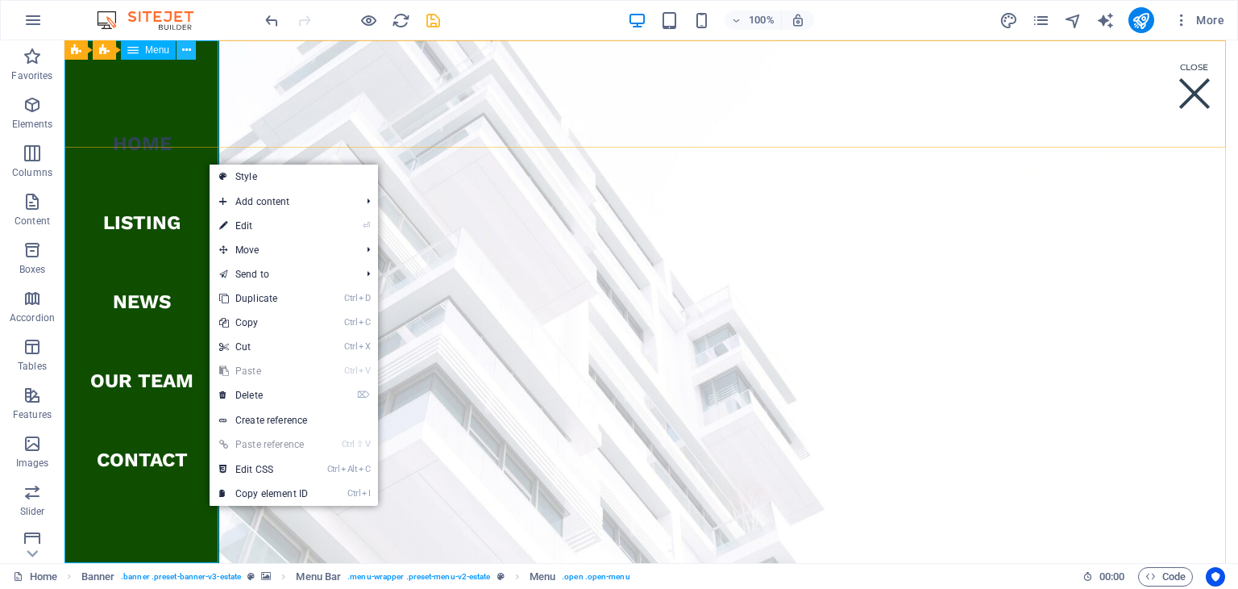
click at [185, 52] on icon at bounding box center [186, 50] width 9 height 17
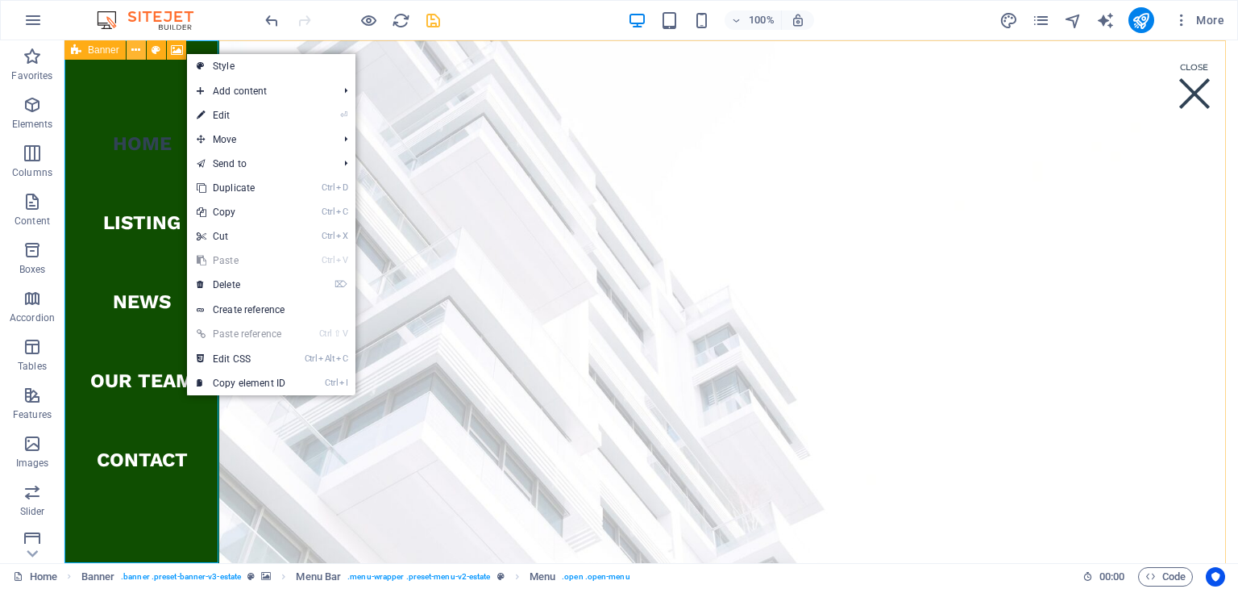
click at [139, 52] on icon at bounding box center [135, 50] width 9 height 17
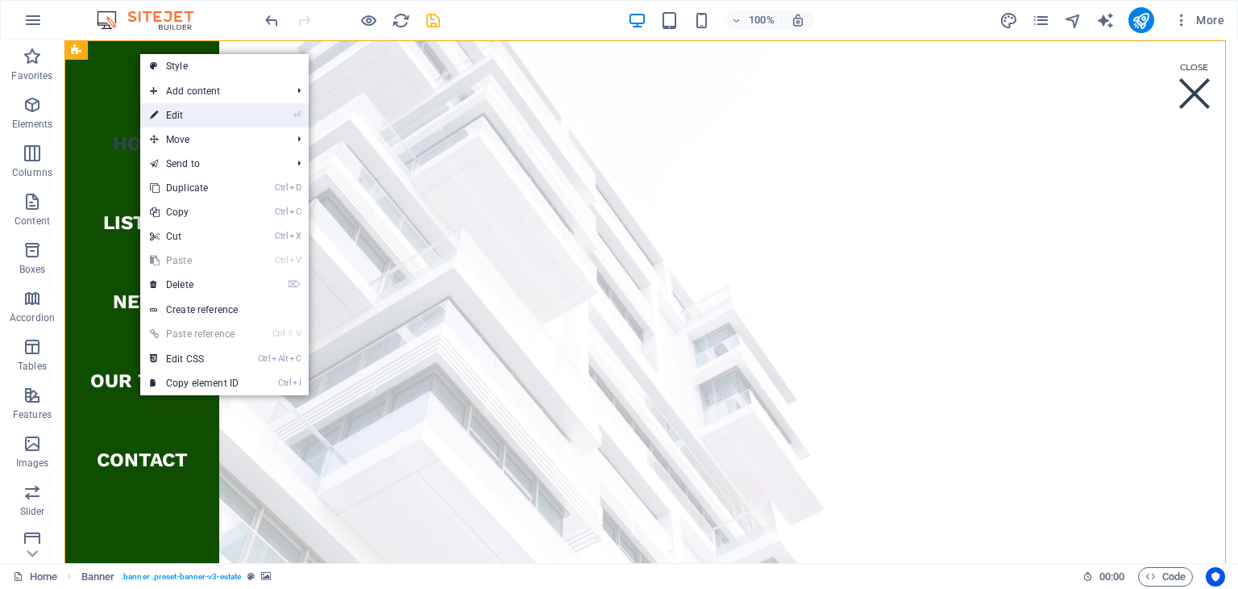
click at [210, 120] on link "⏎ Edit" at bounding box center [194, 115] width 108 height 24
select select "vh"
select select "header"
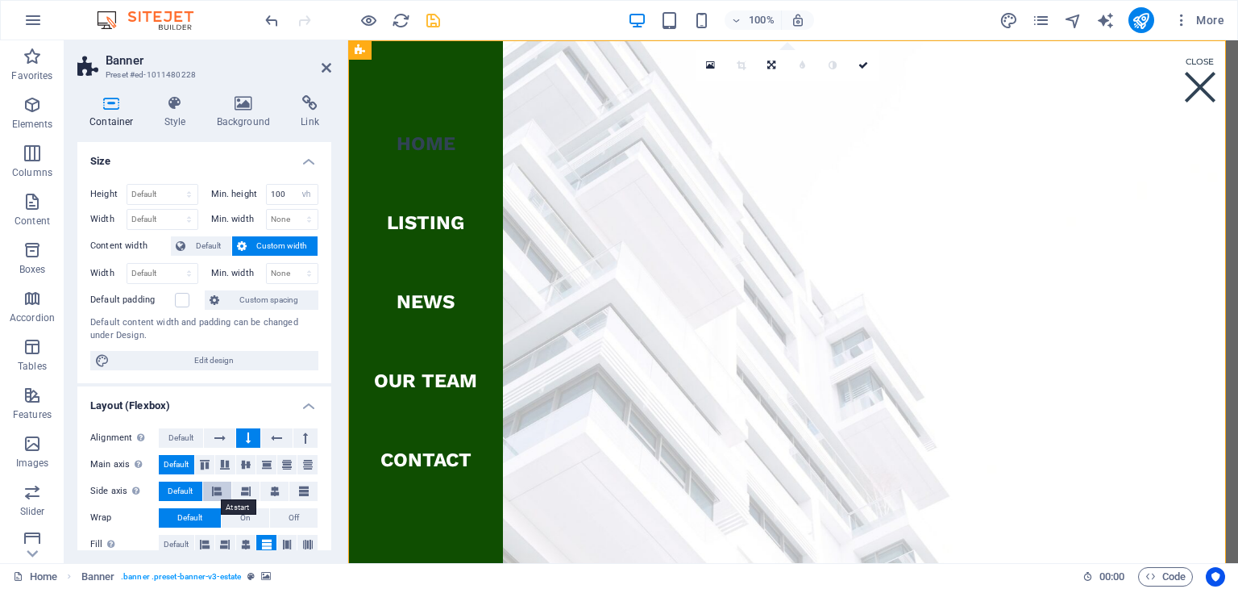
click at [218, 489] on icon at bounding box center [217, 490] width 10 height 19
click at [248, 490] on icon at bounding box center [246, 490] width 10 height 19
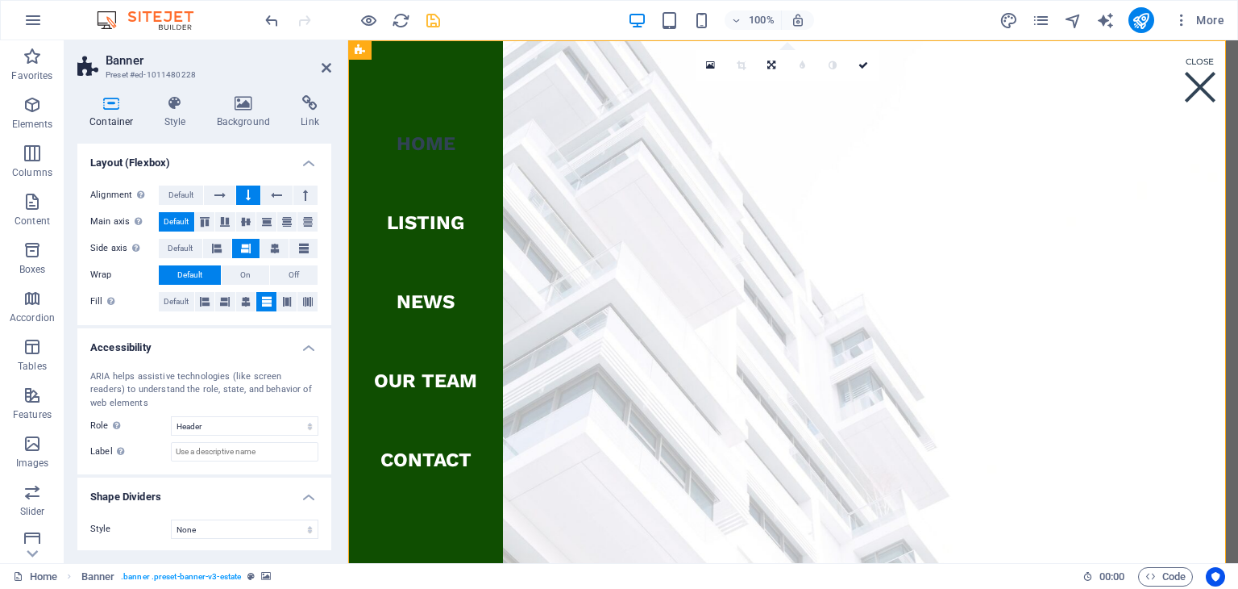
click at [327, 237] on div "Alignment Determines the flex direction. Default Main axis Determine how elemen…" at bounding box center [204, 249] width 254 height 152
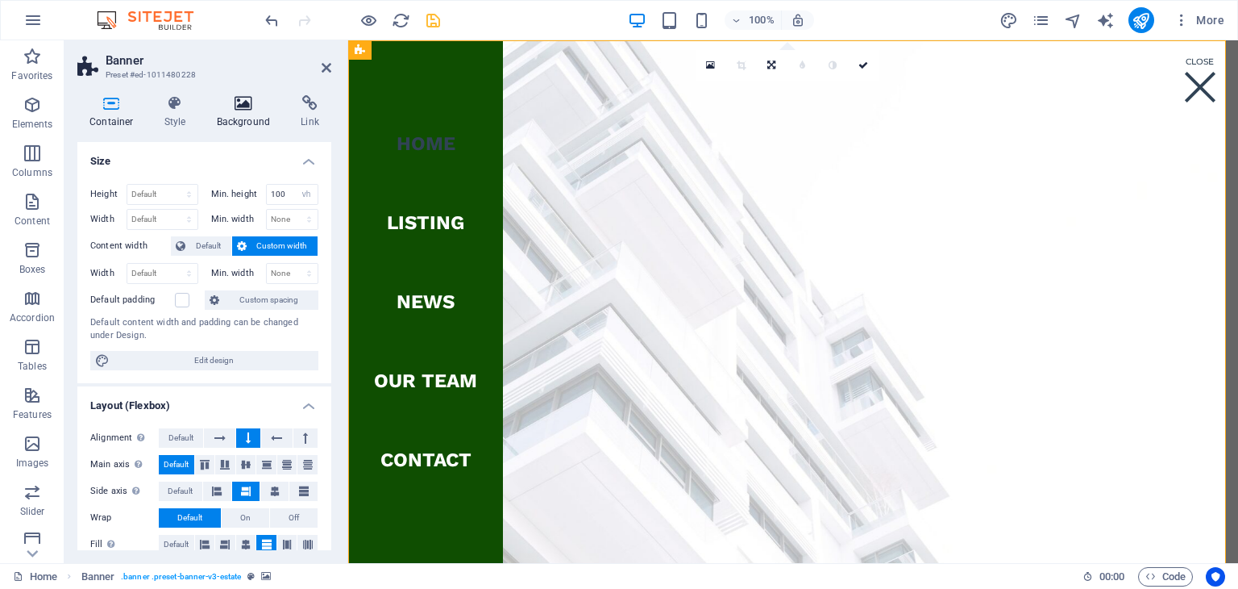
click at [235, 107] on icon at bounding box center [244, 103] width 78 height 16
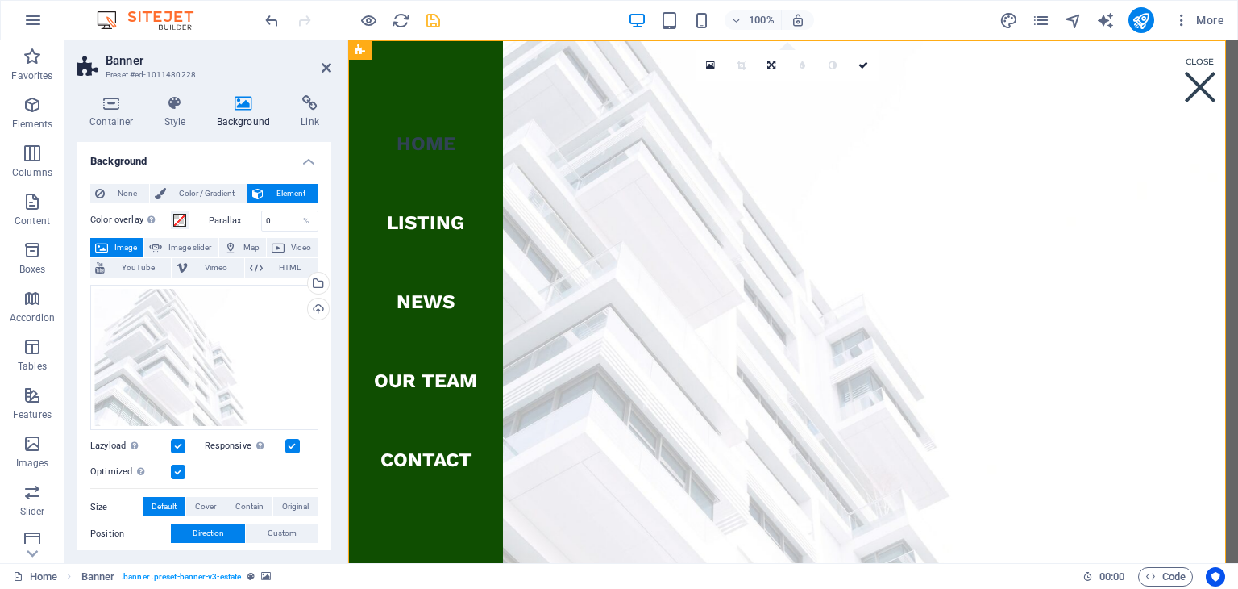
click at [121, 248] on span "Image" at bounding box center [126, 247] width 26 height 19
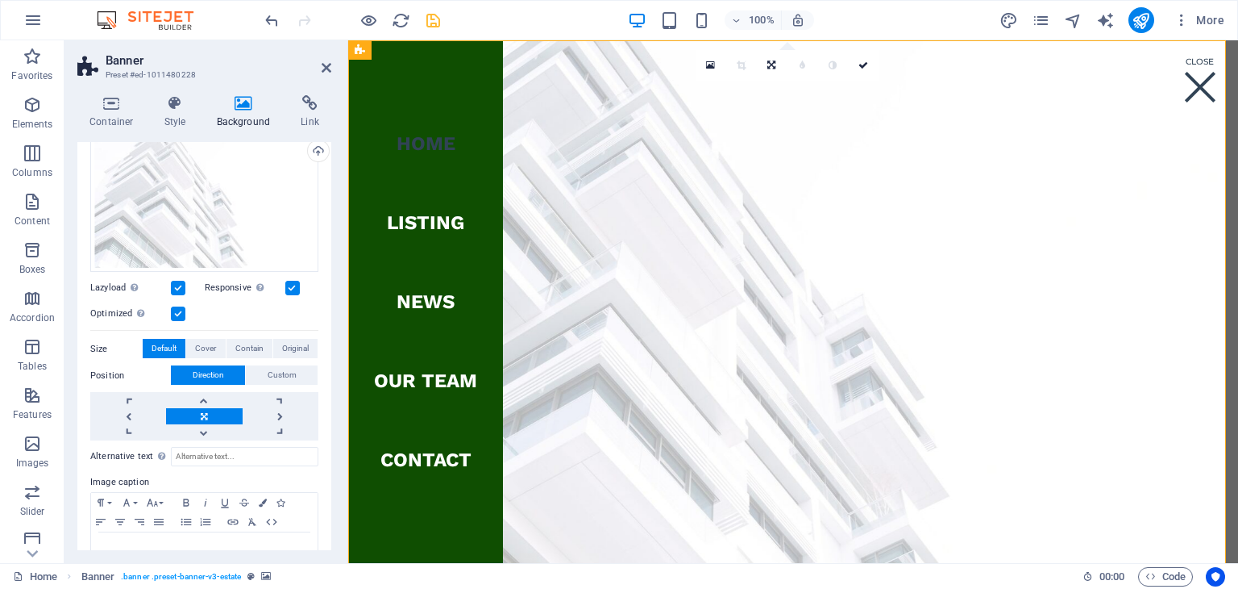
scroll to position [200, 0]
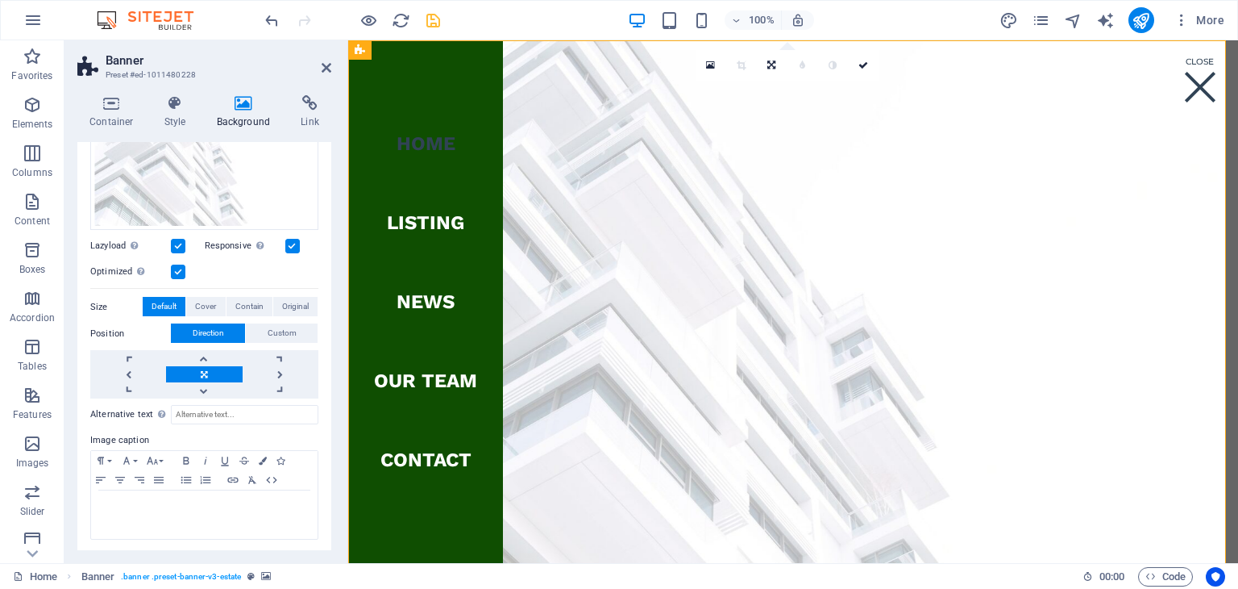
click at [326, 406] on div "None Color / Gradient Element Stretch background to full-width Color overlay Pl…" at bounding box center [204, 262] width 254 height 583
click at [461, 510] on nav "Home Listing News Our Team Contact" at bounding box center [425, 301] width 155 height 522
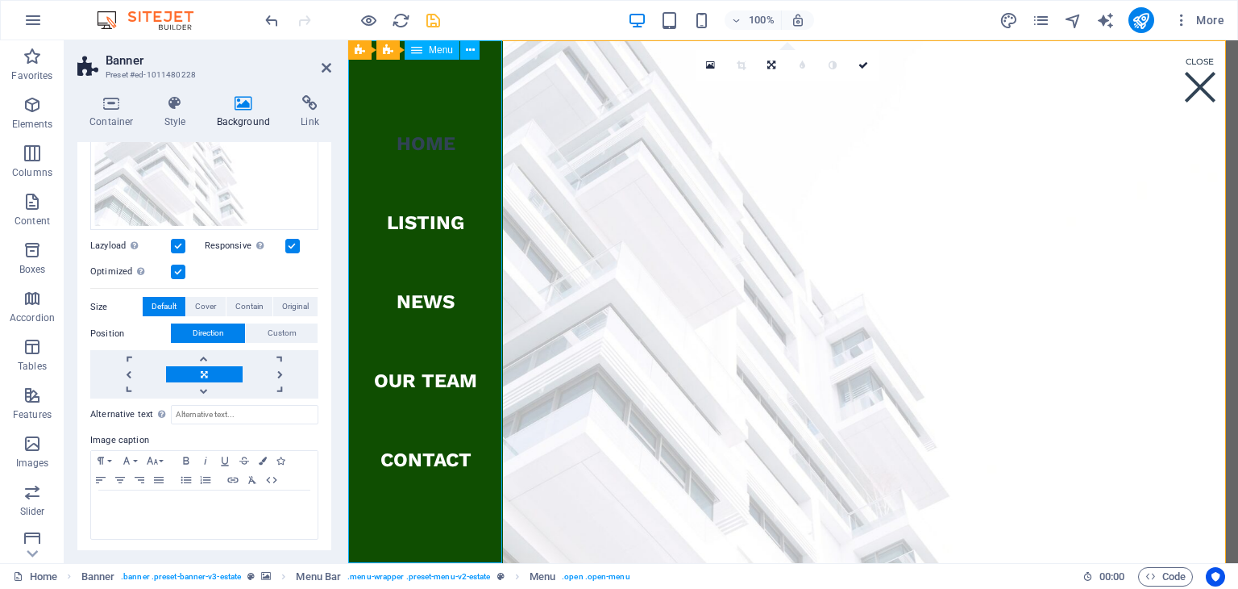
click at [461, 510] on nav "Home Listing News Our Team Contact" at bounding box center [425, 301] width 155 height 522
select select
select select "1"
select select
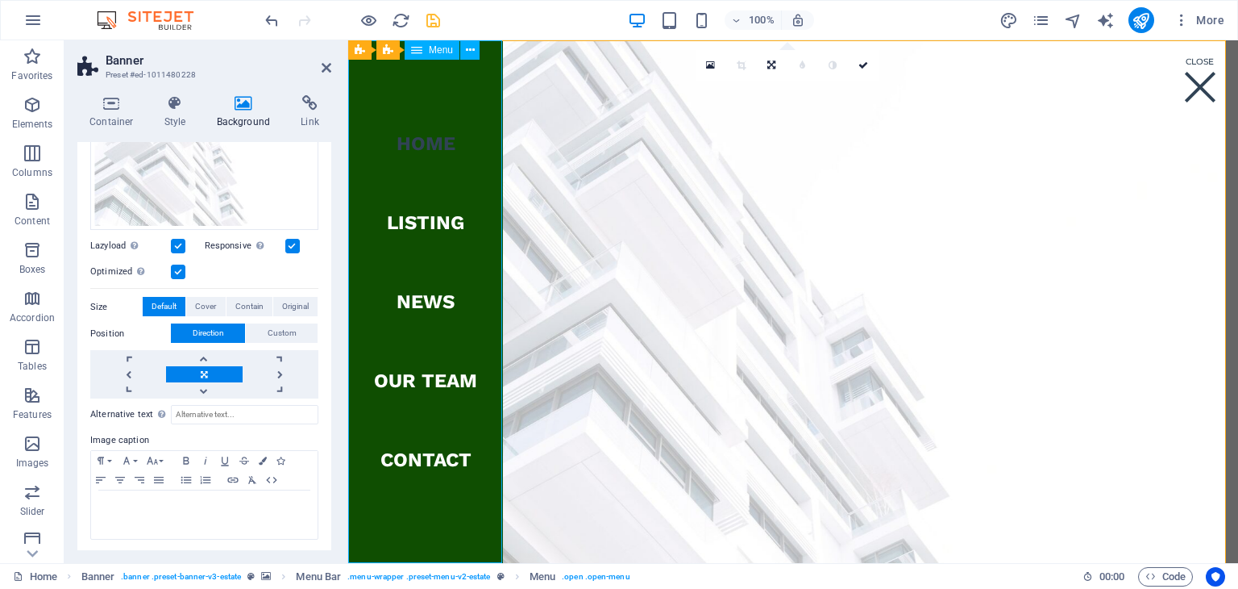
select select "2"
select select
select select "3"
select select
select select "4"
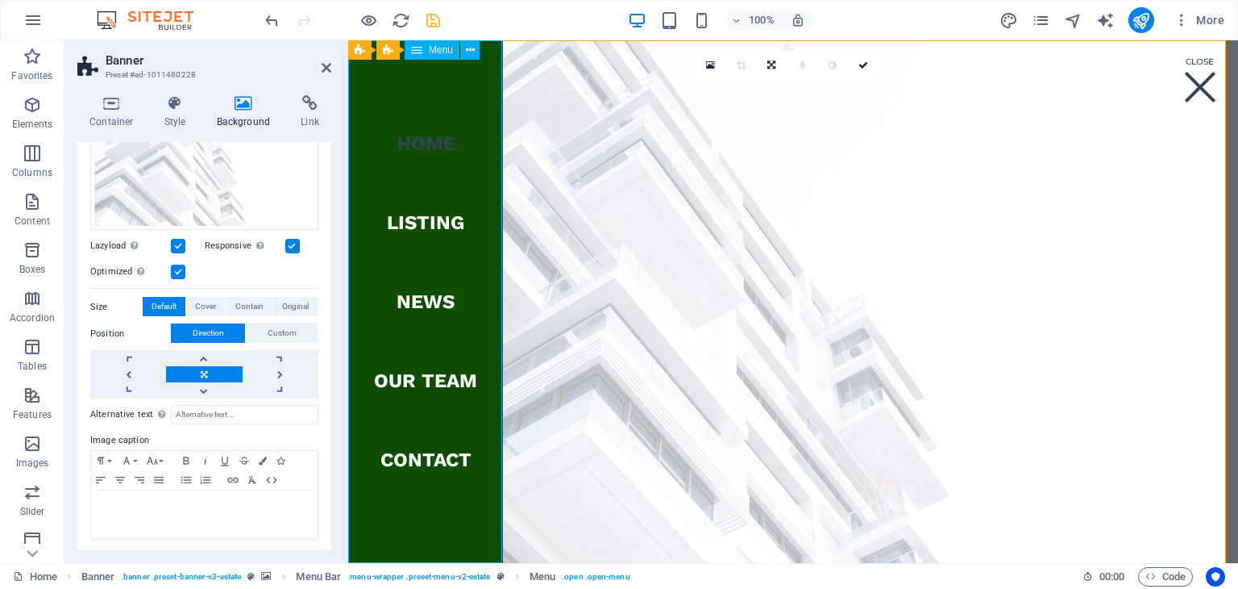
select select
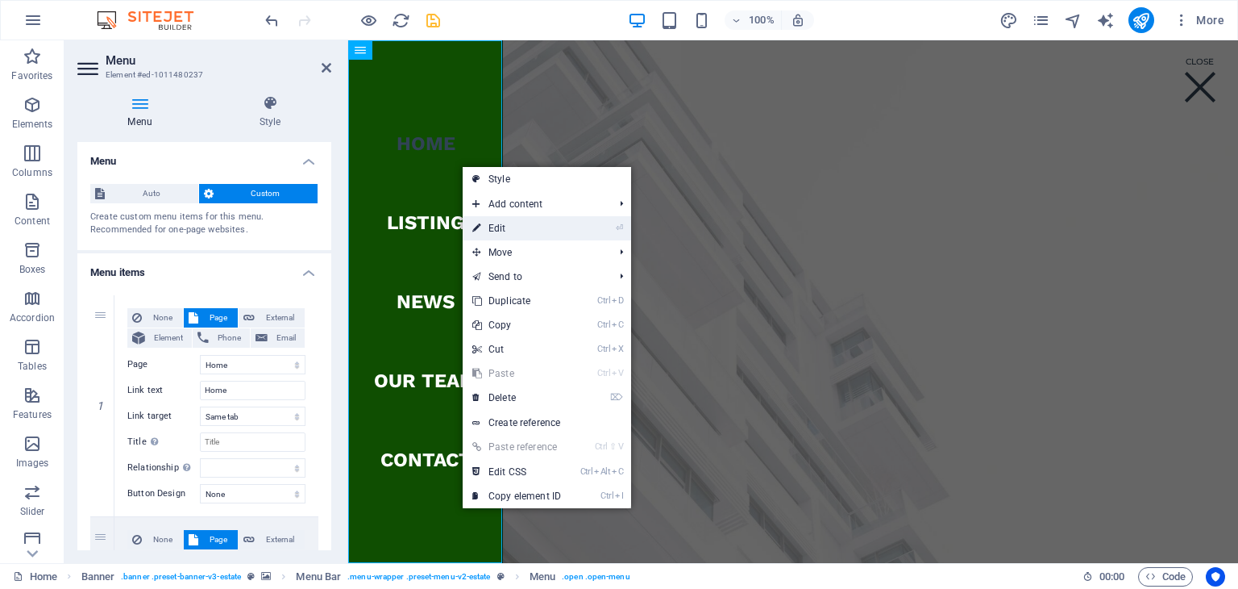
click at [491, 227] on link "⏎ Edit" at bounding box center [517, 228] width 108 height 24
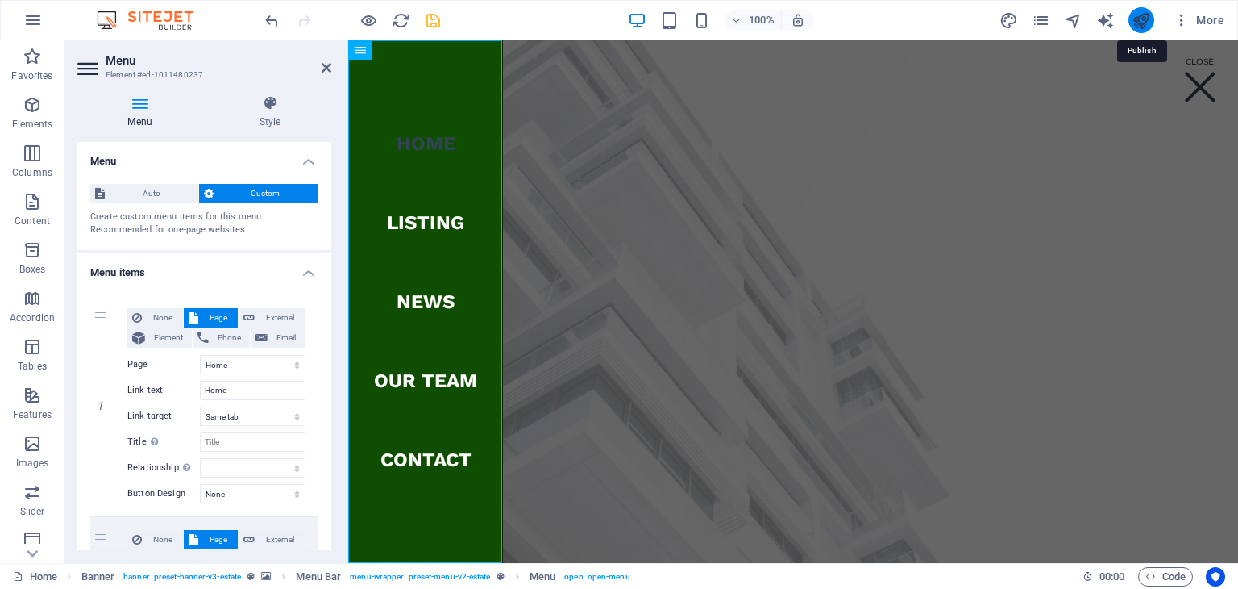
click at [1147, 19] on icon "publish" at bounding box center [1141, 20] width 19 height 19
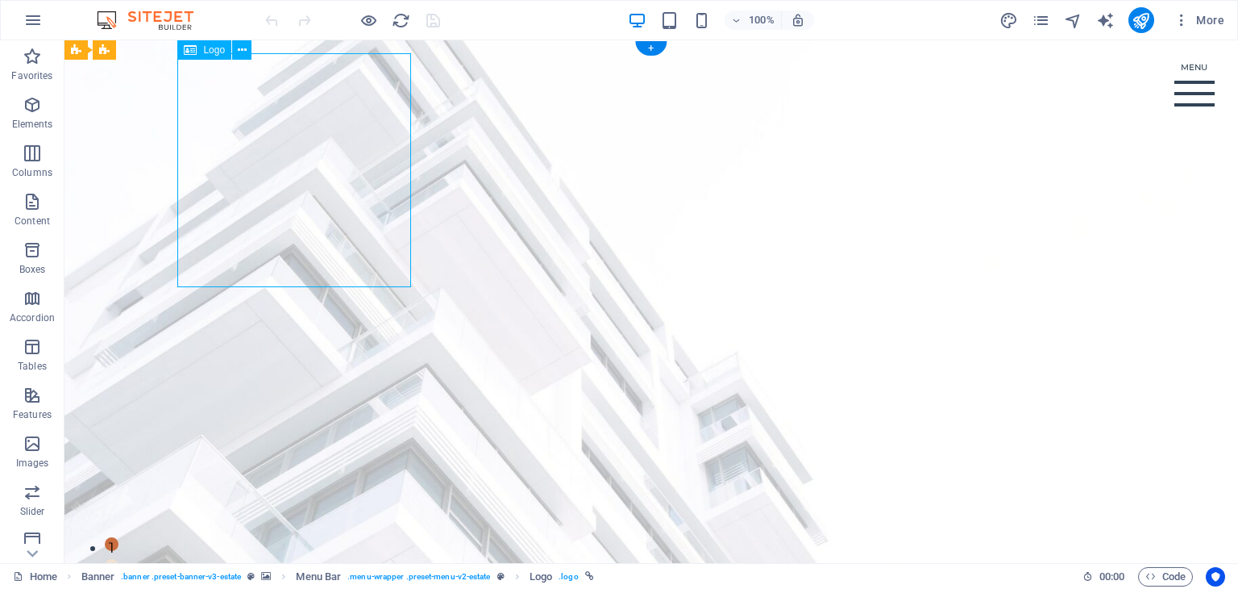
select select "px"
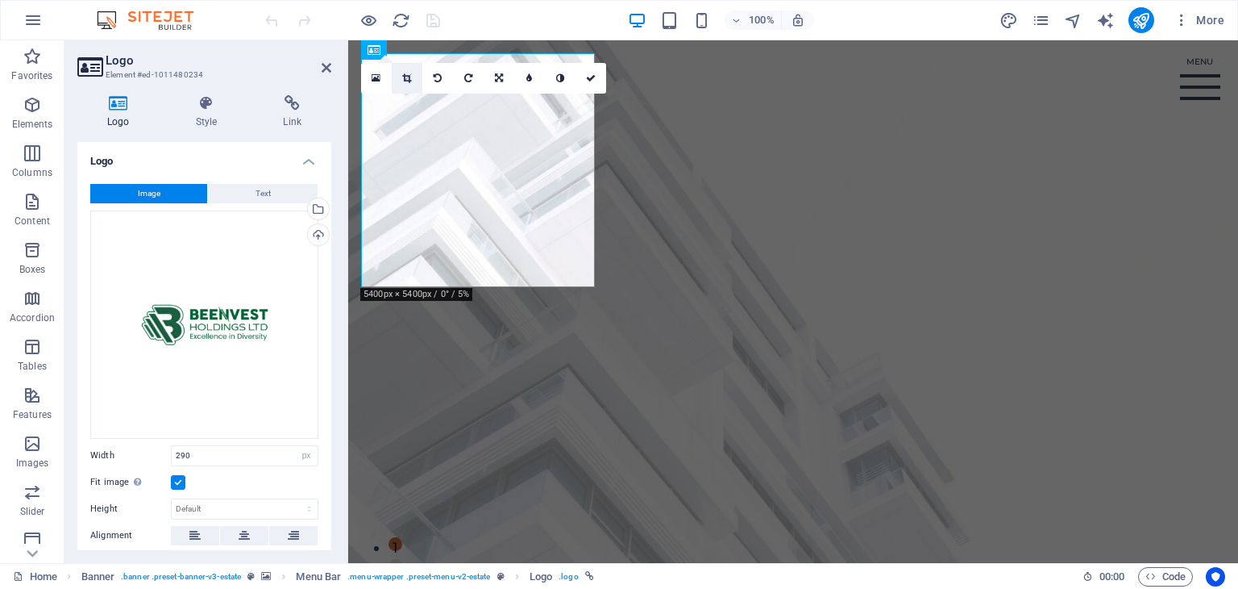
click at [406, 78] on icon at bounding box center [406, 78] width 9 height 10
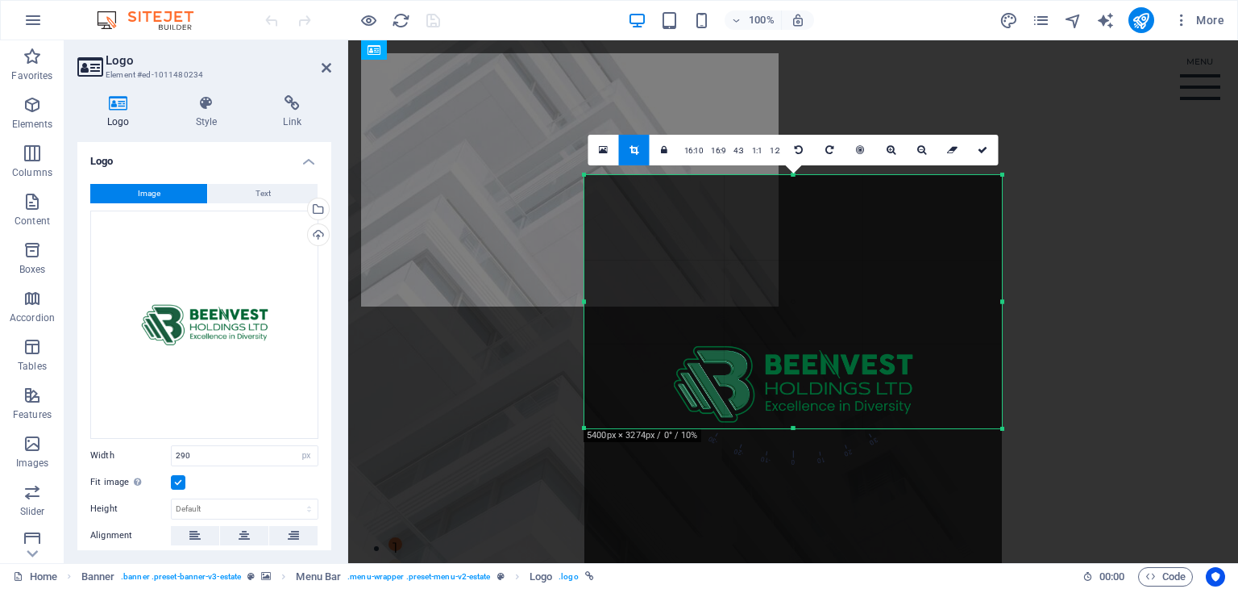
drag, startPoint x: 793, startPoint y: 509, endPoint x: 785, endPoint y: 344, distance: 164.6
click at [785, 344] on div "180 170 160 150 140 130 120 110 100 90 80 70 60 50 40 30 20 10 0 -10 -20 -30 -4…" at bounding box center [794, 301] width 418 height 253
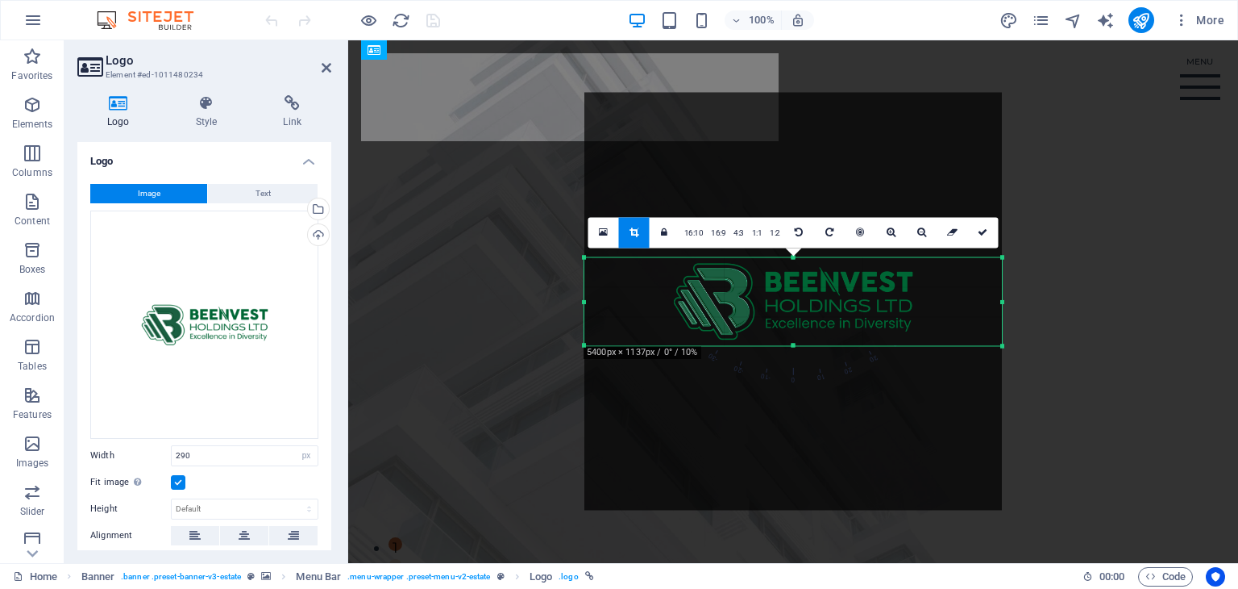
drag, startPoint x: 792, startPoint y: 172, endPoint x: 803, endPoint y: 337, distance: 165.7
click at [803, 337] on div "180 170 160 150 140 130 120 110 100 90 80 70 60 50 40 30 20 10 0 -10 -20 -30 -4…" at bounding box center [794, 301] width 418 height 88
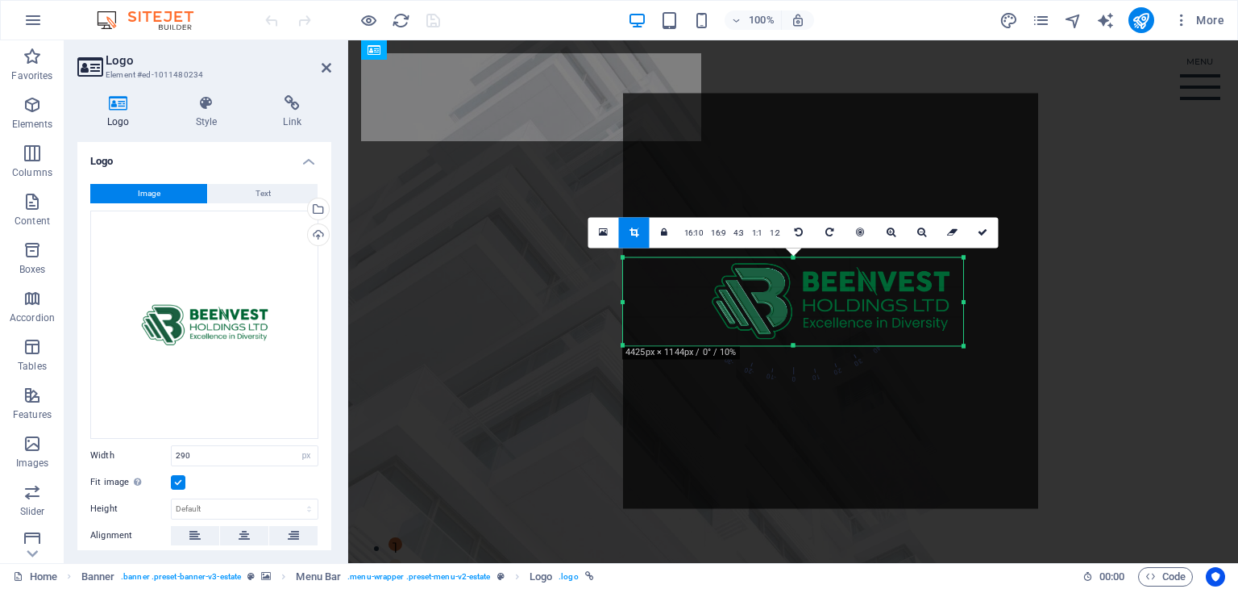
drag, startPoint x: 1002, startPoint y: 303, endPoint x: 925, endPoint y: 301, distance: 77.4
click at [925, 301] on div "180 170 160 150 140 130 120 110 100 90 80 70 60 50 40 30 20 10 0 -10 -20 -30 -4…" at bounding box center [793, 301] width 340 height 88
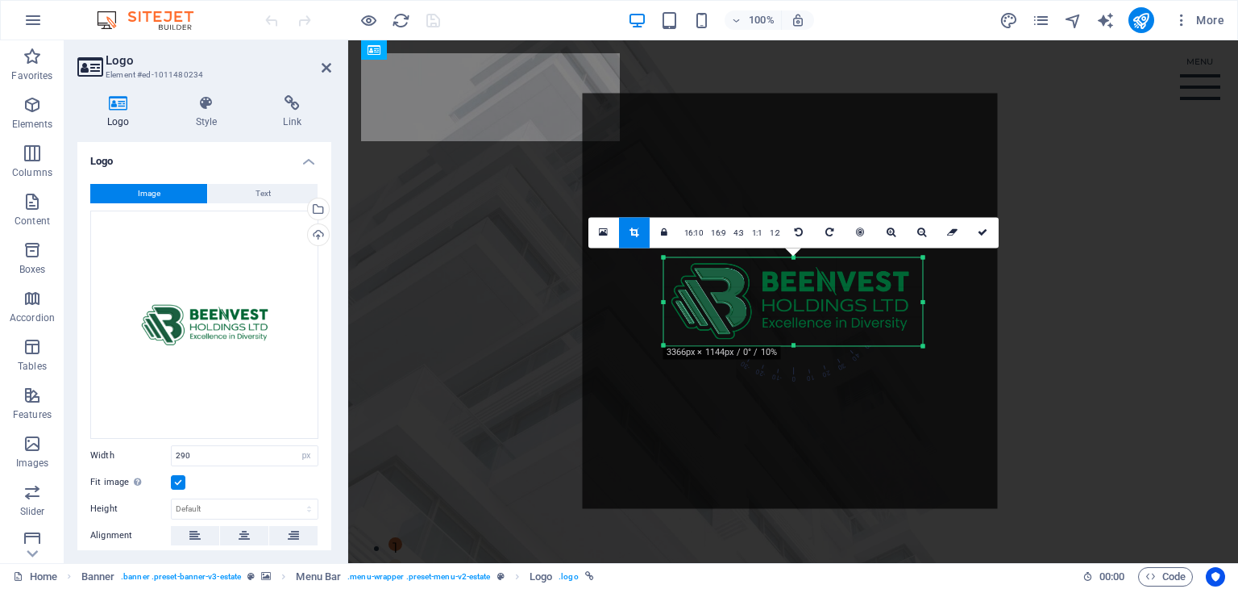
drag, startPoint x: 623, startPoint y: 302, endPoint x: 705, endPoint y: 308, distance: 81.7
click at [705, 308] on div "180 170 160 150 140 130 120 110 100 90 80 70 60 50 40 30 20 10 0 -10 -20 -30 -4…" at bounding box center [793, 301] width 259 height 88
click at [988, 237] on link at bounding box center [983, 232] width 31 height 31
type input "321"
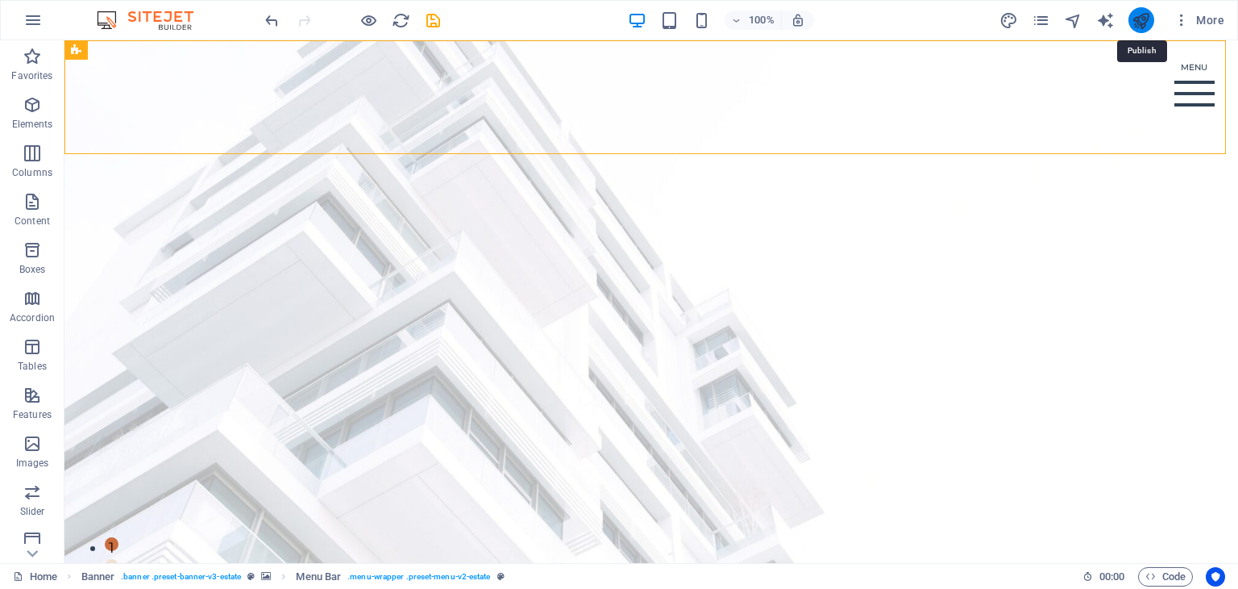
click at [1138, 23] on icon "publish" at bounding box center [1141, 20] width 19 height 19
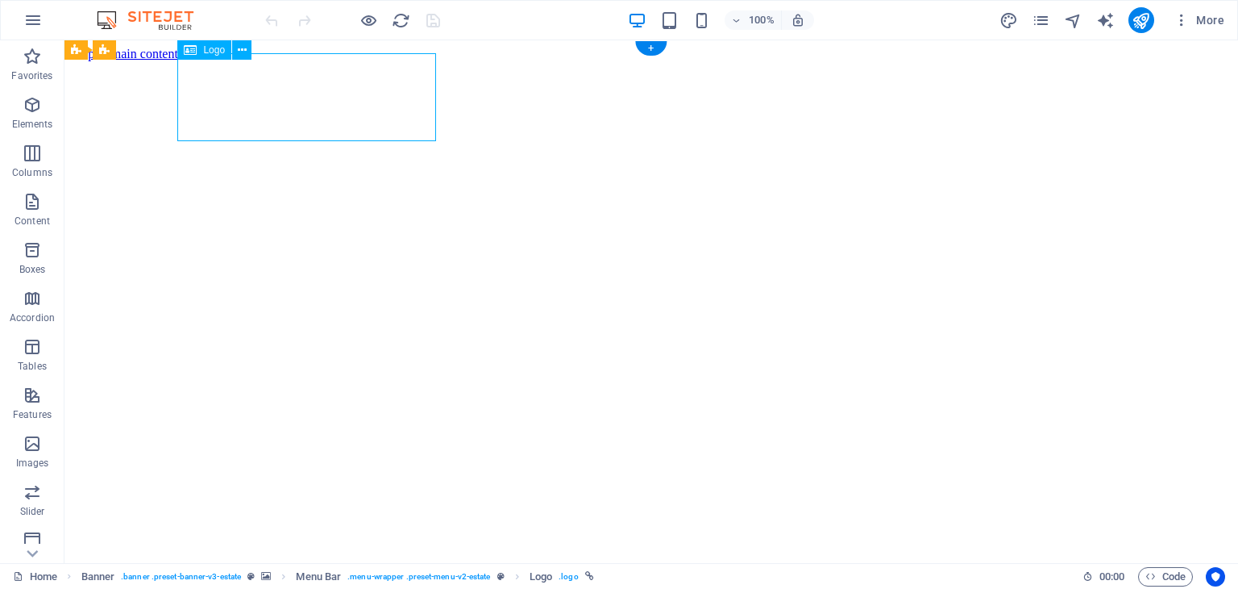
select select "px"
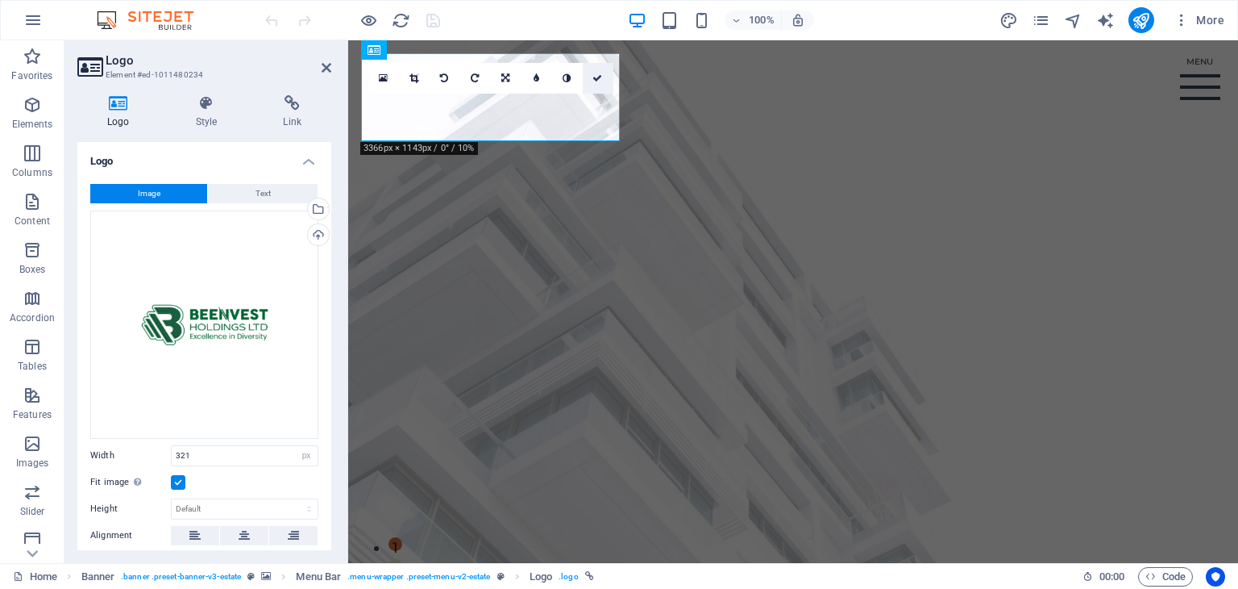
click at [597, 75] on icon at bounding box center [598, 78] width 10 height 10
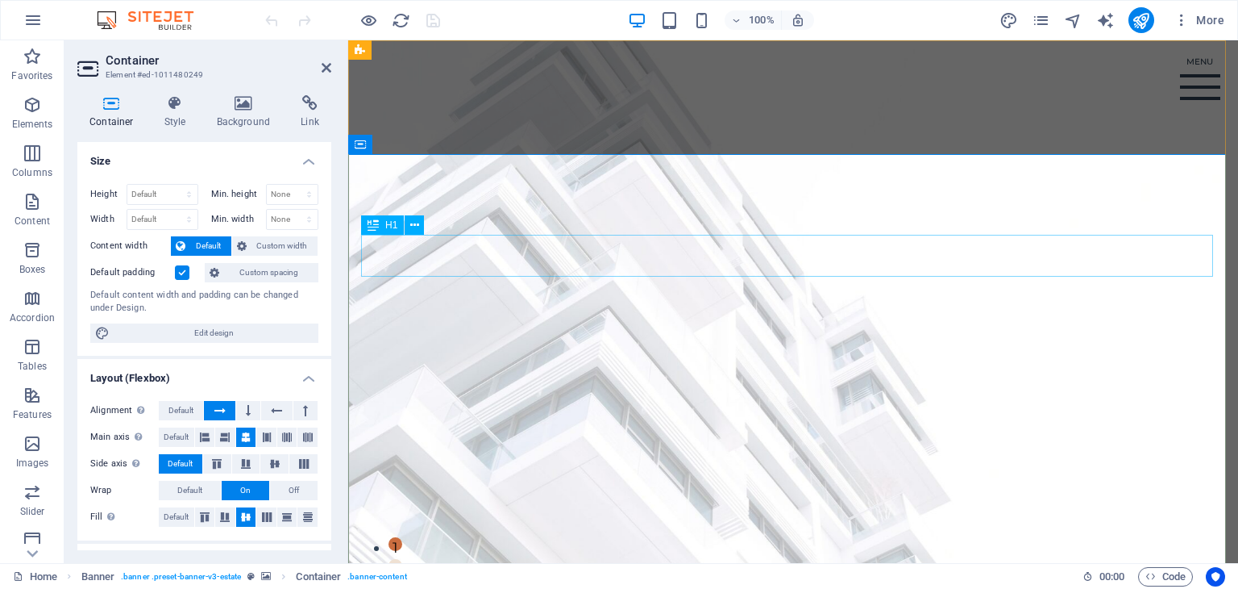
select select "px"
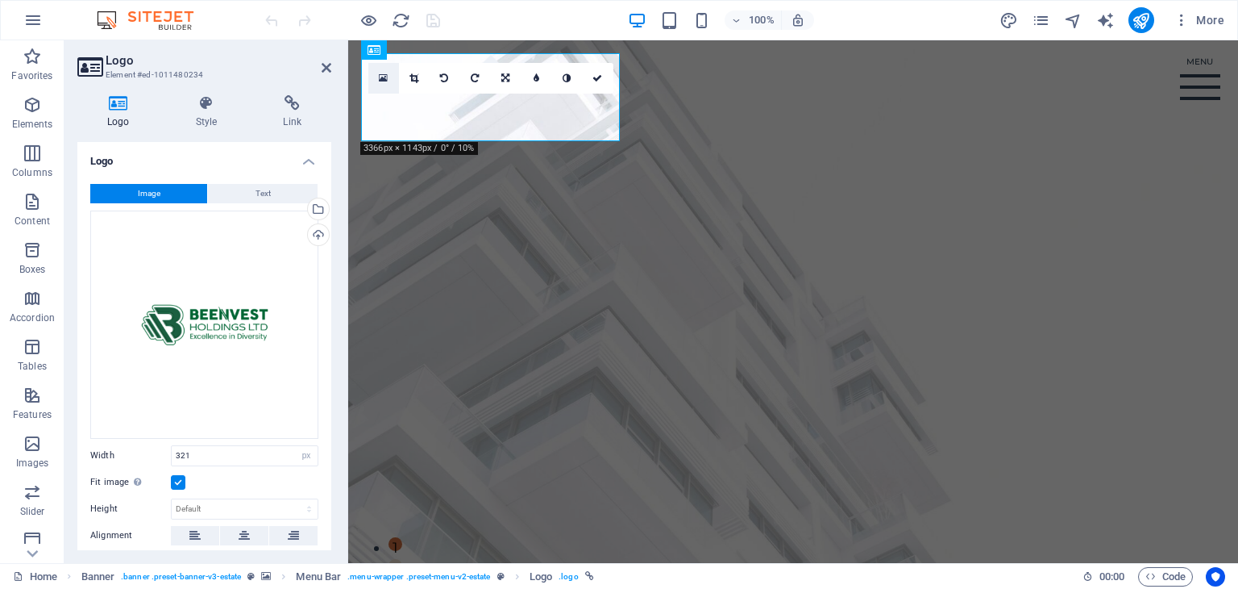
click at [386, 77] on icon at bounding box center [383, 78] width 9 height 11
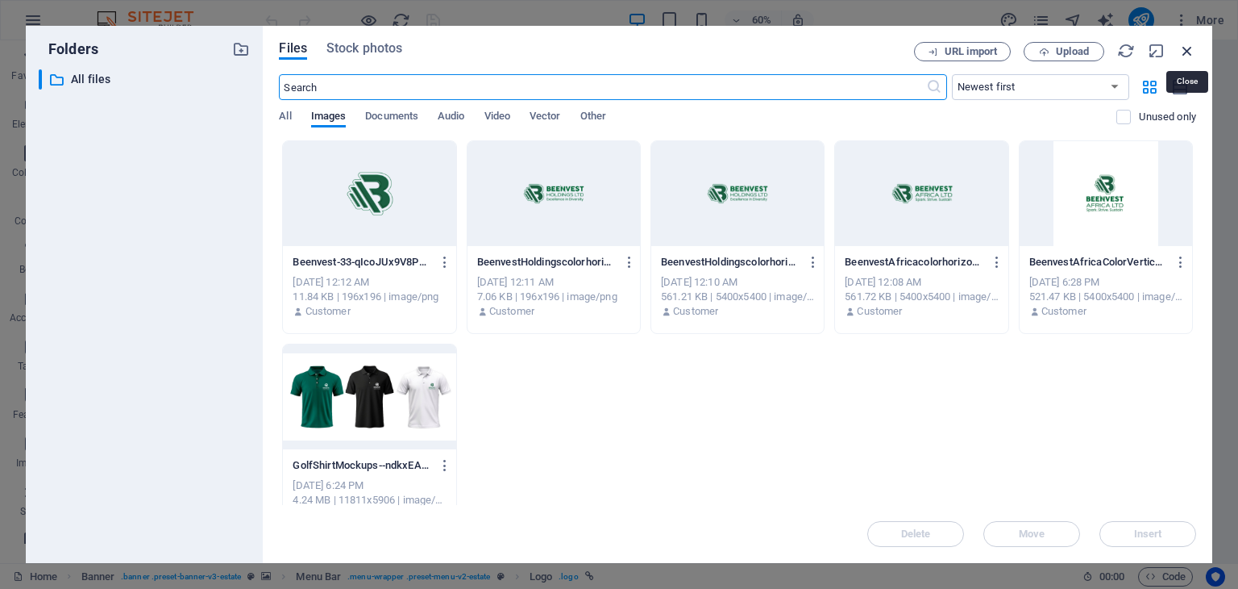
click at [1187, 49] on icon "button" at bounding box center [1188, 51] width 18 height 18
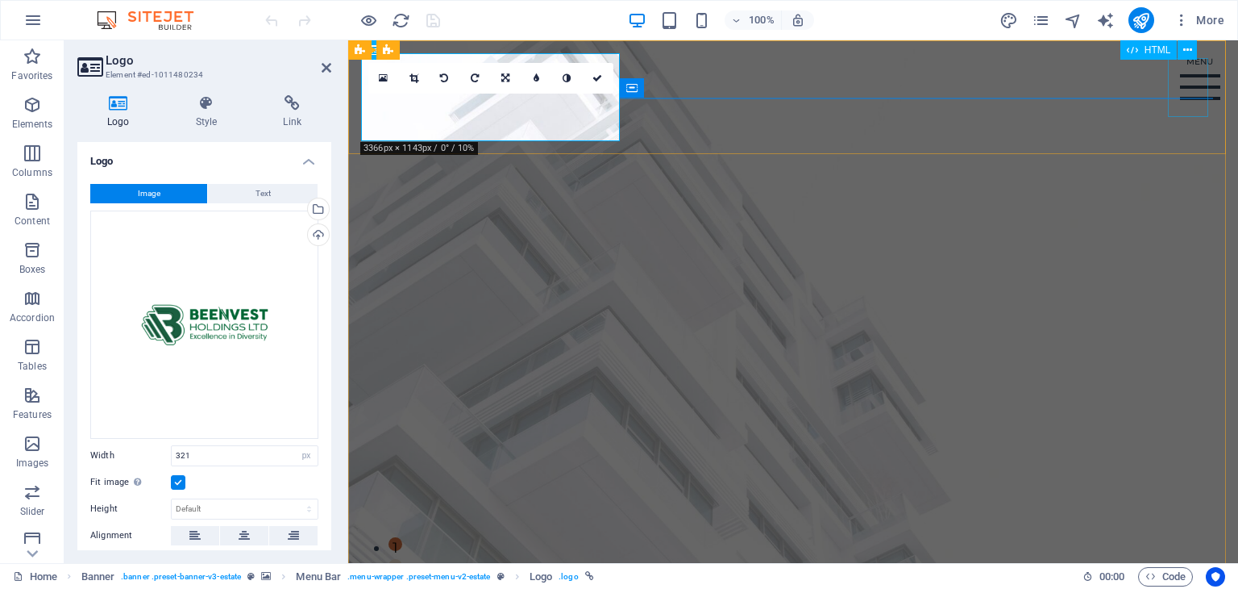
click at [1196, 88] on div "Menu" at bounding box center [1200, 87] width 40 height 59
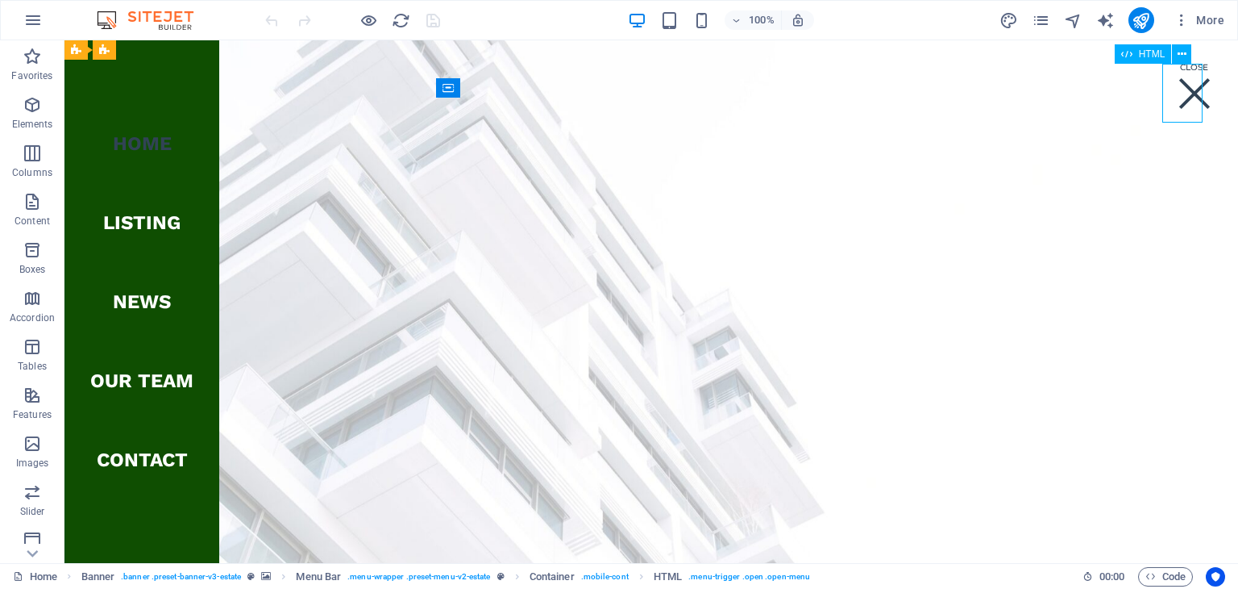
click at [1177, 89] on div "Menu" at bounding box center [1195, 93] width 40 height 59
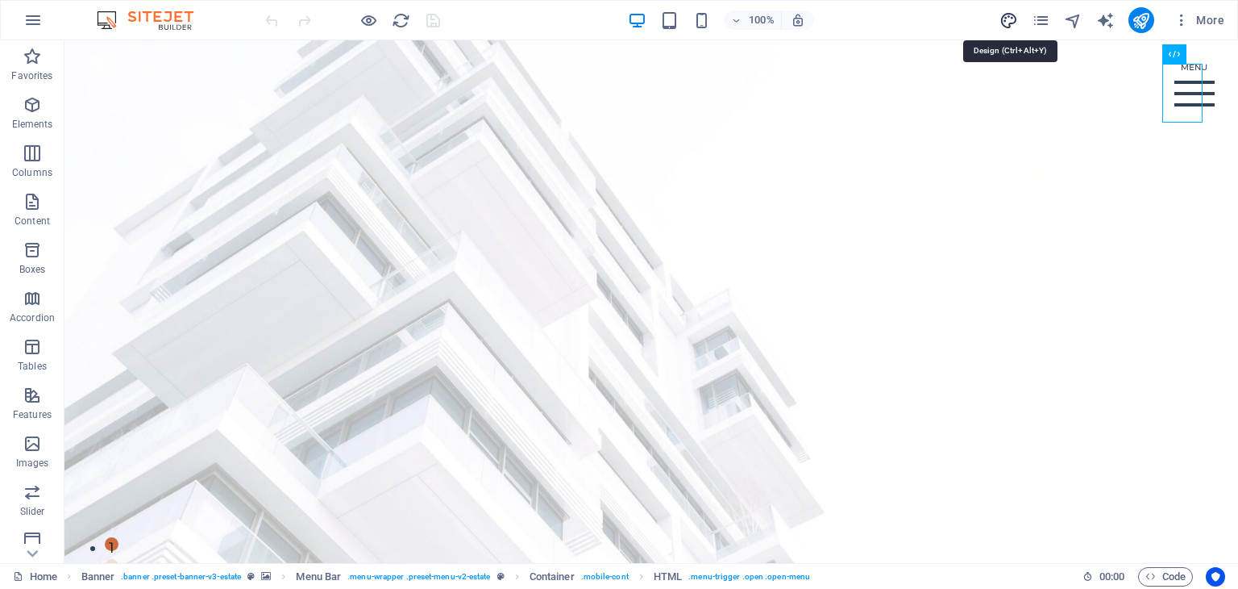
click at [1017, 19] on icon "design" at bounding box center [1009, 20] width 19 height 19
select select "px"
select select "500"
select select "px"
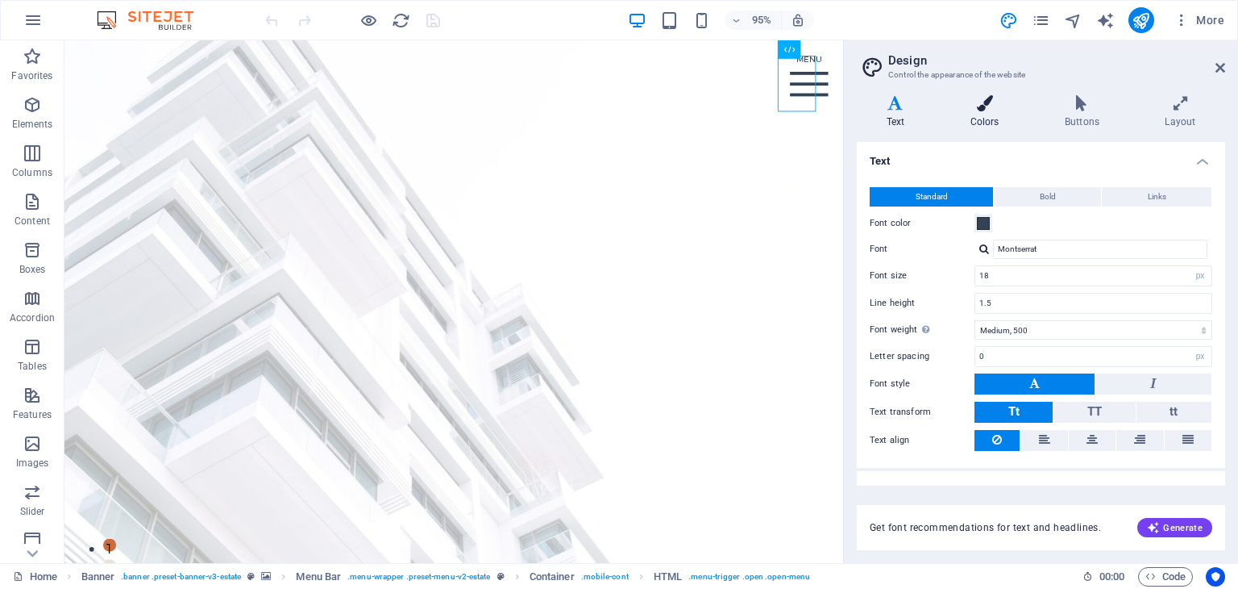
click at [998, 111] on h4 "Colors" at bounding box center [988, 112] width 94 height 34
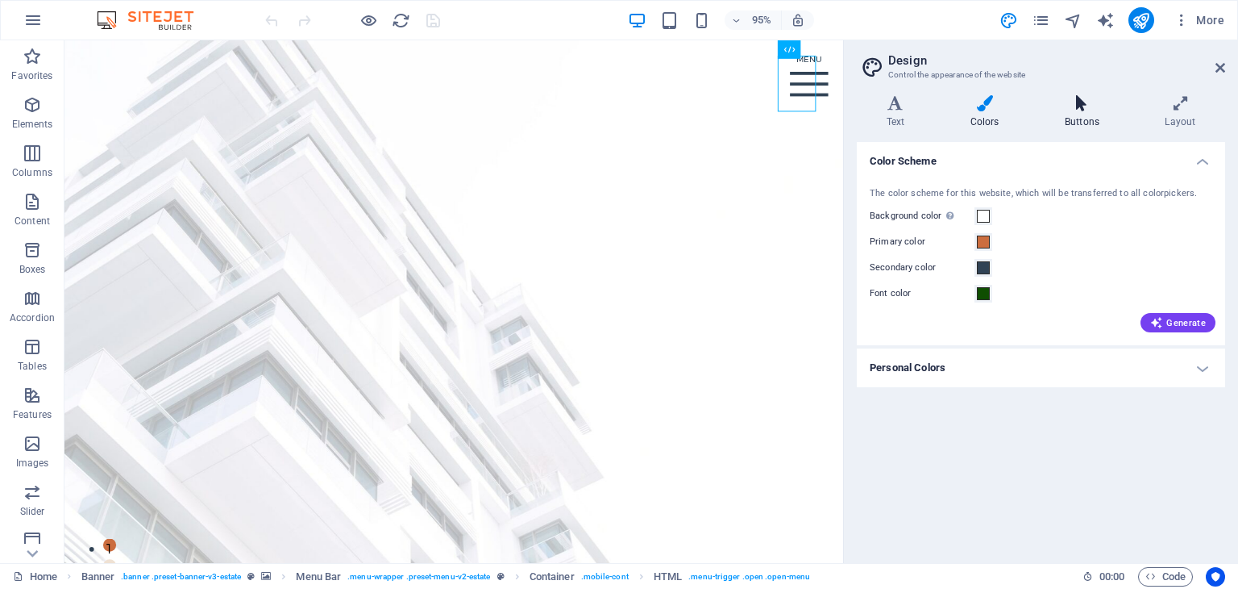
click at [1084, 110] on icon at bounding box center [1082, 103] width 94 height 16
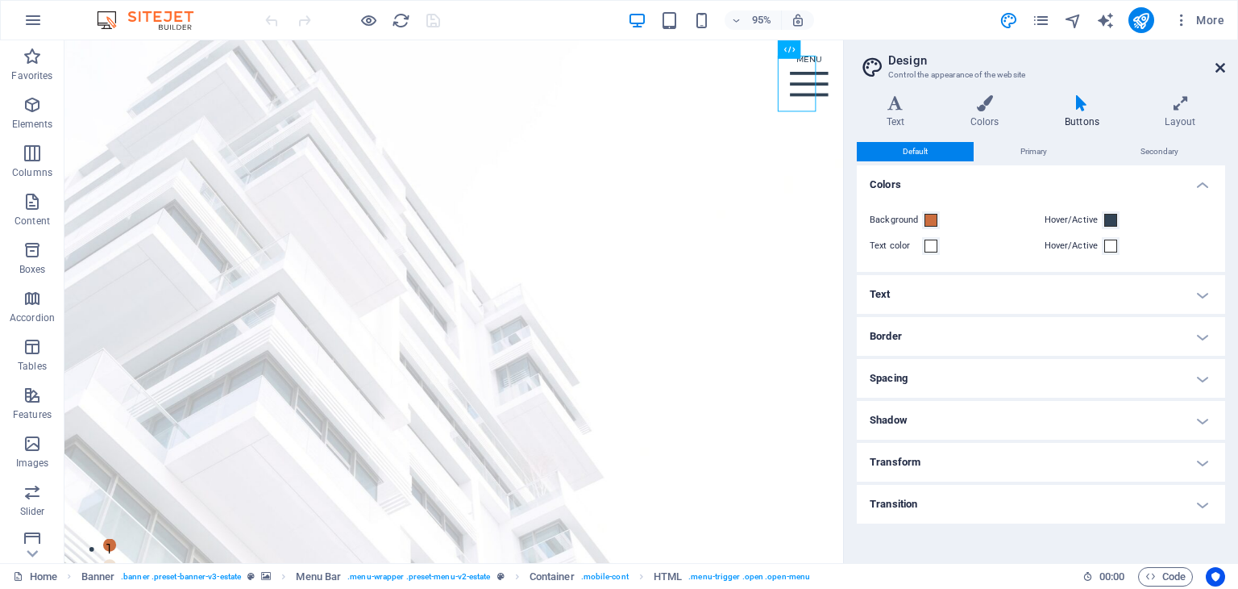
click at [1223, 66] on icon at bounding box center [1221, 67] width 10 height 13
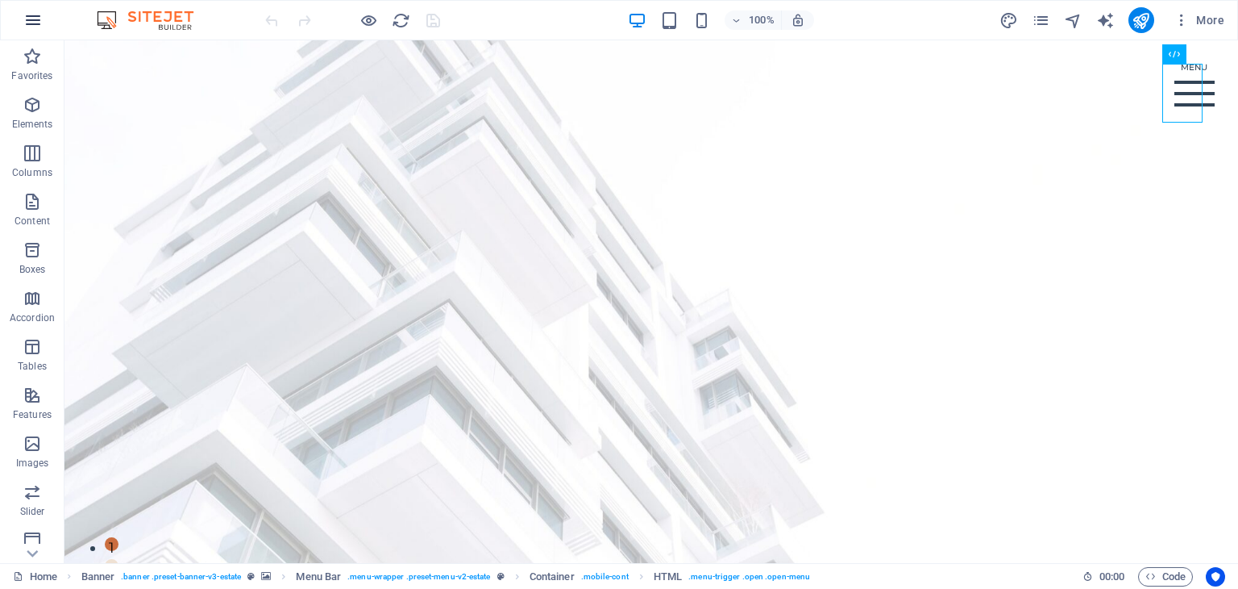
click at [33, 24] on icon "button" at bounding box center [32, 19] width 19 height 19
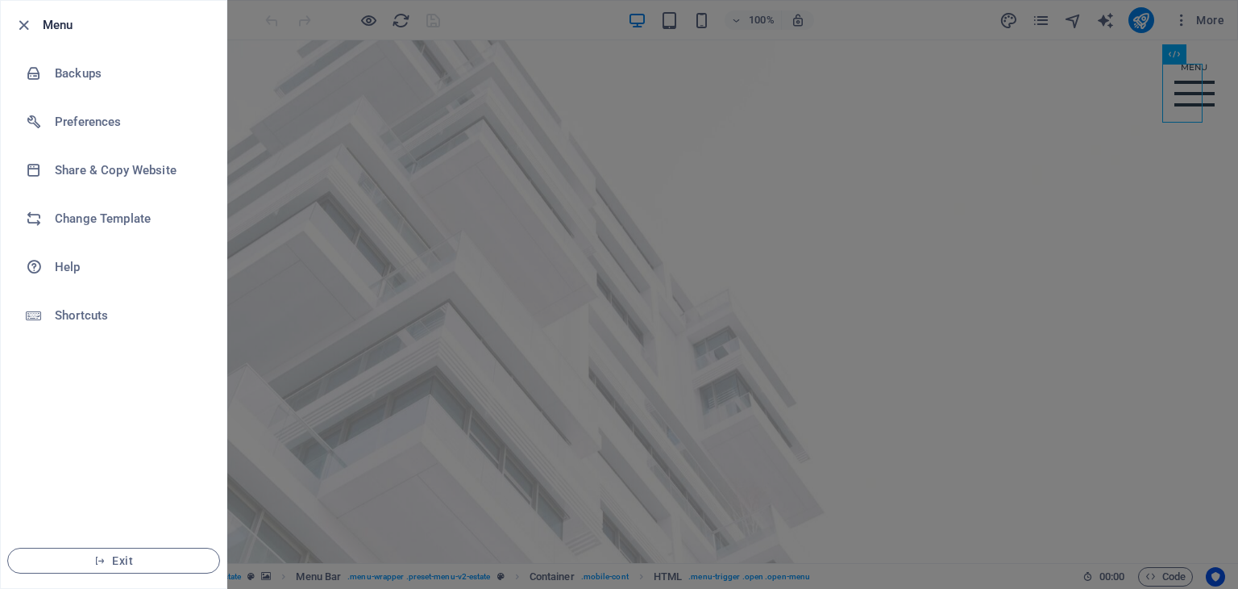
click at [33, 24] on div at bounding box center [28, 24] width 29 height 19
click at [27, 25] on icon "button" at bounding box center [24, 25] width 19 height 19
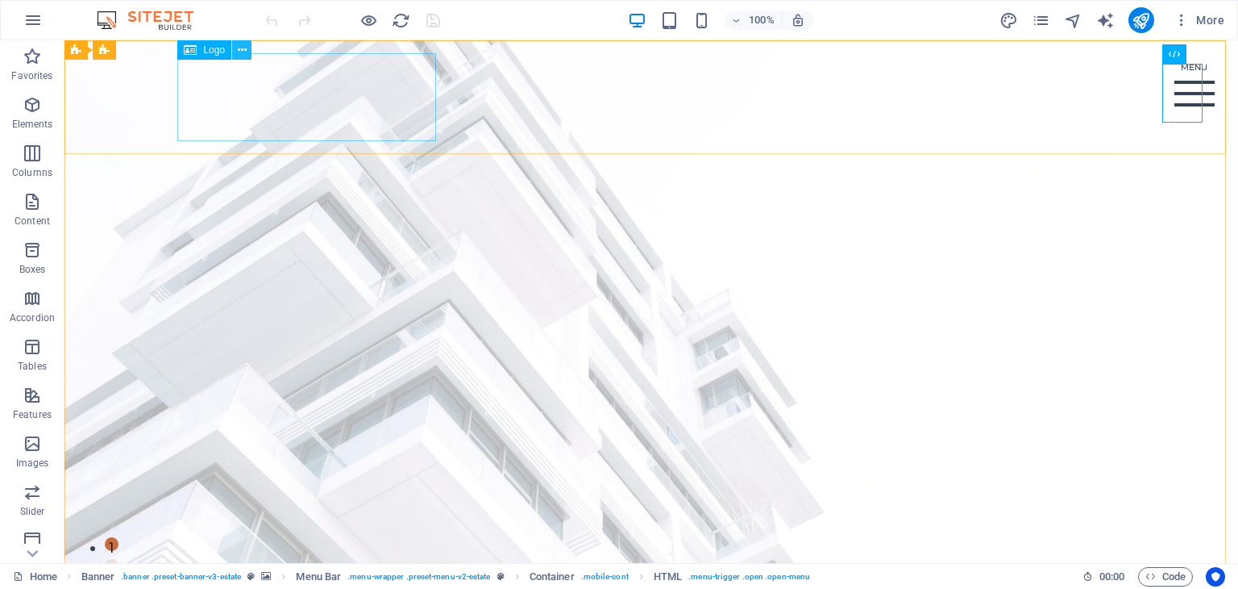
click at [242, 50] on icon at bounding box center [242, 50] width 9 height 17
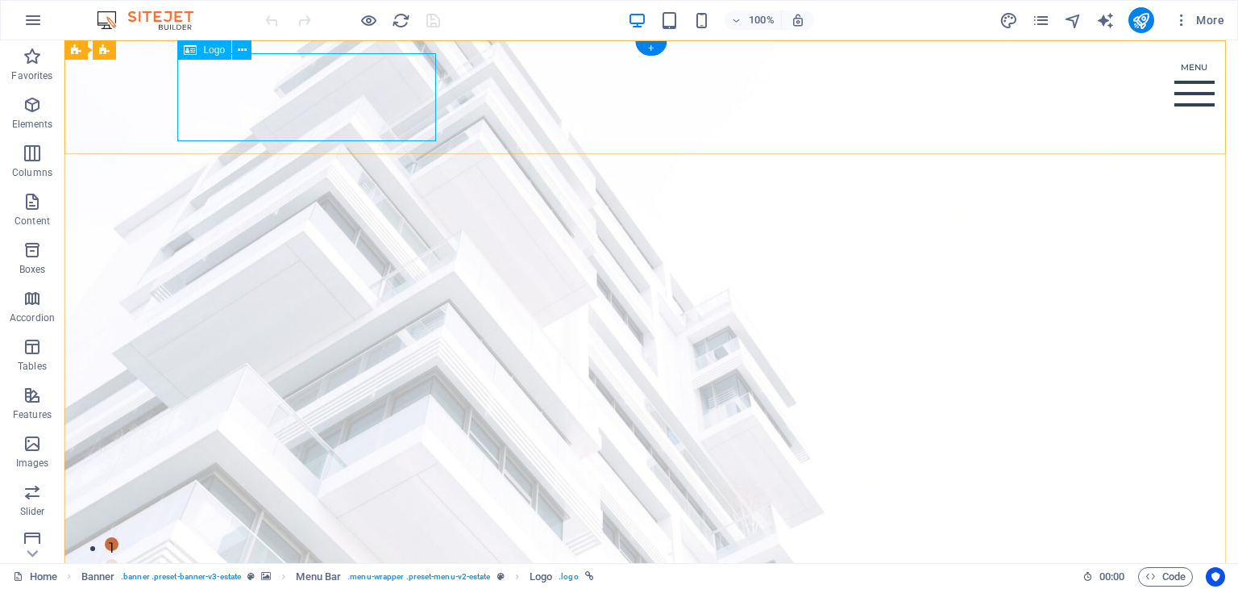
select select "px"
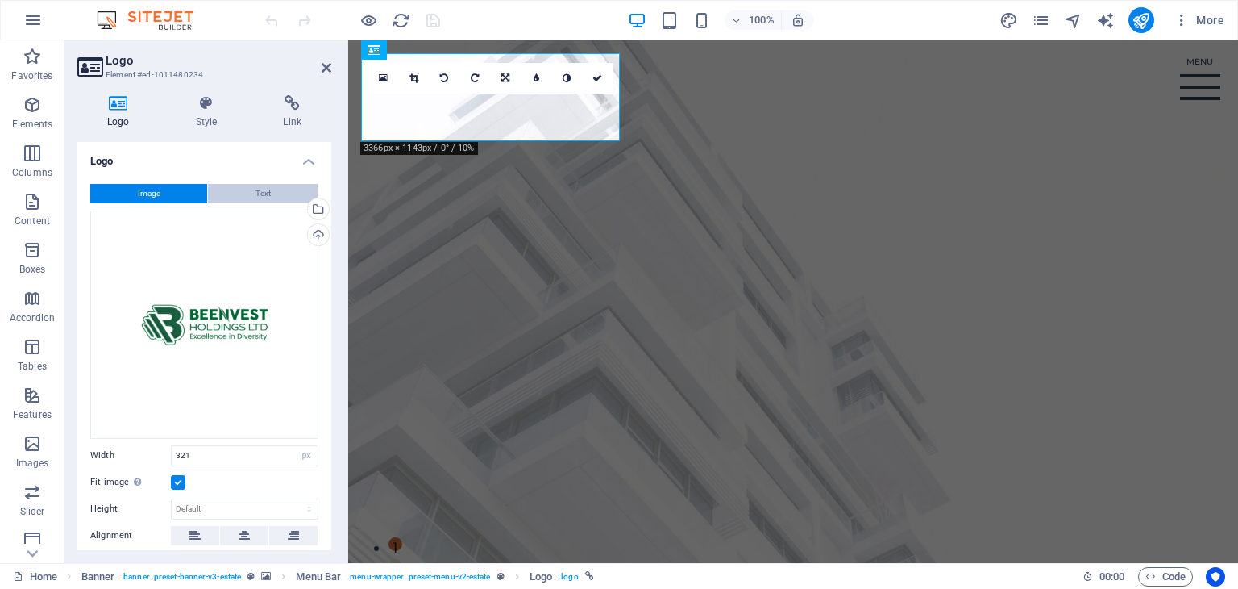
click at [256, 184] on span "Text" at bounding box center [263, 193] width 15 height 19
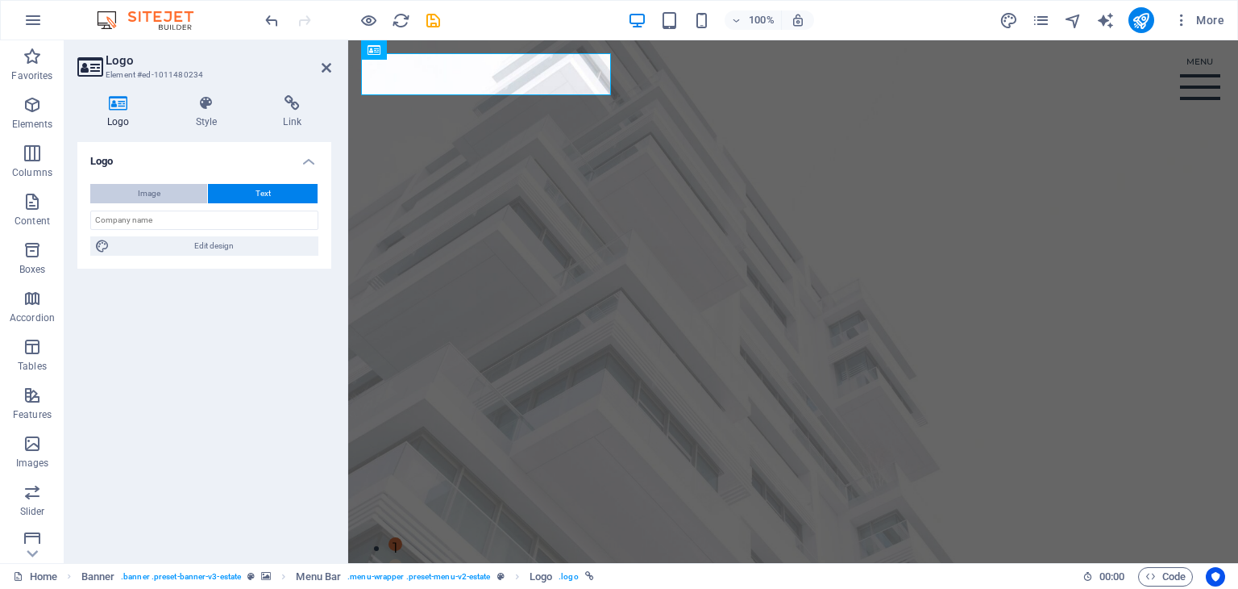
click at [169, 191] on button "Image" at bounding box center [148, 193] width 117 height 19
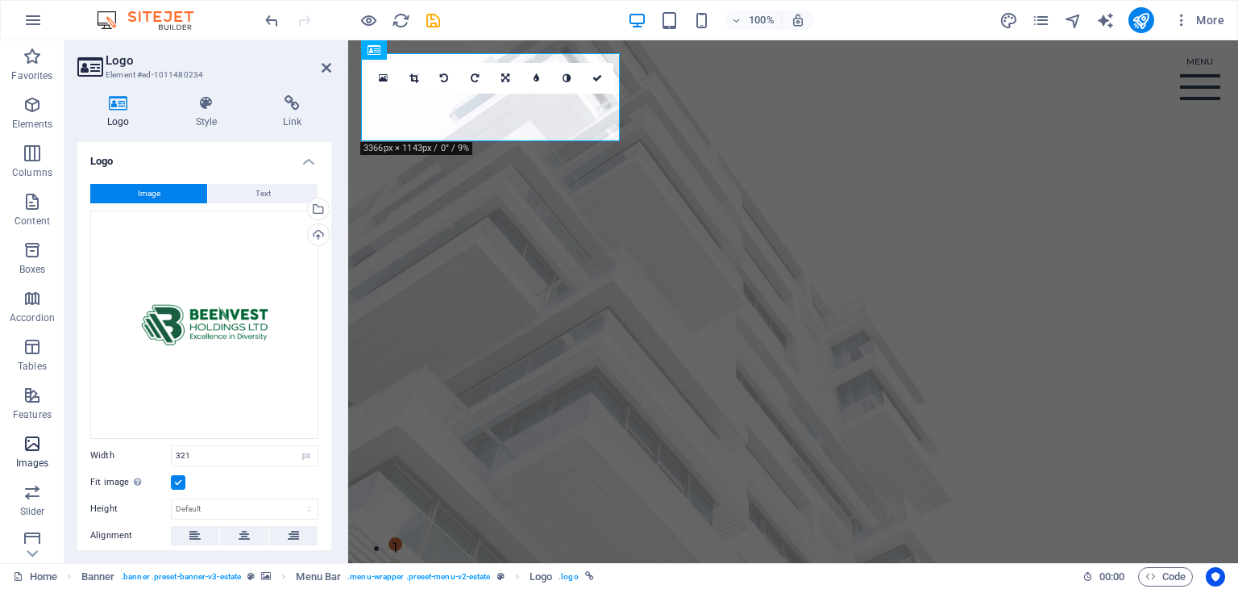
click at [32, 440] on icon "button" at bounding box center [32, 443] width 19 height 19
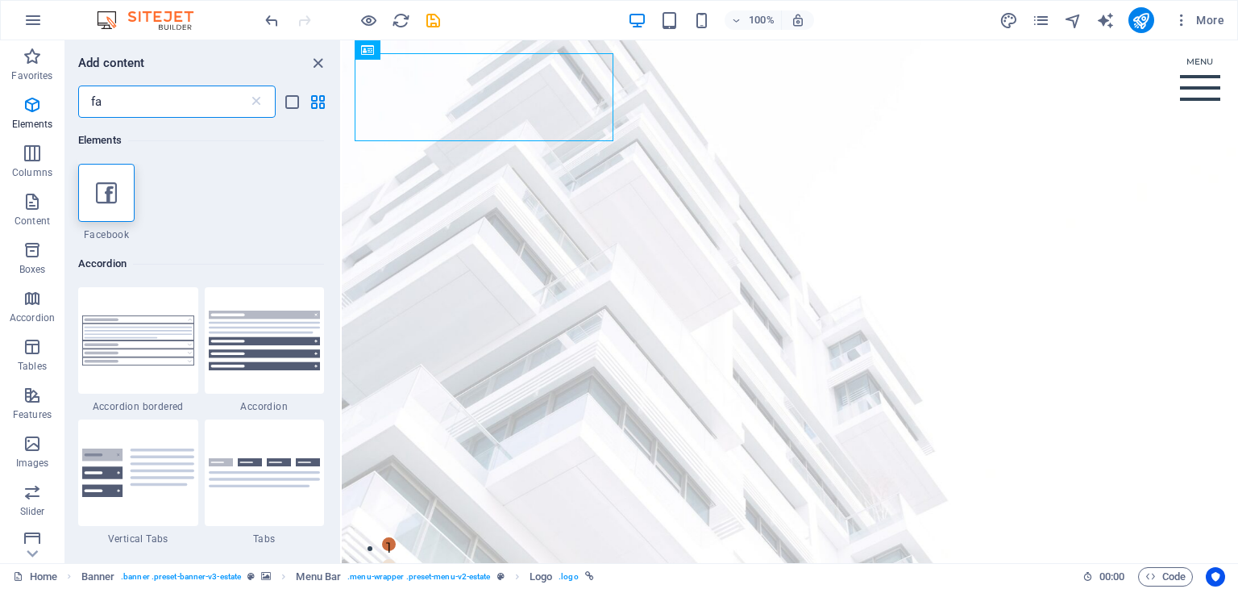
type input "f"
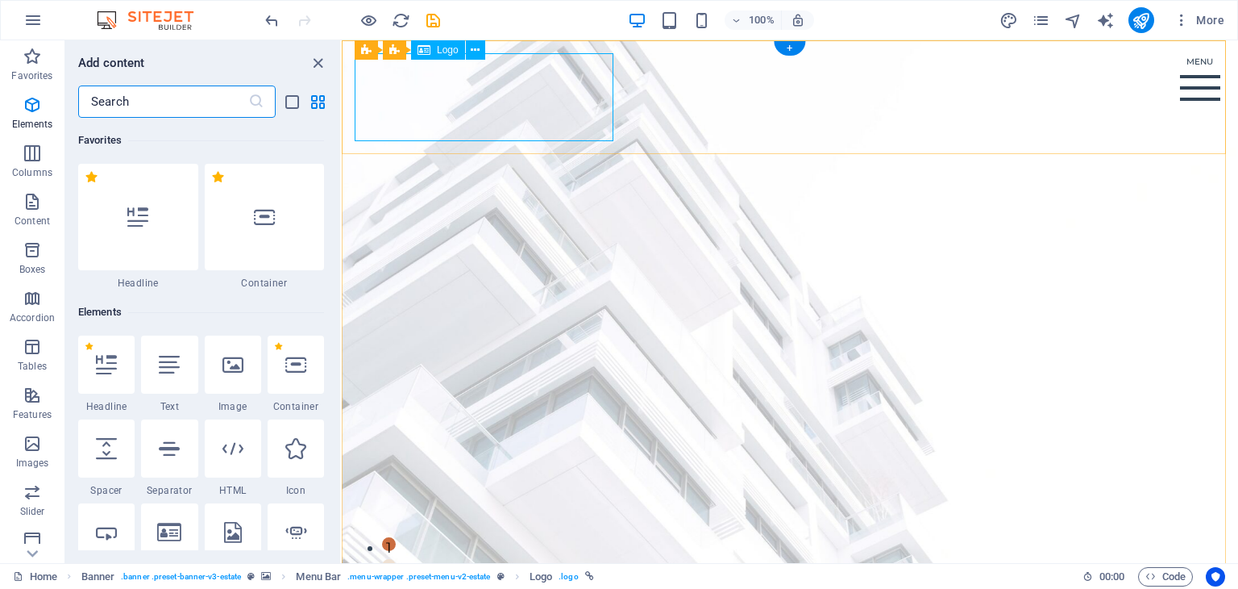
select select "px"
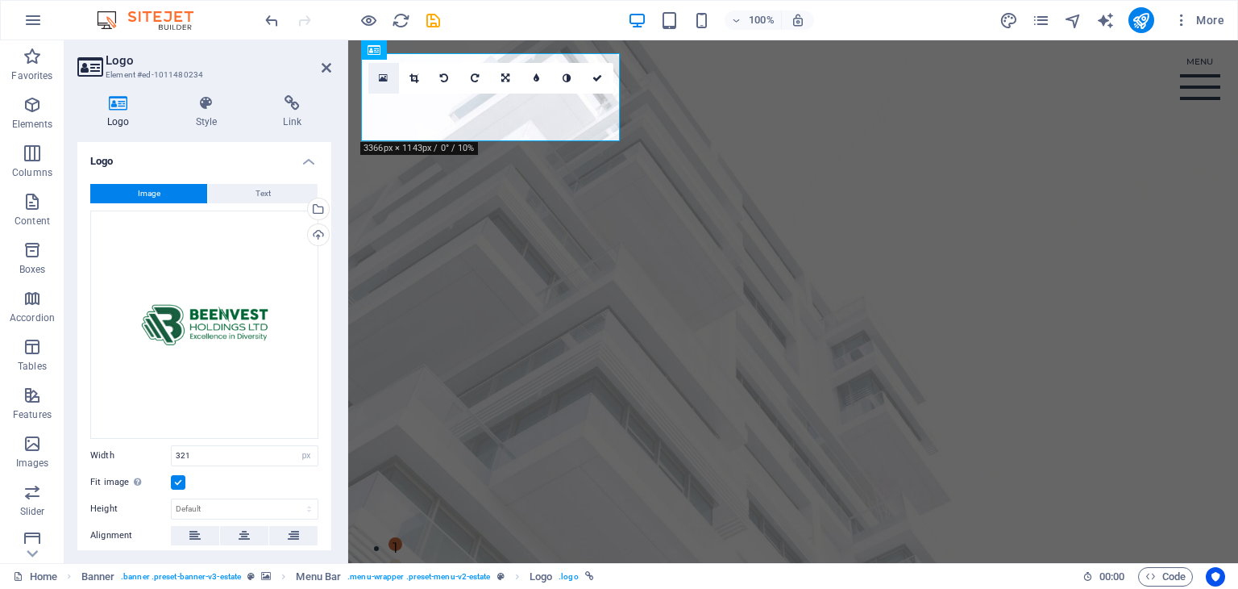
click at [386, 77] on icon at bounding box center [383, 78] width 9 height 11
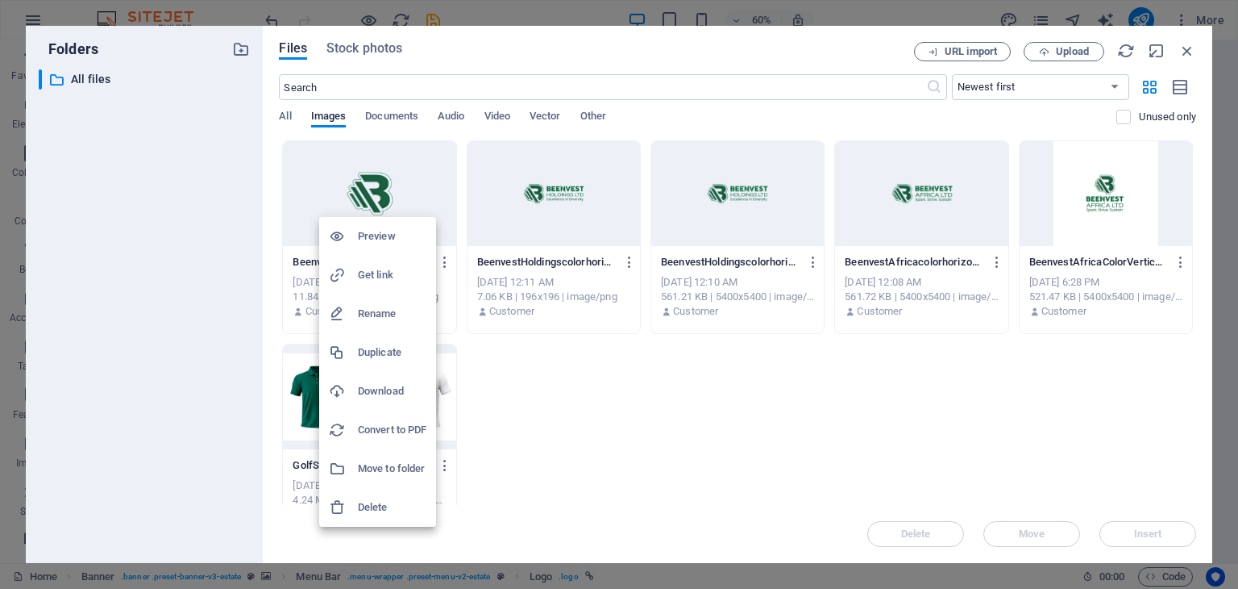
click at [378, 230] on h6 "Preview" at bounding box center [392, 236] width 69 height 19
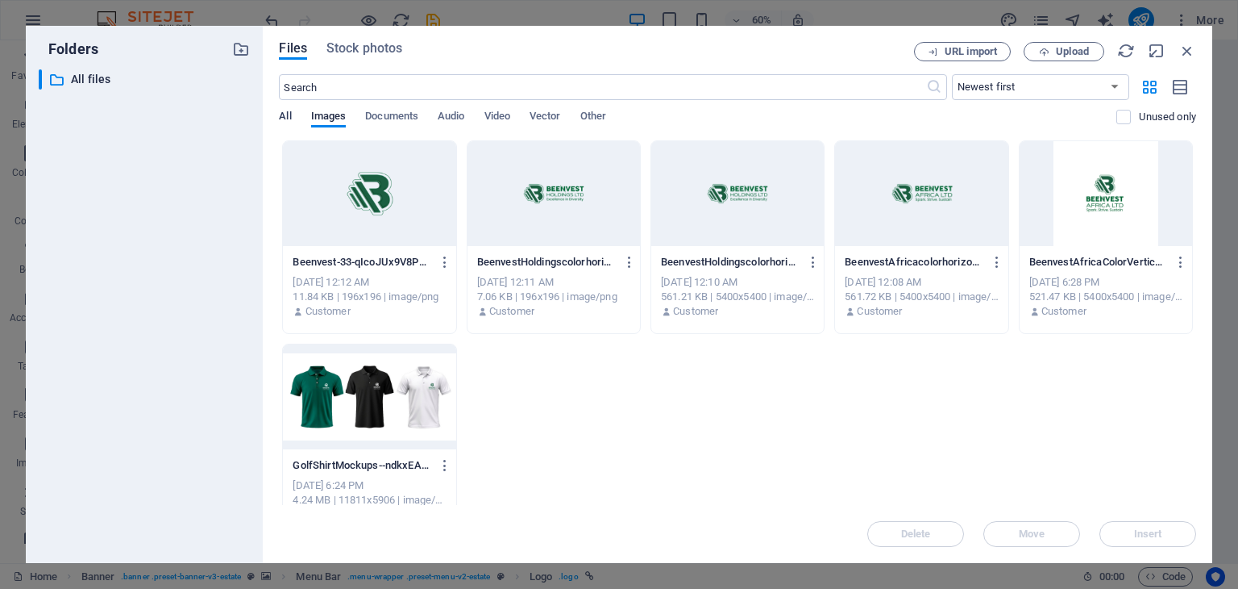
click at [287, 117] on span "All" at bounding box center [285, 117] width 12 height 23
click at [331, 114] on span "Images" at bounding box center [328, 117] width 35 height 23
click at [1110, 86] on select "Newest first Oldest first Name (A-Z) Name (Z-A) Size (0-9) Size (9-0) Resolutio…" at bounding box center [1040, 87] width 177 height 26
click at [1188, 53] on icon "button" at bounding box center [1188, 51] width 18 height 18
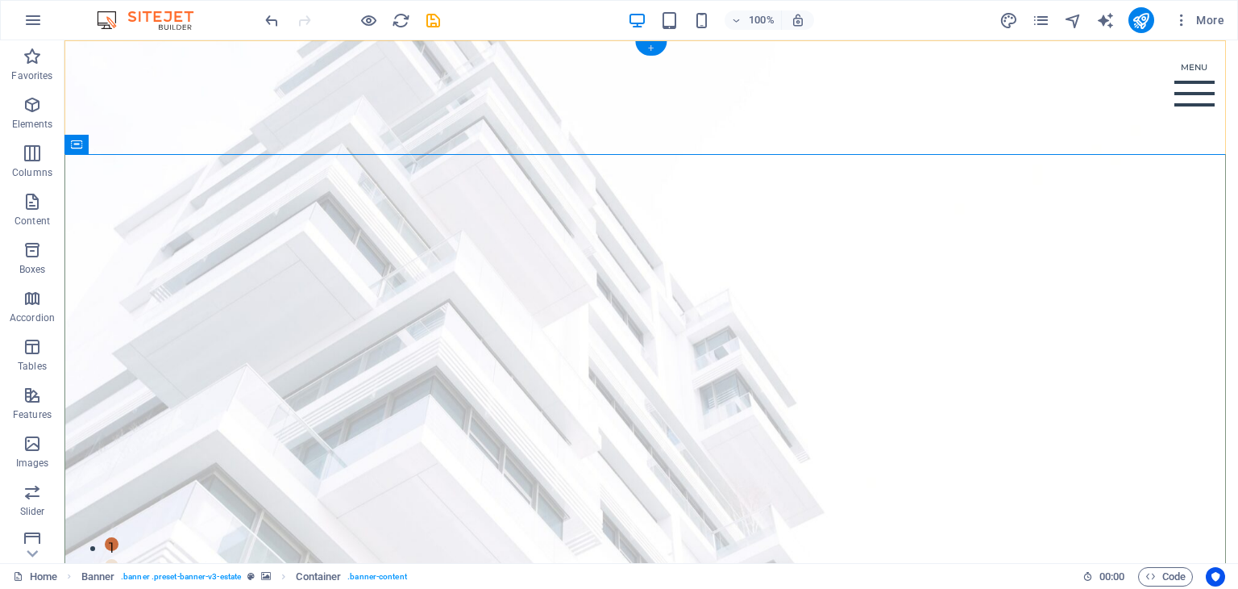
click at [655, 46] on div "+" at bounding box center [650, 48] width 31 height 15
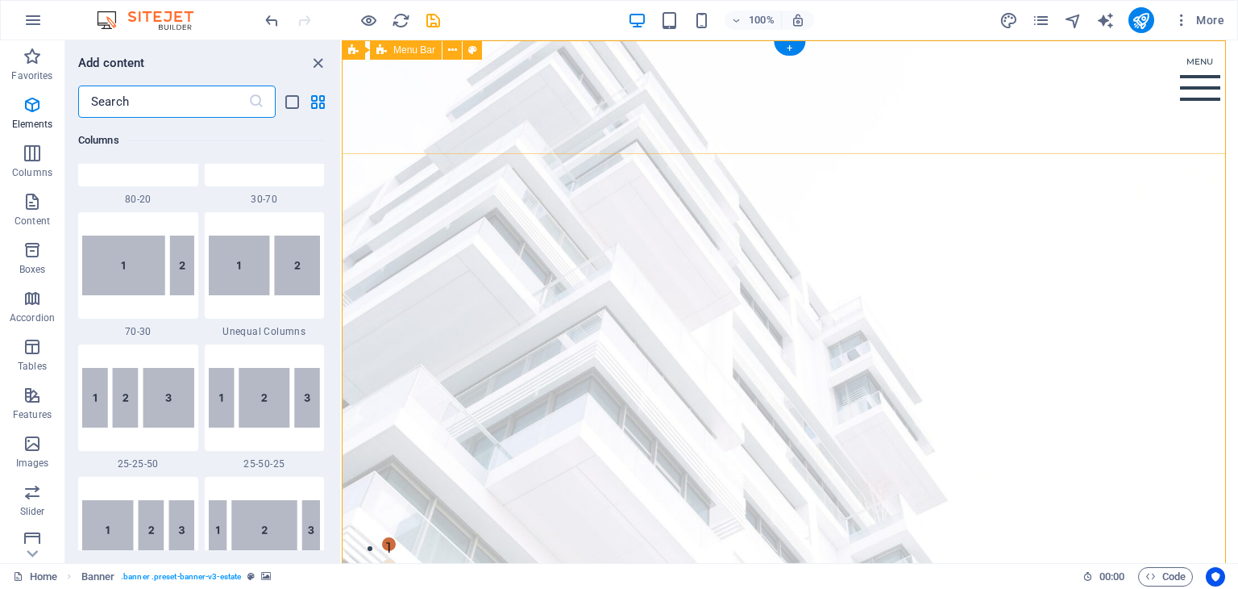
scroll to position [2821, 0]
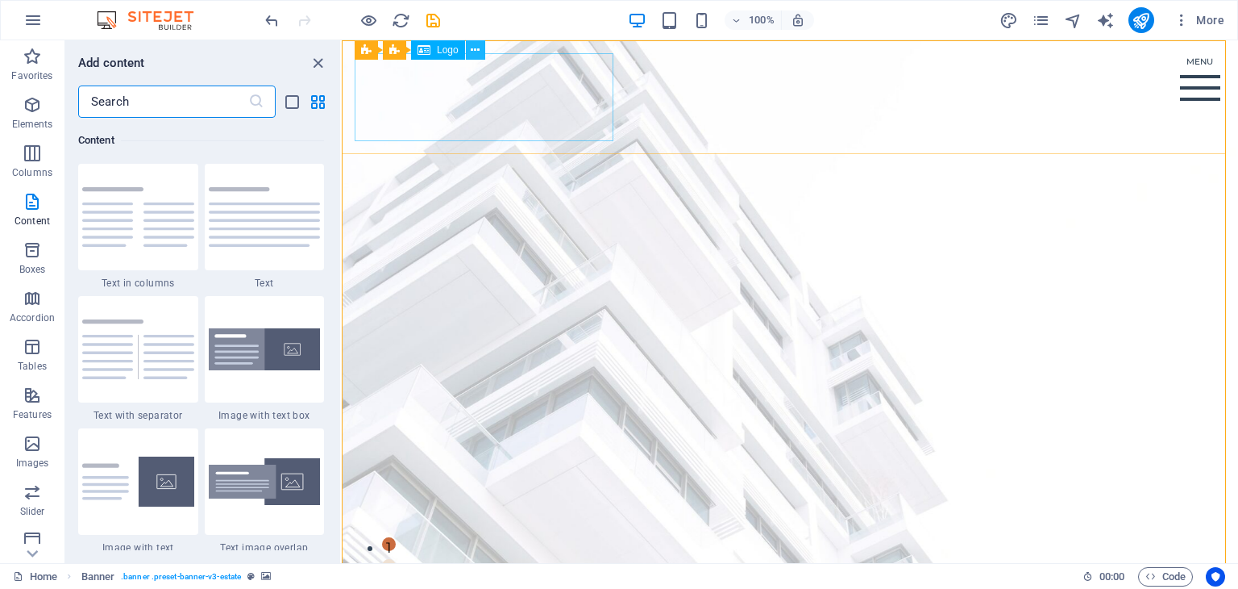
click at [481, 47] on button at bounding box center [475, 49] width 19 height 19
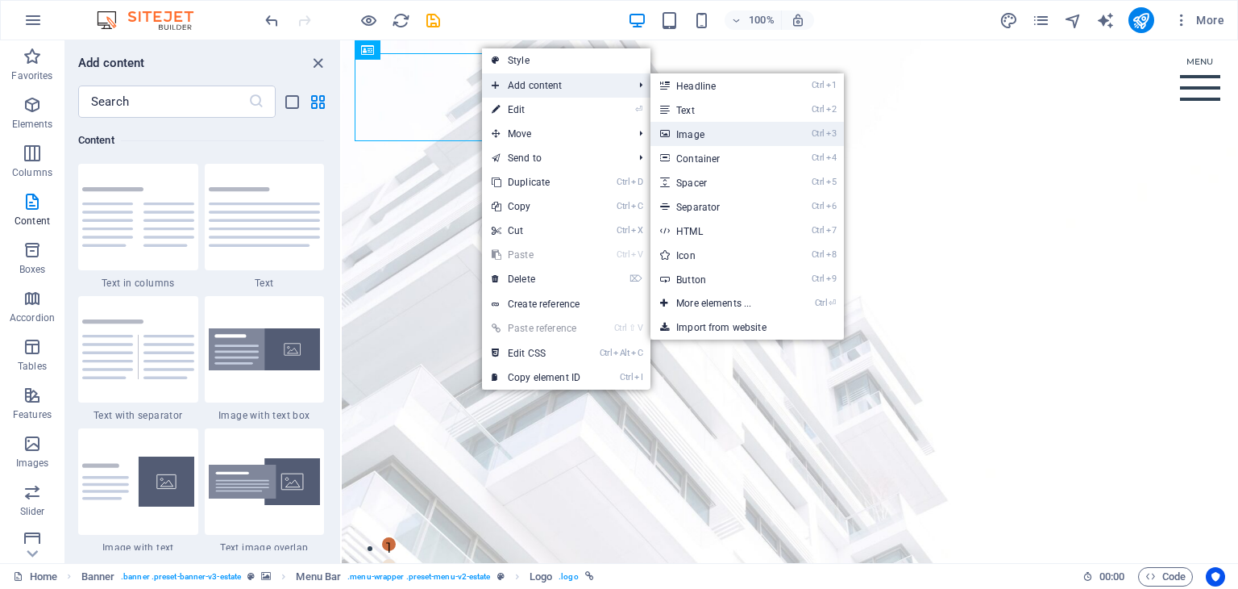
click at [708, 130] on link "Ctrl 3 Image" at bounding box center [717, 134] width 133 height 24
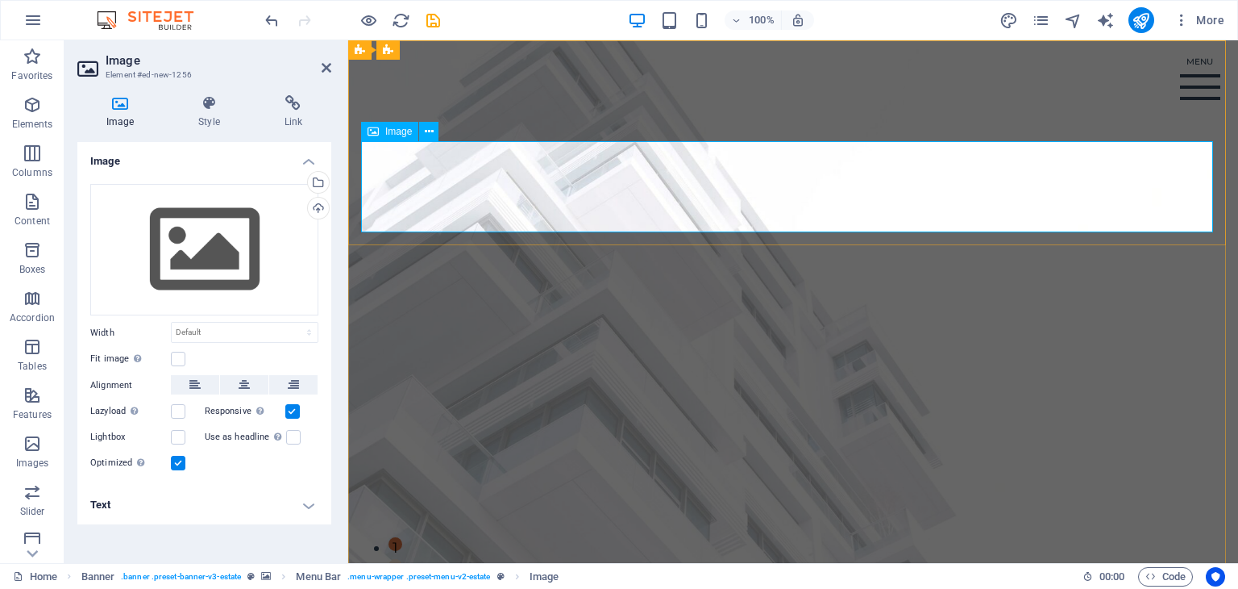
click at [430, 128] on icon at bounding box center [429, 131] width 9 height 17
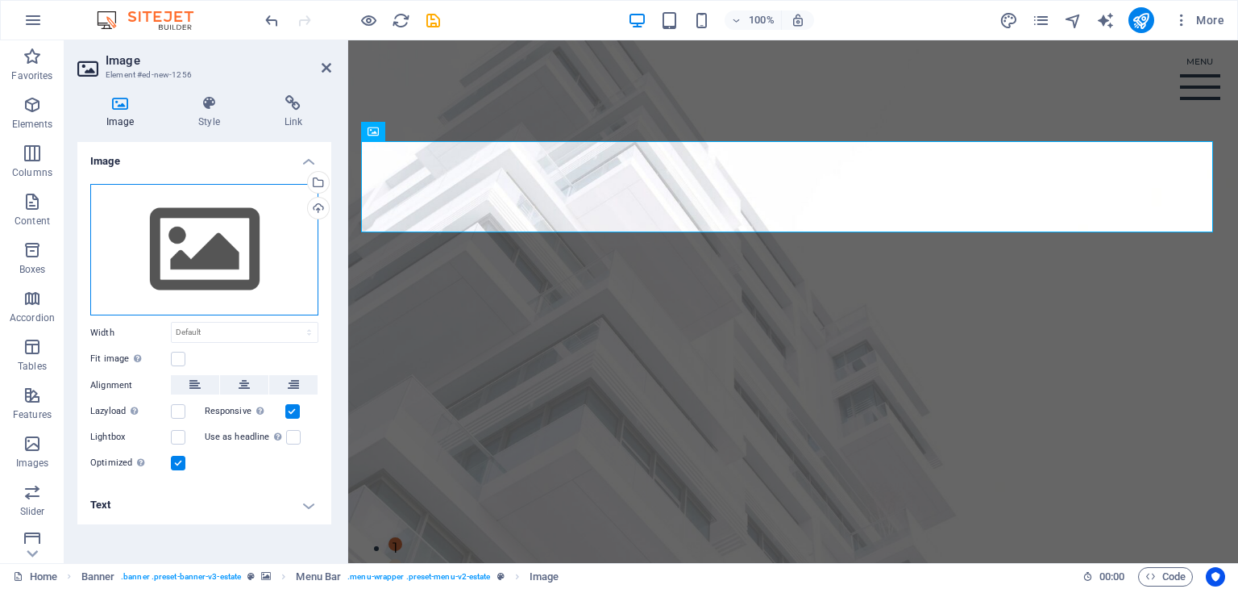
click at [189, 223] on div "Drag files here, click to choose files or select files from Files or our free s…" at bounding box center [204, 250] width 228 height 132
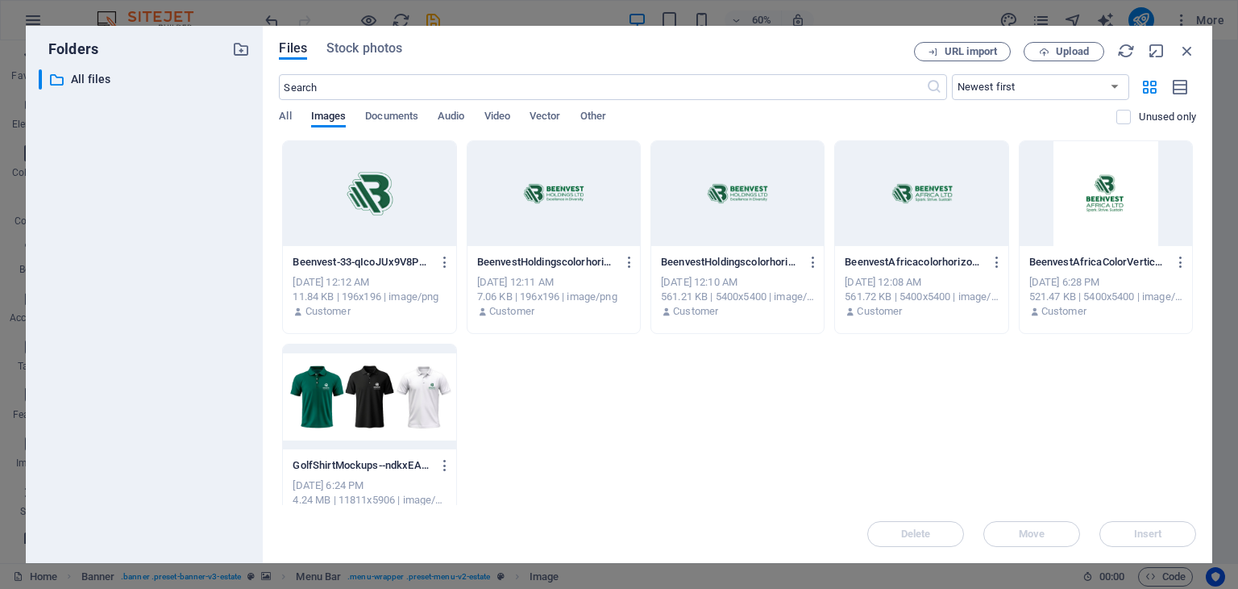
click at [384, 200] on div at bounding box center [369, 193] width 173 height 105
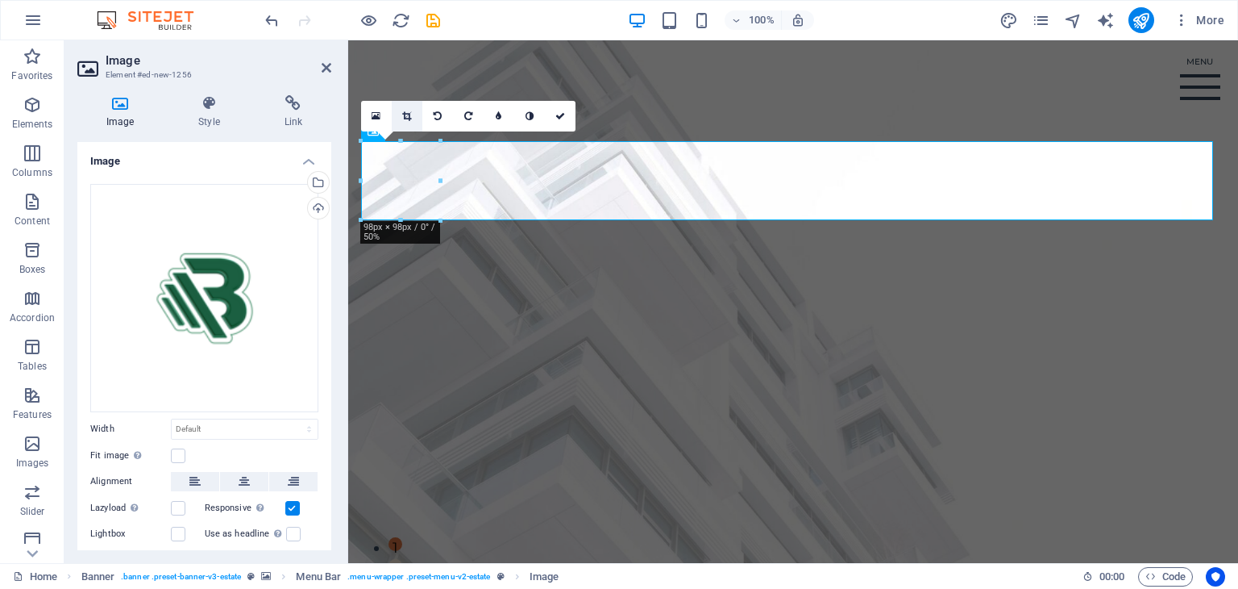
click at [404, 120] on icon at bounding box center [406, 116] width 9 height 10
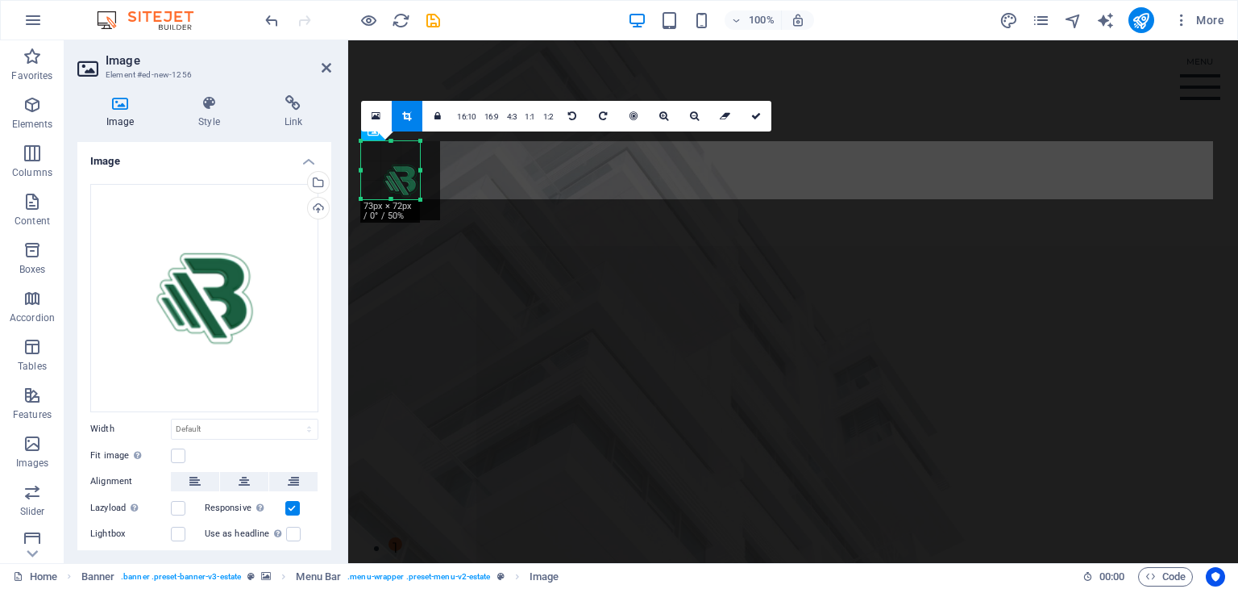
drag, startPoint x: 440, startPoint y: 221, endPoint x: 420, endPoint y: 200, distance: 29.1
click at [420, 200] on div at bounding box center [421, 200] width 10 height 10
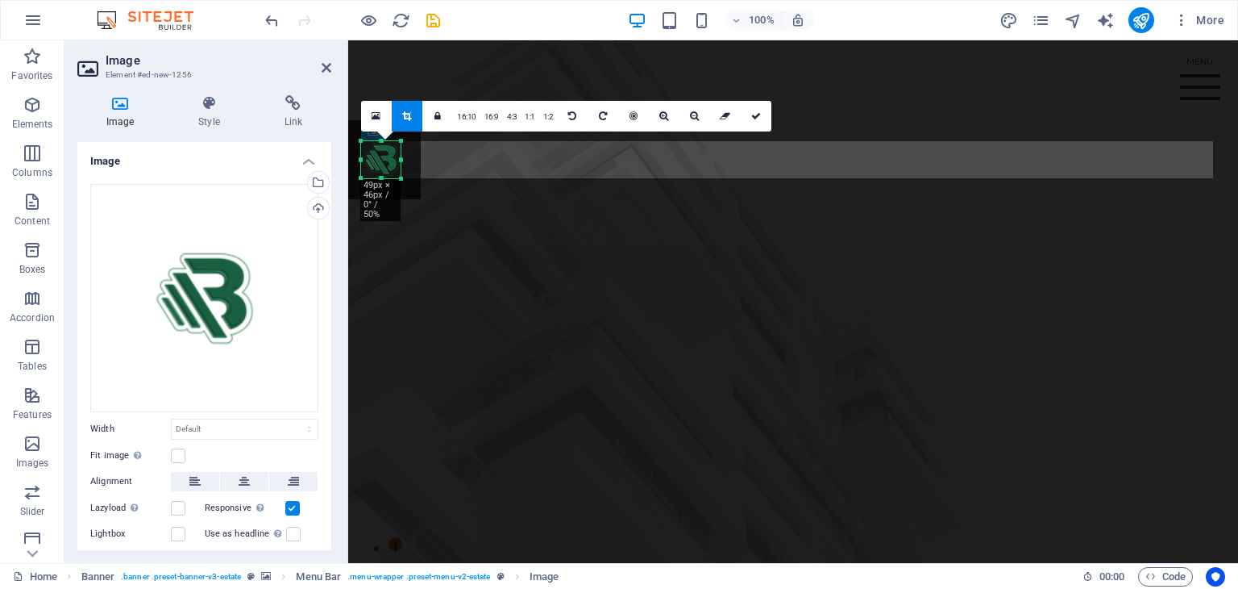
drag, startPoint x: 361, startPoint y: 141, endPoint x: 381, endPoint y: 162, distance: 28.5
click at [381, 162] on div "180 170 160 150 140 130 120 110 100 90 80 70 60 50 40 30 20 10 0 -10 -20 -30 -4…" at bounding box center [381, 159] width 40 height 37
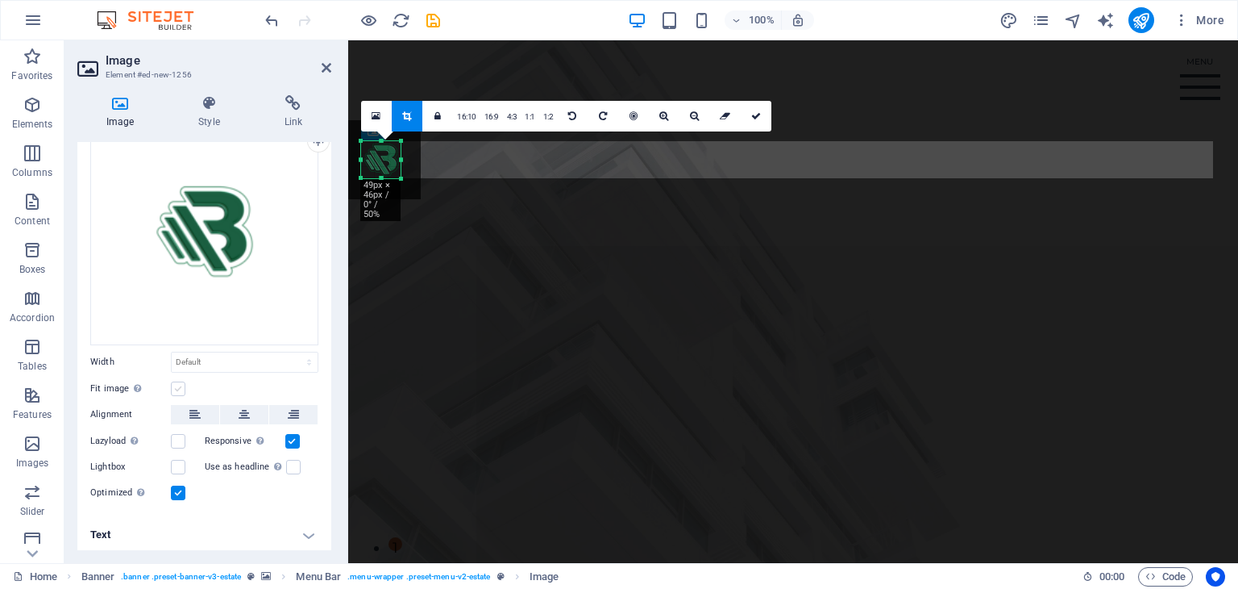
click at [177, 385] on label at bounding box center [178, 388] width 15 height 15
click at [0, 0] on input "Fit image Automatically fit image to a fixed width and height" at bounding box center [0, 0] width 0 height 0
type input "49"
select select "px"
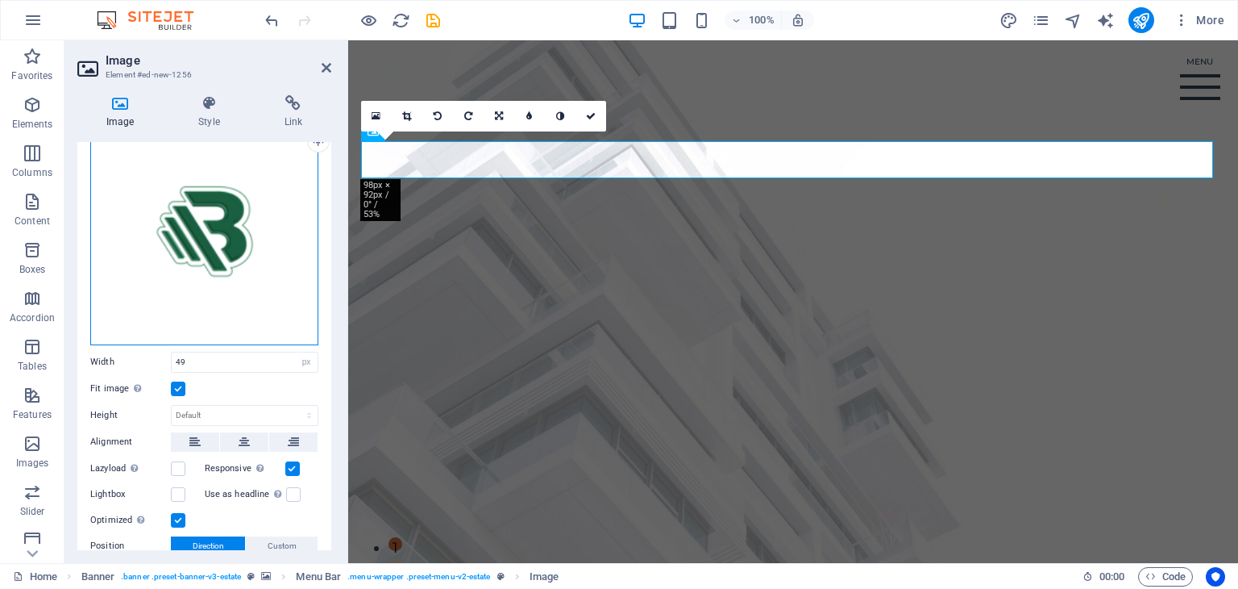
click at [286, 275] on div "Drag files here, click to choose files or select files from Files or our free s…" at bounding box center [204, 231] width 228 height 228
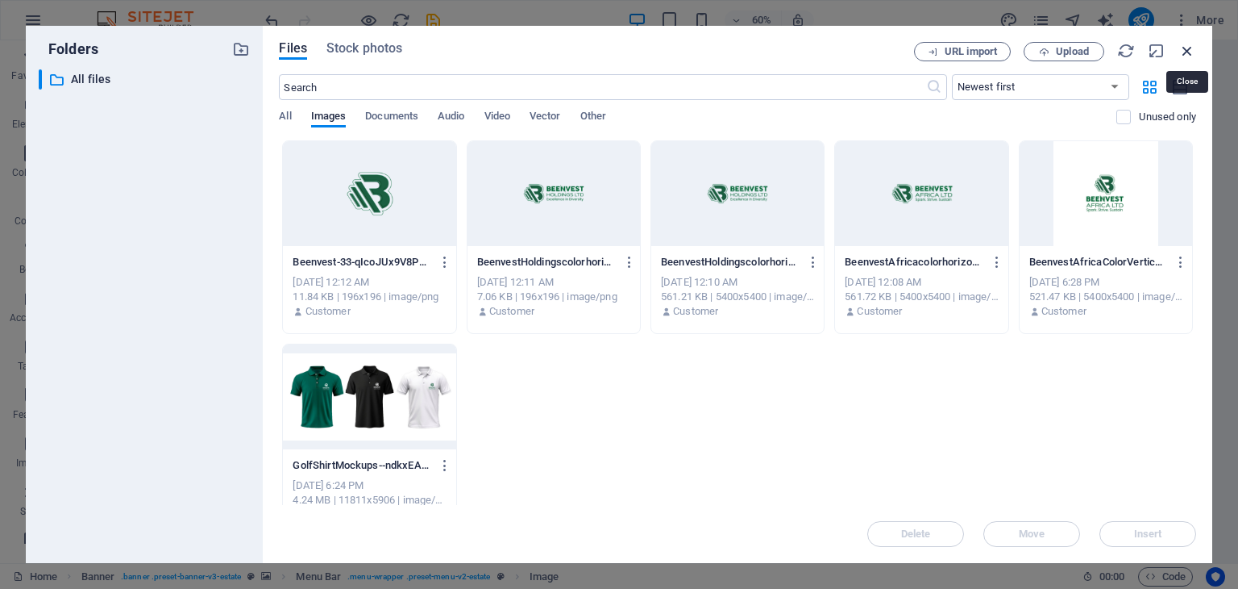
click at [1190, 48] on icon "button" at bounding box center [1188, 51] width 18 height 18
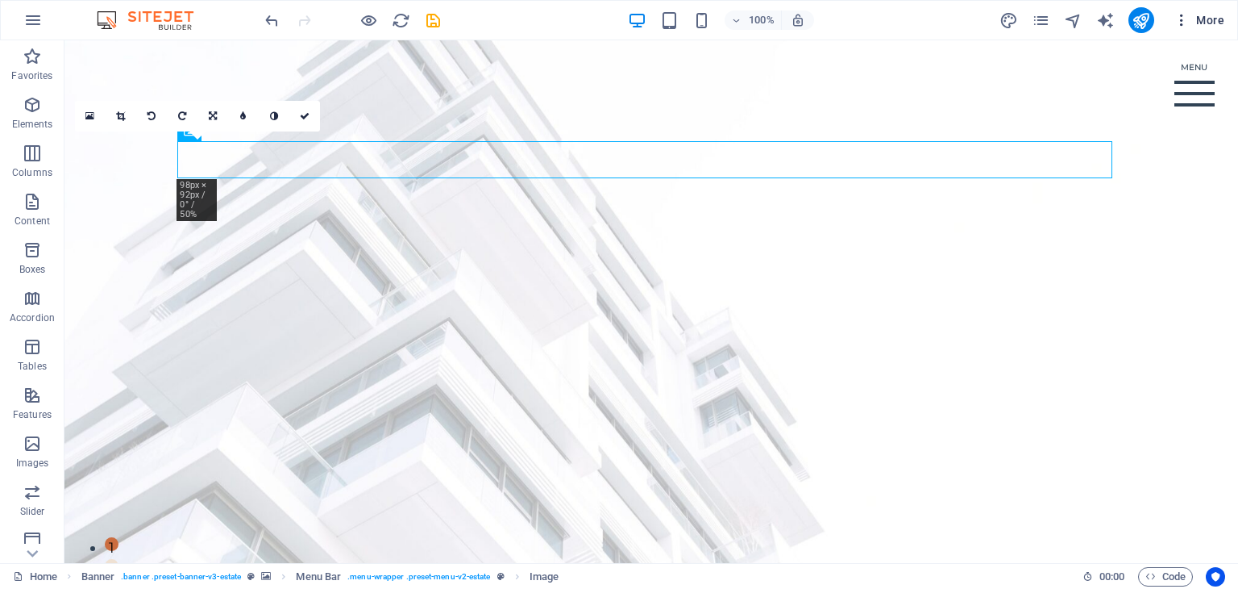
click at [1180, 21] on icon "button" at bounding box center [1182, 20] width 16 height 16
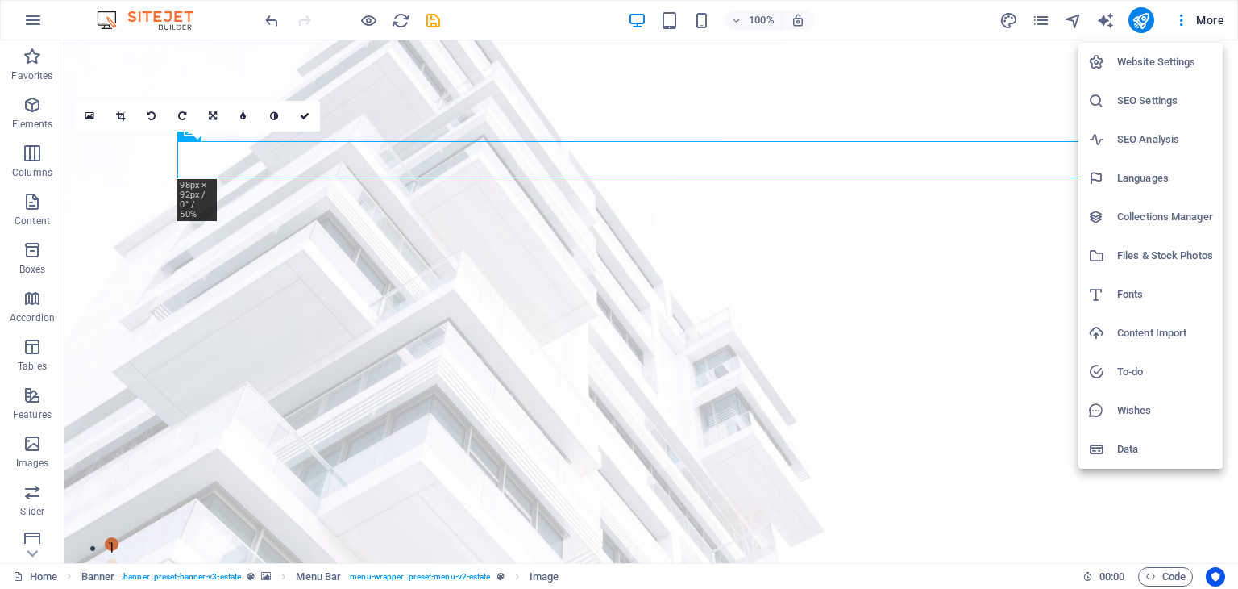
click at [626, 104] on div at bounding box center [619, 294] width 1238 height 589
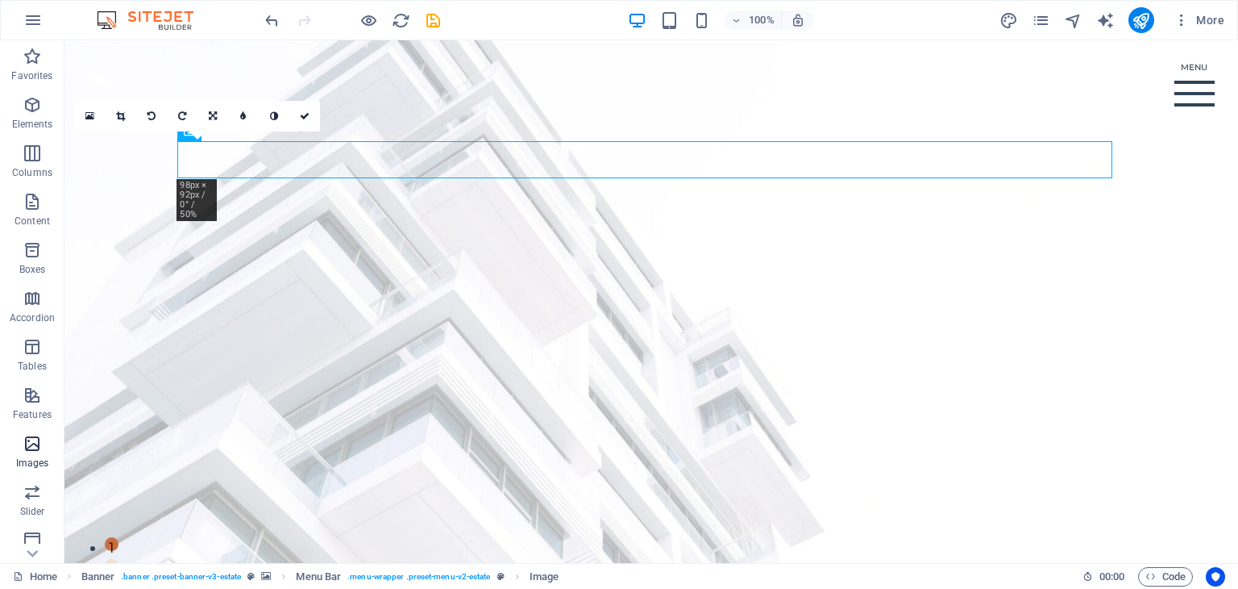
click at [28, 445] on icon "button" at bounding box center [32, 443] width 19 height 19
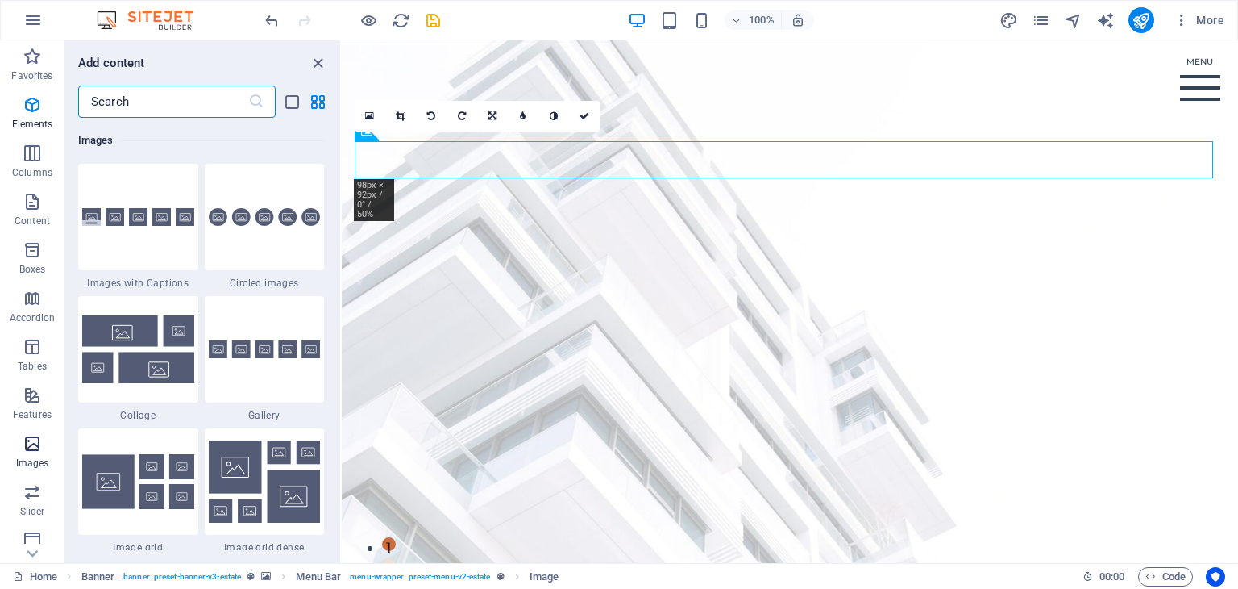
scroll to position [8175, 0]
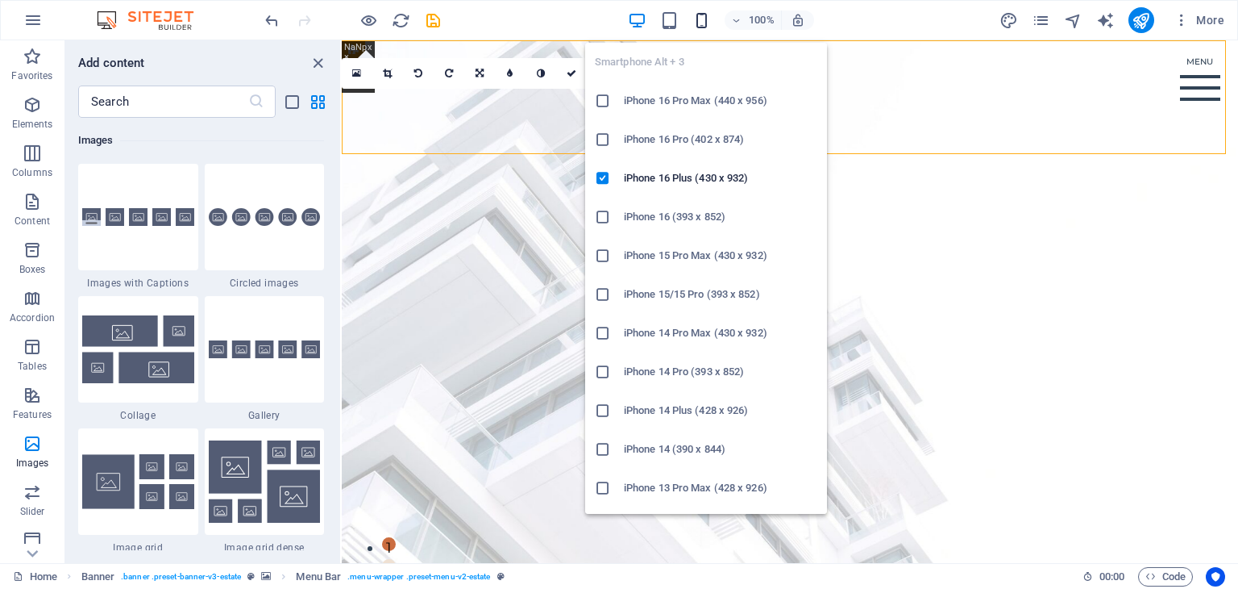
click at [701, 20] on icon "button" at bounding box center [702, 20] width 19 height 19
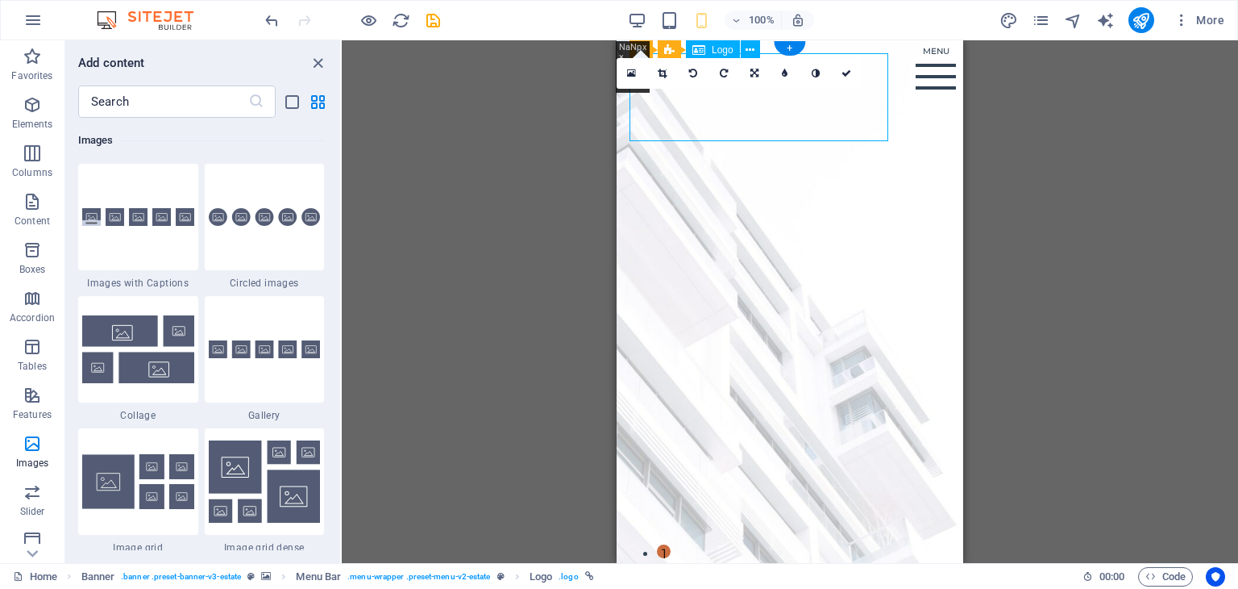
select select "px"
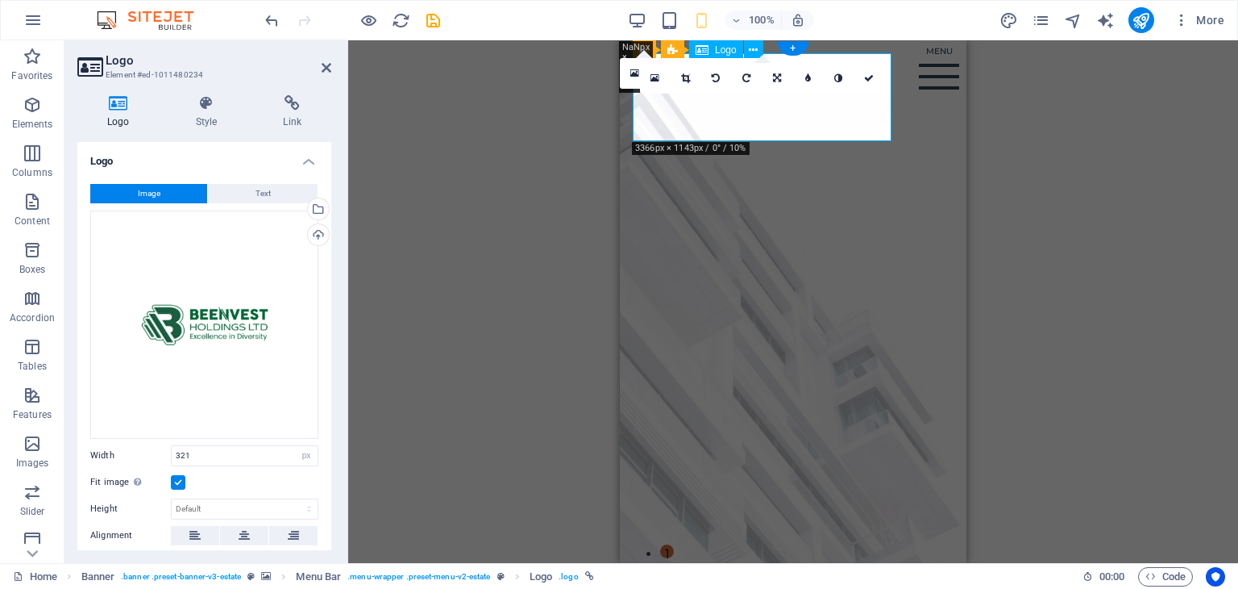
click at [651, 79] on icon at bounding box center [655, 78] width 9 height 11
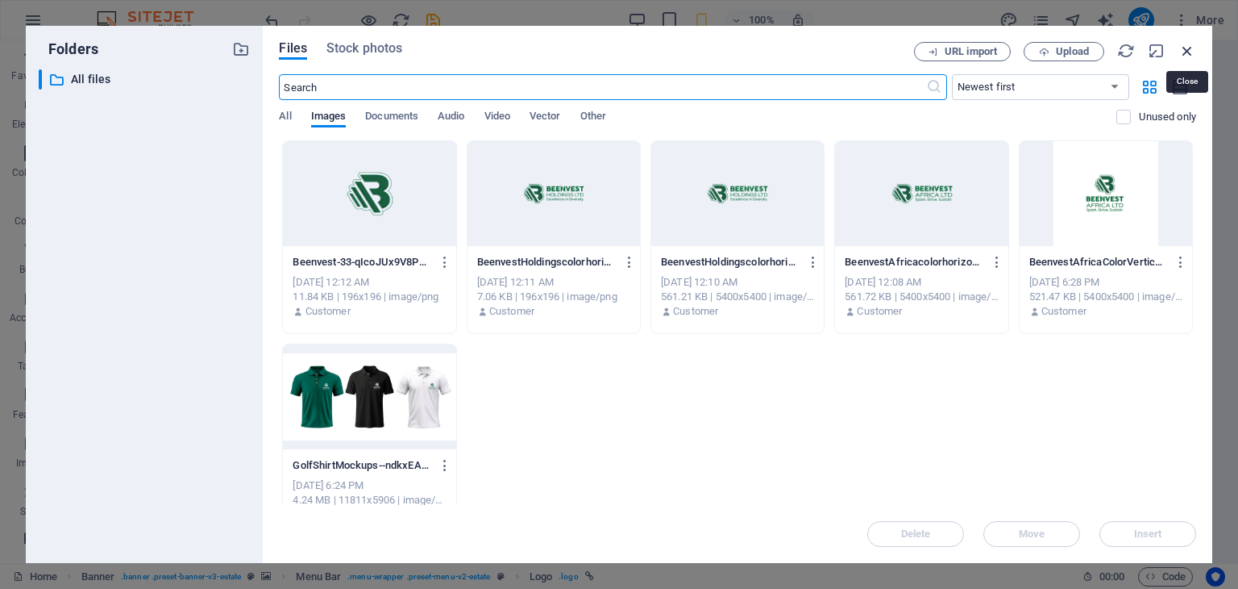
click at [1191, 52] on icon "button" at bounding box center [1188, 51] width 18 height 18
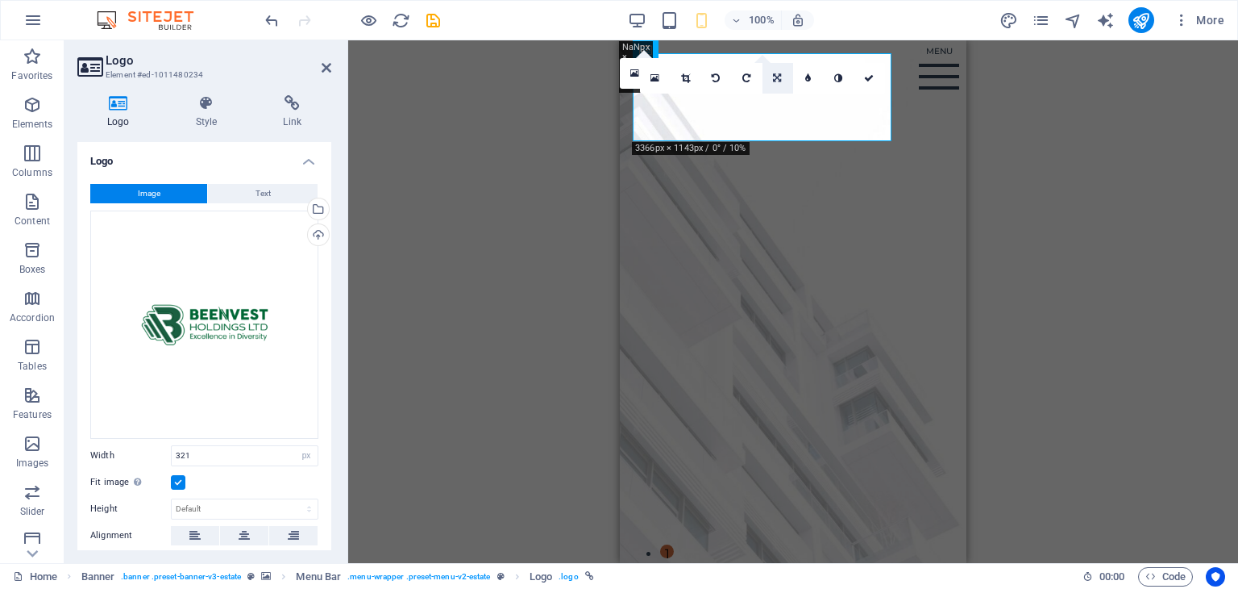
click at [775, 77] on icon at bounding box center [777, 78] width 8 height 10
click at [808, 131] on icon at bounding box center [808, 134] width 14 height 14
click at [840, 80] on icon at bounding box center [838, 78] width 8 height 10
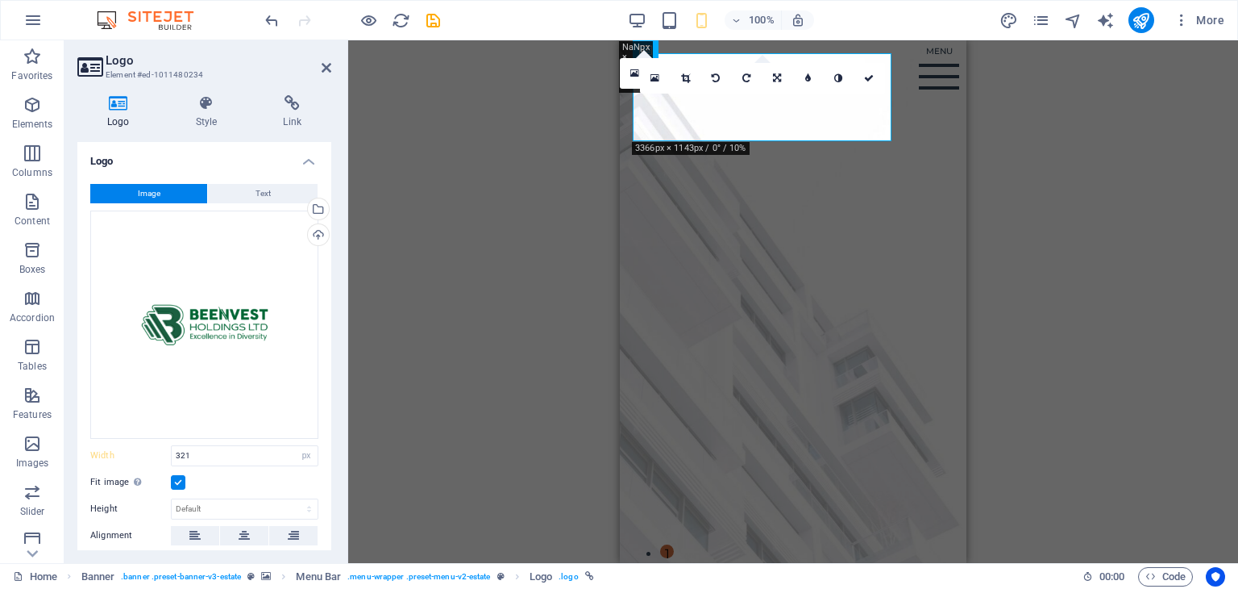
click at [840, 80] on icon at bounding box center [838, 78] width 8 height 10
click at [813, 78] on link at bounding box center [808, 78] width 31 height 31
click at [795, 78] on link at bounding box center [801, 78] width 31 height 31
click at [632, 73] on icon at bounding box center [634, 73] width 9 height 11
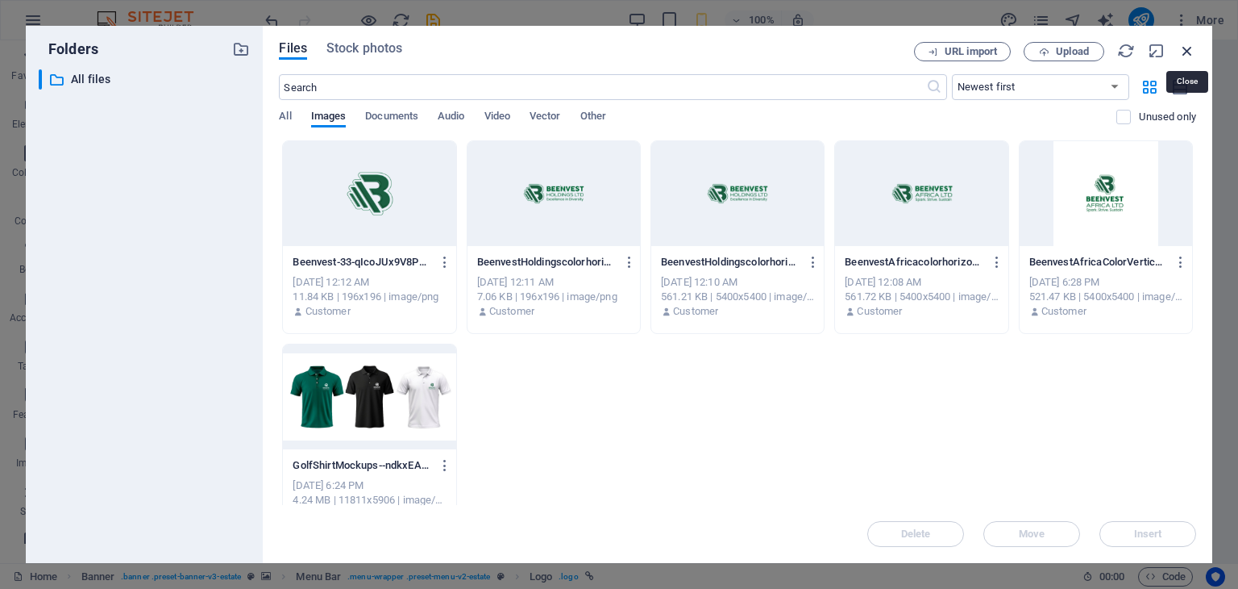
click at [1187, 49] on icon "button" at bounding box center [1188, 51] width 18 height 18
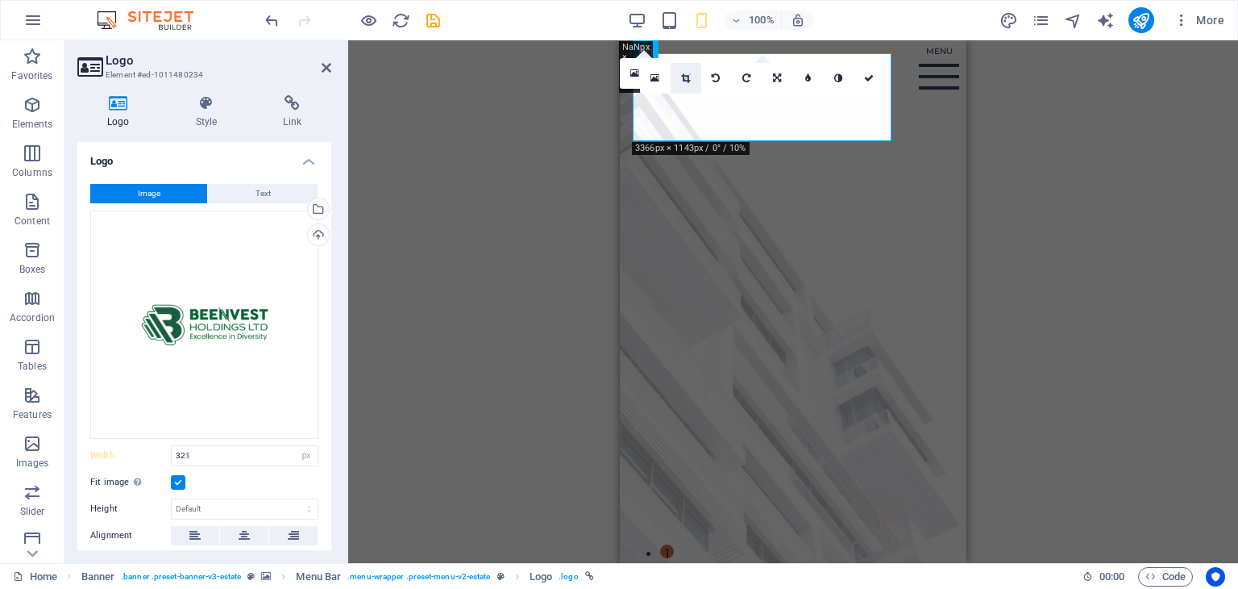
click at [687, 79] on icon at bounding box center [685, 78] width 9 height 10
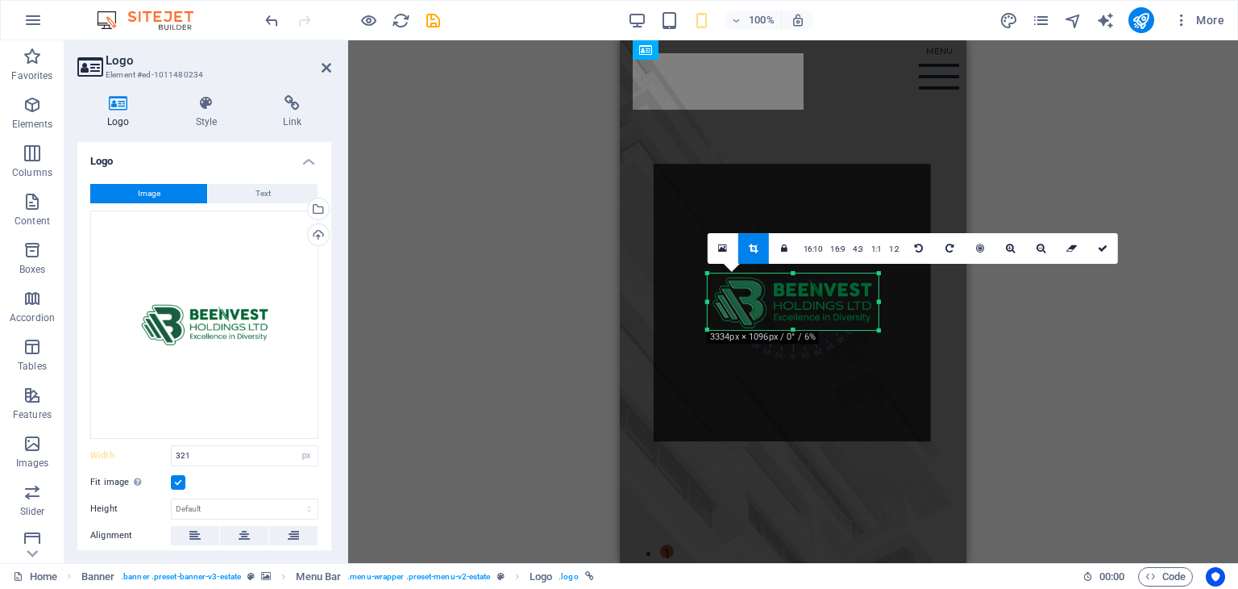
click at [876, 330] on div at bounding box center [880, 331] width 10 height 10
click at [1098, 247] on icon at bounding box center [1103, 248] width 10 height 10
type input "212"
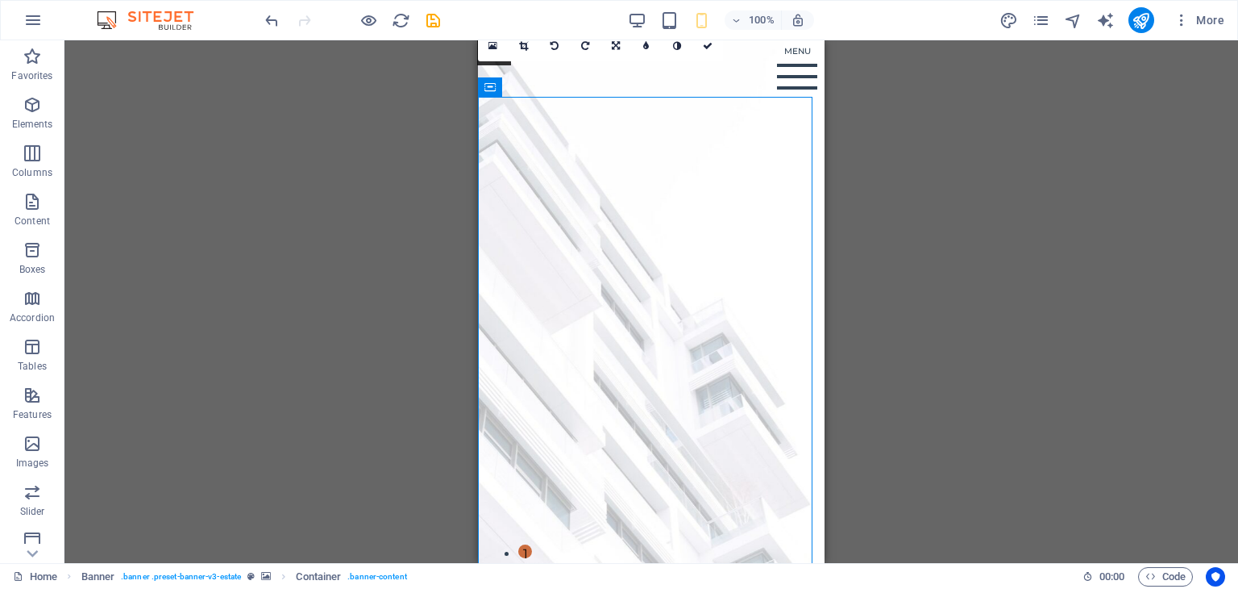
scroll to position [457, 0]
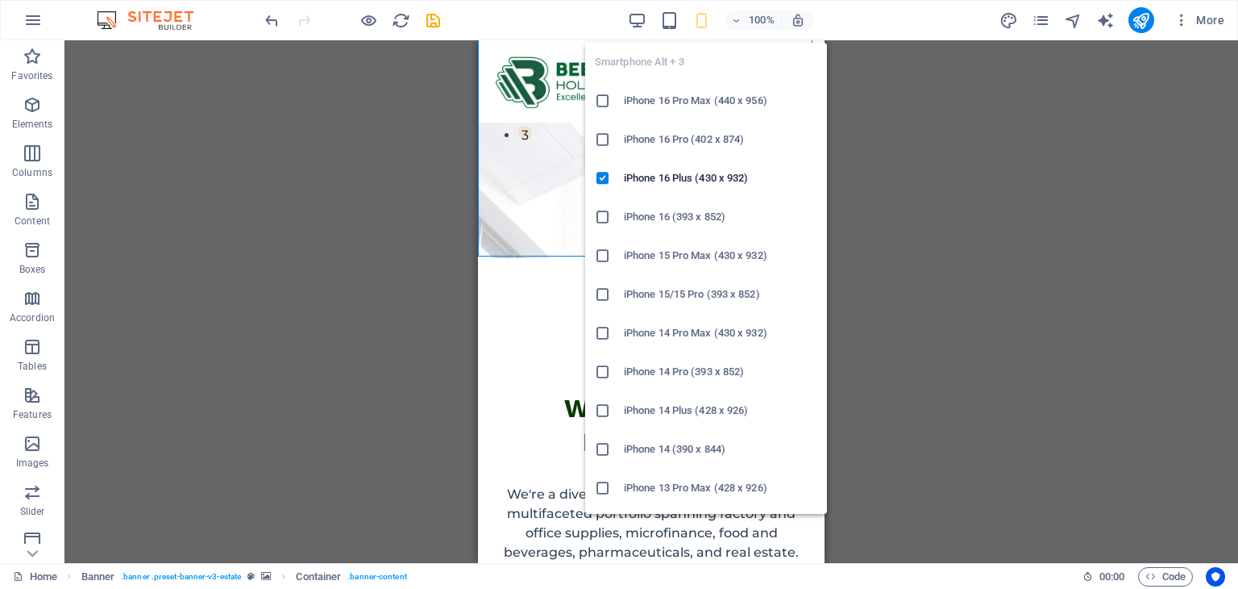
click at [705, 16] on icon "button" at bounding box center [702, 20] width 19 height 19
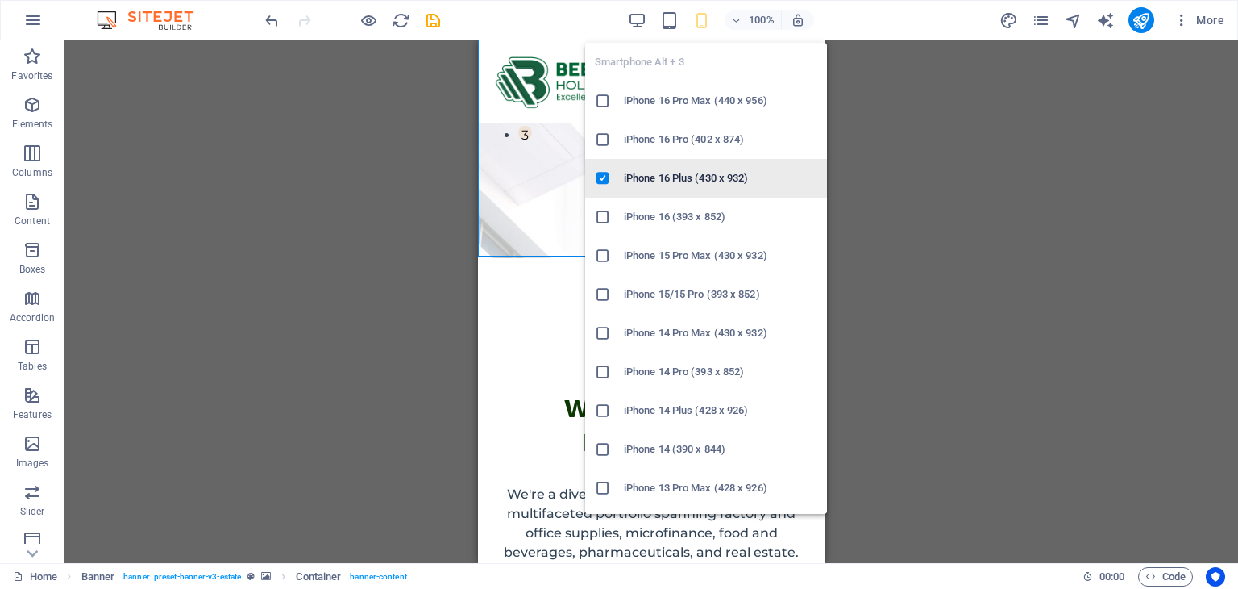
click at [689, 178] on h6 "iPhone 16 Plus (430 x 932)" at bounding box center [720, 178] width 193 height 19
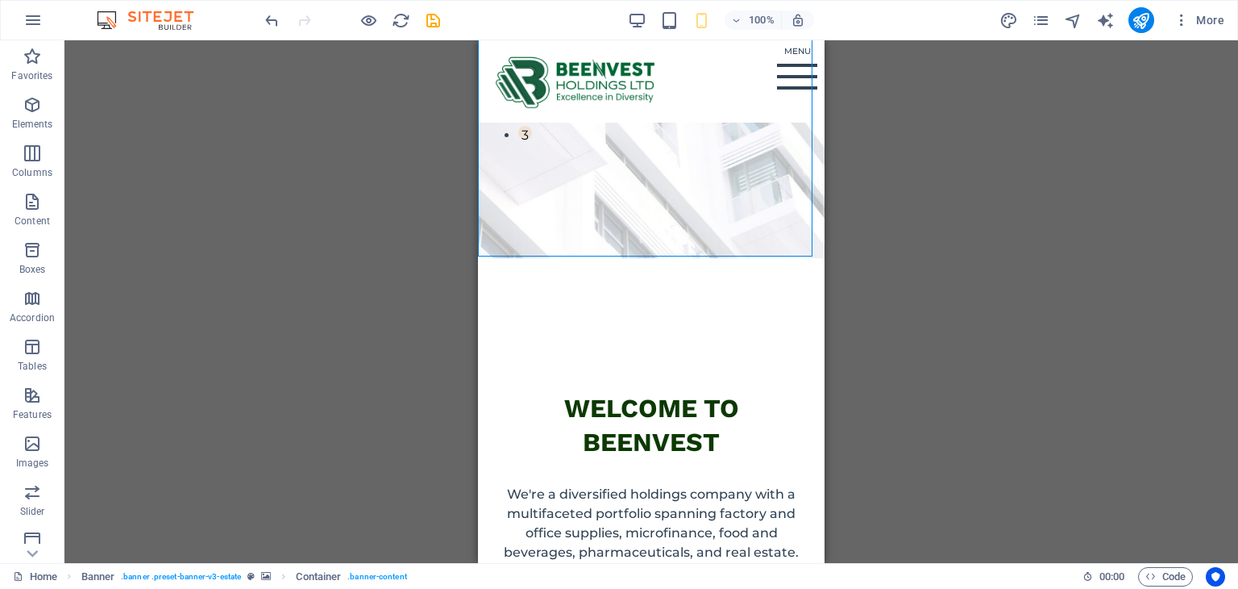
click at [859, 350] on div "H1 Banner Banner Container Menu Bar Banner Logo Spacer Text HTML Container Imag…" at bounding box center [651, 301] width 1174 height 522
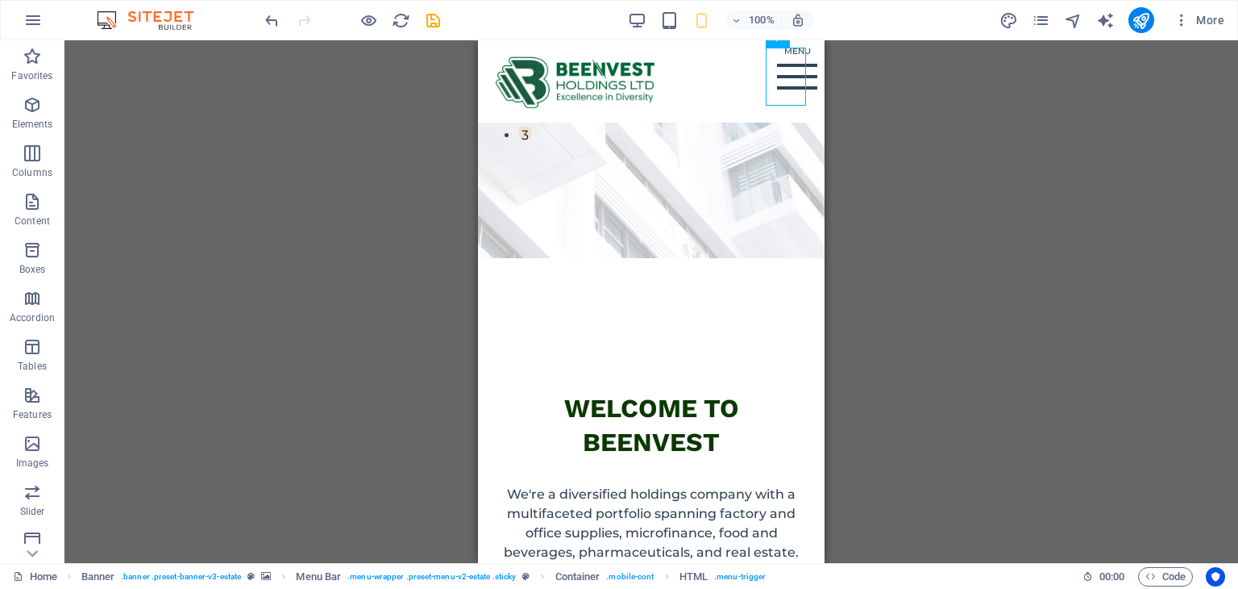
click at [1105, 275] on div "H1 Banner Banner Container Menu Bar Banner Logo Spacer Banner Text HTML Contain…" at bounding box center [651, 301] width 1174 height 522
click at [40, 23] on icon "button" at bounding box center [32, 19] width 19 height 19
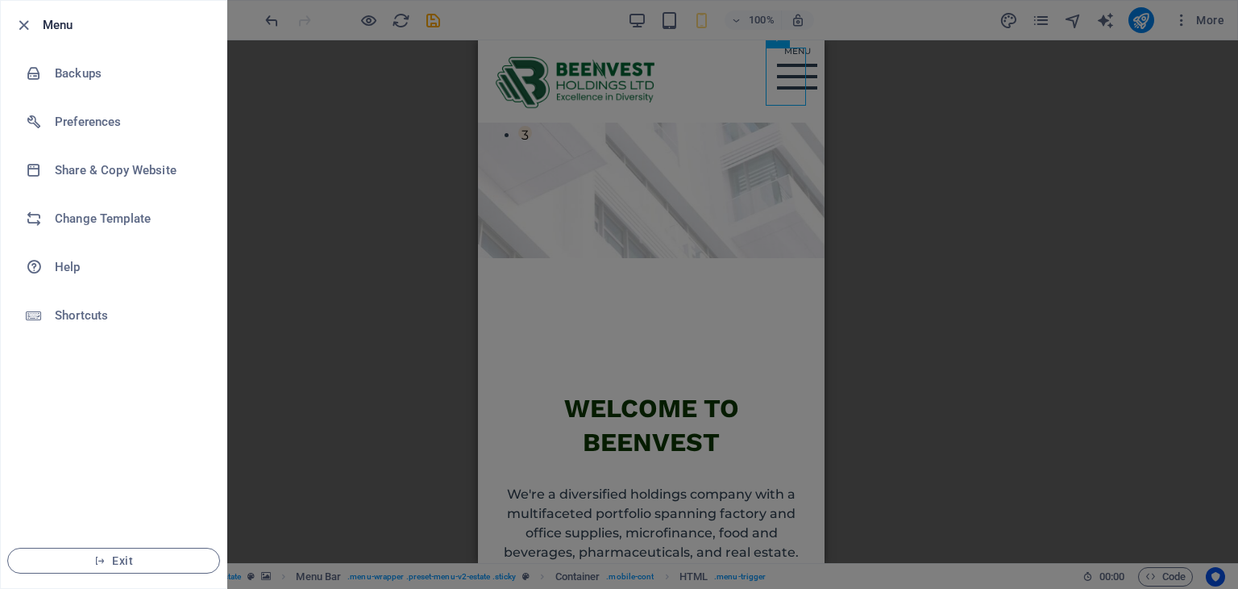
click at [40, 23] on div at bounding box center [28, 24] width 29 height 19
click at [23, 23] on icon "button" at bounding box center [24, 25] width 19 height 19
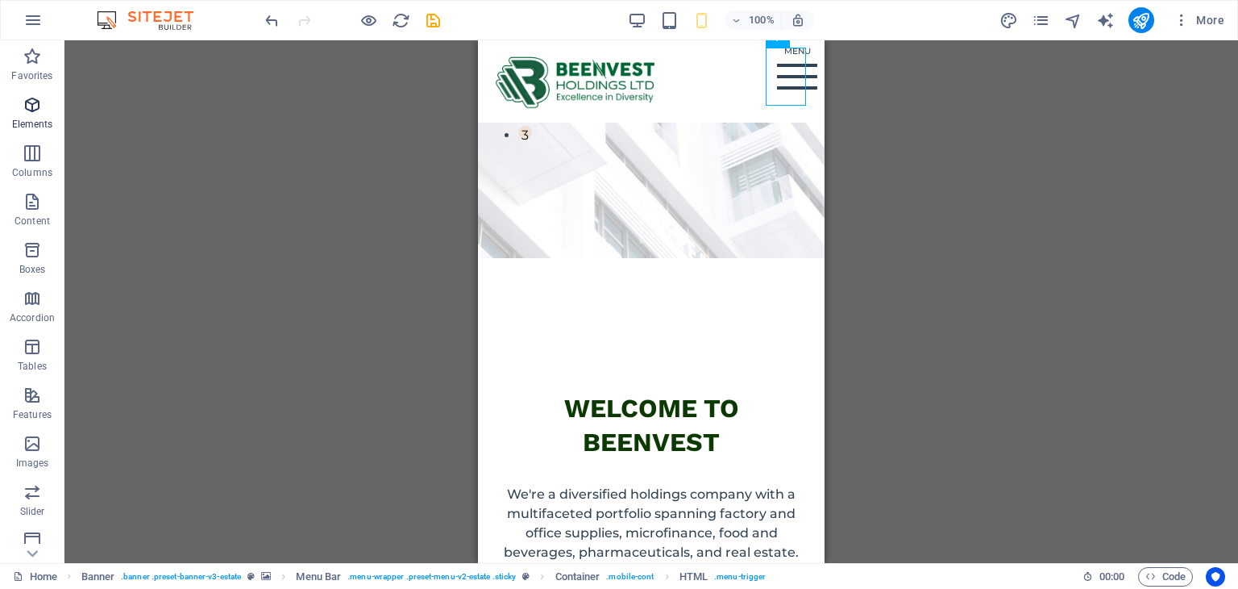
click at [33, 107] on icon "button" at bounding box center [32, 104] width 19 height 19
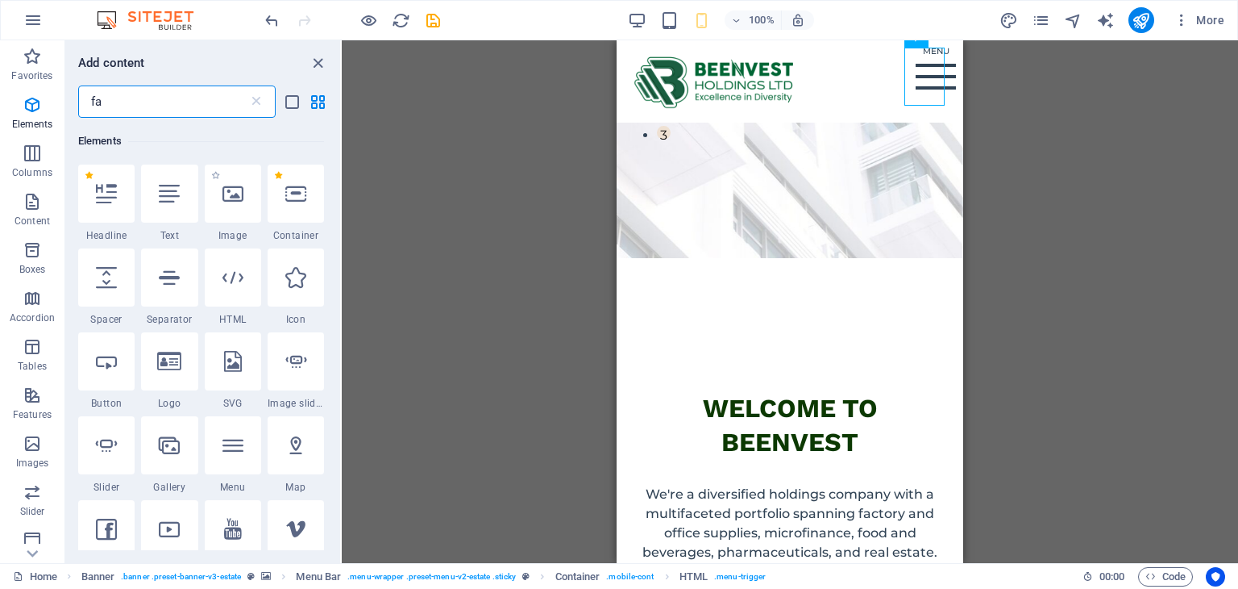
scroll to position [0, 0]
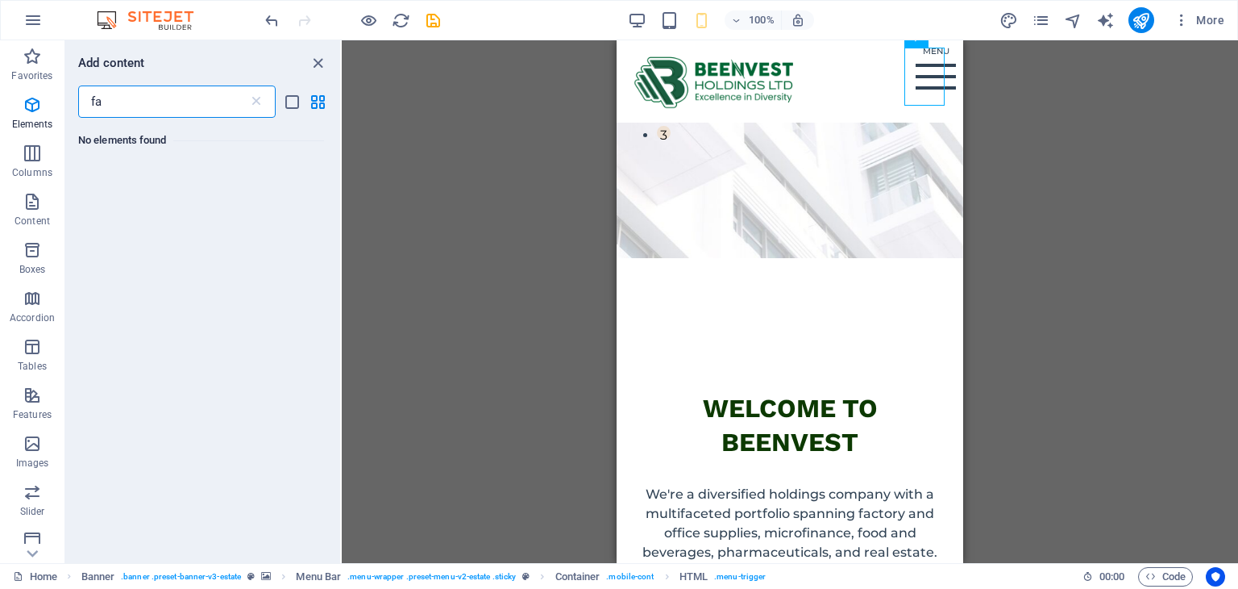
type input "f"
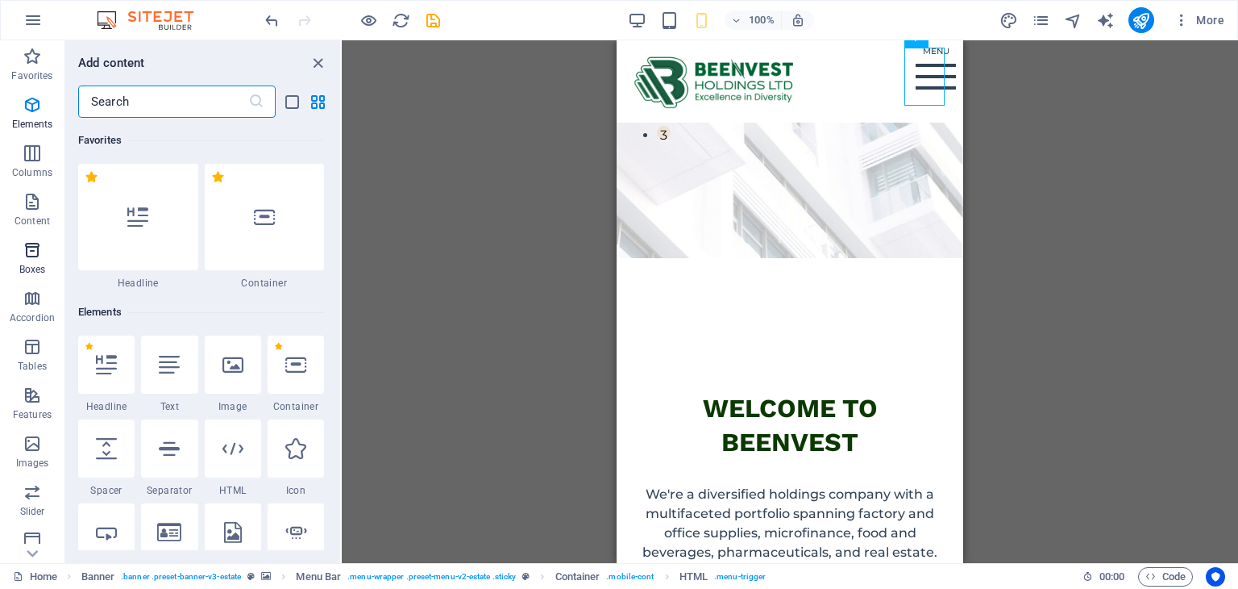
click at [34, 250] on icon "button" at bounding box center [32, 249] width 19 height 19
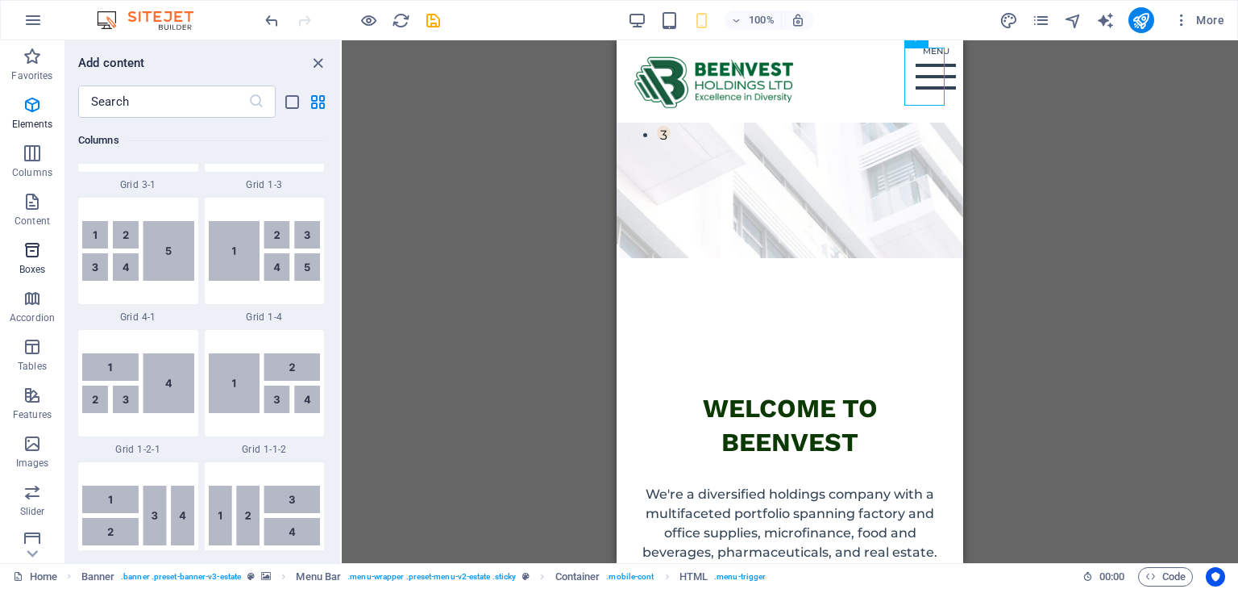
scroll to position [4447, 0]
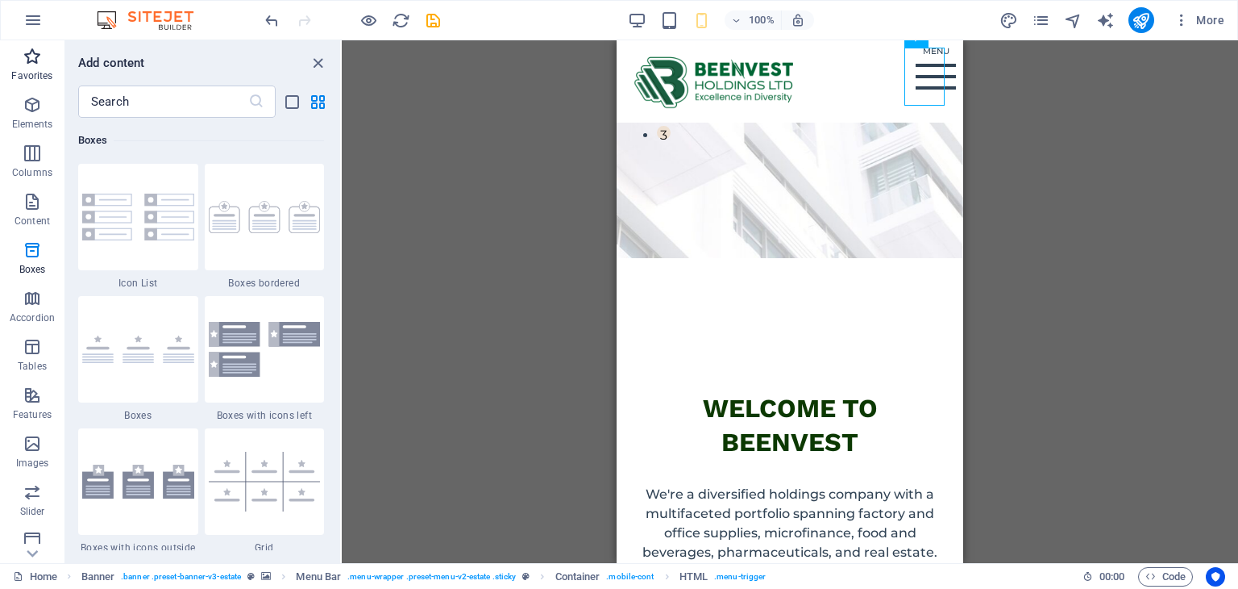
click at [27, 56] on icon "button" at bounding box center [32, 56] width 19 height 19
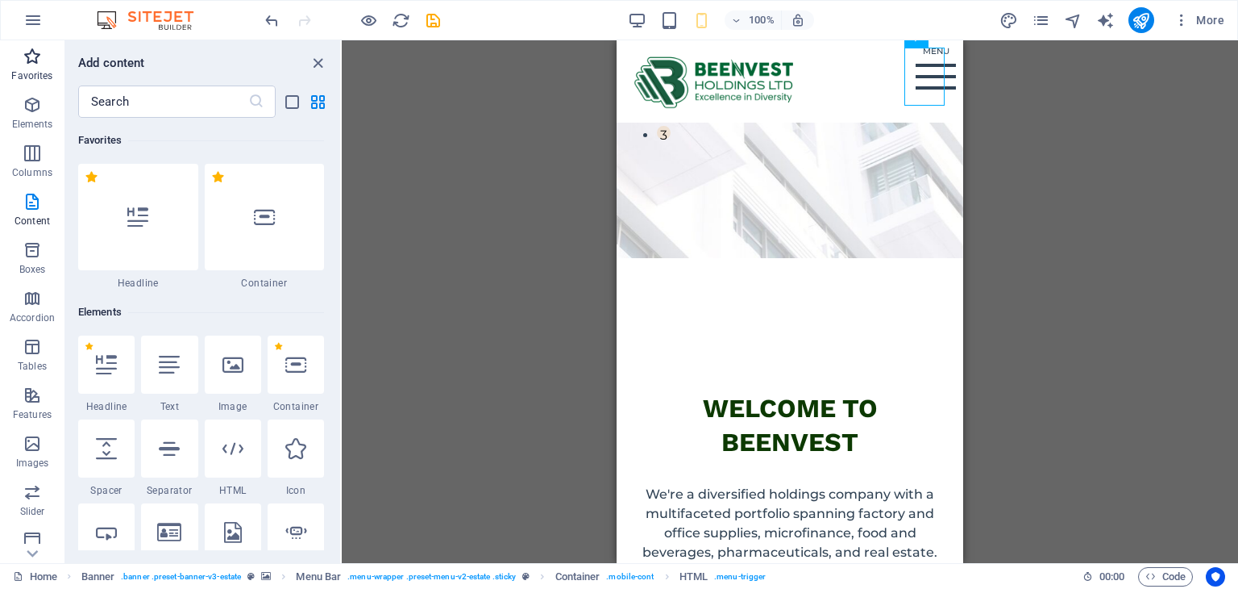
scroll to position [0, 0]
drag, startPoint x: 980, startPoint y: 9, endPoint x: 576, endPoint y: 17, distance: 404.0
click at [576, 17] on div "100% More" at bounding box center [746, 20] width 969 height 26
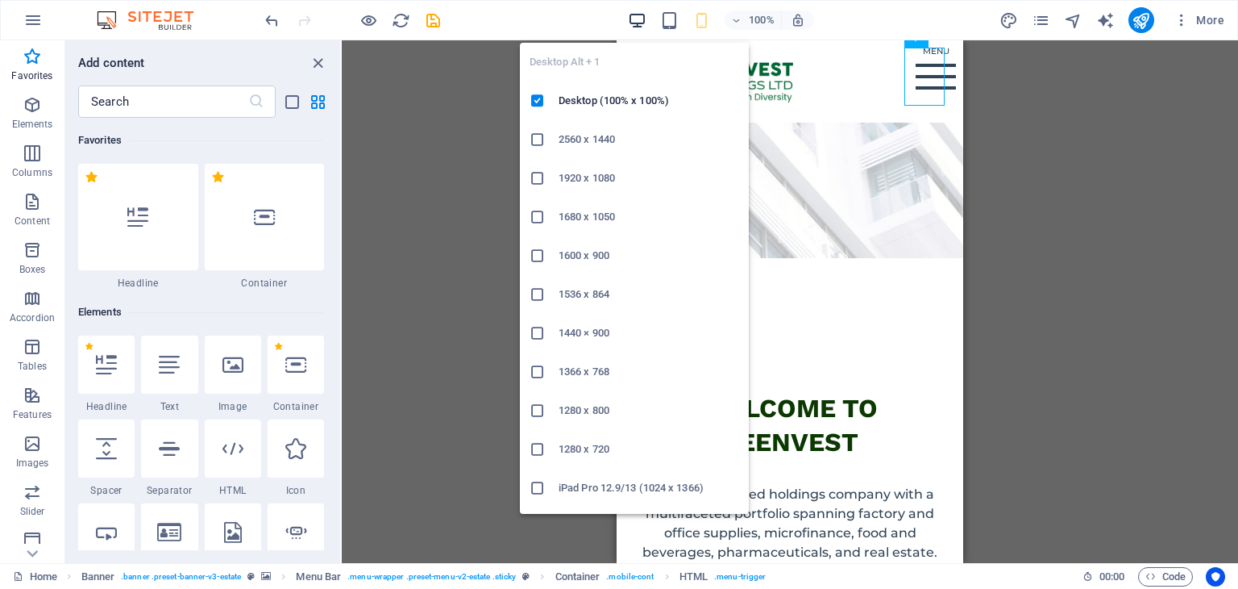
click at [639, 26] on icon "button" at bounding box center [637, 20] width 19 height 19
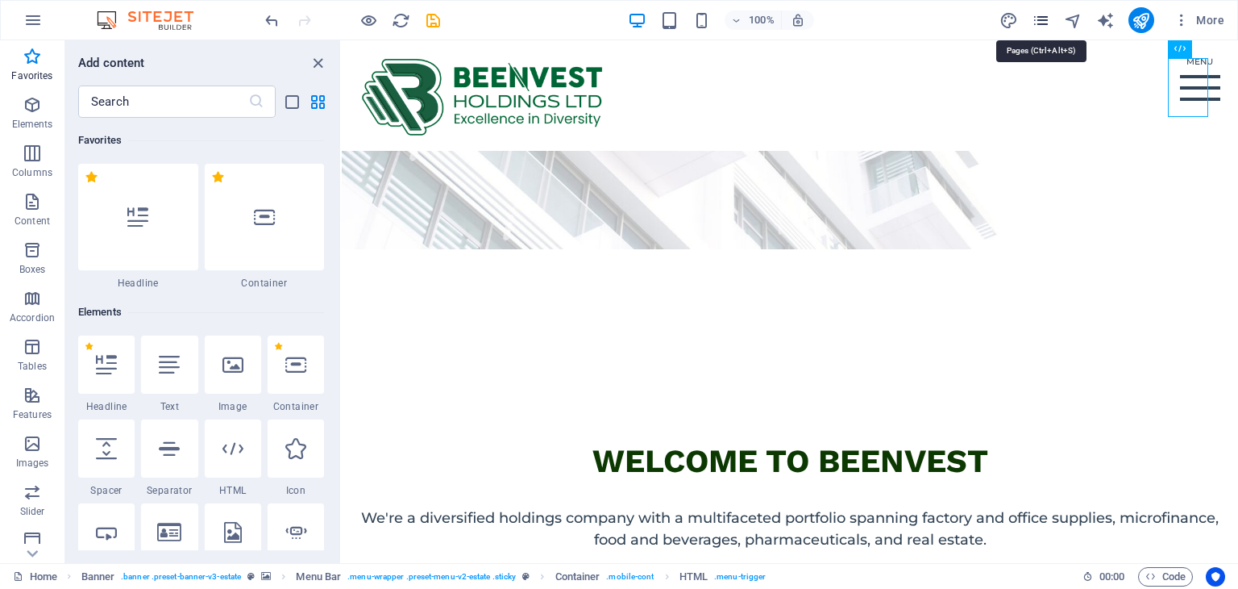
click at [1043, 19] on icon "pages" at bounding box center [1041, 20] width 19 height 19
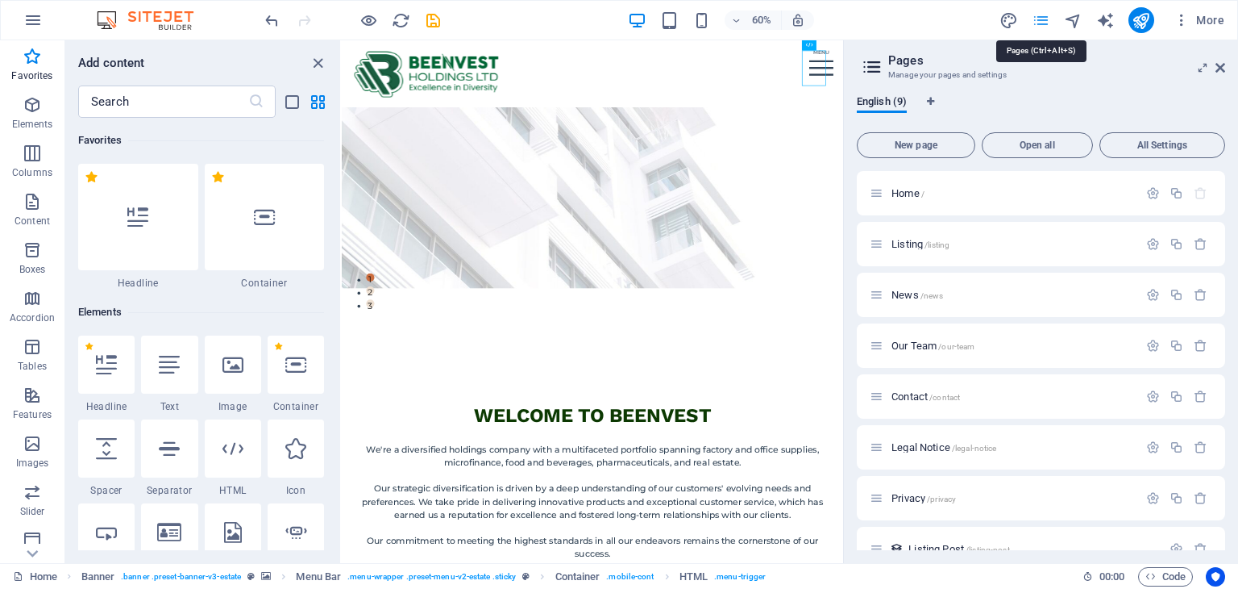
click at [1043, 19] on icon "pages" at bounding box center [1041, 20] width 19 height 19
click at [1076, 21] on icon "navigator" at bounding box center [1073, 20] width 19 height 19
click at [963, 15] on div "60% More" at bounding box center [746, 20] width 969 height 26
click at [1077, 22] on icon "navigator" at bounding box center [1073, 20] width 19 height 19
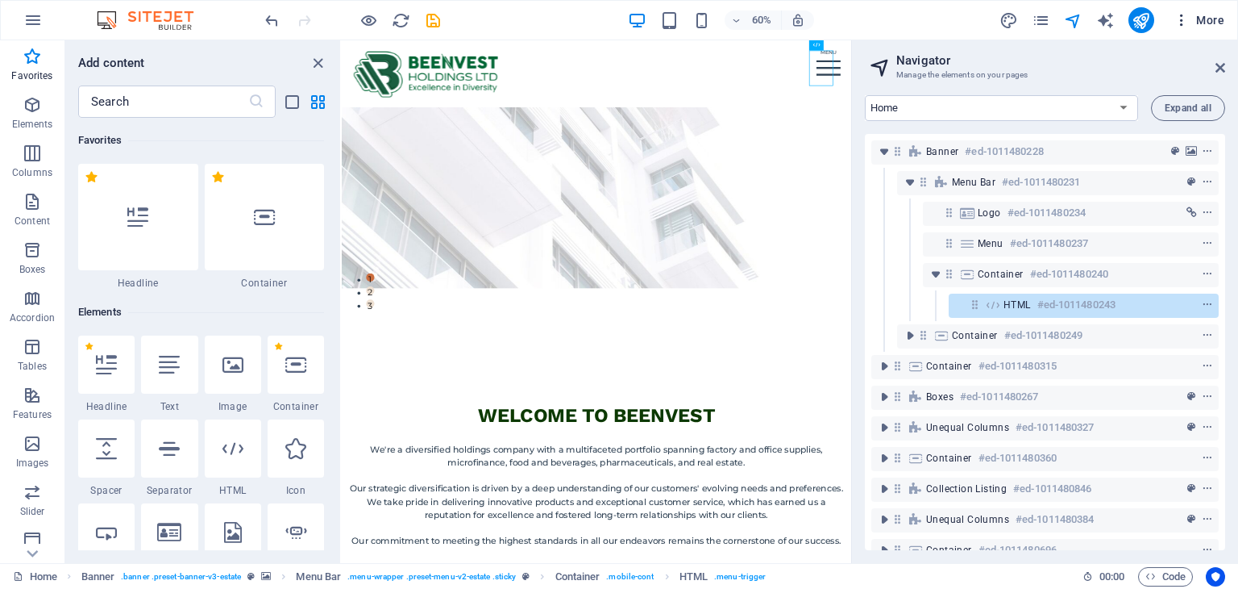
click at [1207, 18] on span "More" at bounding box center [1199, 20] width 51 height 16
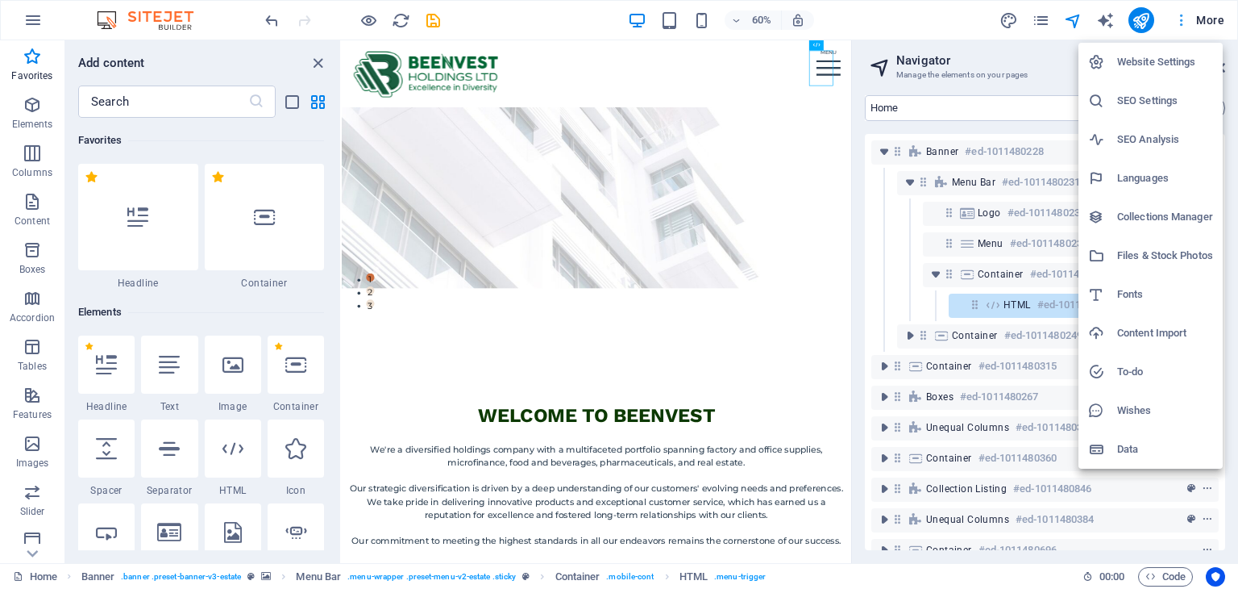
click at [1207, 18] on div at bounding box center [619, 294] width 1238 height 589
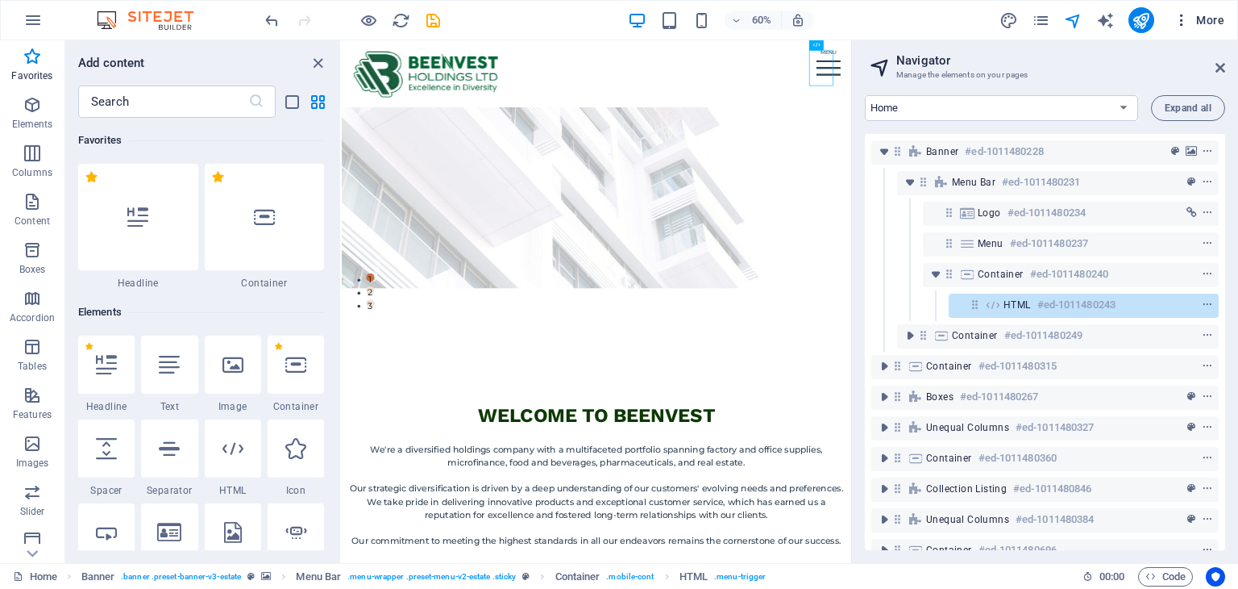
click at [1182, 19] on icon "button" at bounding box center [1182, 20] width 16 height 16
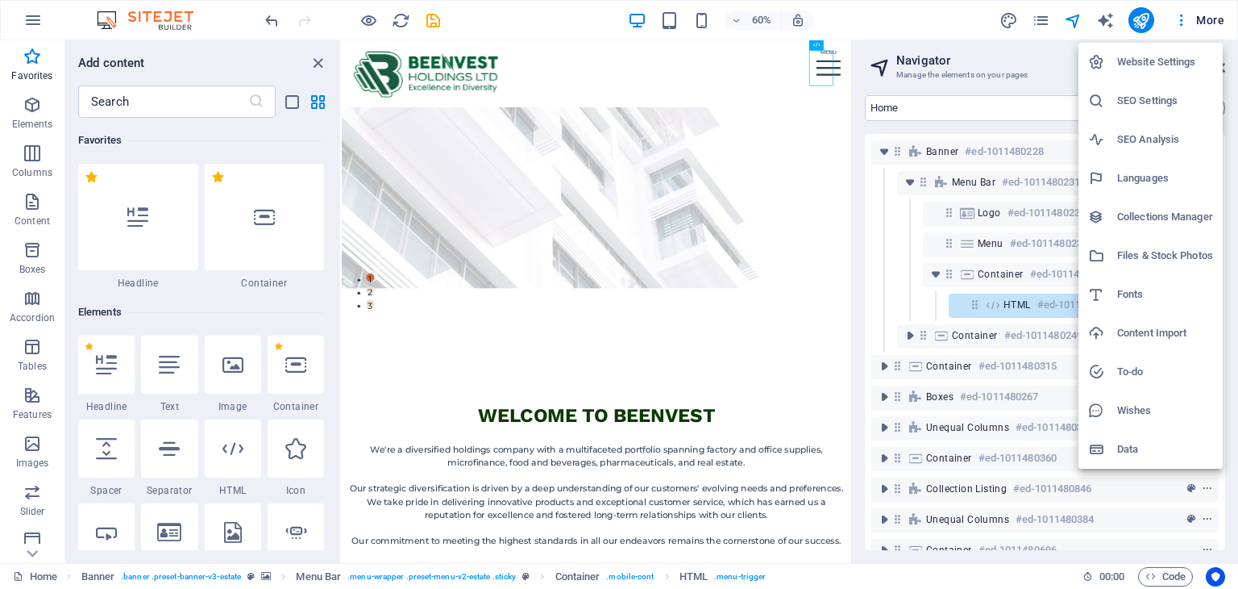
click at [1167, 65] on h6 "Website Settings" at bounding box center [1165, 61] width 96 height 19
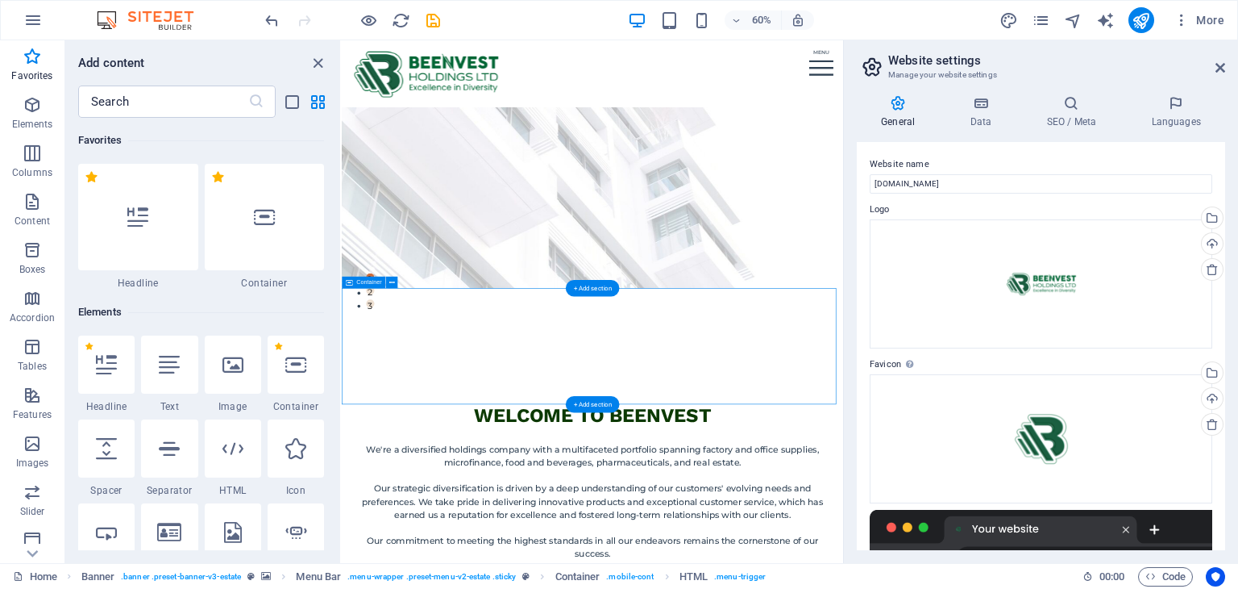
drag, startPoint x: 1416, startPoint y: 470, endPoint x: 1010, endPoint y: 517, distance: 408.2
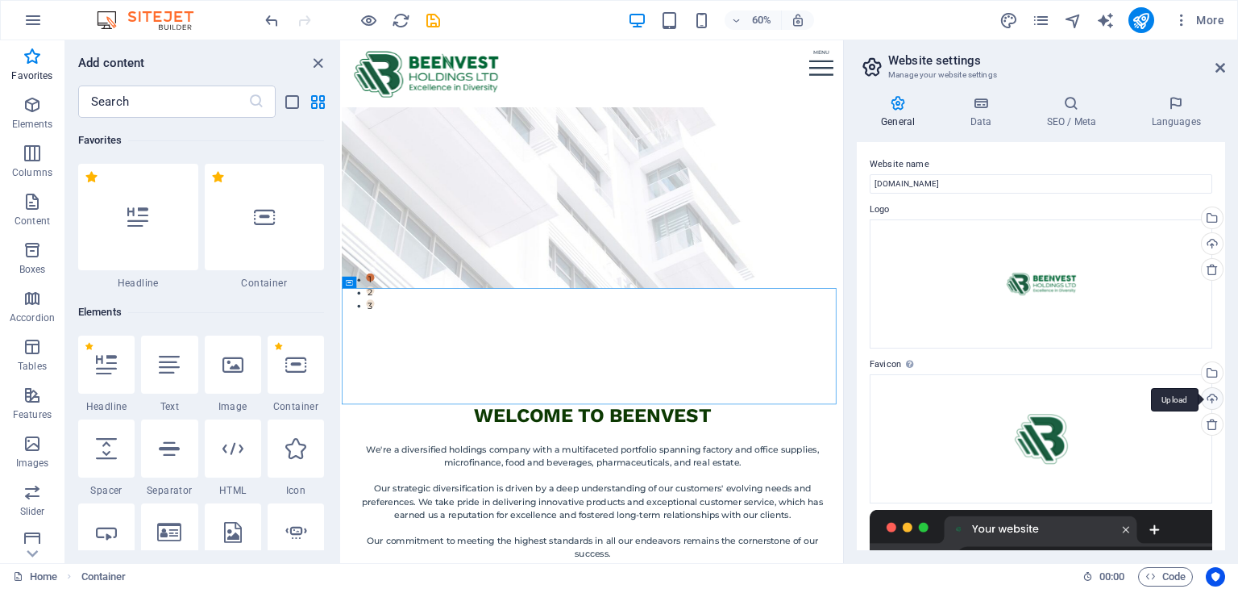
click at [1210, 398] on div "Upload" at bounding box center [1211, 400] width 24 height 24
click at [1199, 374] on div "Select files from the file manager, stock photos, or upload file(s)" at bounding box center [1146, 373] width 105 height 60
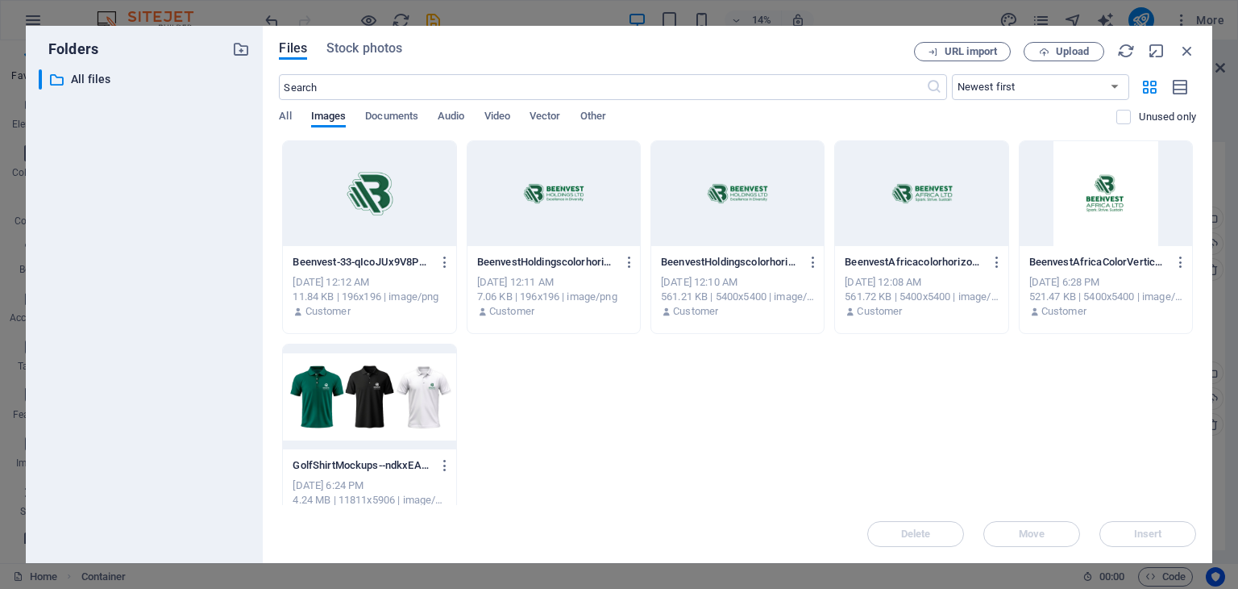
click at [406, 203] on div at bounding box center [369, 193] width 173 height 105
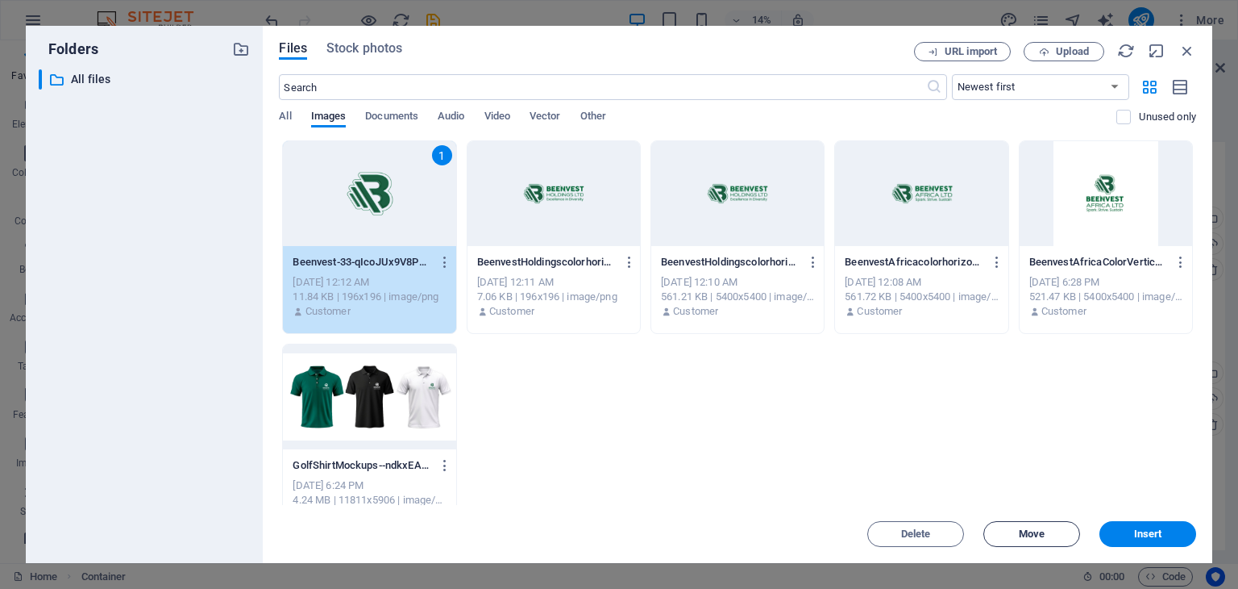
click at [1035, 526] on button "Move" at bounding box center [1032, 534] width 97 height 26
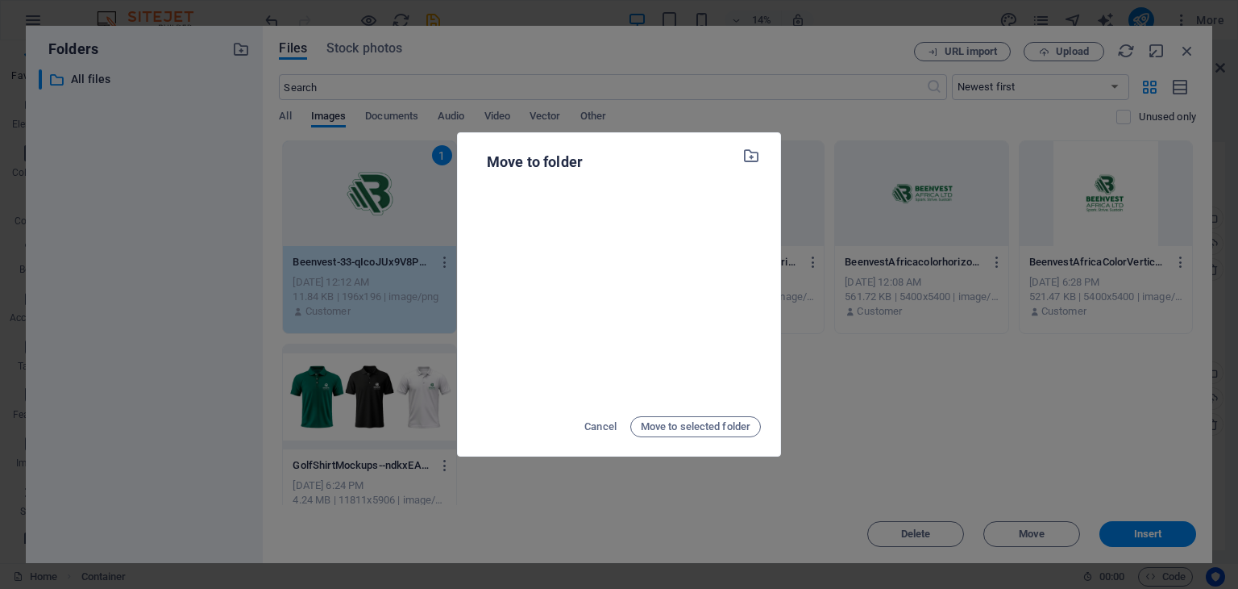
click at [897, 411] on div "Move to folder Cancel Move to selected folder" at bounding box center [619, 294] width 1238 height 589
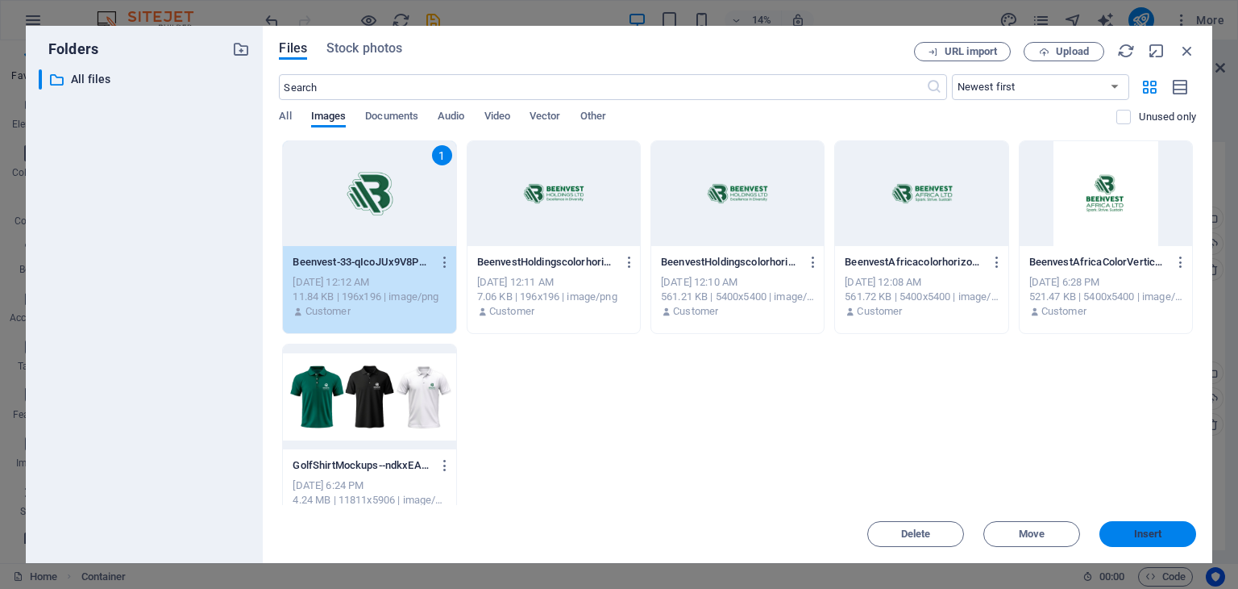
click at [1149, 530] on span "Insert" at bounding box center [1148, 534] width 28 height 10
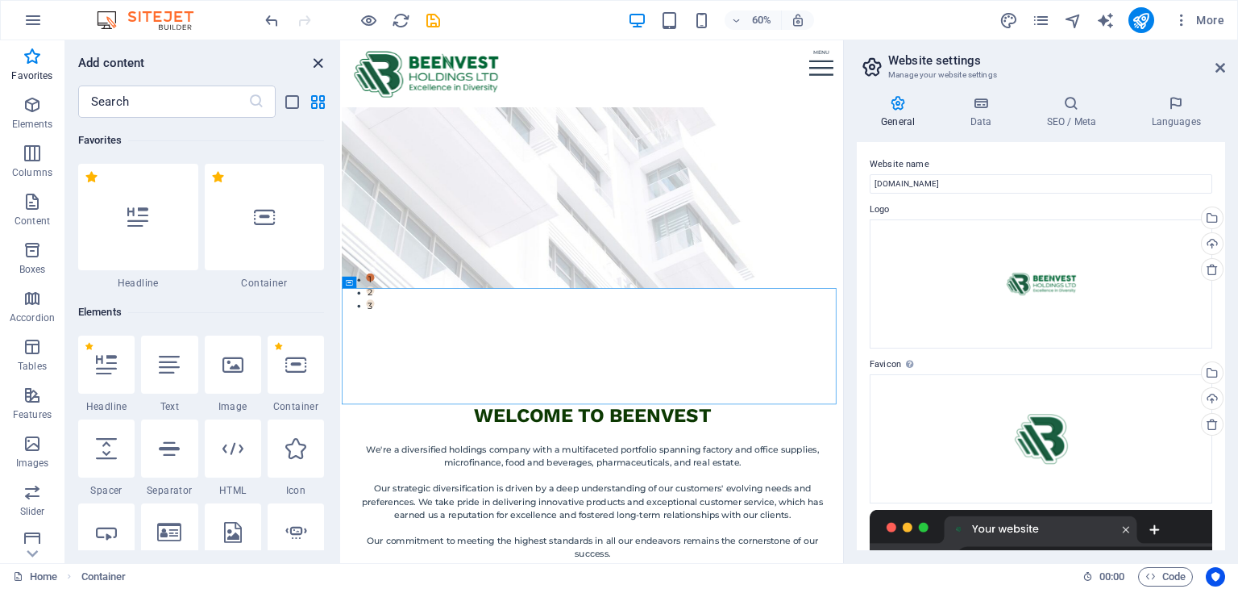
click at [317, 64] on icon "close panel" at bounding box center [318, 63] width 19 height 19
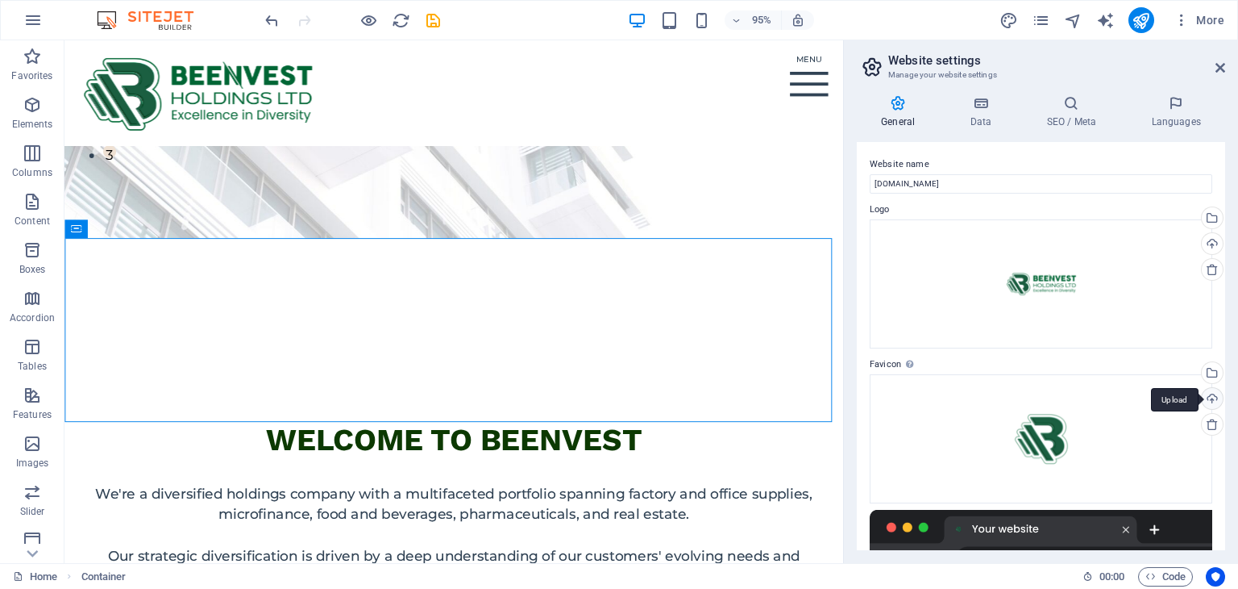
click at [1209, 399] on div "Upload" at bounding box center [1211, 400] width 24 height 24
click at [1209, 375] on div "Select files from the file manager, stock photos, or upload file(s)" at bounding box center [1211, 374] width 24 height 24
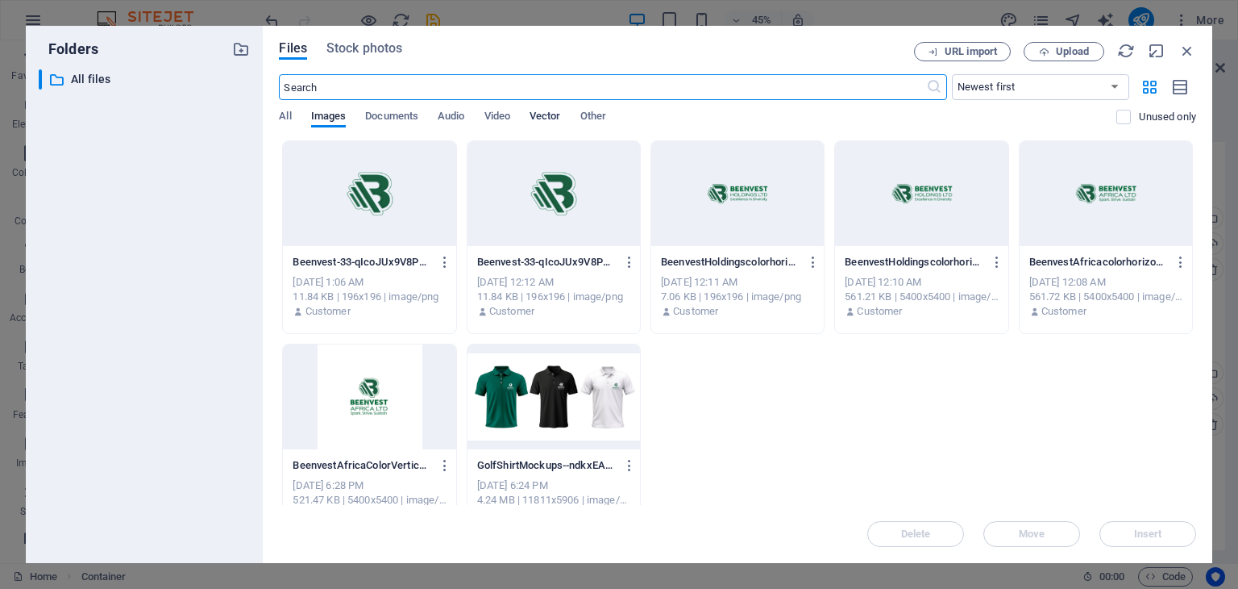
click at [550, 113] on span "Vector" at bounding box center [545, 117] width 31 height 23
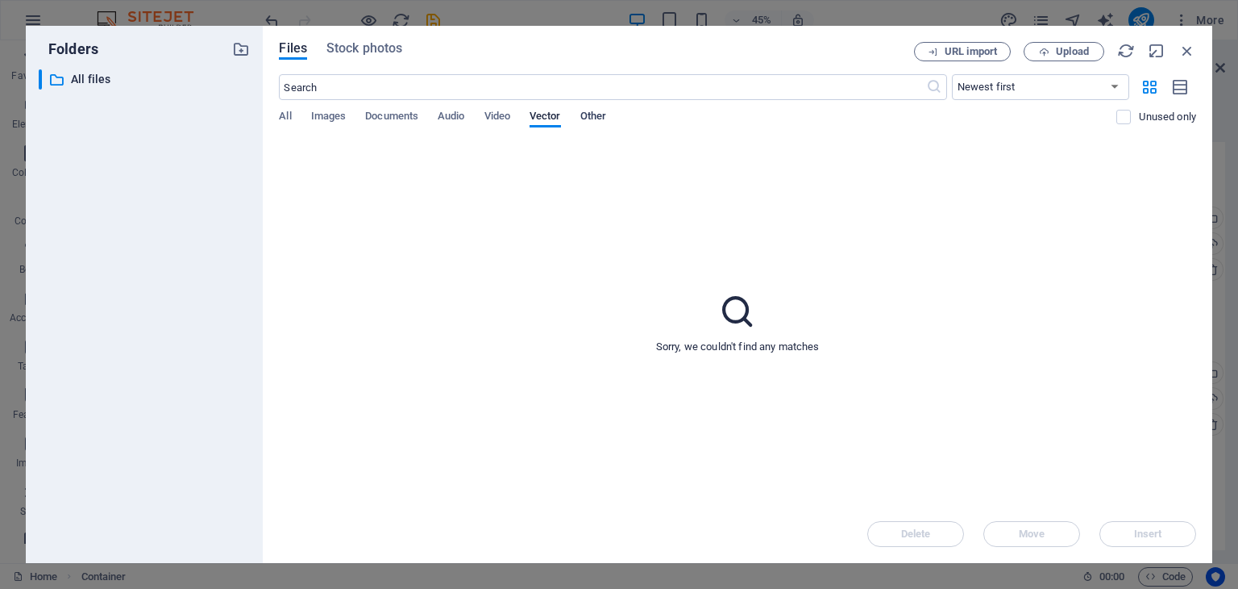
click at [601, 117] on span "Other" at bounding box center [593, 117] width 26 height 23
click at [456, 115] on span "Audio" at bounding box center [451, 117] width 27 height 23
click at [394, 113] on span "Documents" at bounding box center [391, 117] width 53 height 23
click at [325, 115] on span "Images" at bounding box center [328, 117] width 35 height 23
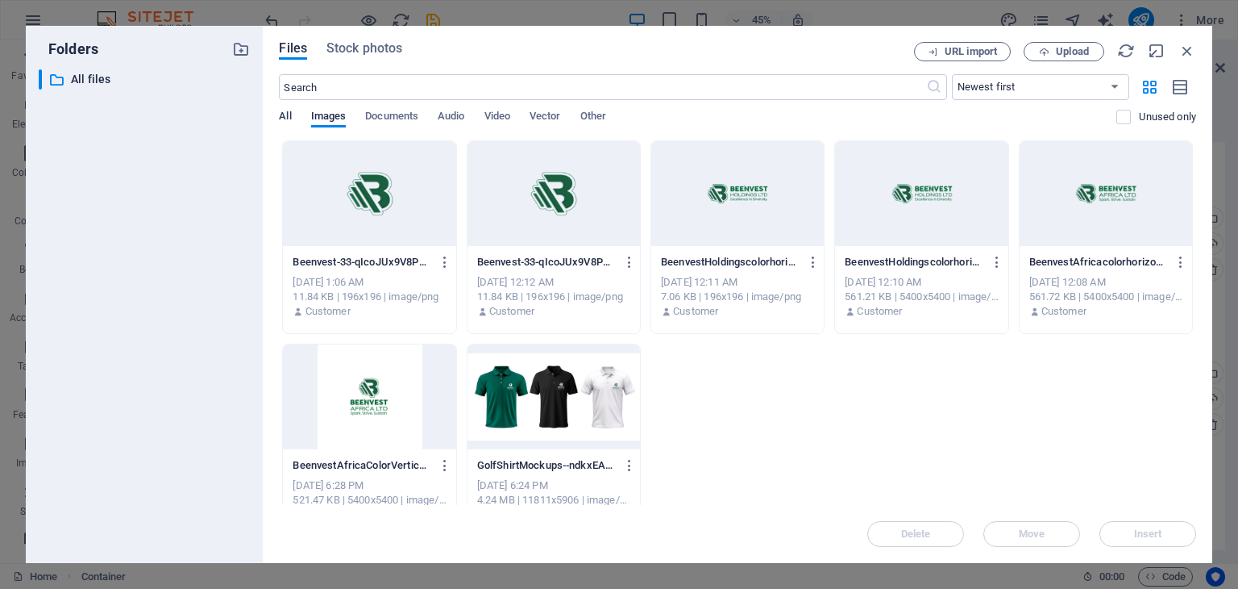
click at [281, 116] on span "All" at bounding box center [285, 117] width 12 height 23
click at [327, 119] on span "Images" at bounding box center [328, 117] width 35 height 23
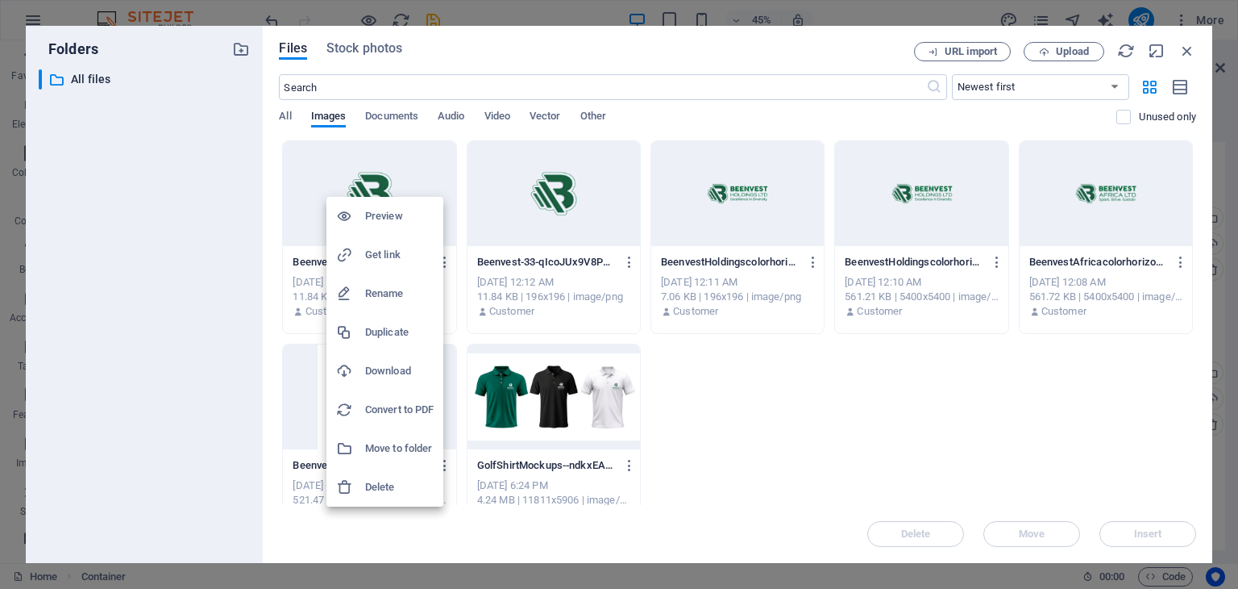
click at [832, 407] on div at bounding box center [619, 294] width 1238 height 589
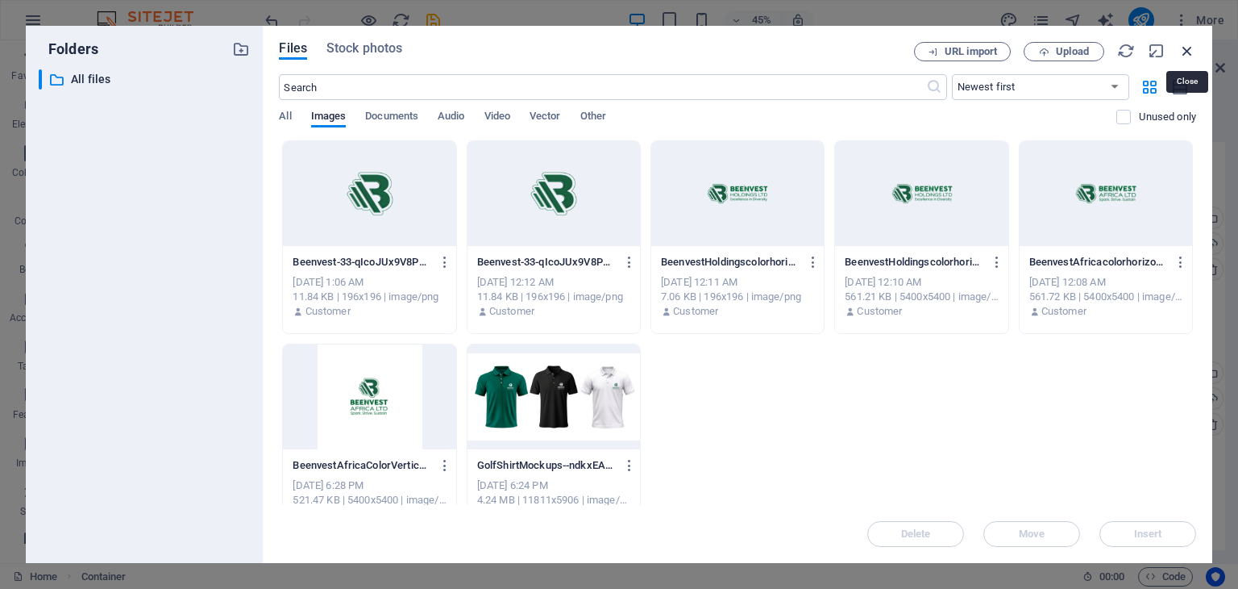
click at [1190, 52] on icon "button" at bounding box center [1188, 51] width 18 height 18
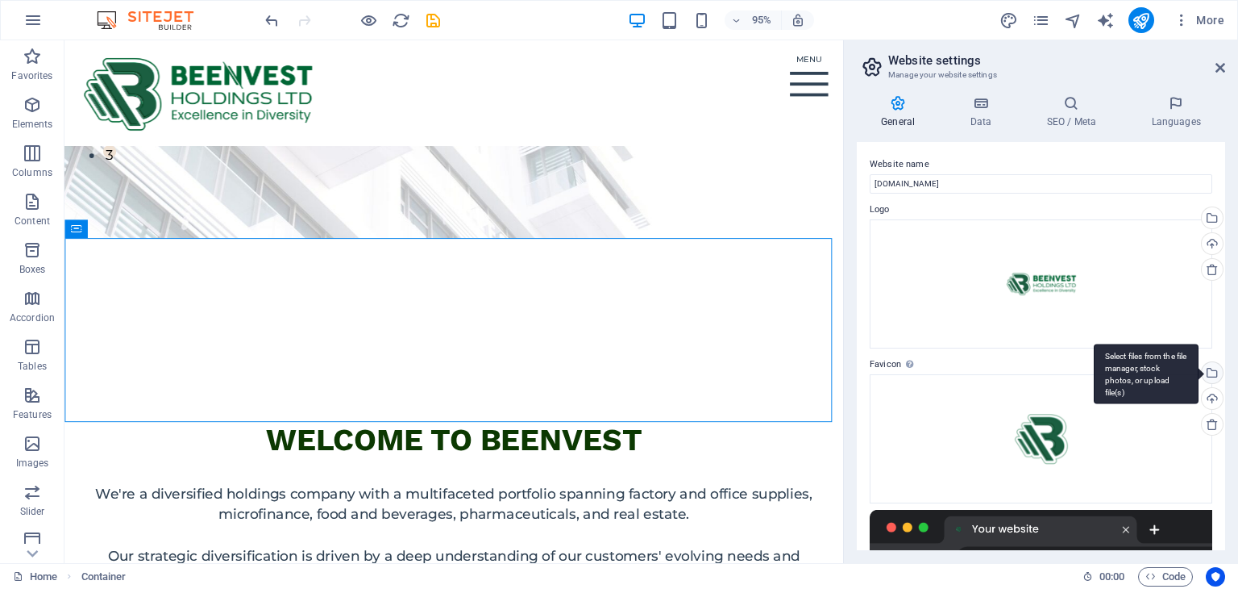
click at [1213, 373] on div "Select files from the file manager, stock photos, or upload file(s)" at bounding box center [1211, 374] width 24 height 24
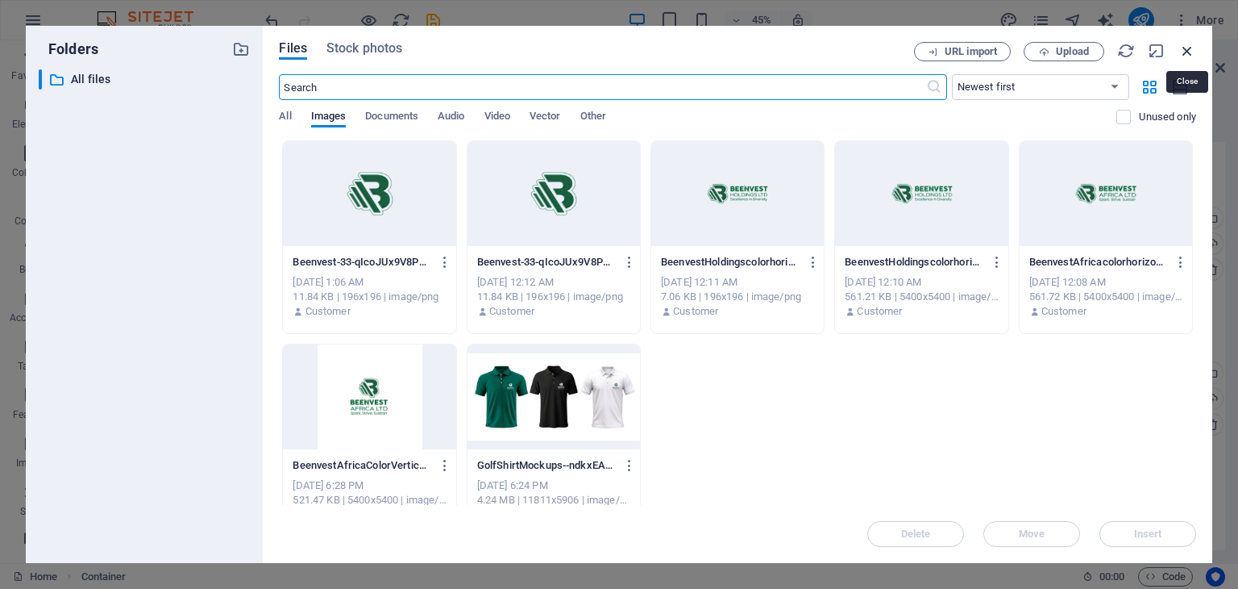
click at [1188, 46] on icon "button" at bounding box center [1188, 51] width 18 height 18
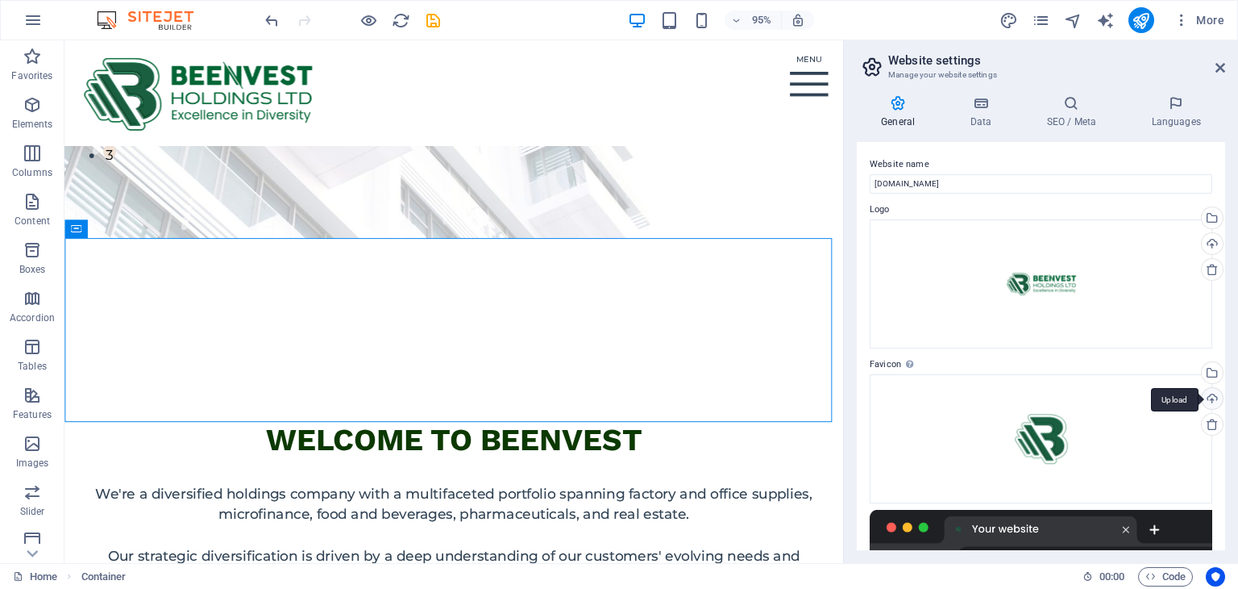
click at [1213, 403] on div "Upload" at bounding box center [1211, 400] width 24 height 24
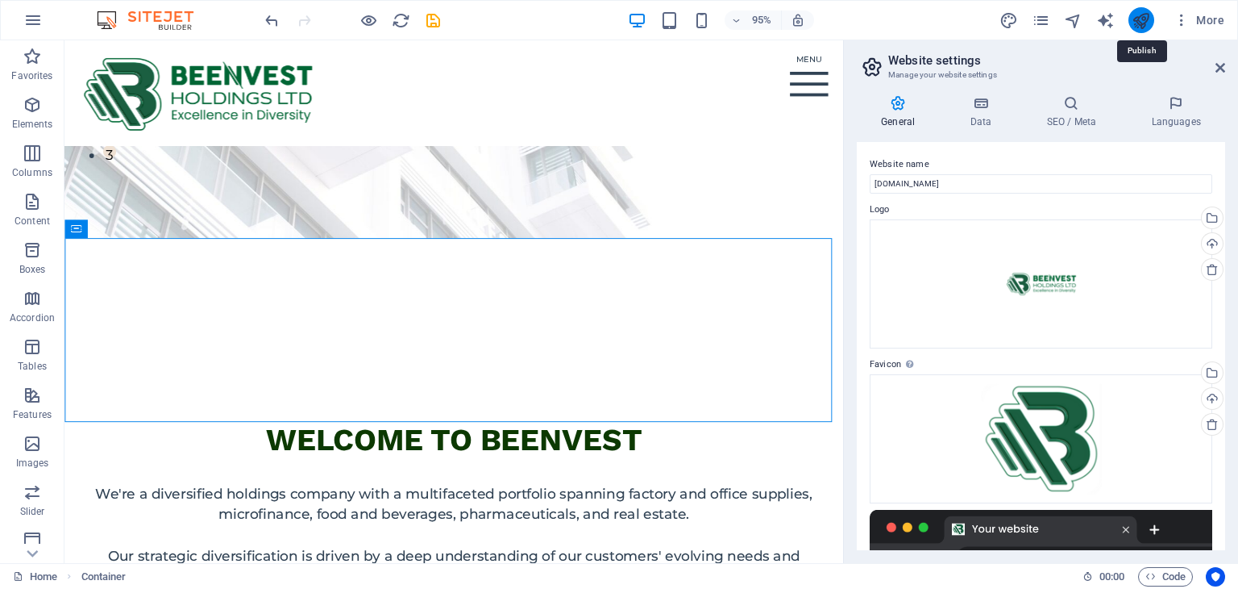
click at [1142, 21] on icon "publish" at bounding box center [1141, 20] width 19 height 19
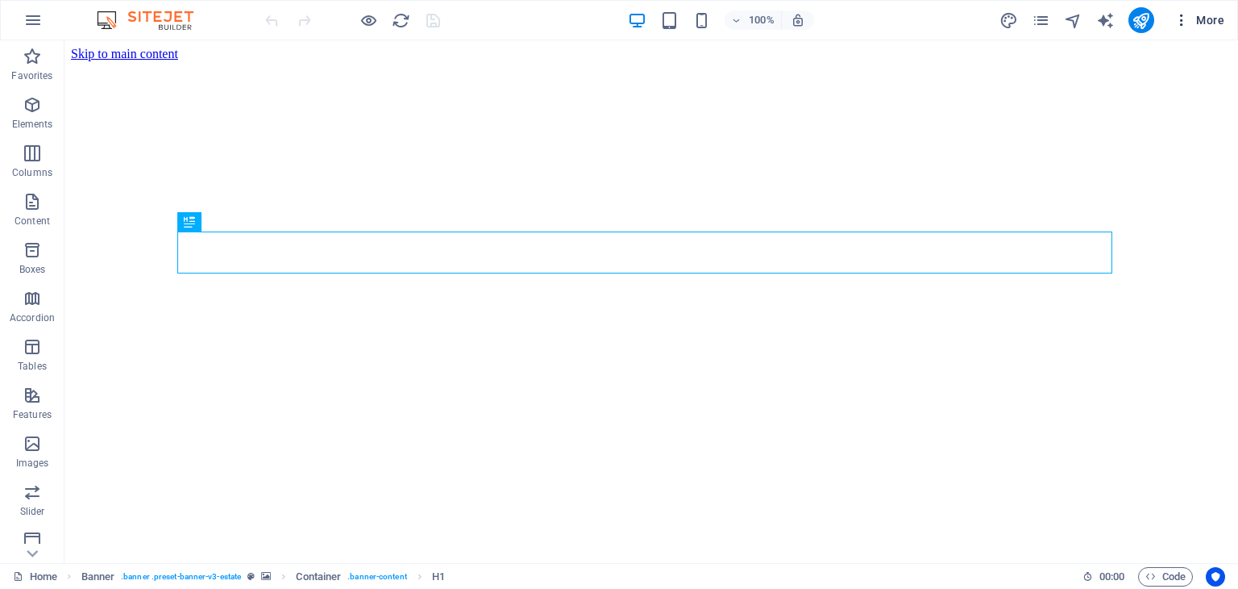
click at [1182, 14] on icon "button" at bounding box center [1182, 20] width 16 height 16
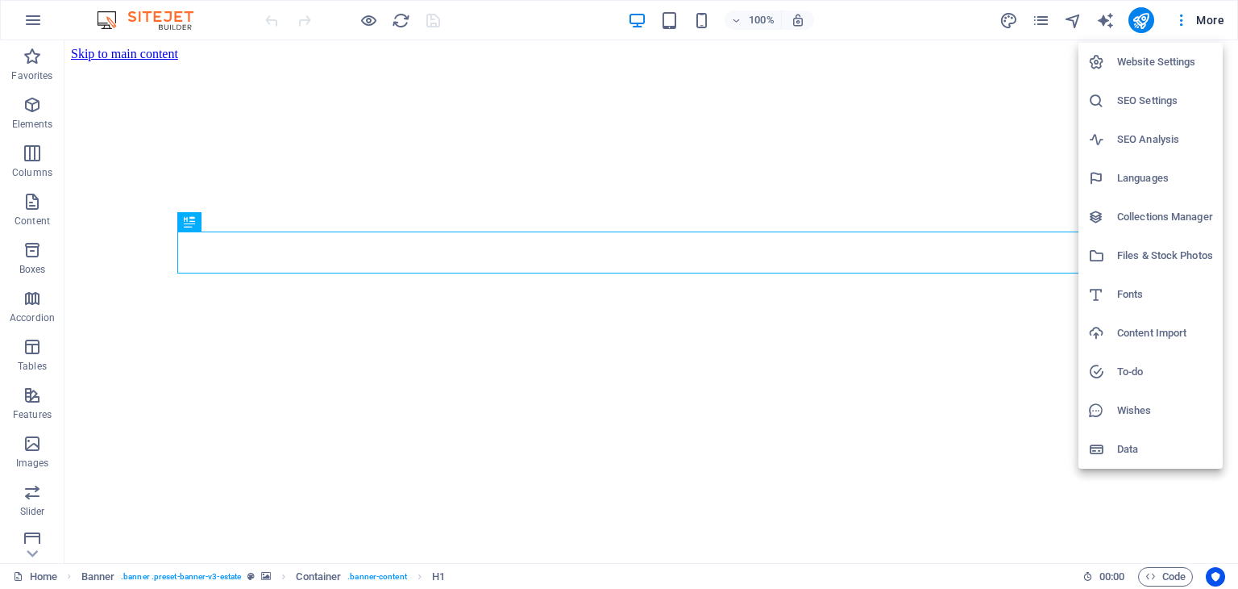
click at [1157, 70] on h6 "Website Settings" at bounding box center [1165, 61] width 96 height 19
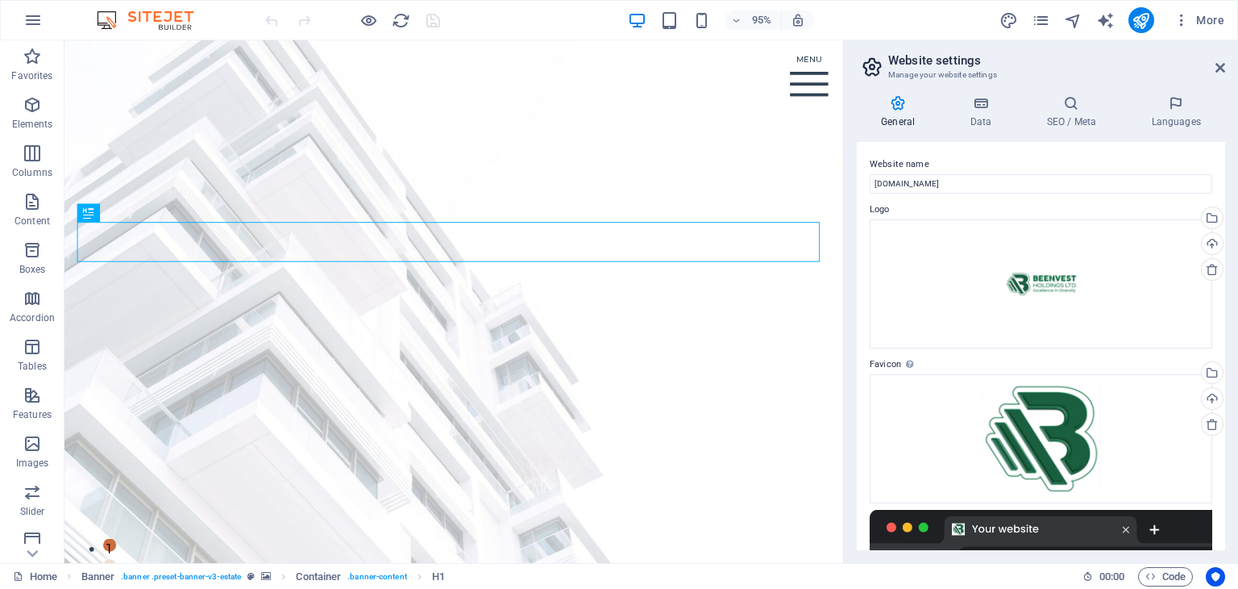
click at [1158, 530] on div at bounding box center [1041, 542] width 343 height 64
click at [1227, 532] on div "General Data SEO / Meta Languages Website name [DOMAIN_NAME] Logo Drag files he…" at bounding box center [1041, 322] width 394 height 481
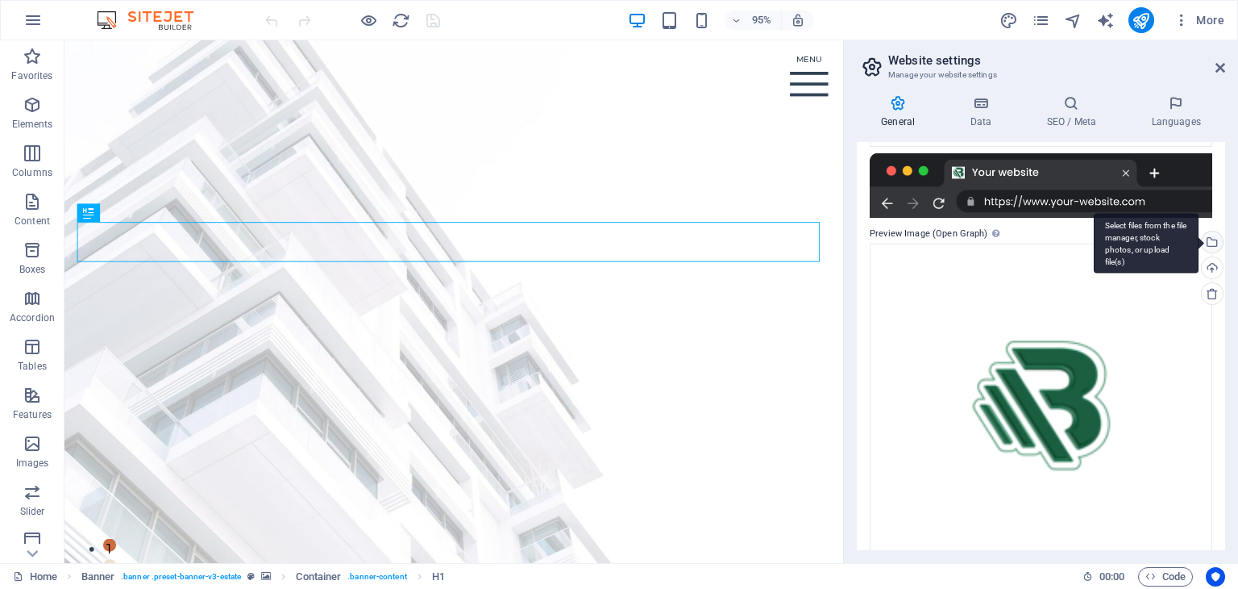
click at [1199, 239] on div "Select files from the file manager, stock photos, or upload file(s)" at bounding box center [1146, 243] width 105 height 60
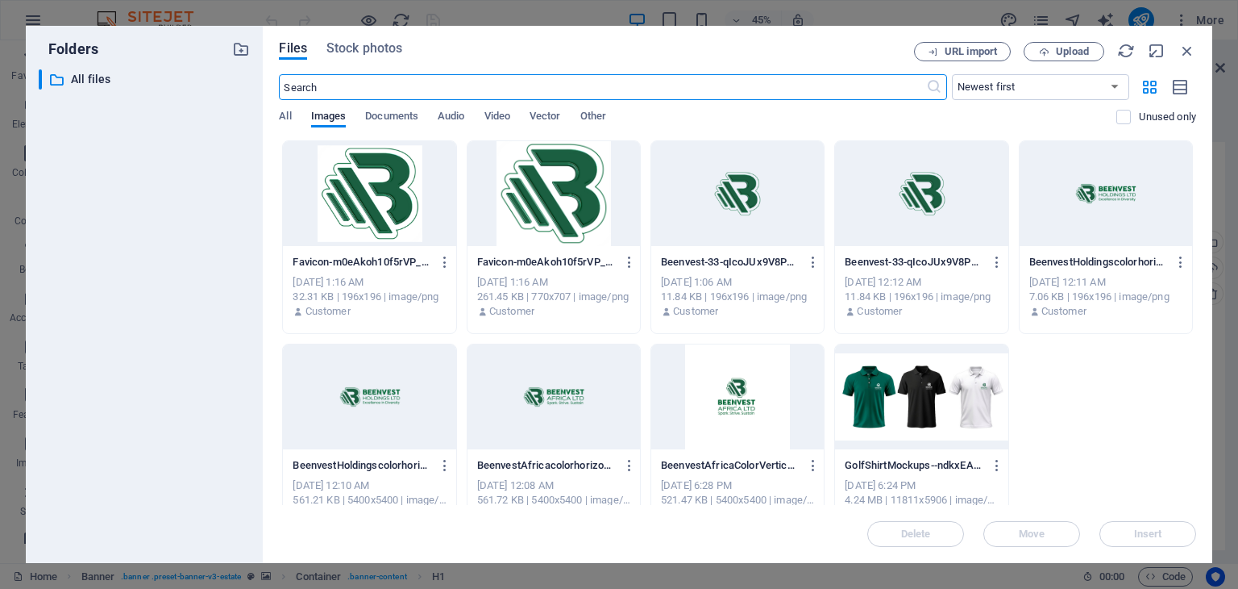
click at [368, 224] on div at bounding box center [369, 193] width 173 height 105
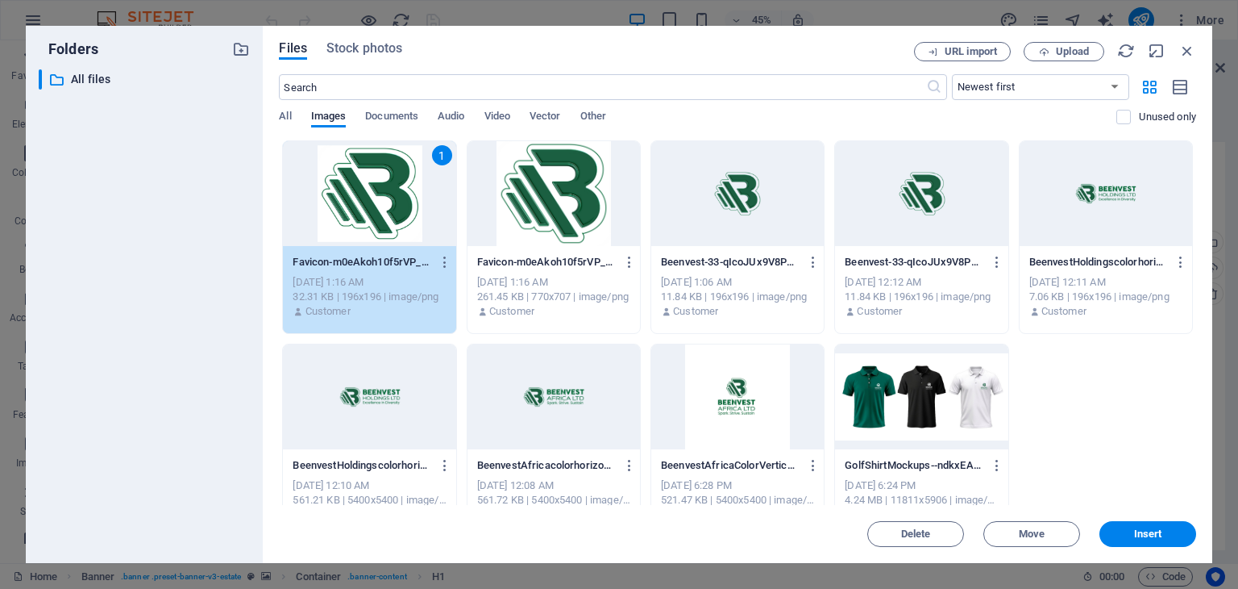
click at [368, 224] on div "1" at bounding box center [369, 193] width 173 height 105
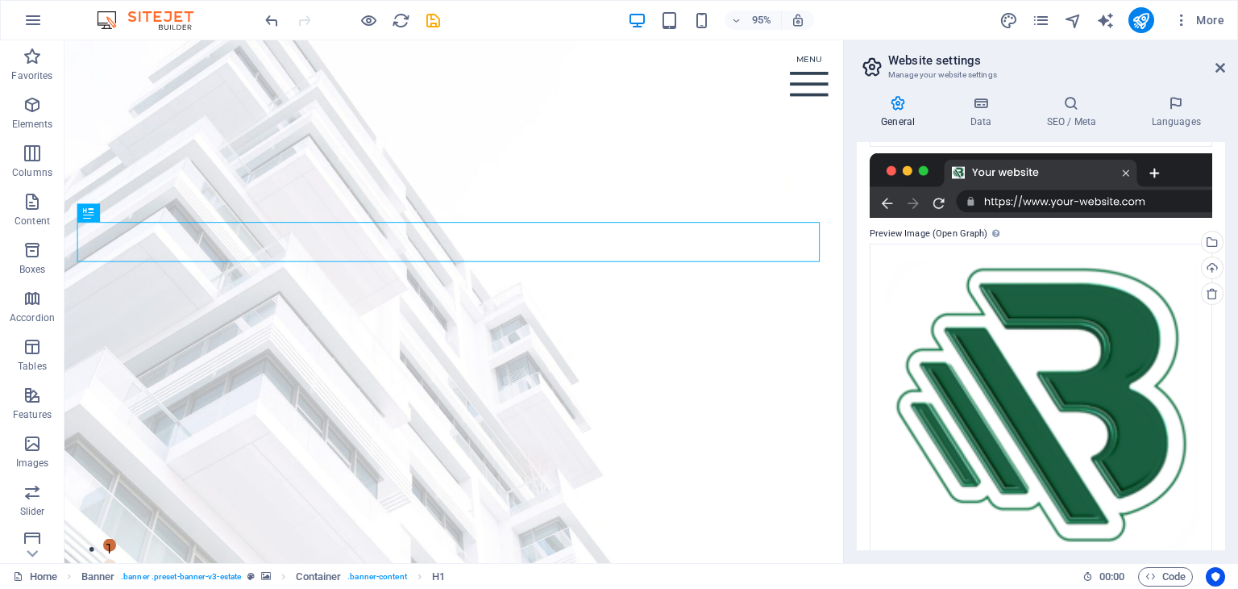
click at [1225, 552] on div "General Data SEO / Meta Languages Website name [DOMAIN_NAME] Logo Drag files he…" at bounding box center [1041, 322] width 394 height 481
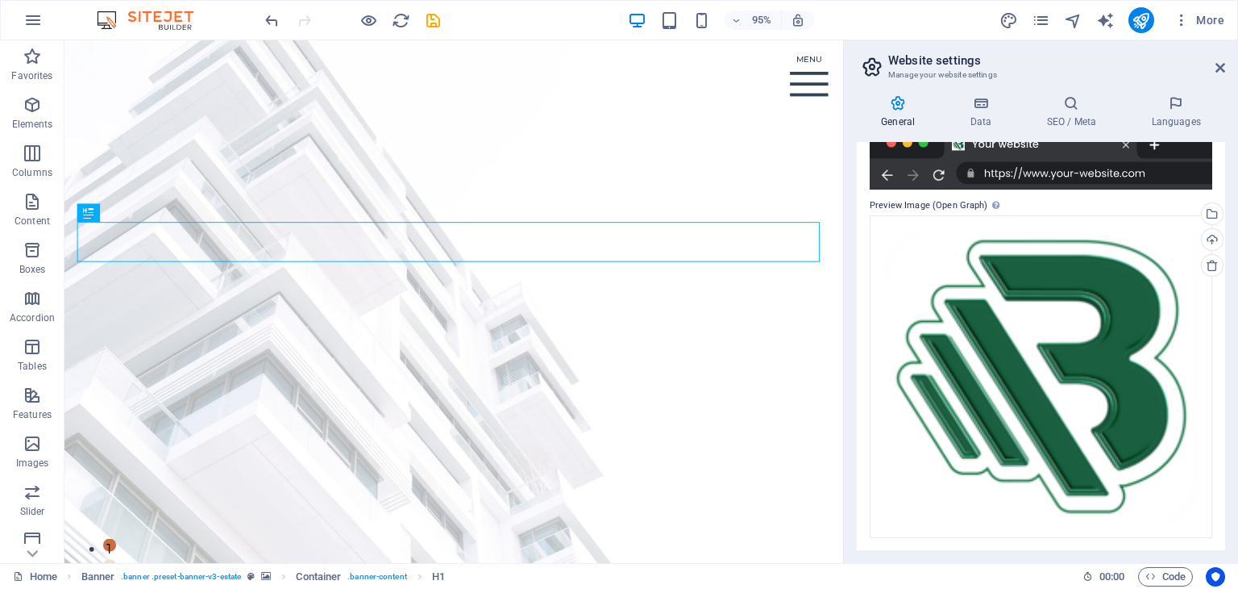
click at [1225, 247] on div "Website name [DOMAIN_NAME] Logo Drag files here, click to choose files or selec…" at bounding box center [1041, 346] width 368 height 408
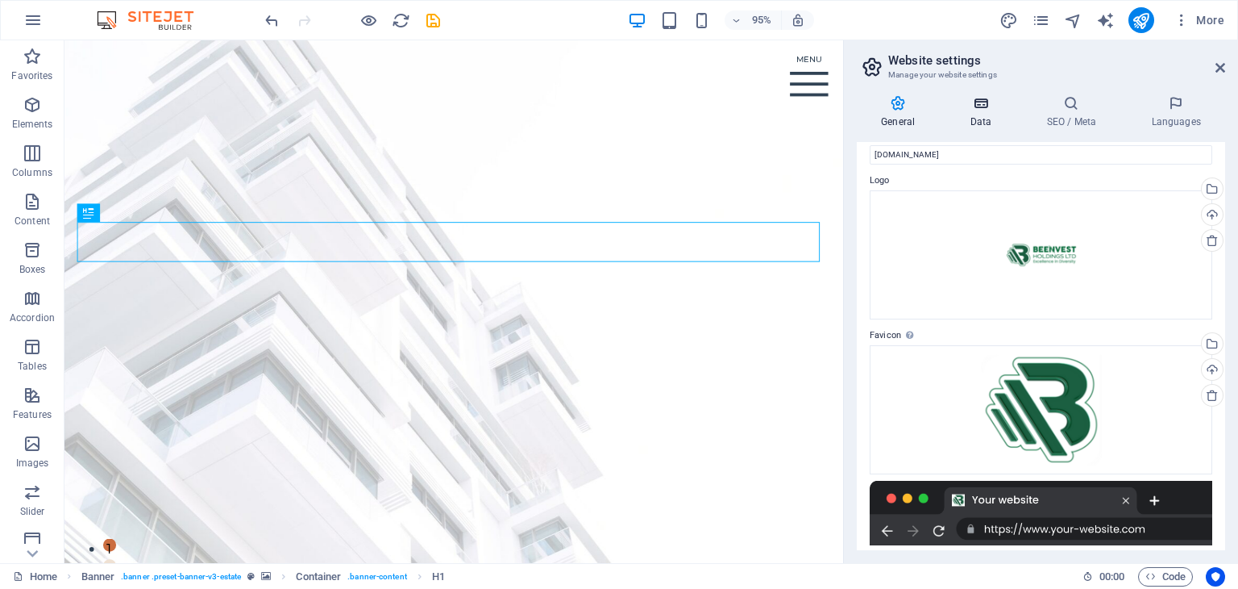
click at [976, 116] on h4 "Data" at bounding box center [984, 112] width 77 height 34
